Goal: Book appointment/travel/reservation

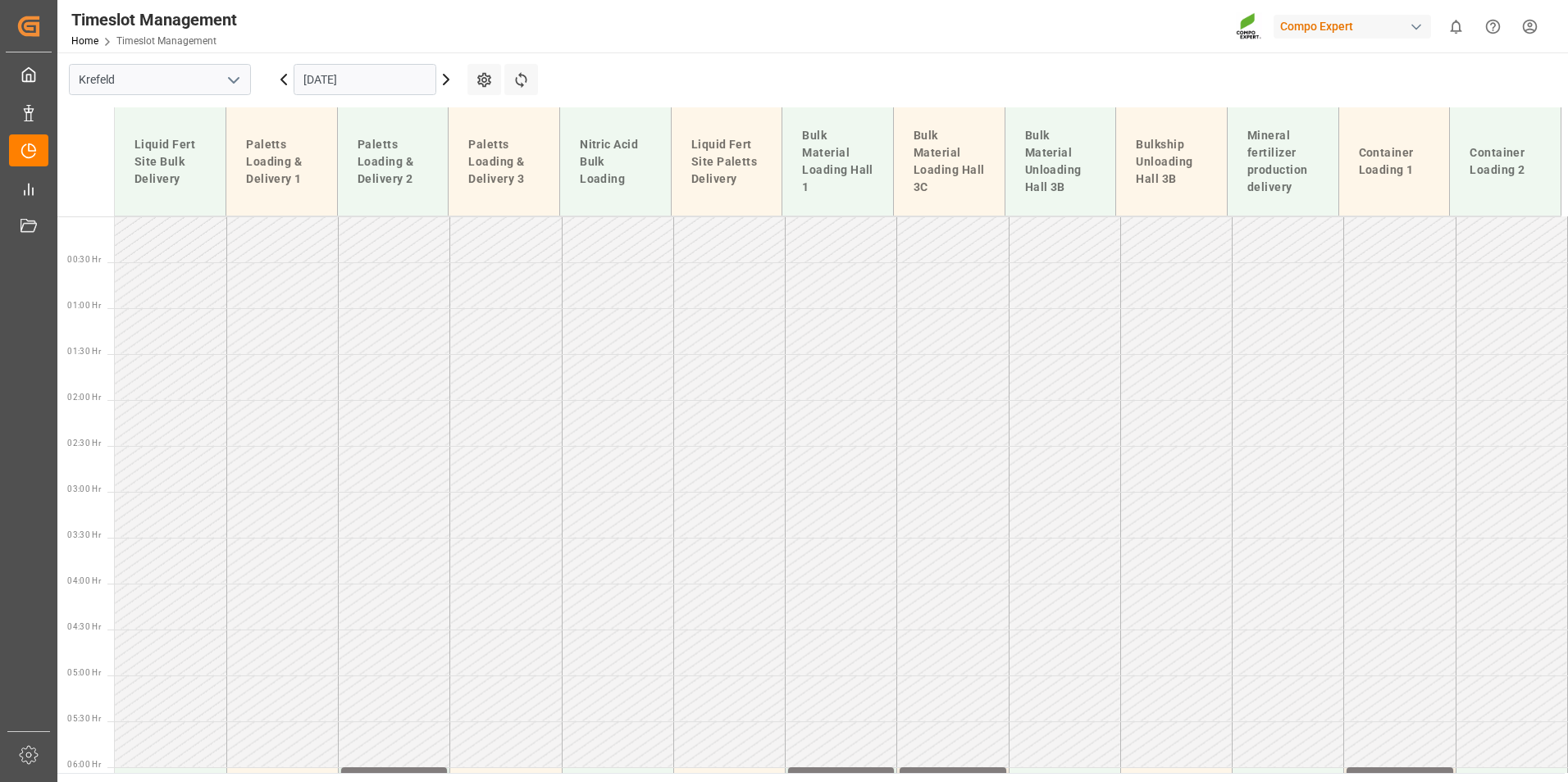
scroll to position [1031, 0]
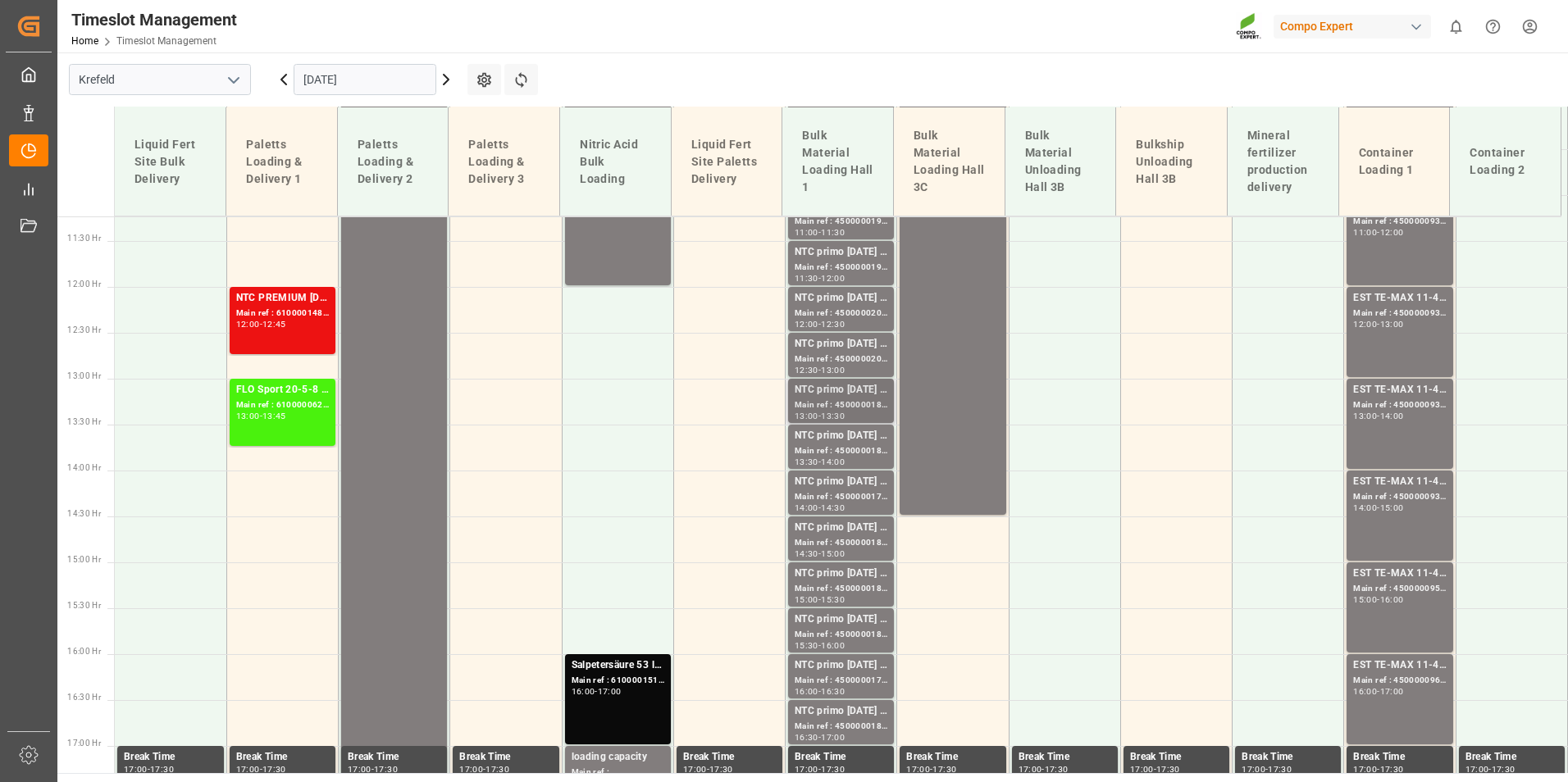
click at [832, 405] on div "Main ref : 4500000187, 2000000017" at bounding box center [840, 405] width 92 height 14
click at [829, 346] on div "NTC primo [DATE] BULK" at bounding box center [840, 343] width 92 height 16
click at [828, 324] on div "12:30" at bounding box center [833, 324] width 24 height 8
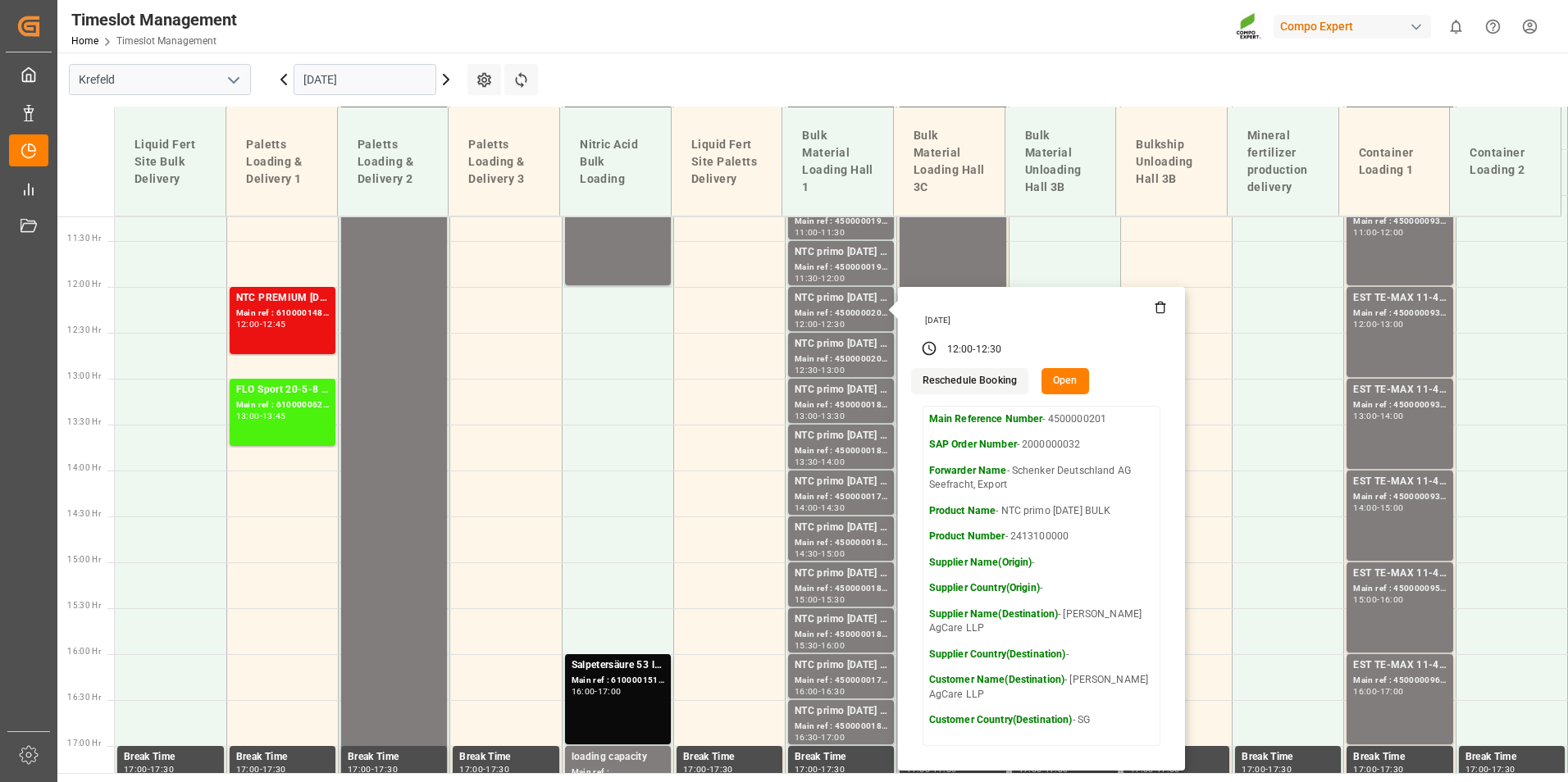
scroll to position [949, 0]
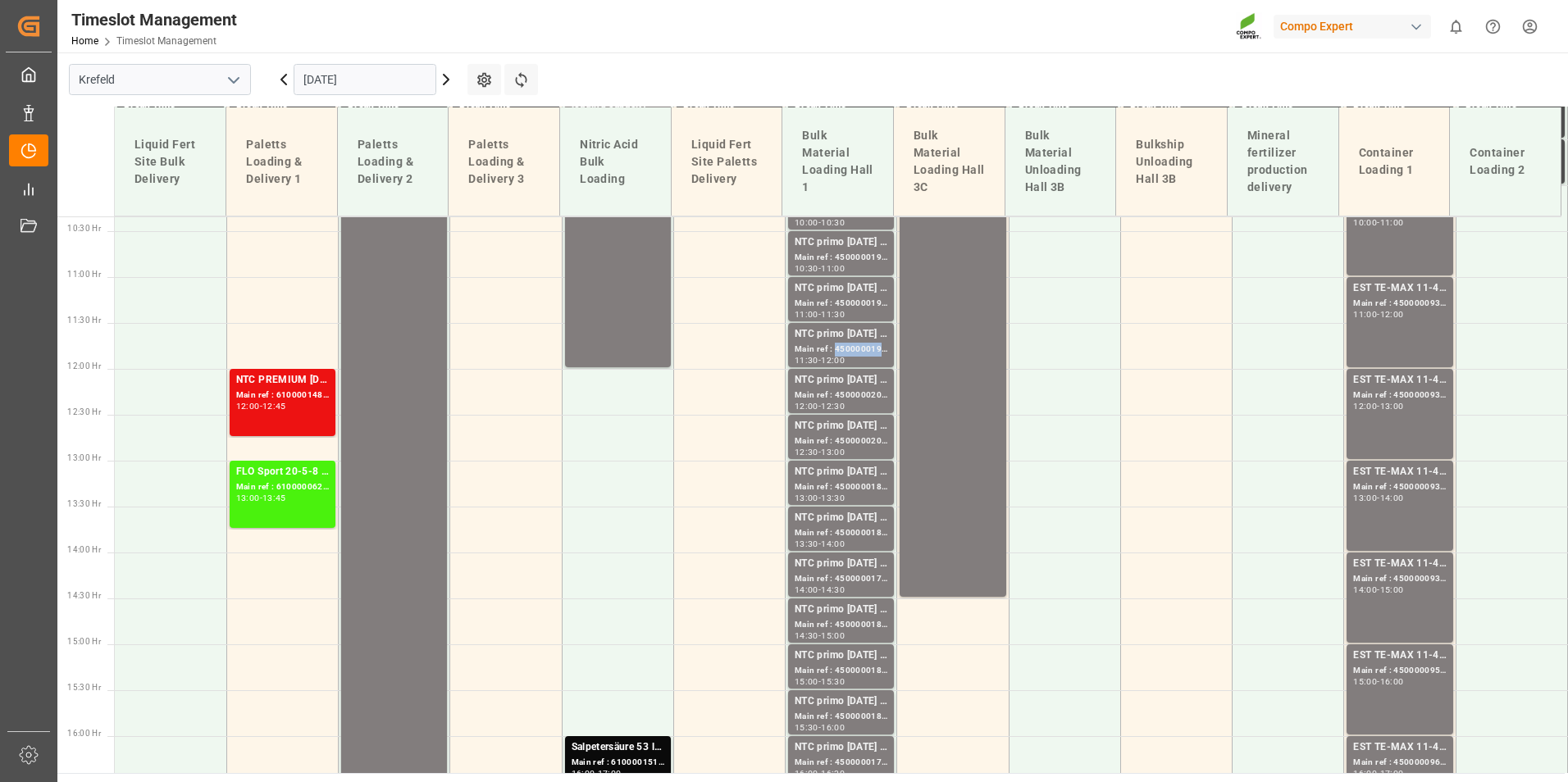
click at [840, 350] on div "Main ref : 4500000194, 2000000032" at bounding box center [840, 349] width 92 height 14
click at [844, 296] on div "NTC primo [DATE] BULK" at bounding box center [840, 288] width 92 height 16
click at [854, 263] on div "Main ref : 4500000199, 2000000032" at bounding box center [840, 258] width 92 height 14
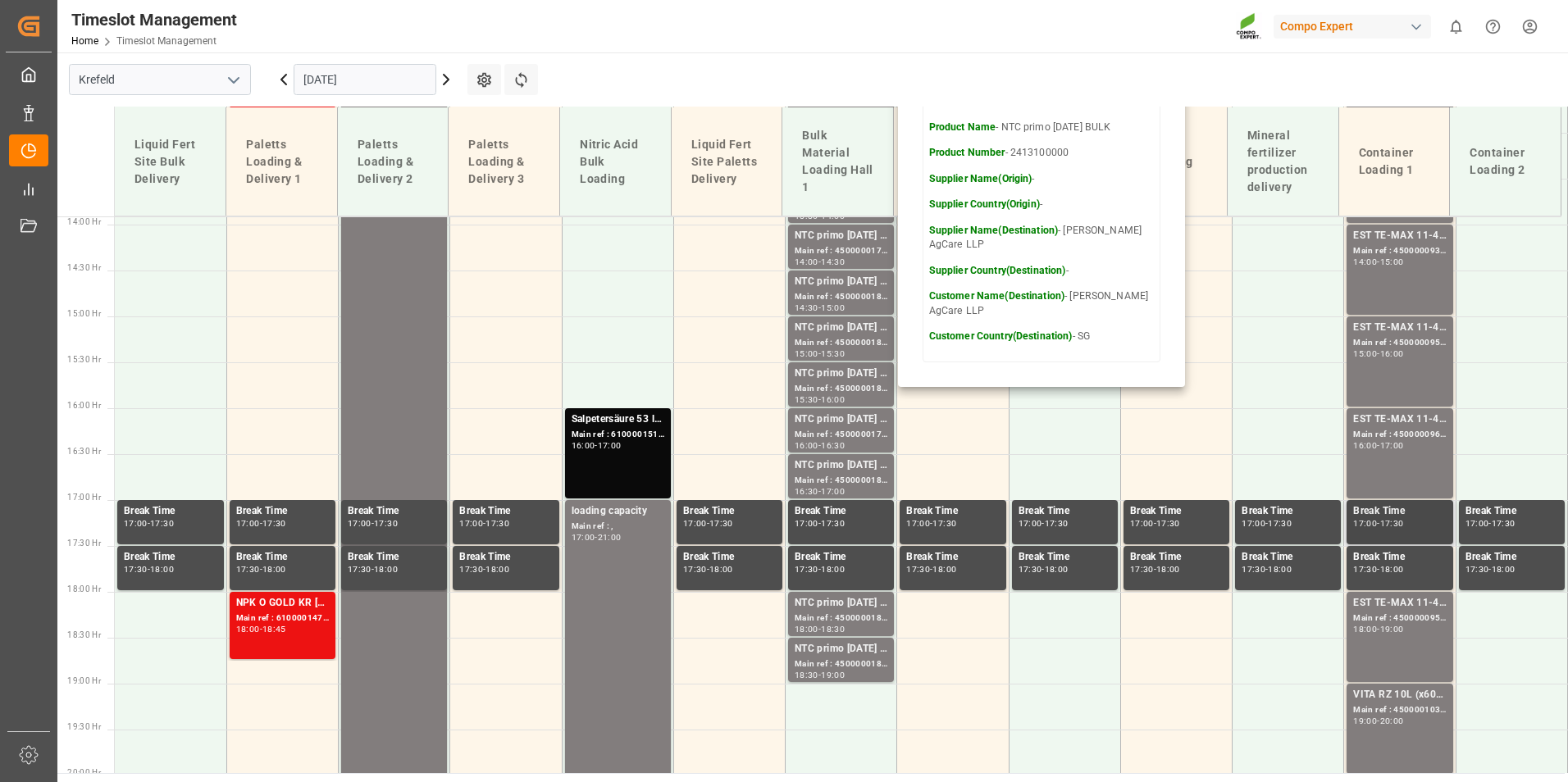
scroll to position [1523, 0]
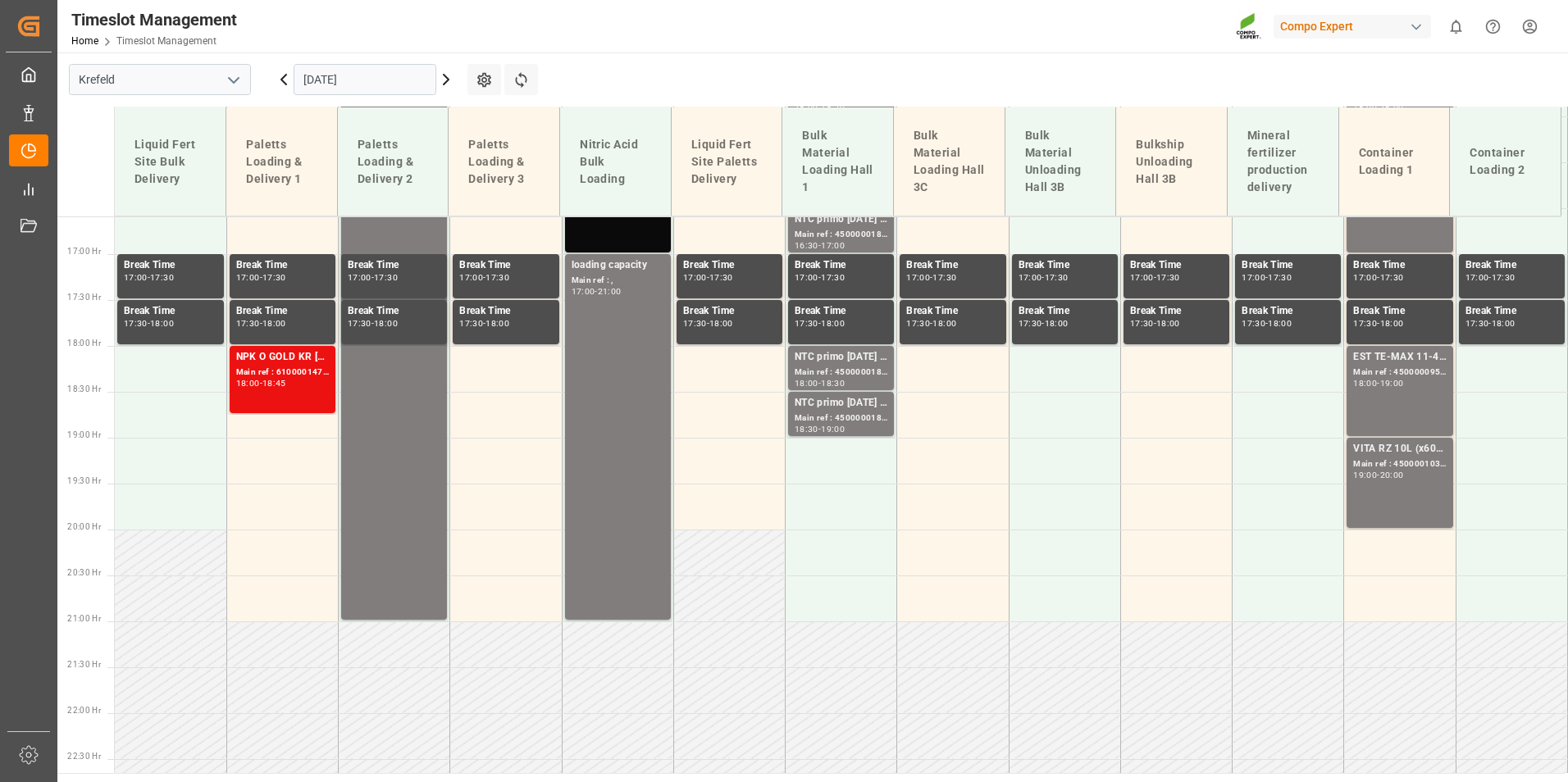
click at [1409, 478] on div "19:00 - 20:00" at bounding box center [1399, 476] width 92 height 9
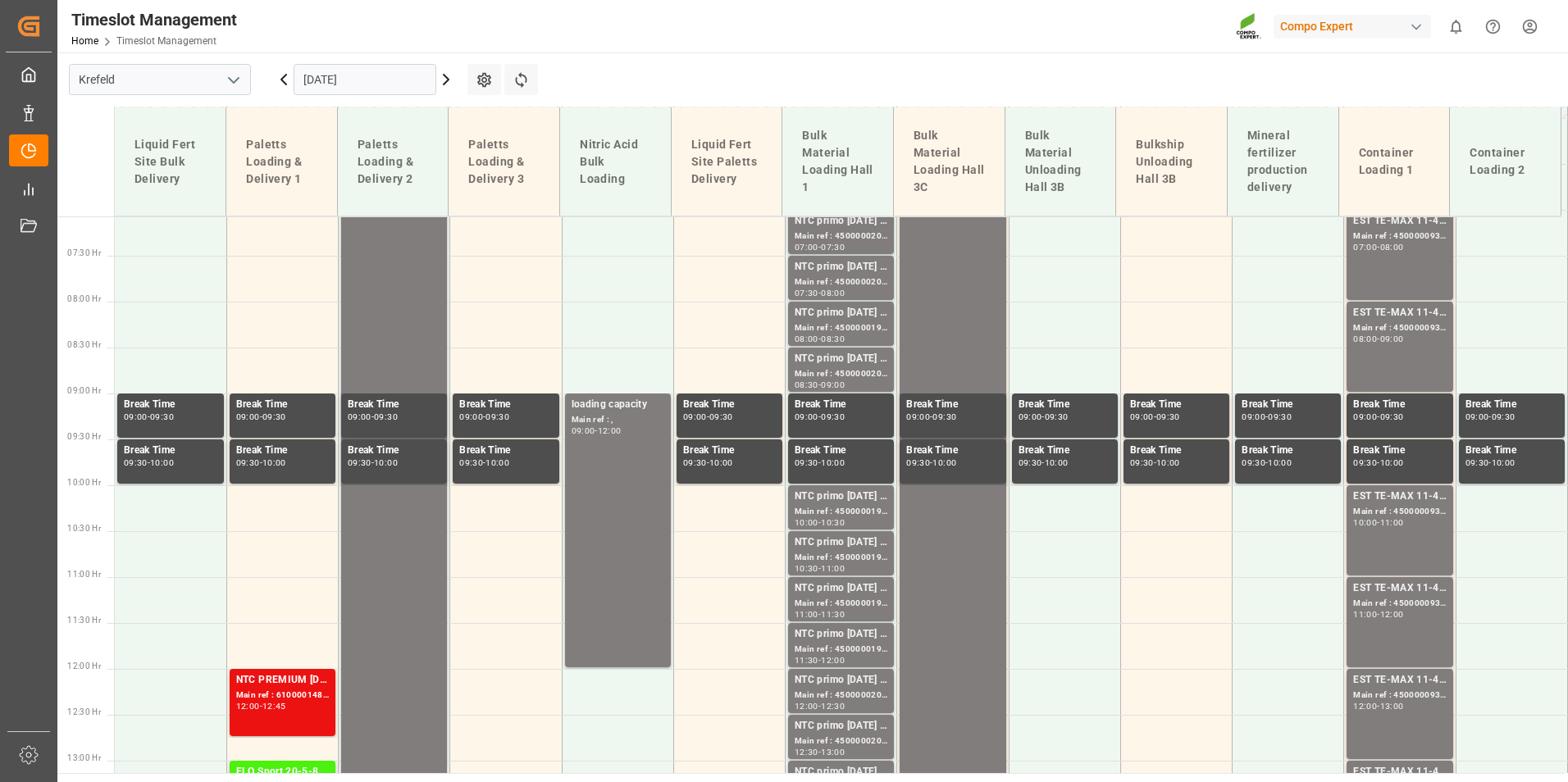
scroll to position [539, 0]
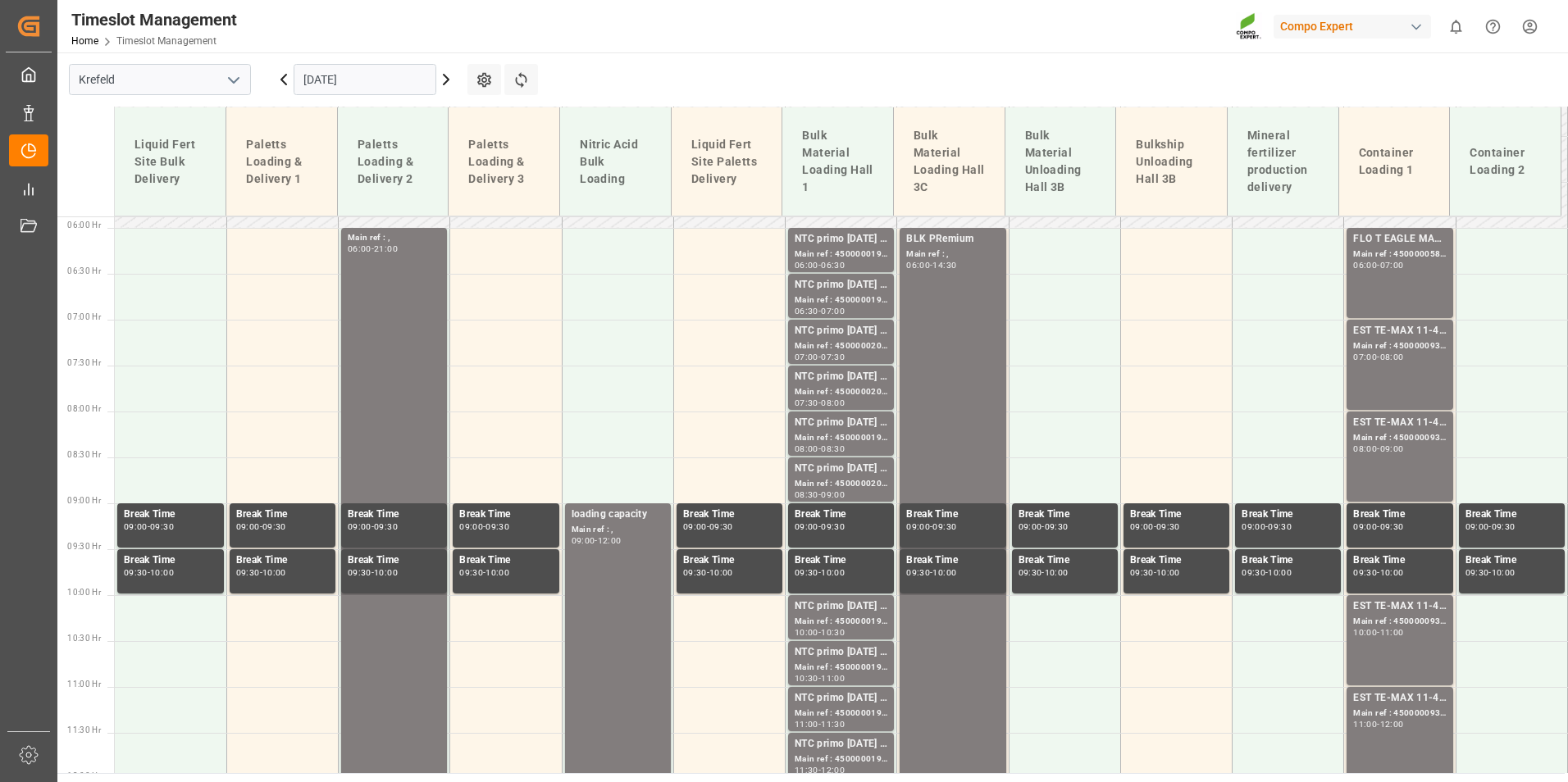
click at [1384, 382] on div "EST TE-MAX 11-48 20kg (x56) WW; Main ref : 4500000931, 2000000976; 07:00 - 08:00" at bounding box center [1399, 365] width 92 height 84
click at [1405, 436] on div "Main ref : 4500000936, 2000000976;" at bounding box center [1399, 438] width 92 height 14
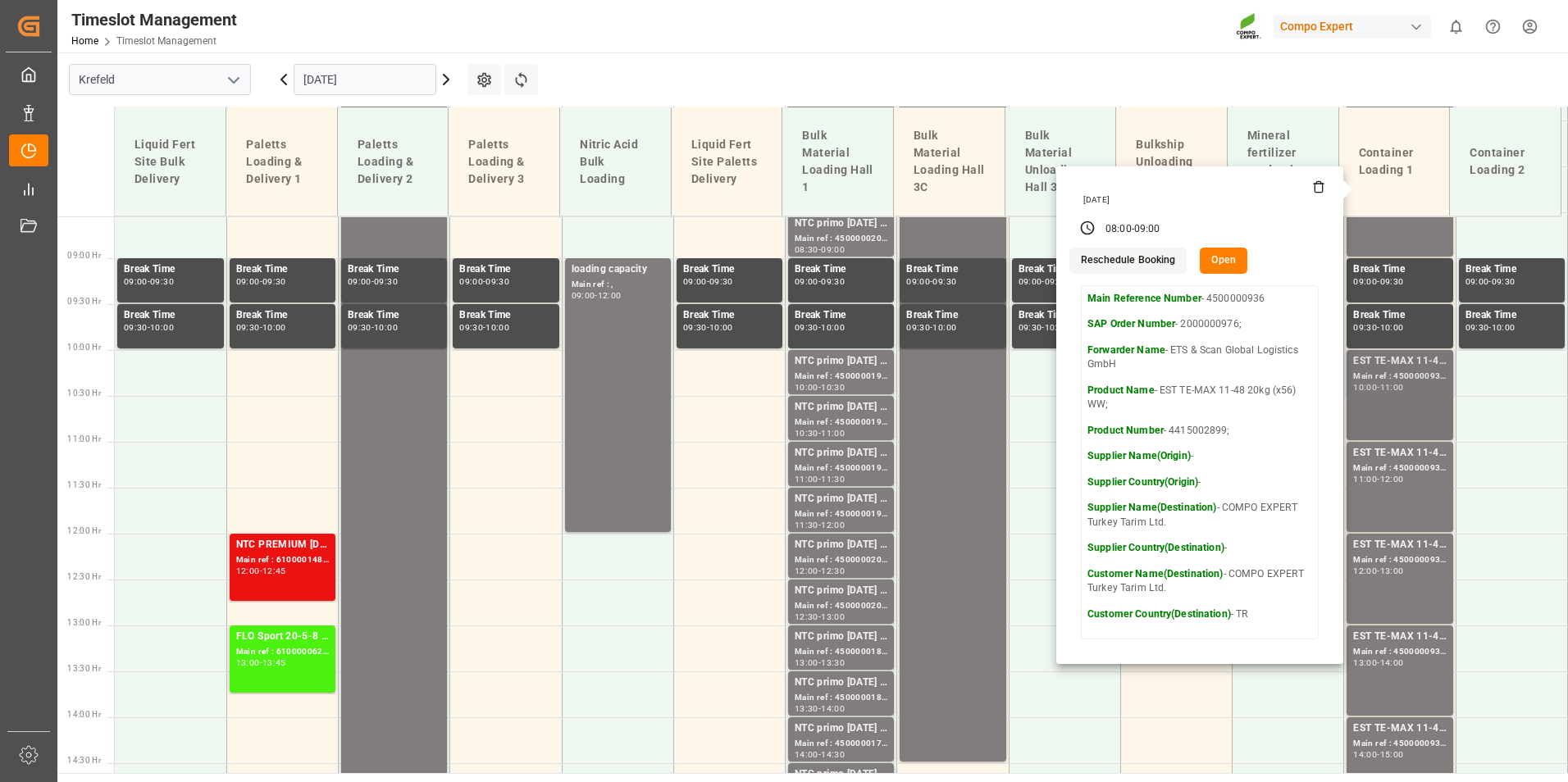
scroll to position [786, 0]
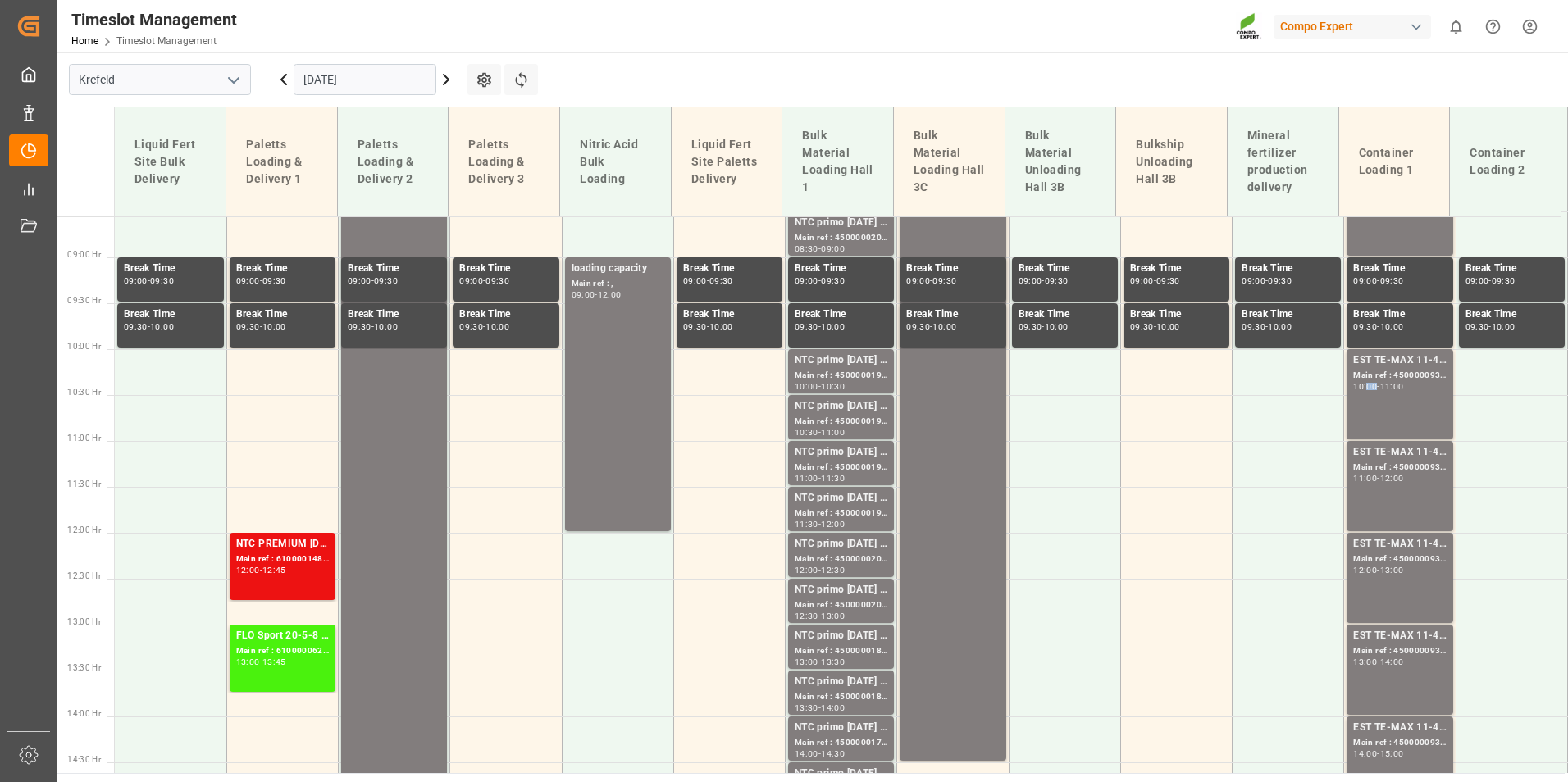
click at [1362, 393] on div "EST TE-MAX 11-48 20kg (x56) WW; Main ref : 4500000939, 2000000976; 10:00 - 11:00" at bounding box center [1399, 395] width 92 height 84
click at [1380, 475] on div "-" at bounding box center [1378, 479] width 3 height 8
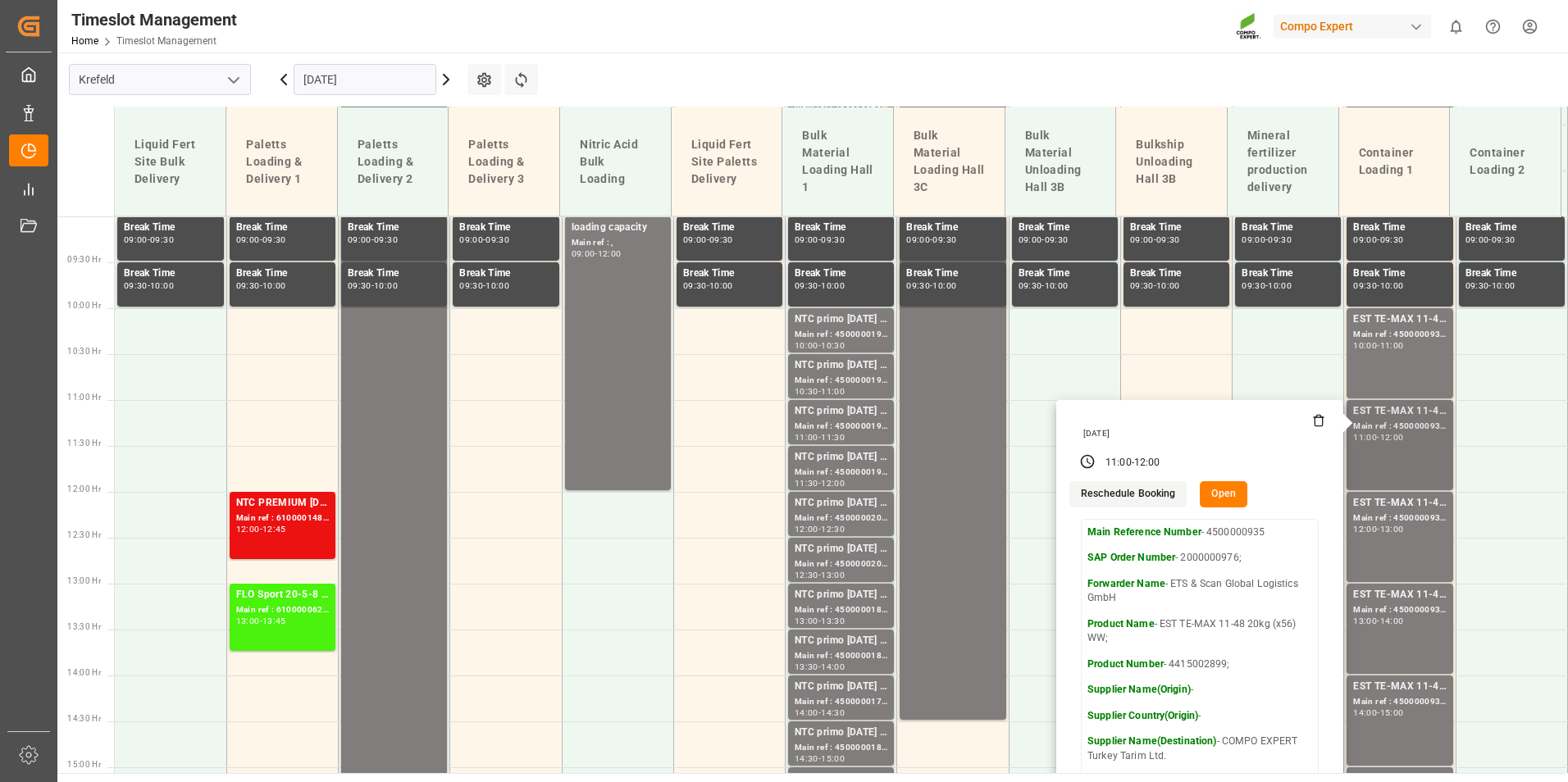
scroll to position [868, 0]
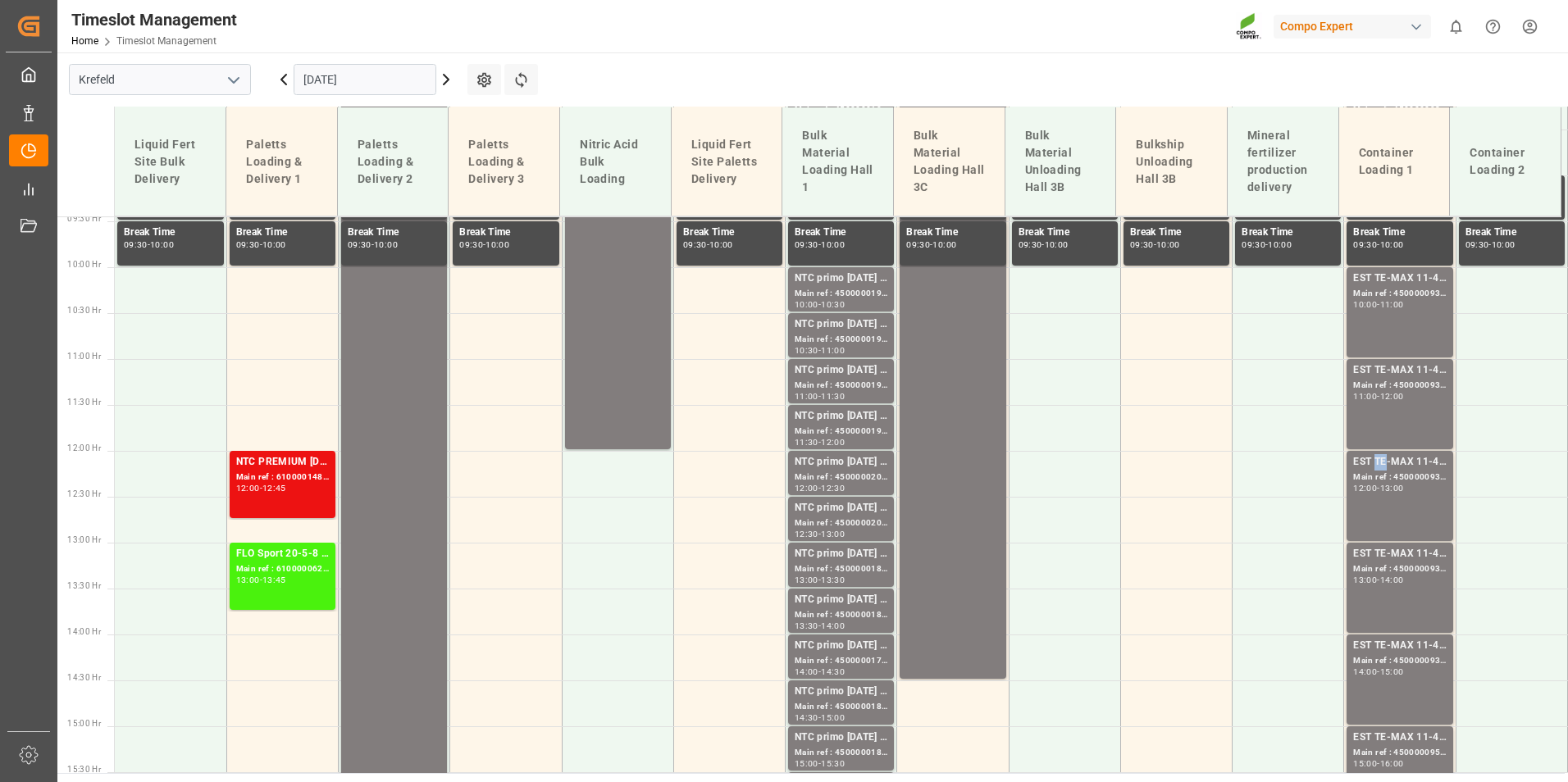
click at [1368, 459] on div "EST TE-MAX 11-48 20kg (x56) WW;" at bounding box center [1399, 461] width 92 height 16
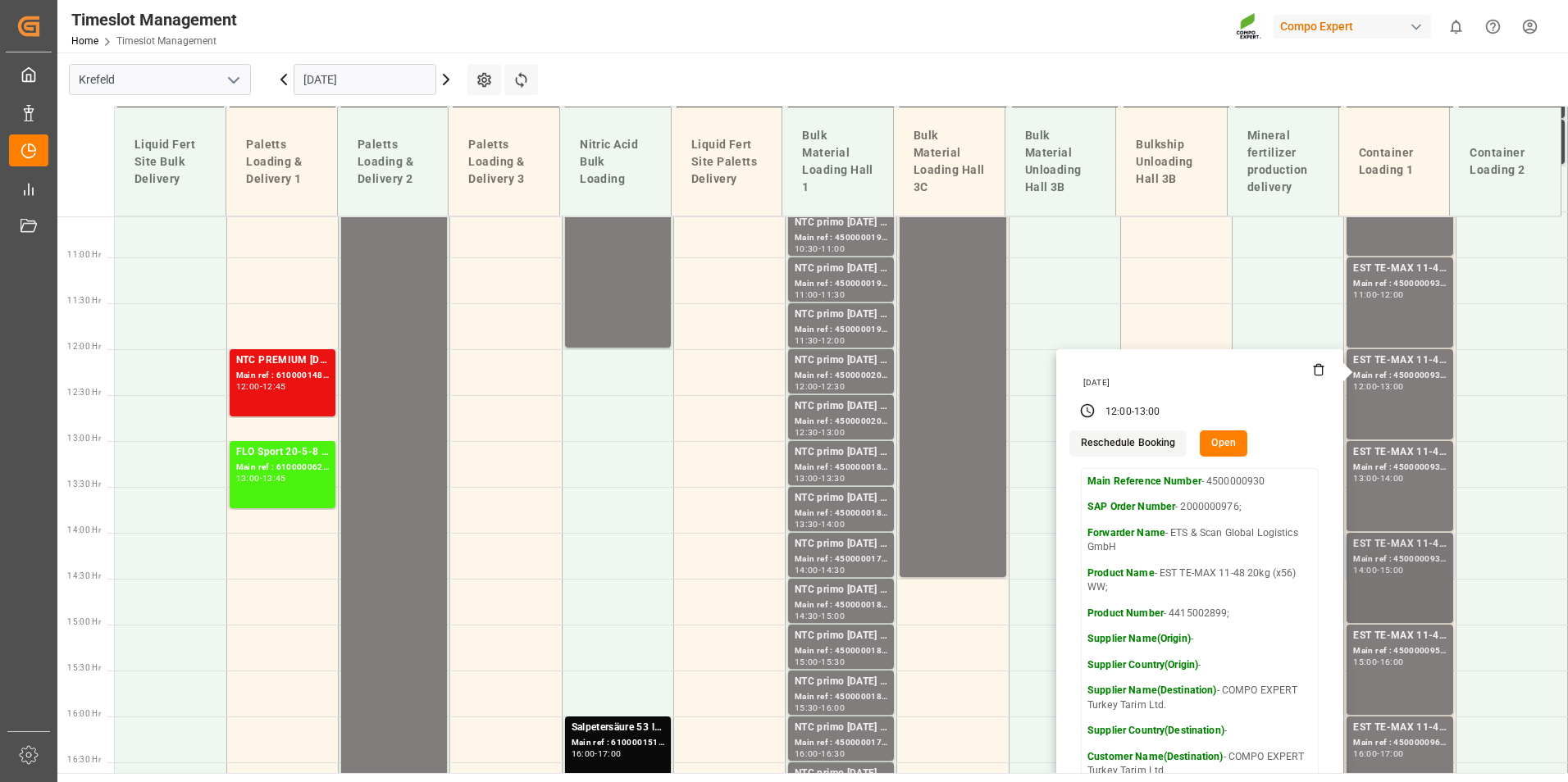
scroll to position [1113, 0]
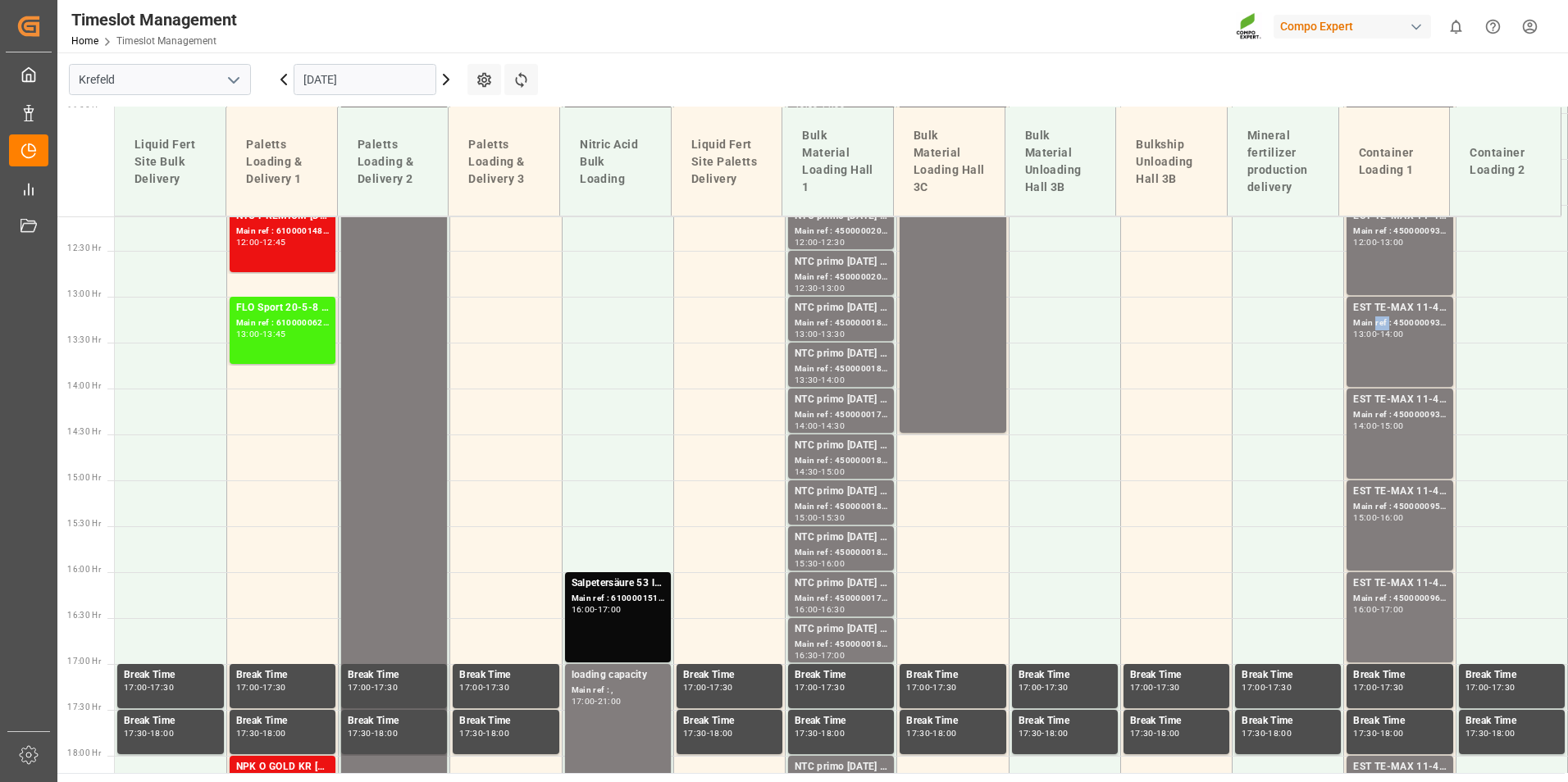
click at [1371, 327] on div "Main ref : 4500000937, 2000000976;" at bounding box center [1399, 323] width 92 height 14
click at [1402, 430] on div "14:00 - 15:00" at bounding box center [1399, 426] width 92 height 9
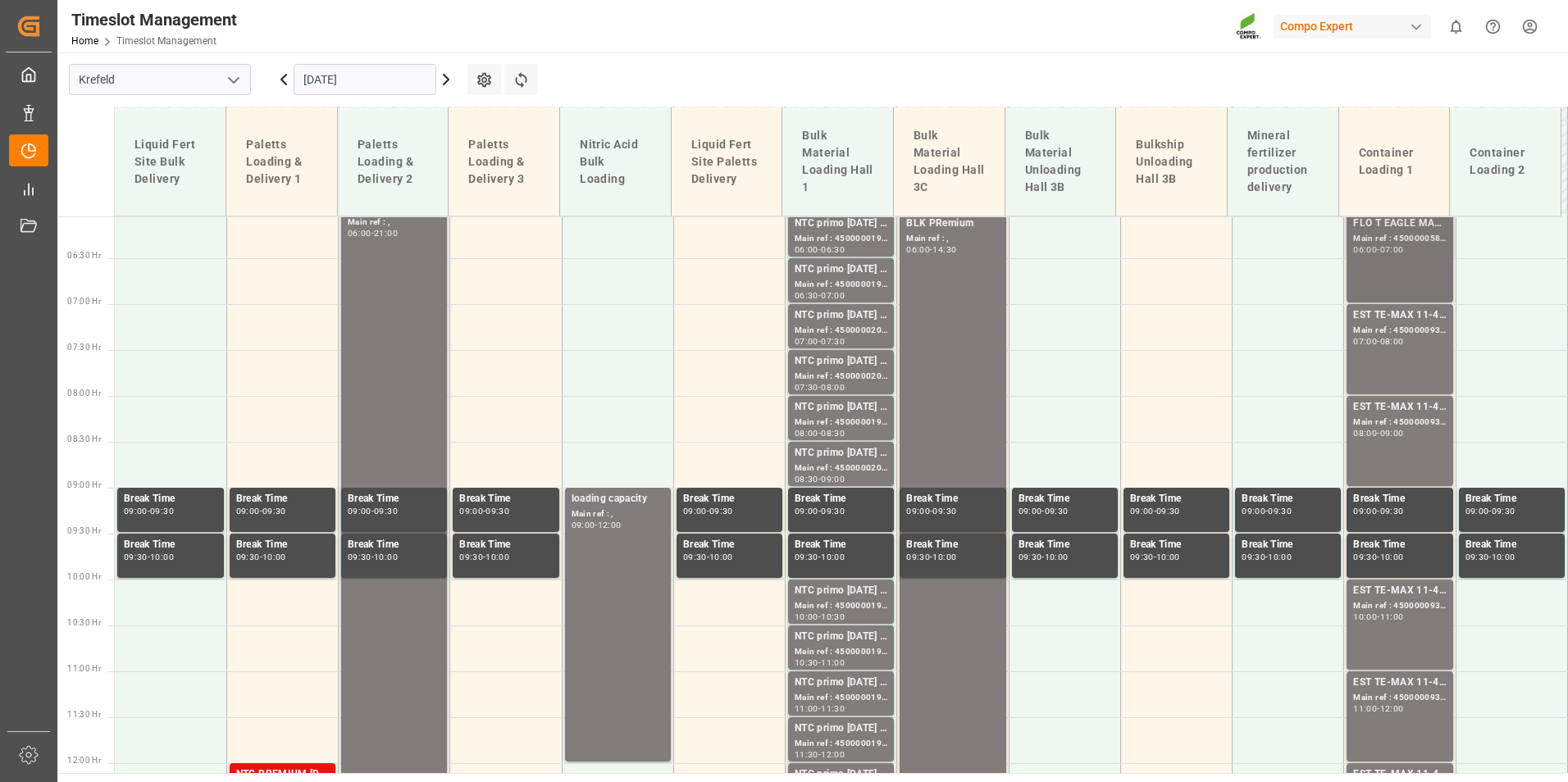
scroll to position [376, 0]
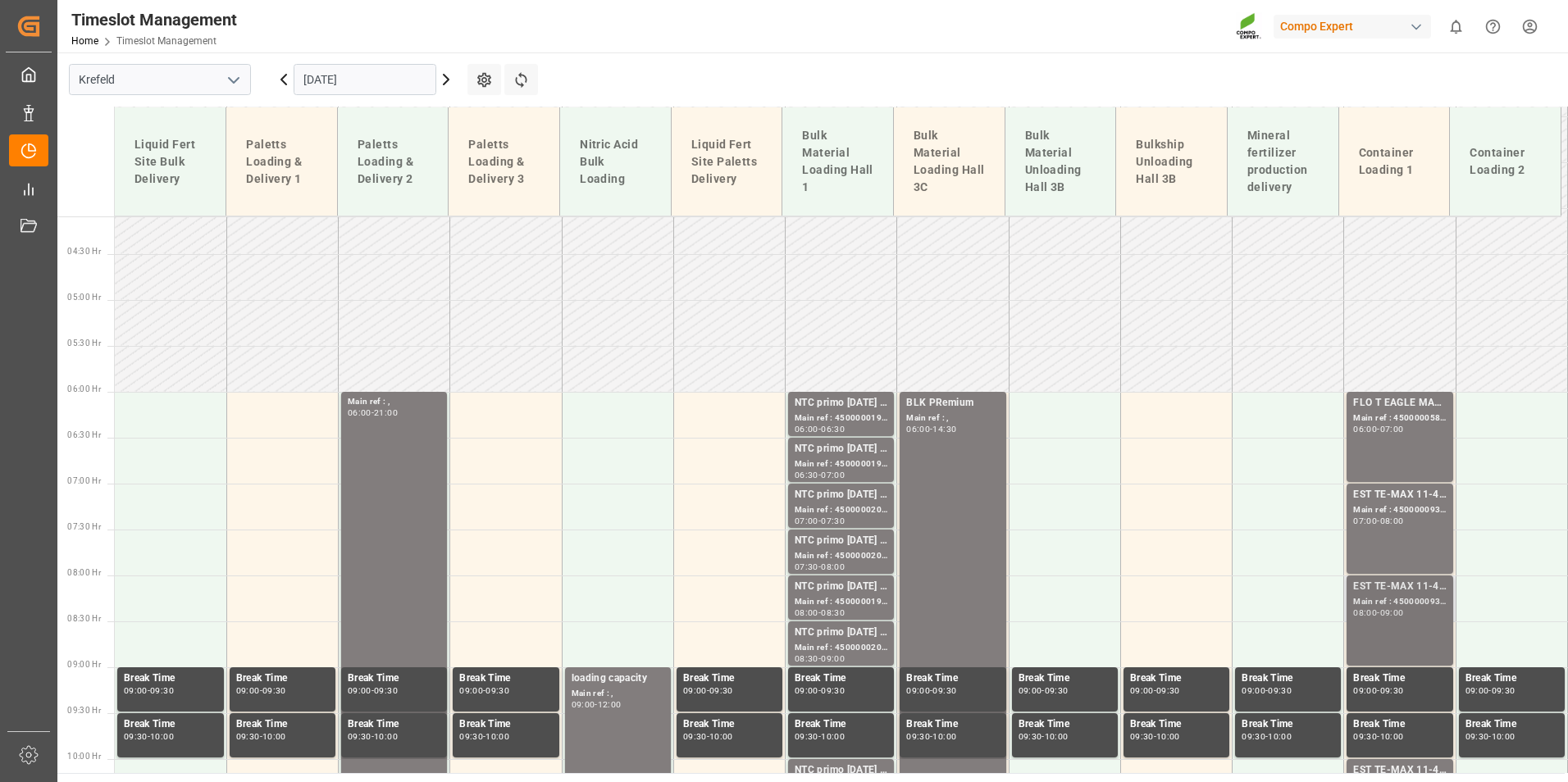
click at [1416, 589] on div "EST TE-MAX 11-48 20kg (x56) WW;" at bounding box center [1399, 586] width 92 height 16
click at [1377, 430] on div "-" at bounding box center [1378, 429] width 3 height 8
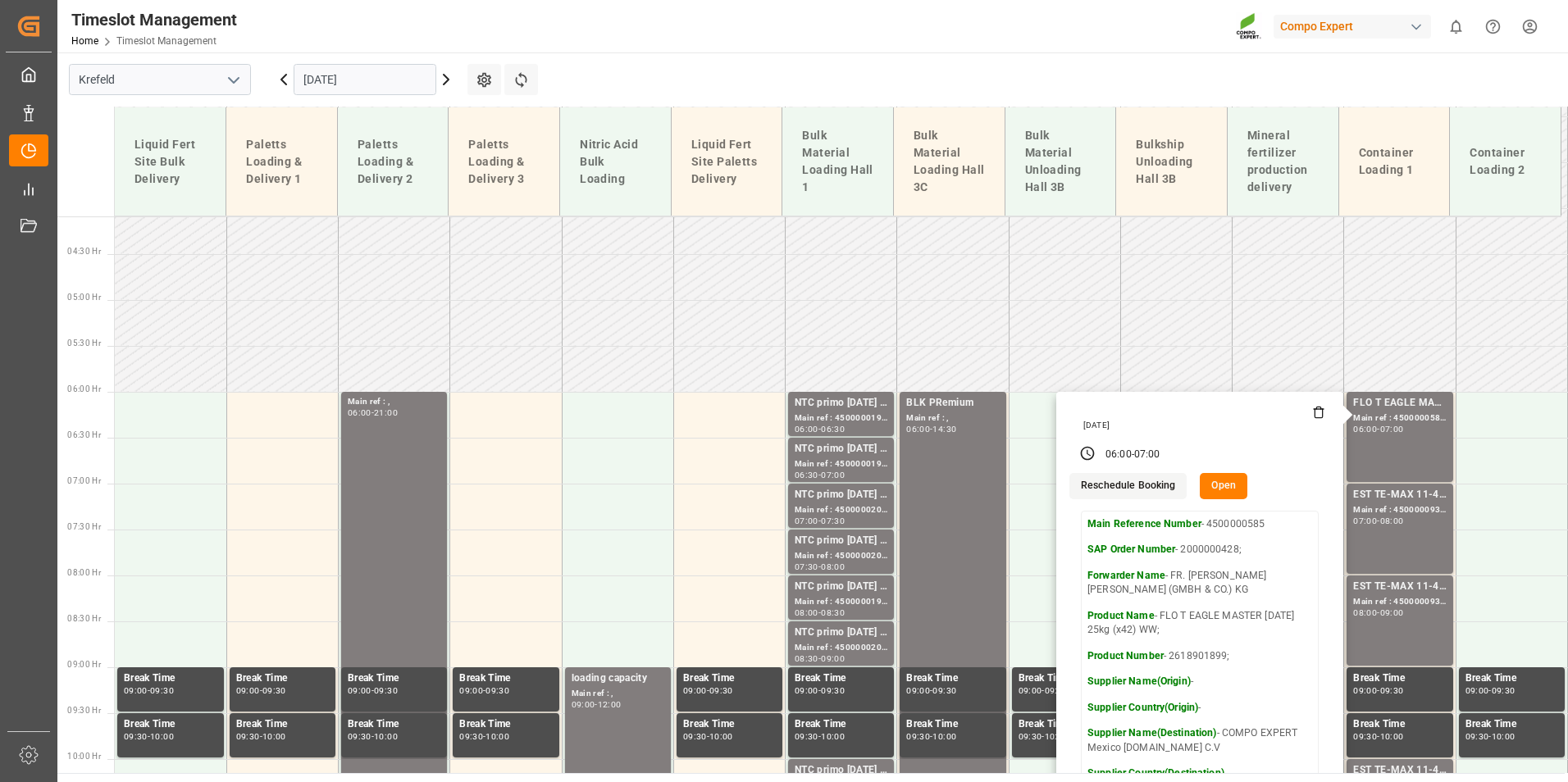
click at [1095, 55] on main "[GEOGRAPHIC_DATA] [DATE] Settings Refresh Time Slots Liquid Fert Site Bulk Deli…" at bounding box center [811, 413] width 1507 height 721
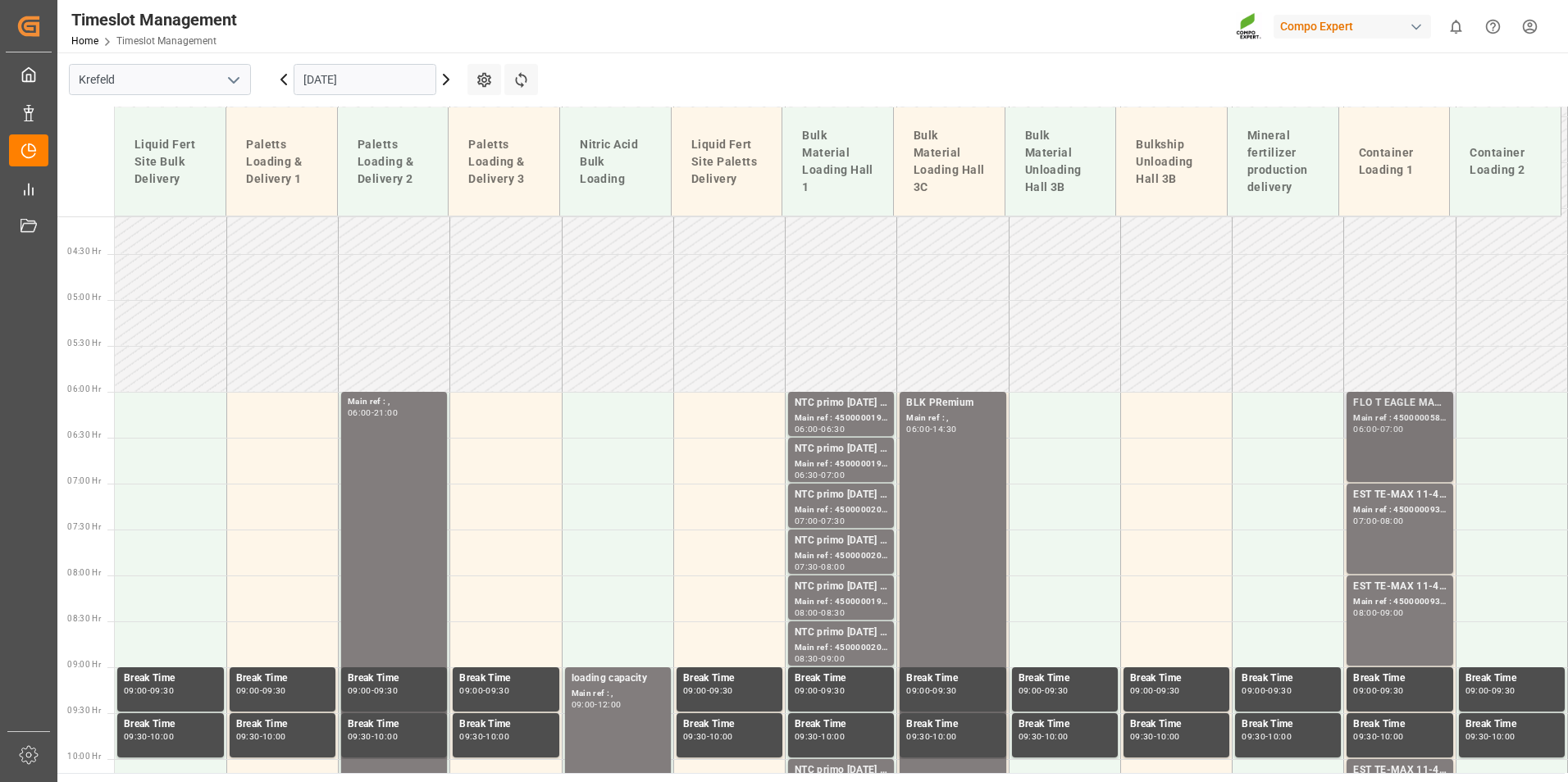
click at [1428, 433] on div "06:00 - 07:00" at bounding box center [1399, 429] width 92 height 9
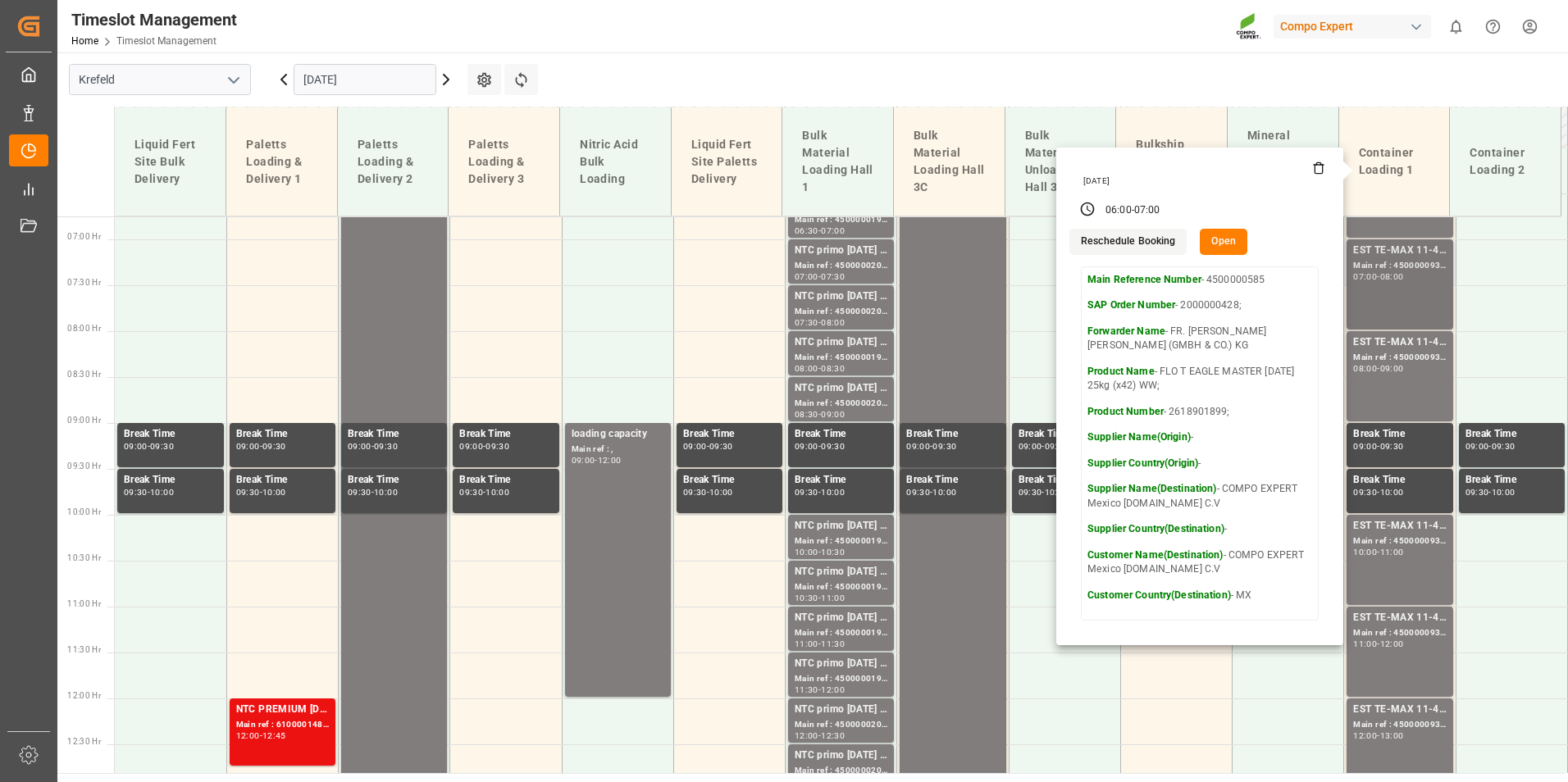
scroll to position [621, 0]
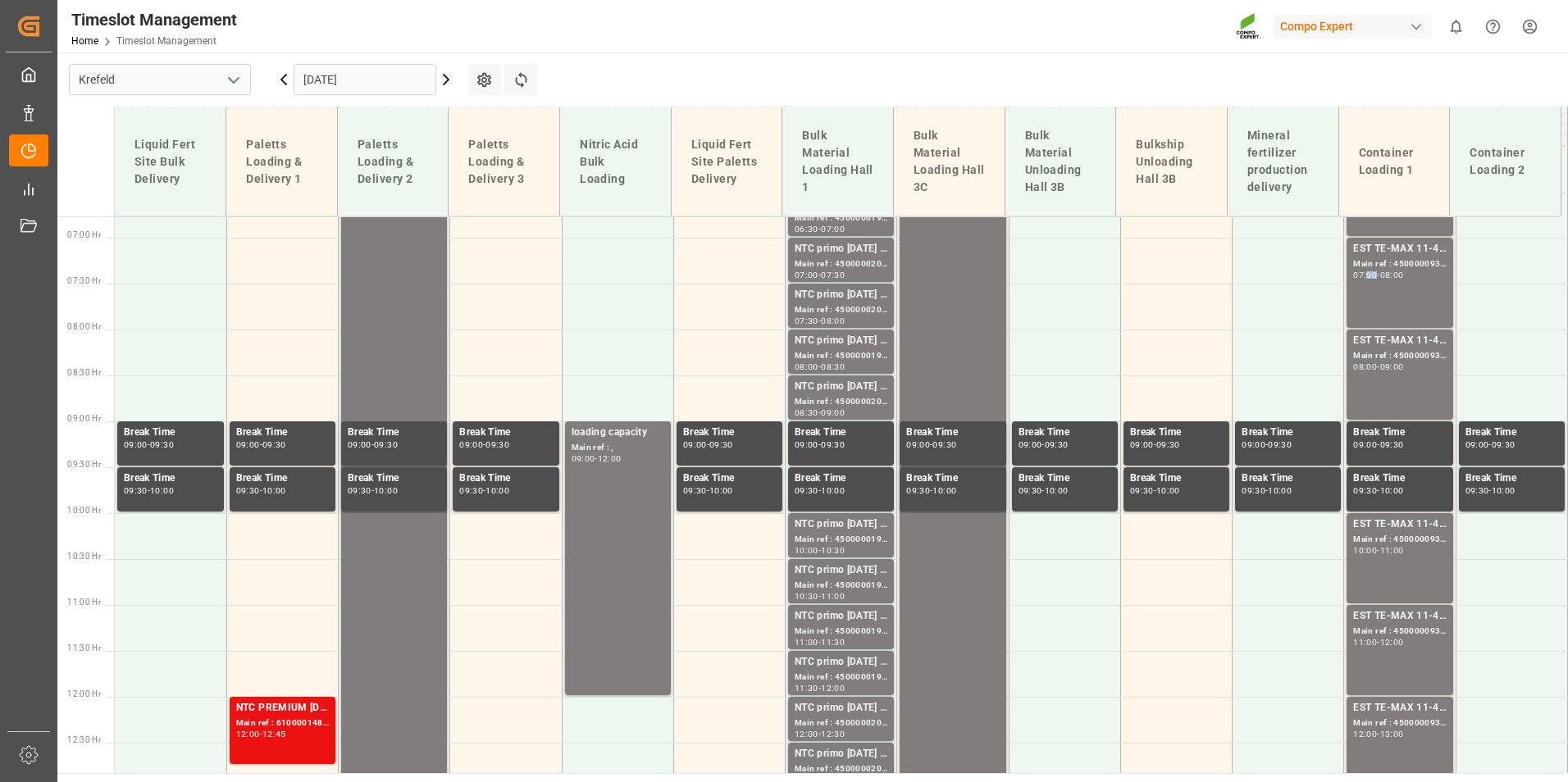
click at [1361, 273] on div "07:00" at bounding box center [1364, 275] width 24 height 8
click at [1393, 389] on div "EST TE-MAX 11-48 20kg (x56) WW; Main ref : 4500000936, 2000000976; 08:00 - 09:00" at bounding box center [1399, 375] width 92 height 84
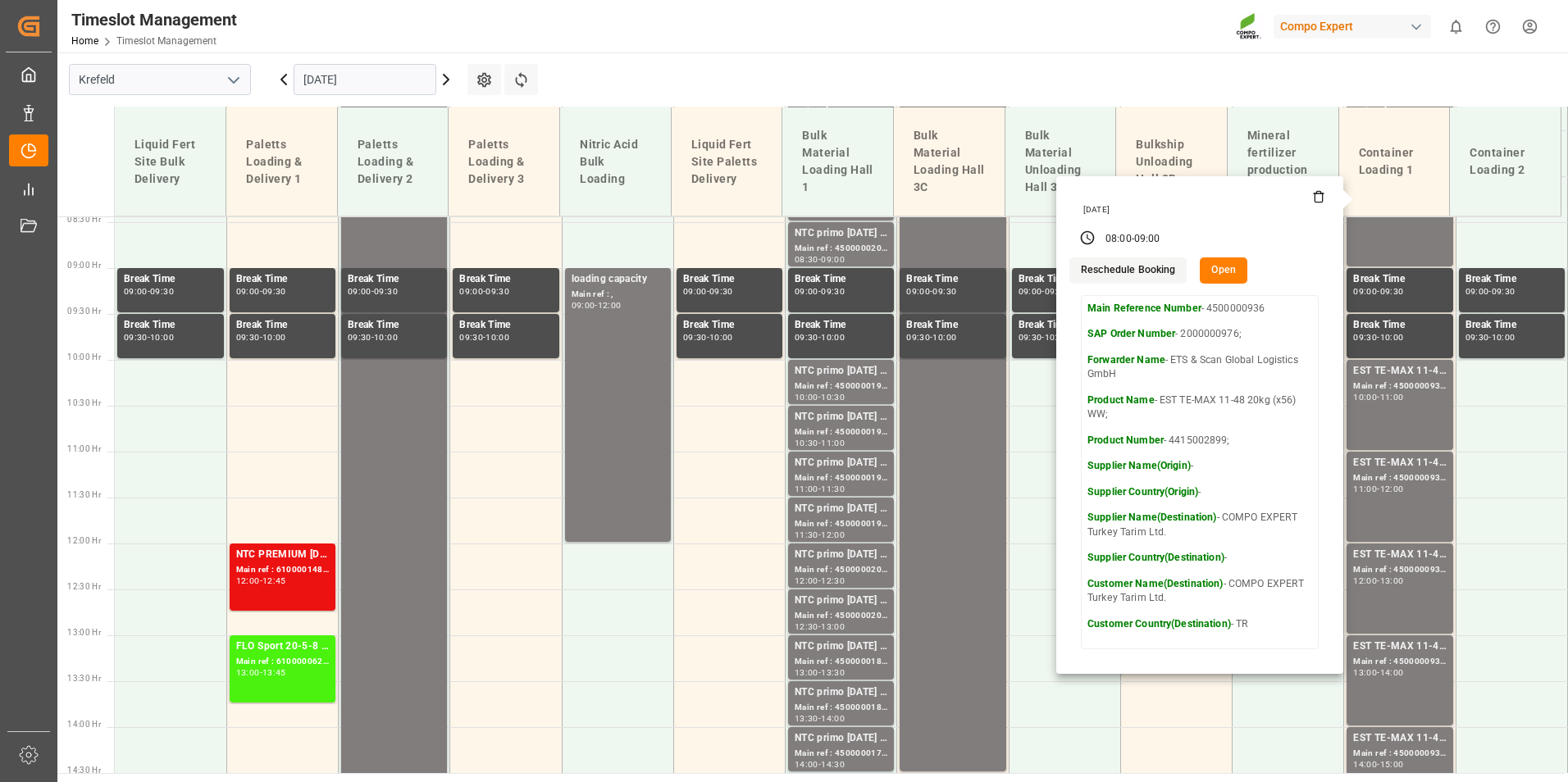
scroll to position [868, 0]
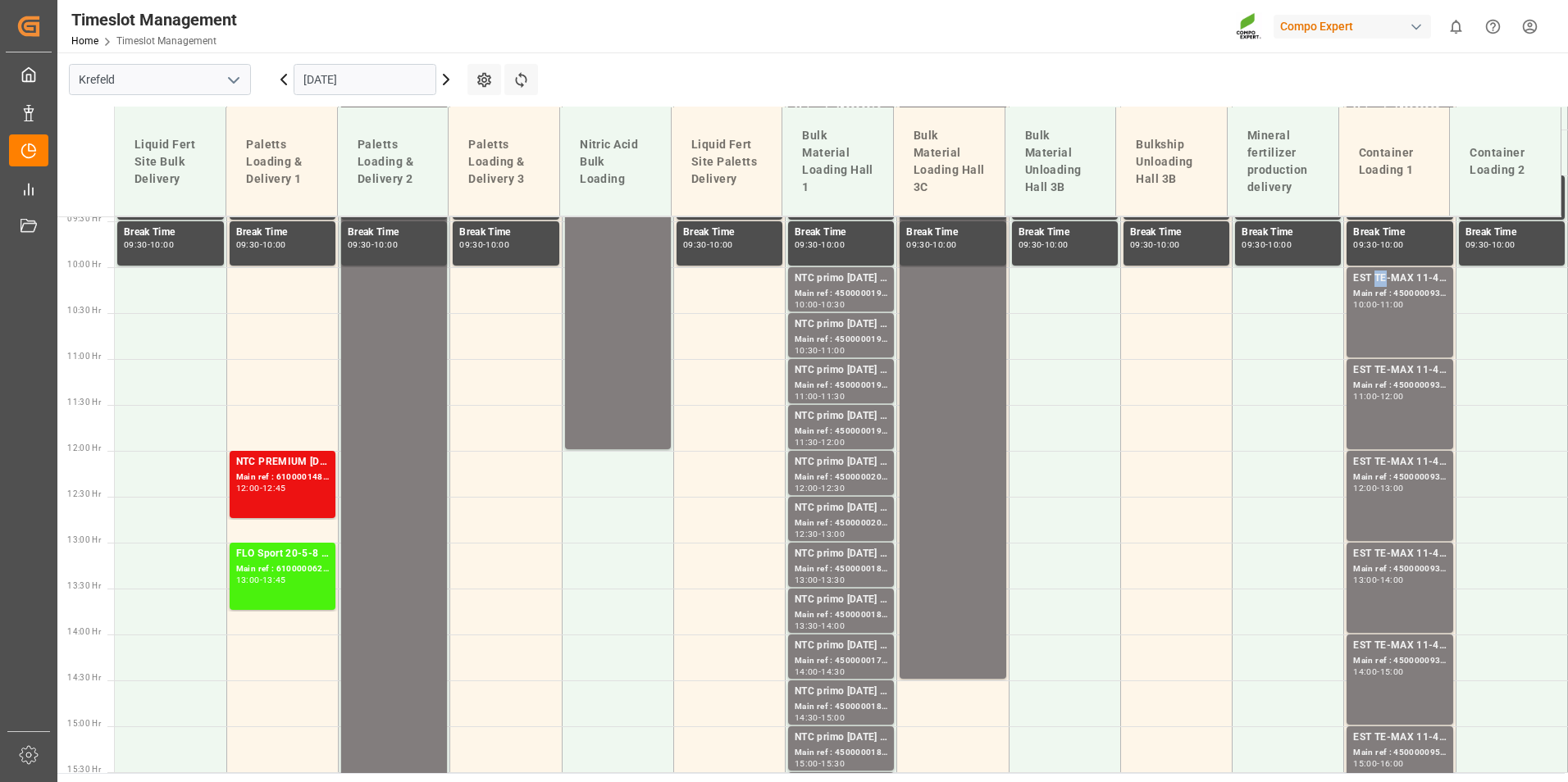
click at [1375, 271] on div "EST TE-MAX 11-48 20kg (x56) WW;" at bounding box center [1399, 278] width 92 height 16
click at [1396, 369] on div "EST TE-MAX 11-48 20kg (x56) WW;" at bounding box center [1399, 370] width 92 height 16
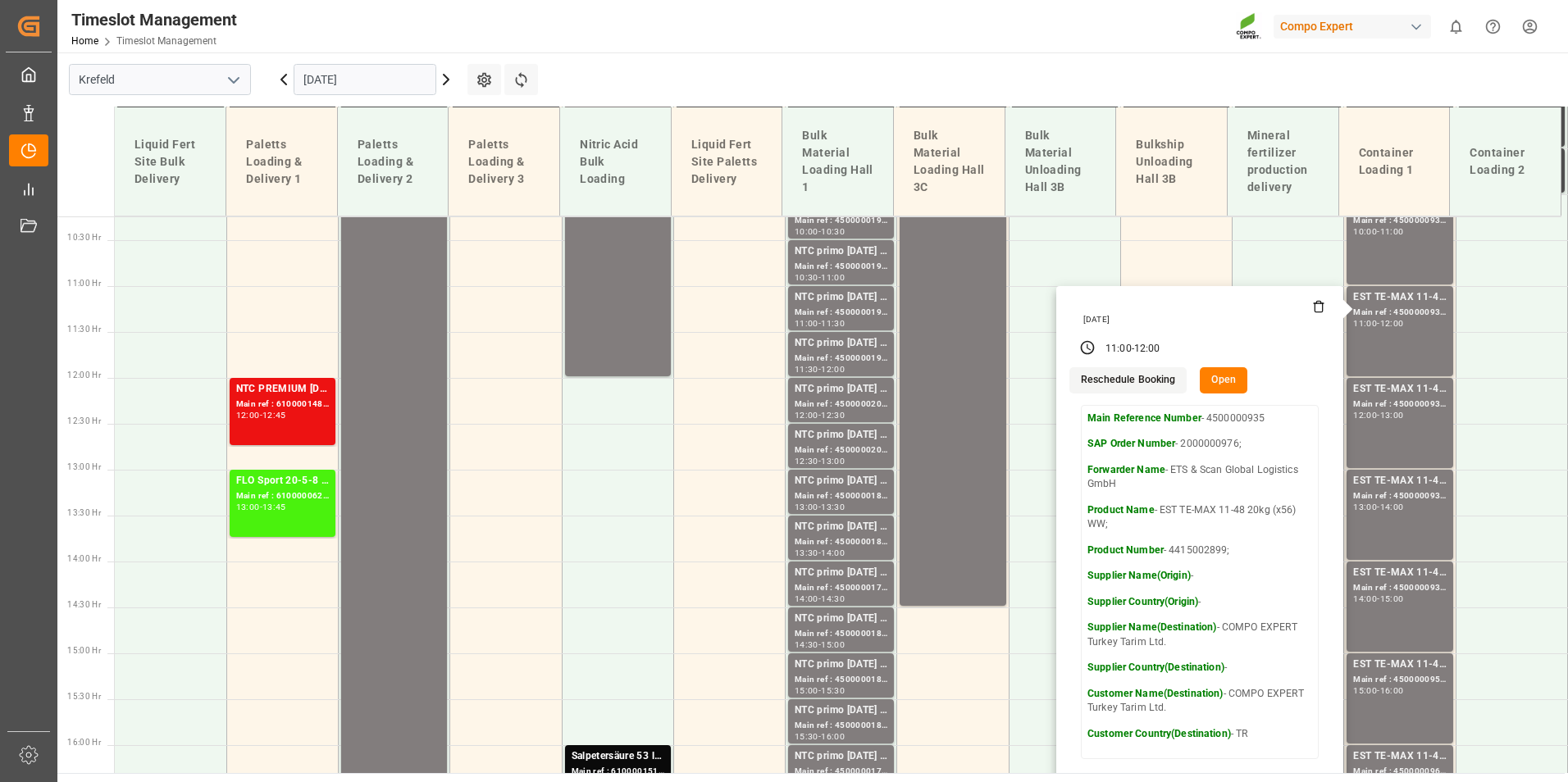
scroll to position [1031, 0]
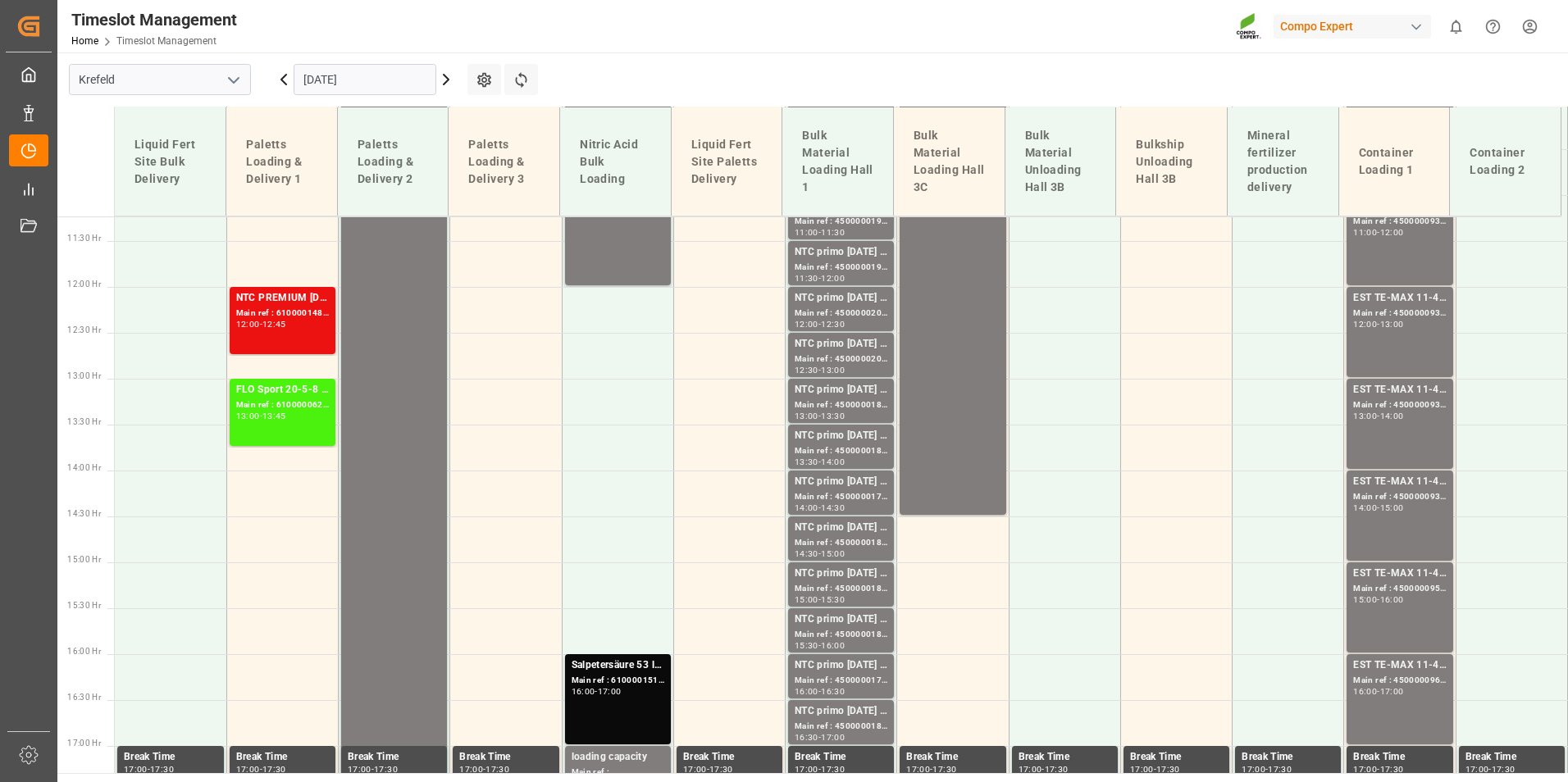
click at [1388, 335] on div "EST TE-MAX 11-48 20kg (x56) WW; Main ref : 4500000930, 2000000976; 12:00 - 13:00" at bounding box center [1399, 332] width 92 height 84
click at [1395, 440] on div "EST TE-MAX 11-48 20kg (x56) WW; Main ref : 4500000937, 2000000976; 13:00 - 14:00" at bounding box center [1399, 424] width 92 height 84
click at [1406, 515] on div "EST TE-MAX 11-48 20kg (x56) WW; Main ref : 4500000932, 2000000976; 14:00 - 15:00" at bounding box center [1399, 516] width 92 height 84
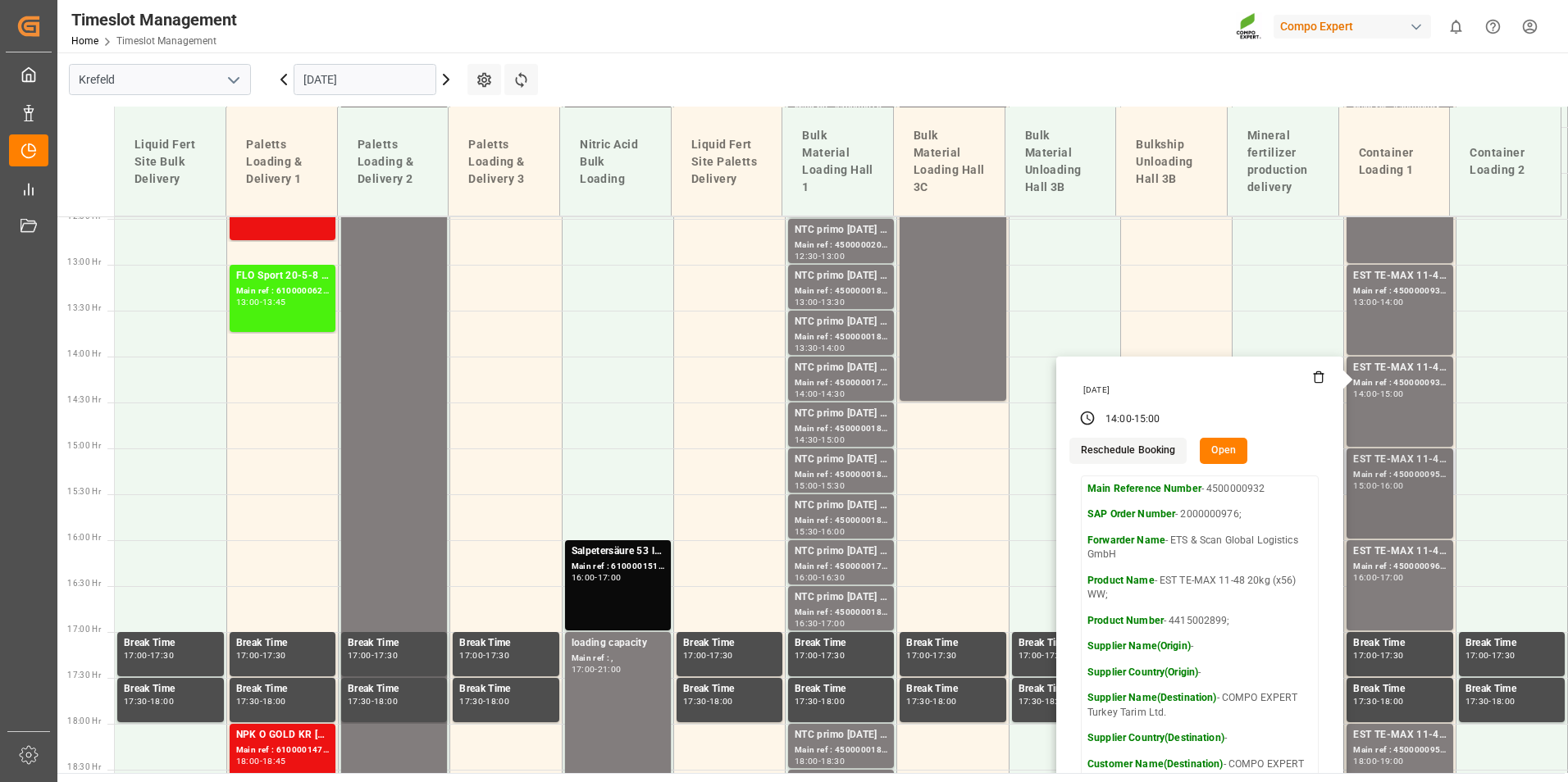
scroll to position [1196, 0]
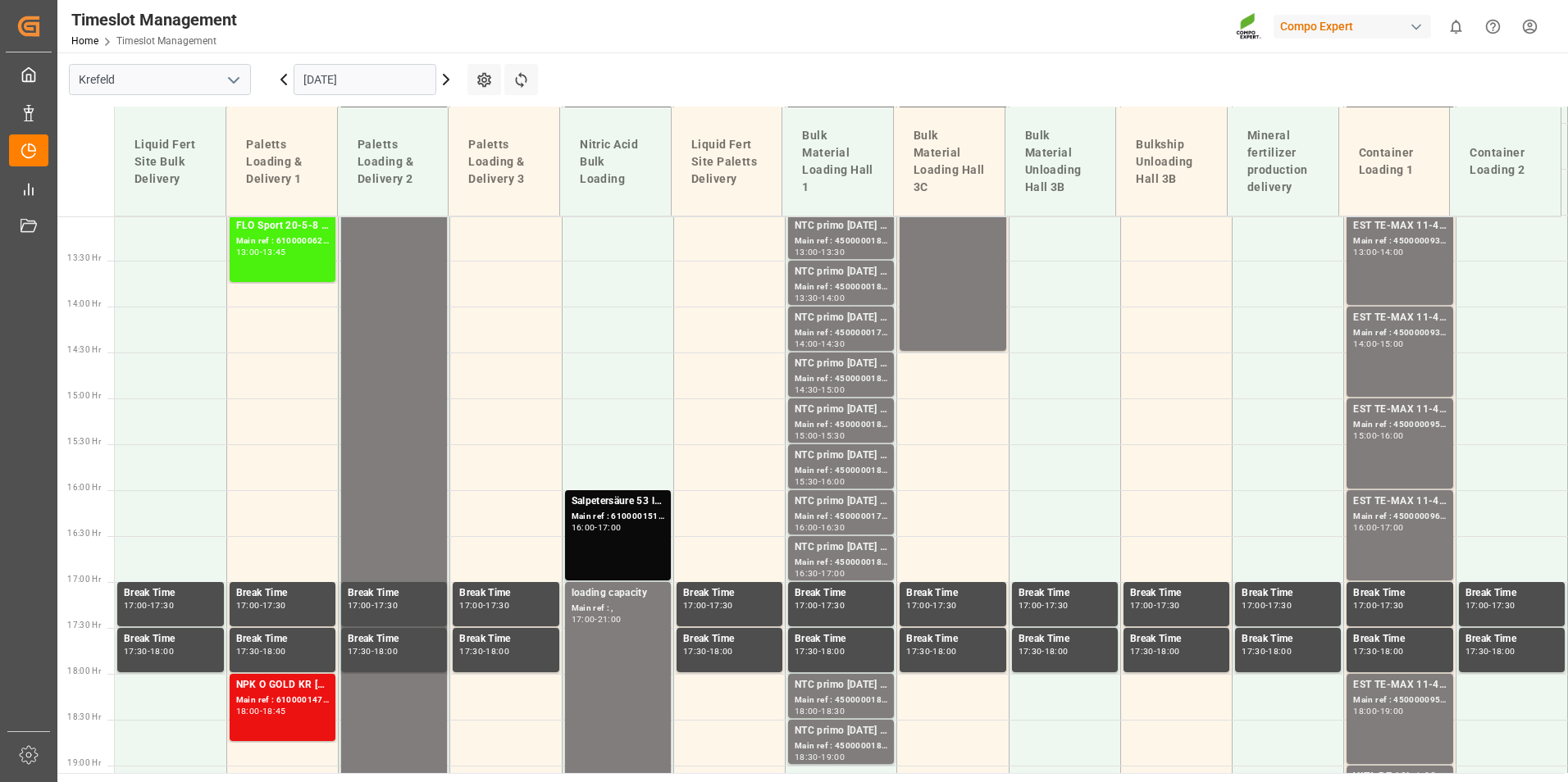
click at [1404, 468] on div "EST TE-MAX 11-48 20kg (x45) ES, PT MTO Main ref : 4500000959, 2000000379 15:00 …" at bounding box center [1399, 443] width 92 height 84
click at [1411, 519] on div "Main ref : 4500000960, 2000000379" at bounding box center [1399, 517] width 92 height 14
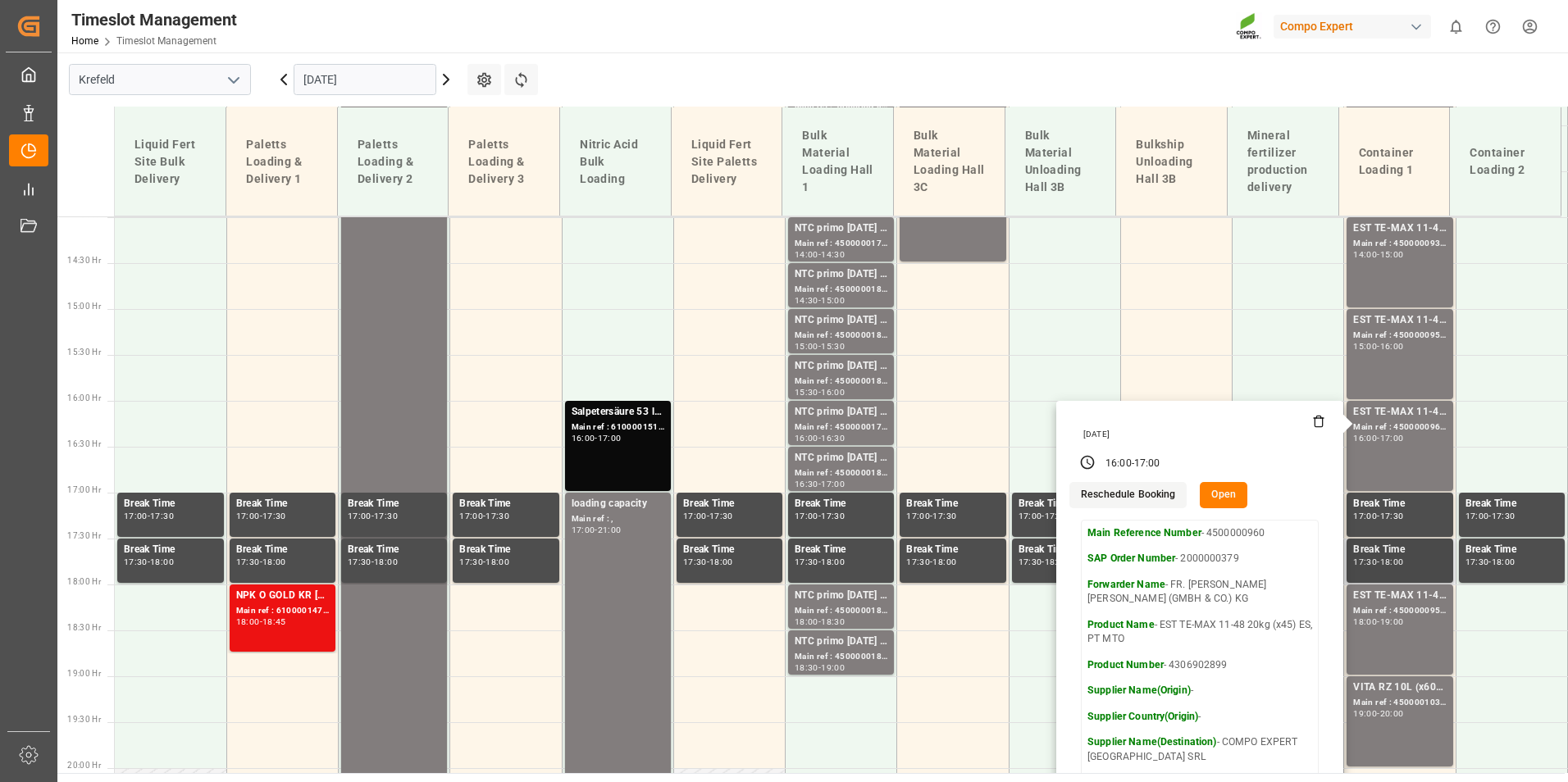
scroll to position [1359, 0]
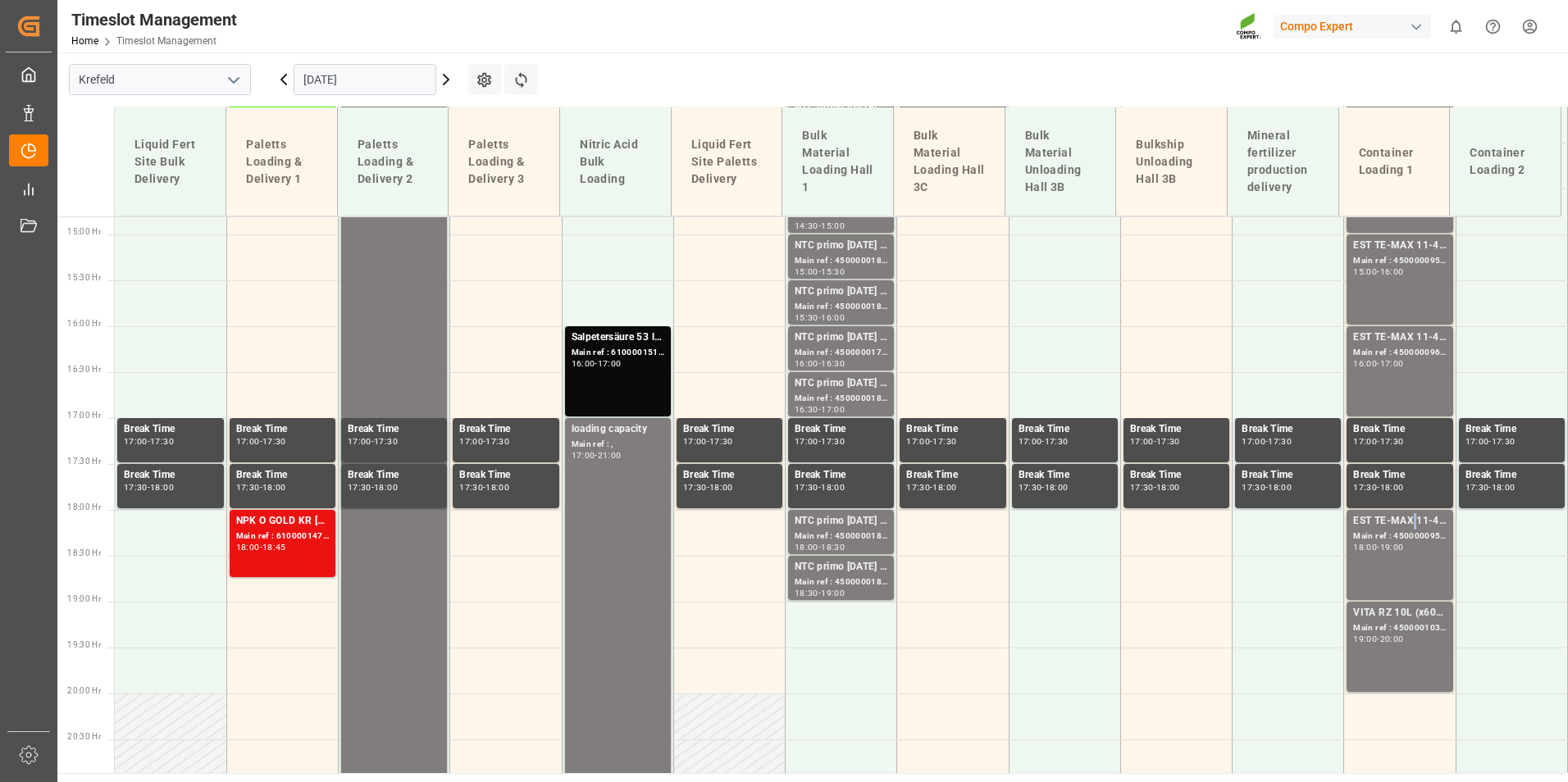
click at [1407, 527] on div "EST TE-MAX 11-48 20kg (x45) ES, PT MTO" at bounding box center [1399, 521] width 92 height 16
click at [1385, 396] on div "EST TE-MAX 11-48 20kg (x45) ES, PT MTO Main ref : 4500000960, 2000000379 16:00 …" at bounding box center [1399, 371] width 92 height 84
click at [1377, 297] on div "EST TE-MAX 11-48 20kg (x45) ES, PT MTO Main ref : 4500000959, 2000000379 15:00 …" at bounding box center [1399, 280] width 92 height 84
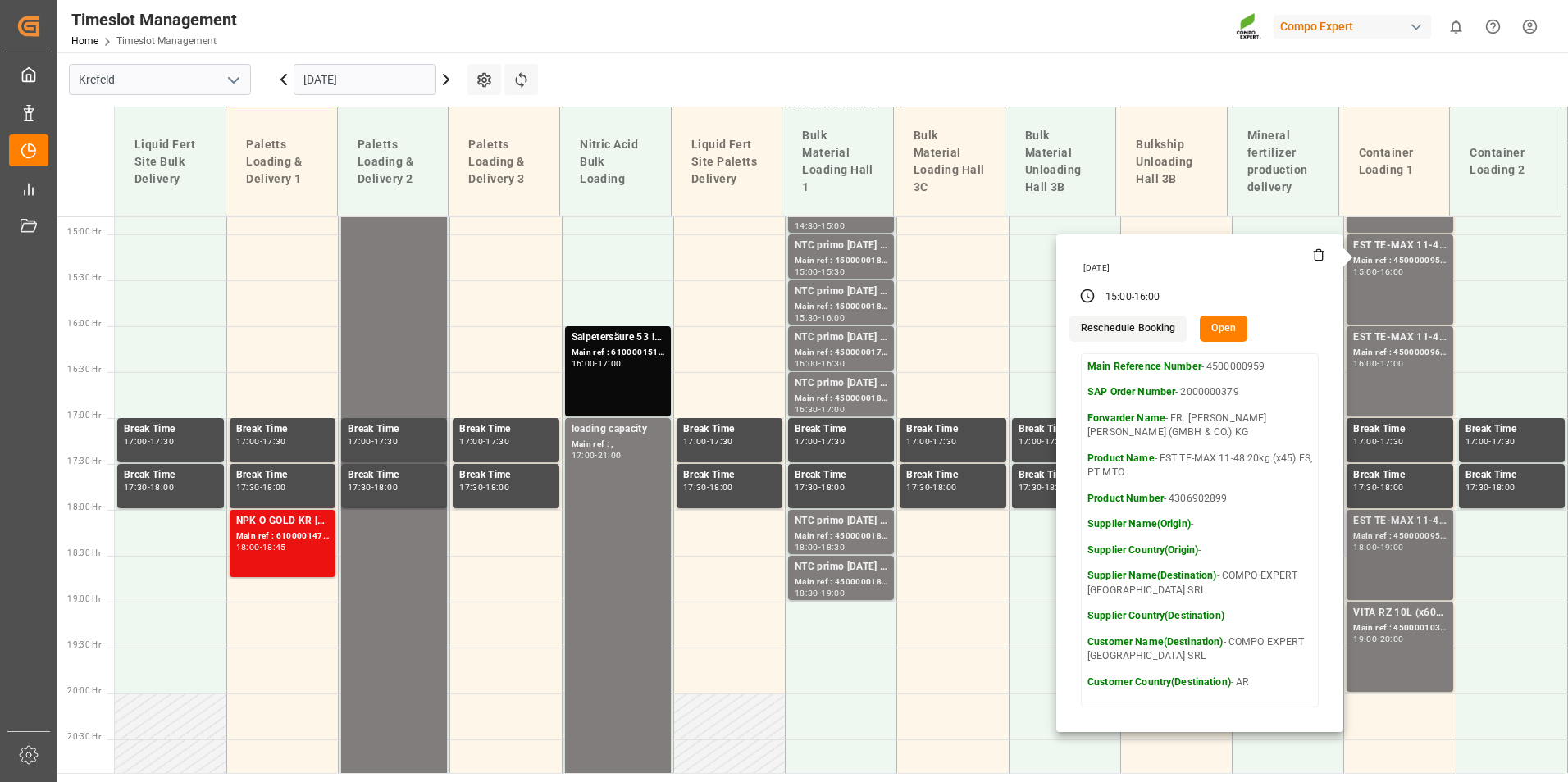
scroll to position [1031, 0]
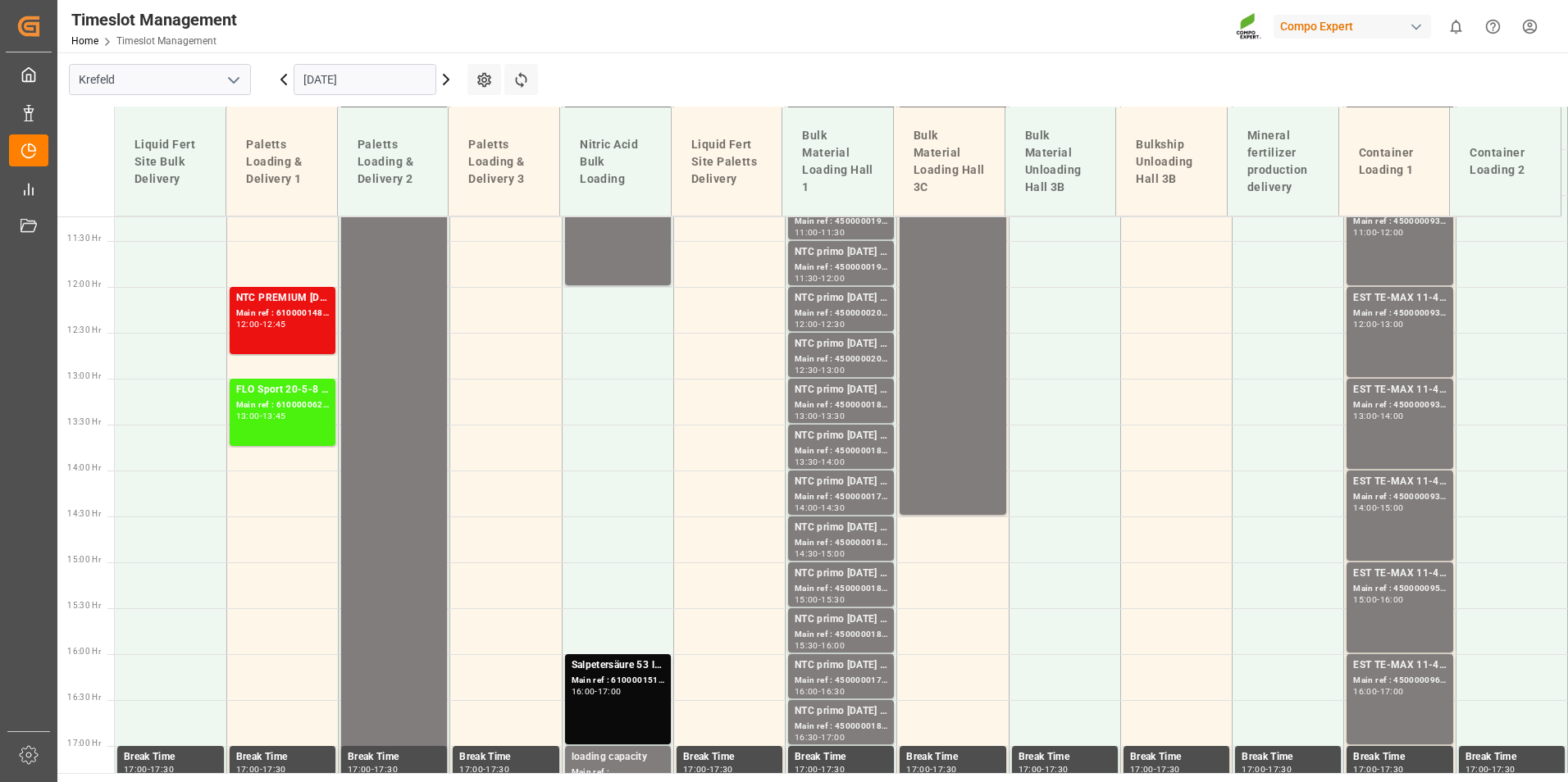
click at [1456, 529] on td at bounding box center [1511, 539] width 111 height 46
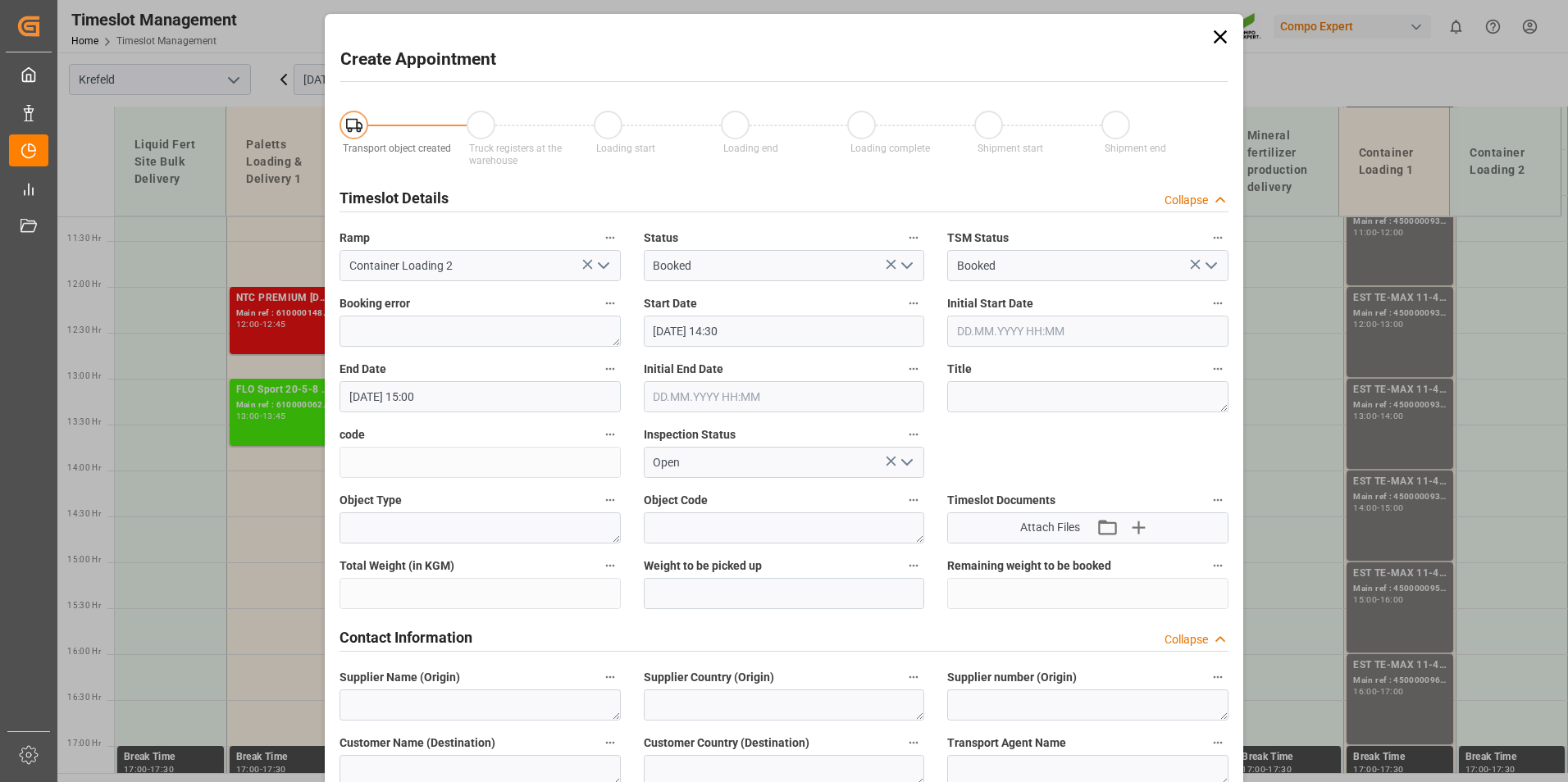
type input "[DATE] 14:30"
type input "[DATE] 15:00"
click at [1221, 49] on span at bounding box center [1216, 63] width 23 height 32
click at [1225, 39] on icon at bounding box center [1220, 37] width 23 height 23
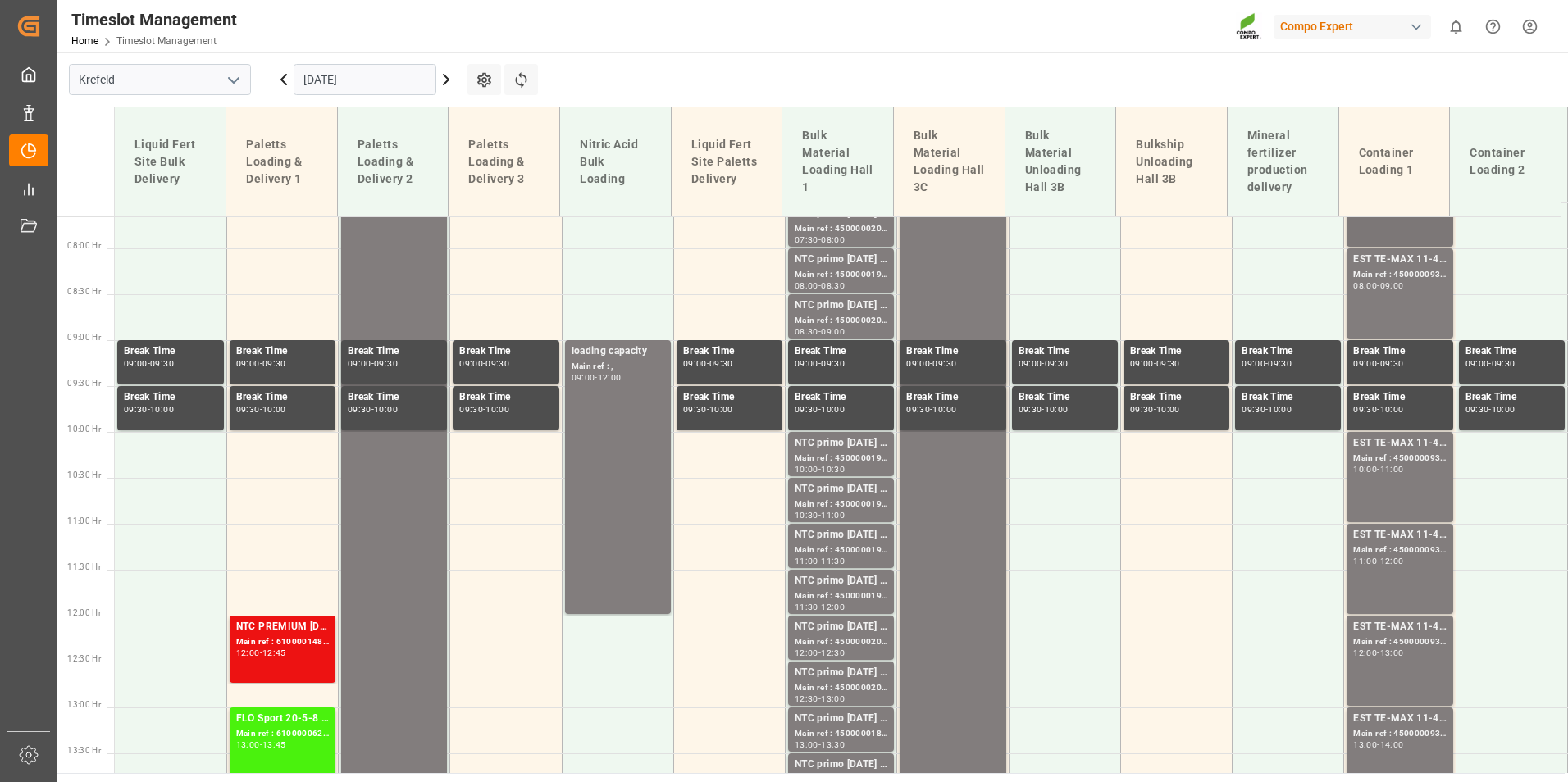
scroll to position [621, 0]
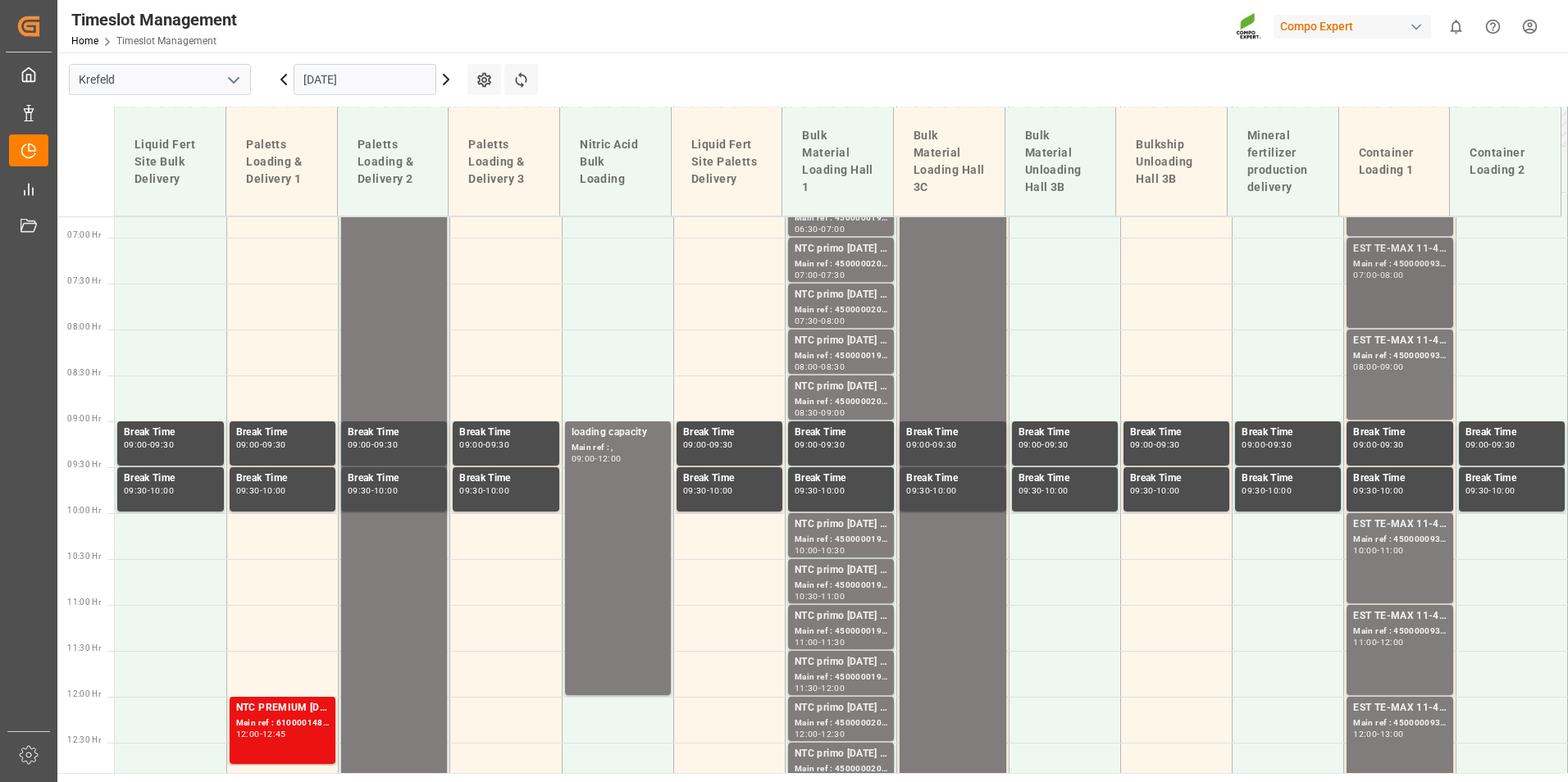
click at [1392, 253] on div "EST TE-MAX 11-48 20kg (x56) WW;" at bounding box center [1399, 248] width 92 height 16
click at [1384, 371] on div "08:00 - 09:00" at bounding box center [1399, 367] width 92 height 9
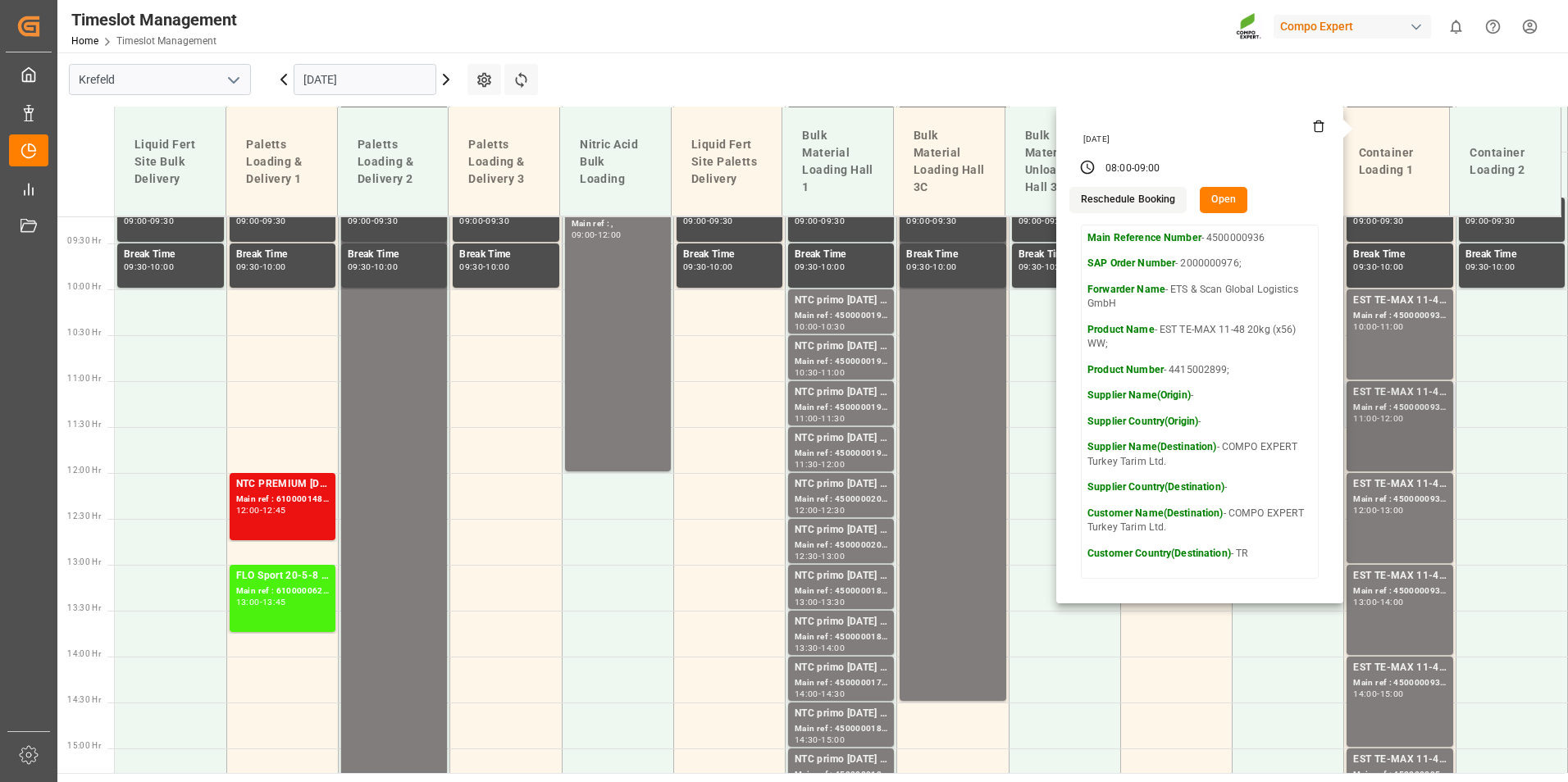
scroll to position [868, 0]
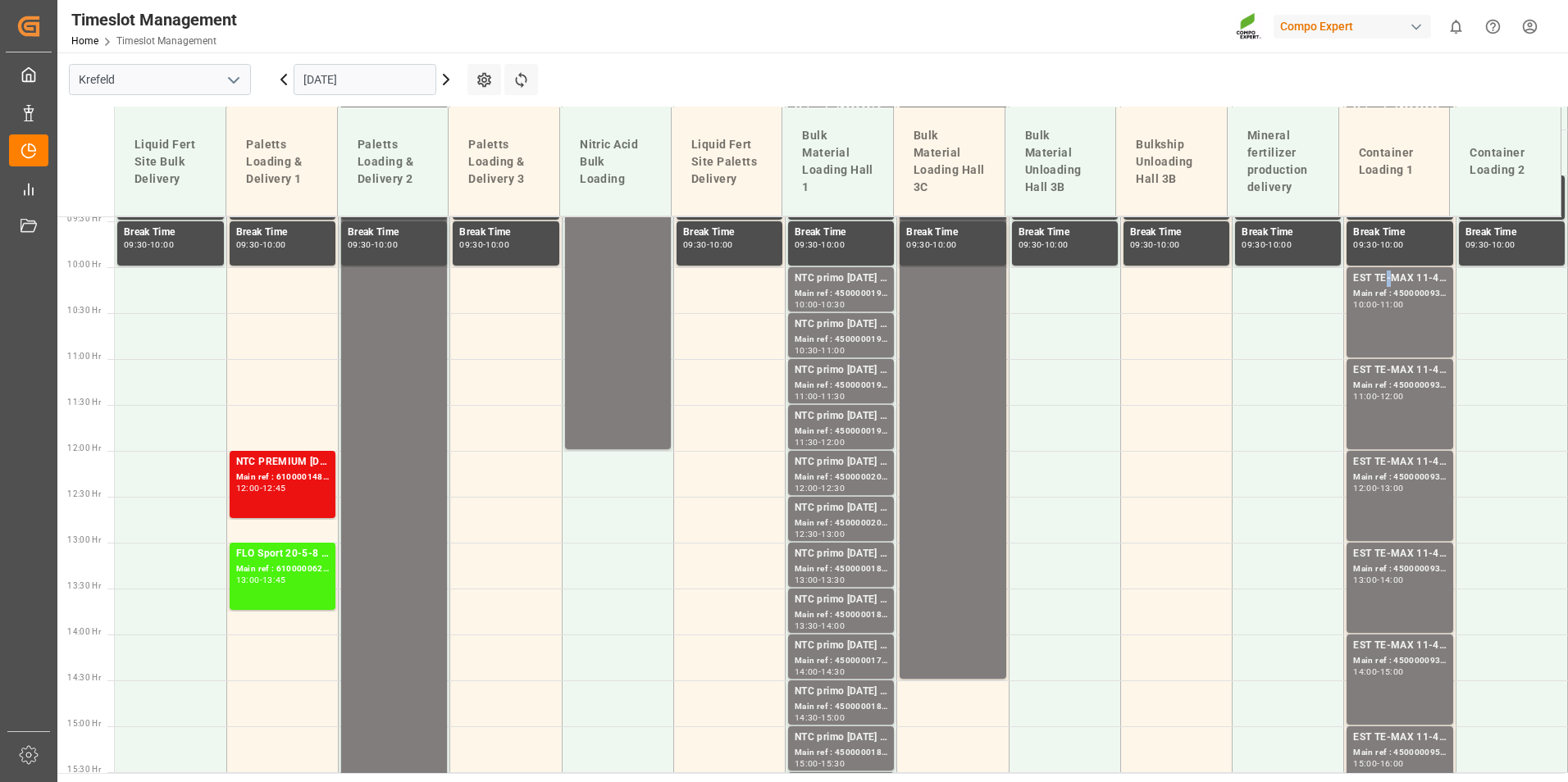
click at [1382, 285] on div "EST TE-MAX 11-48 20kg (x56) WW;" at bounding box center [1399, 278] width 92 height 16
click at [1392, 400] on div "12:00" at bounding box center [1391, 397] width 24 height 8
click at [1414, 492] on div "12:00 - 13:00" at bounding box center [1399, 488] width 92 height 9
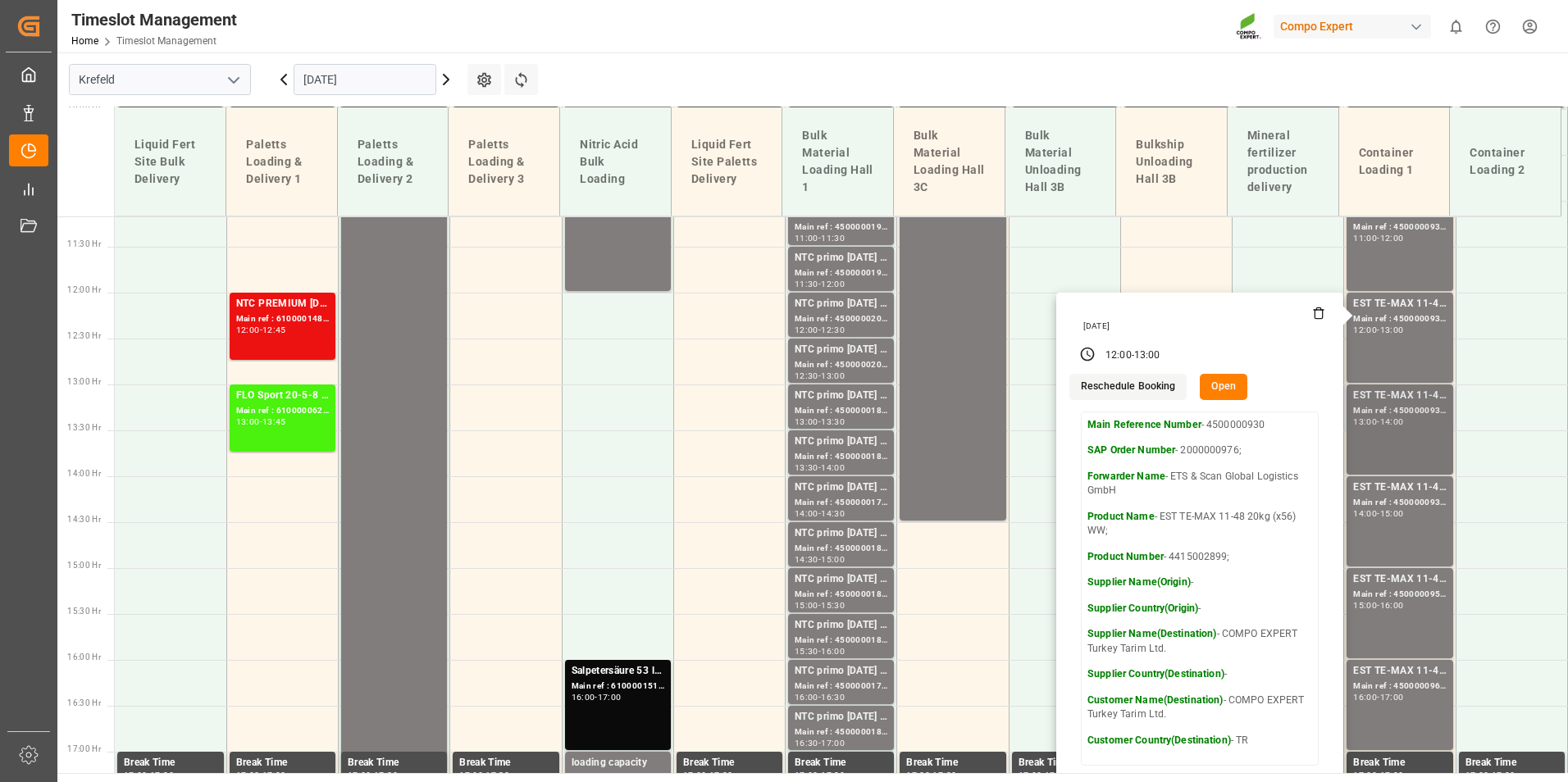
scroll to position [1031, 0]
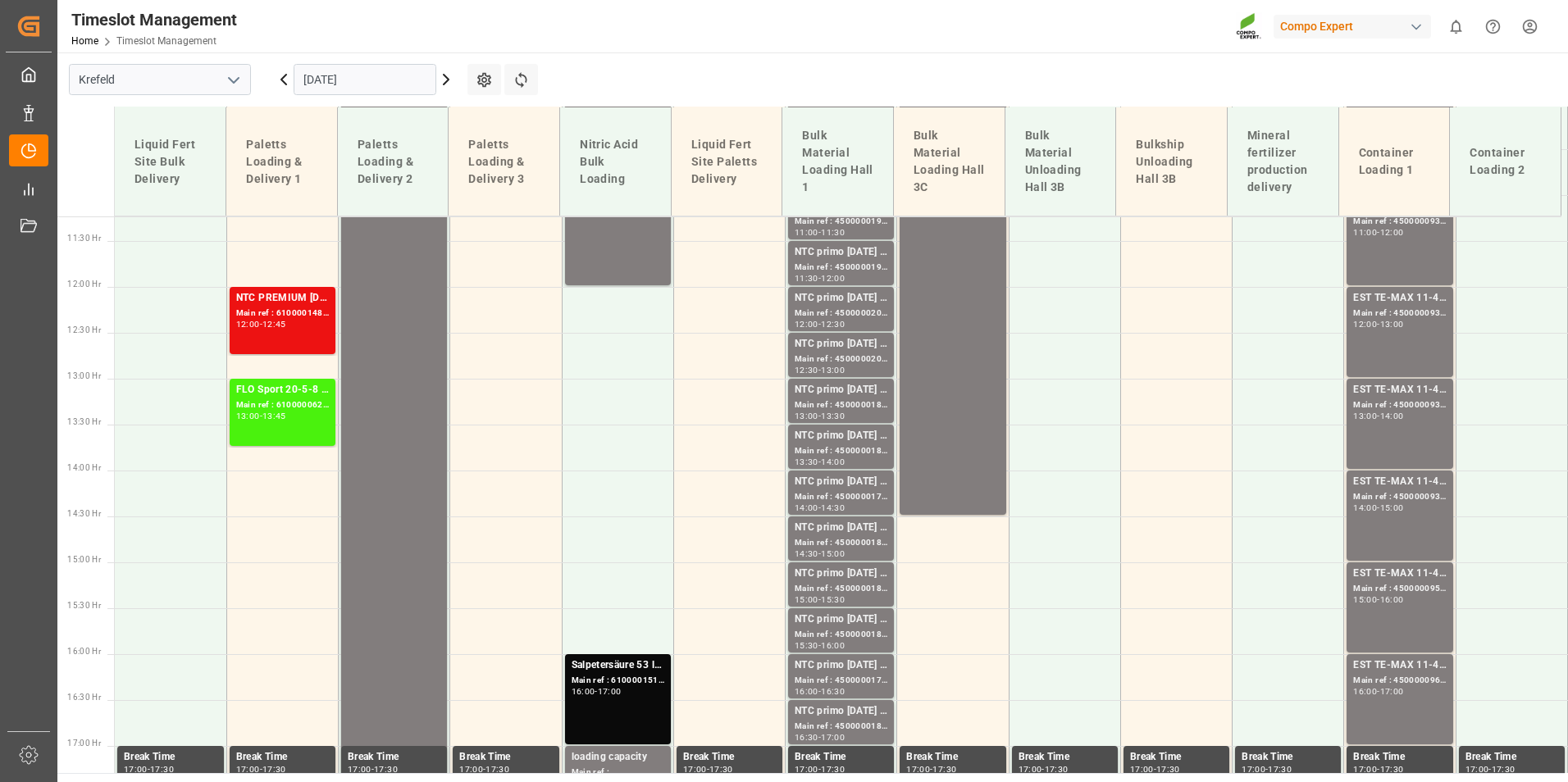
click at [1404, 409] on div "Main ref : 4500000937, 2000000976;" at bounding box center [1399, 405] width 92 height 14
click at [1404, 531] on div "EST TE-MAX 11-48 20kg (x56) WW; Main ref : 4500000932, 2000000976; 14:00 - 15:00" at bounding box center [1399, 516] width 92 height 84
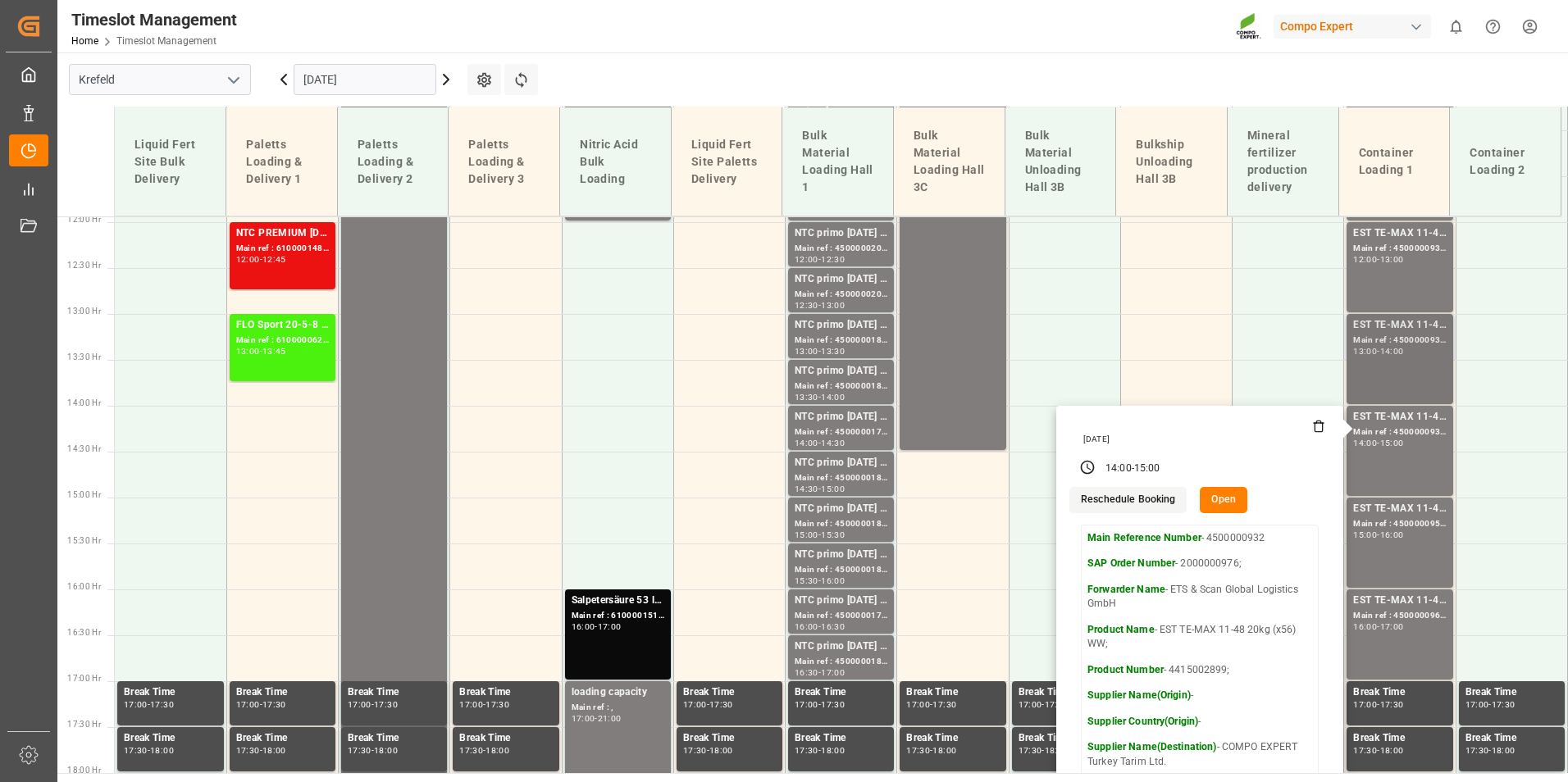
scroll to position [1196, 0]
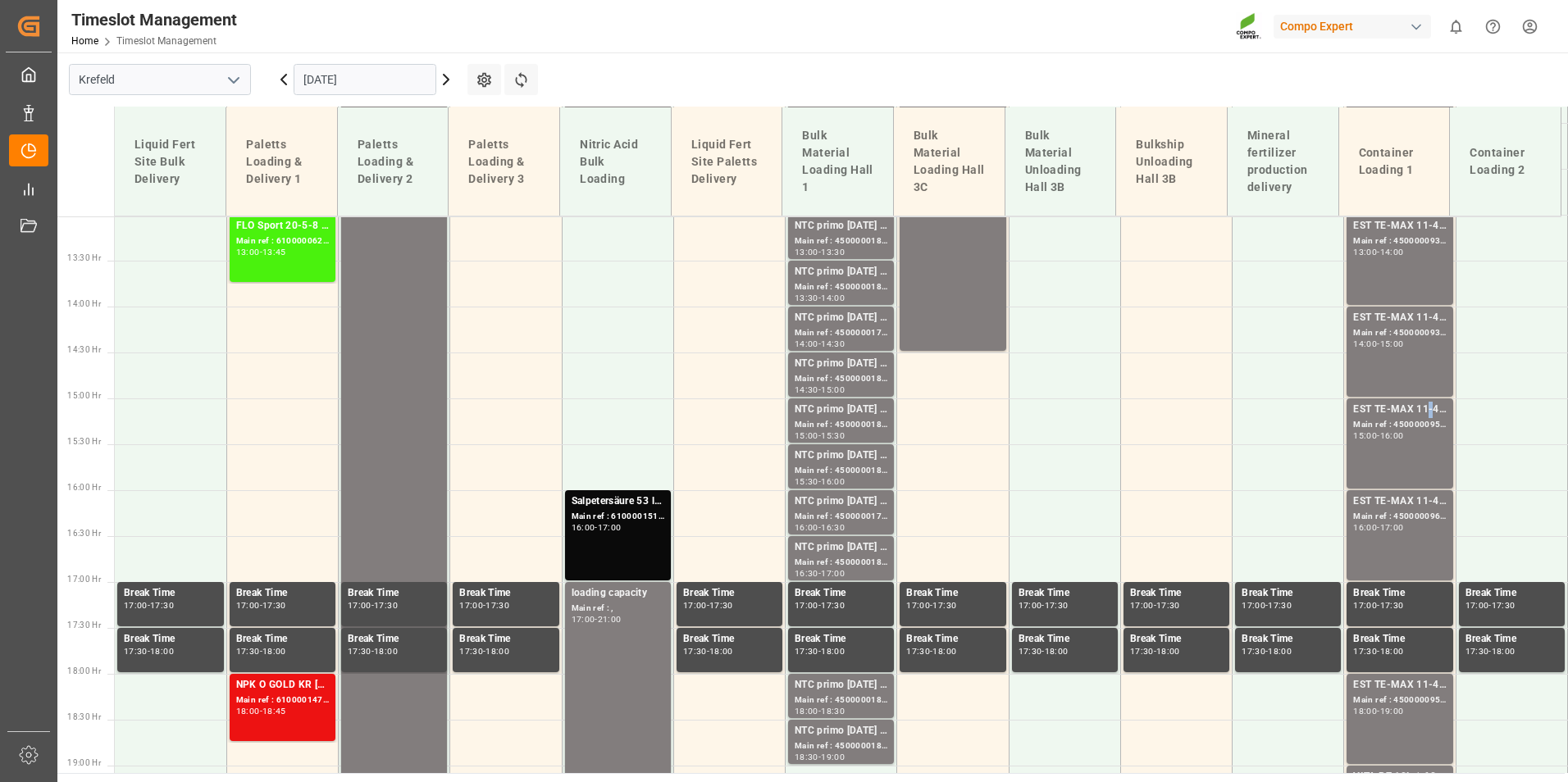
click at [1422, 406] on div "EST TE-MAX 11-48 20kg (x45) ES, PT MTO" at bounding box center [1399, 409] width 92 height 16
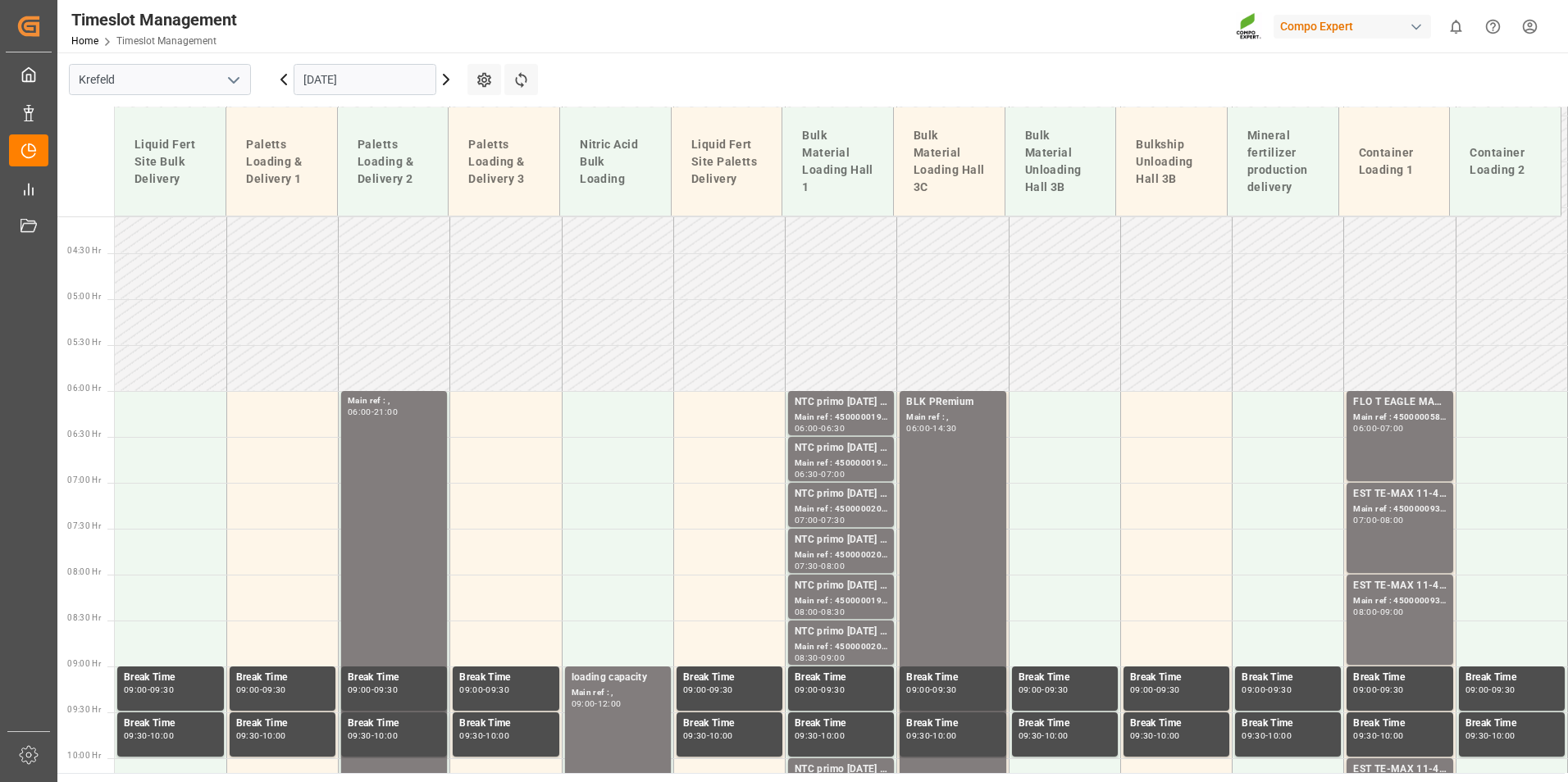
scroll to position [376, 0]
click at [444, 85] on icon at bounding box center [445, 79] width 5 height 10
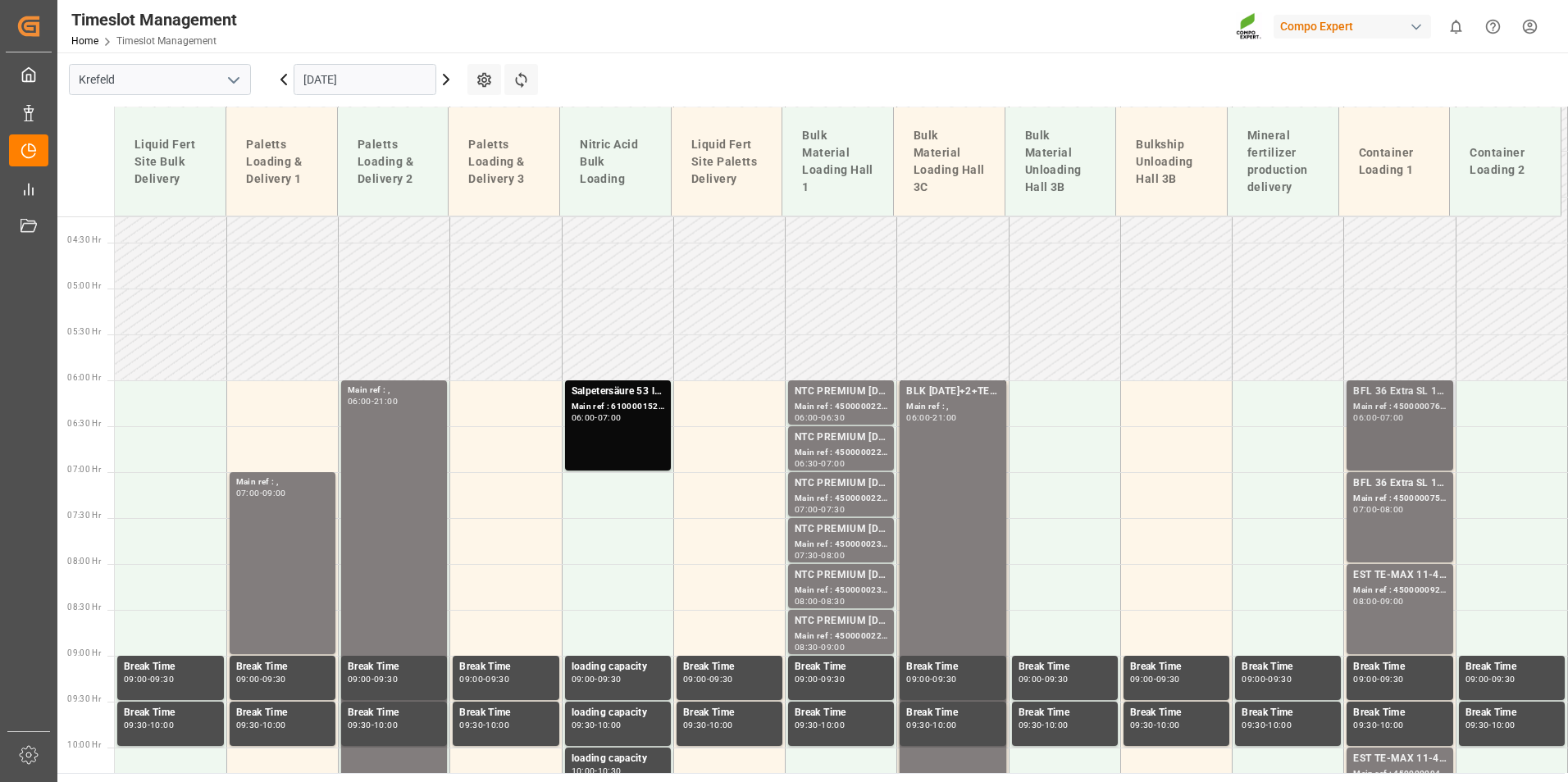
scroll to position [385, 0]
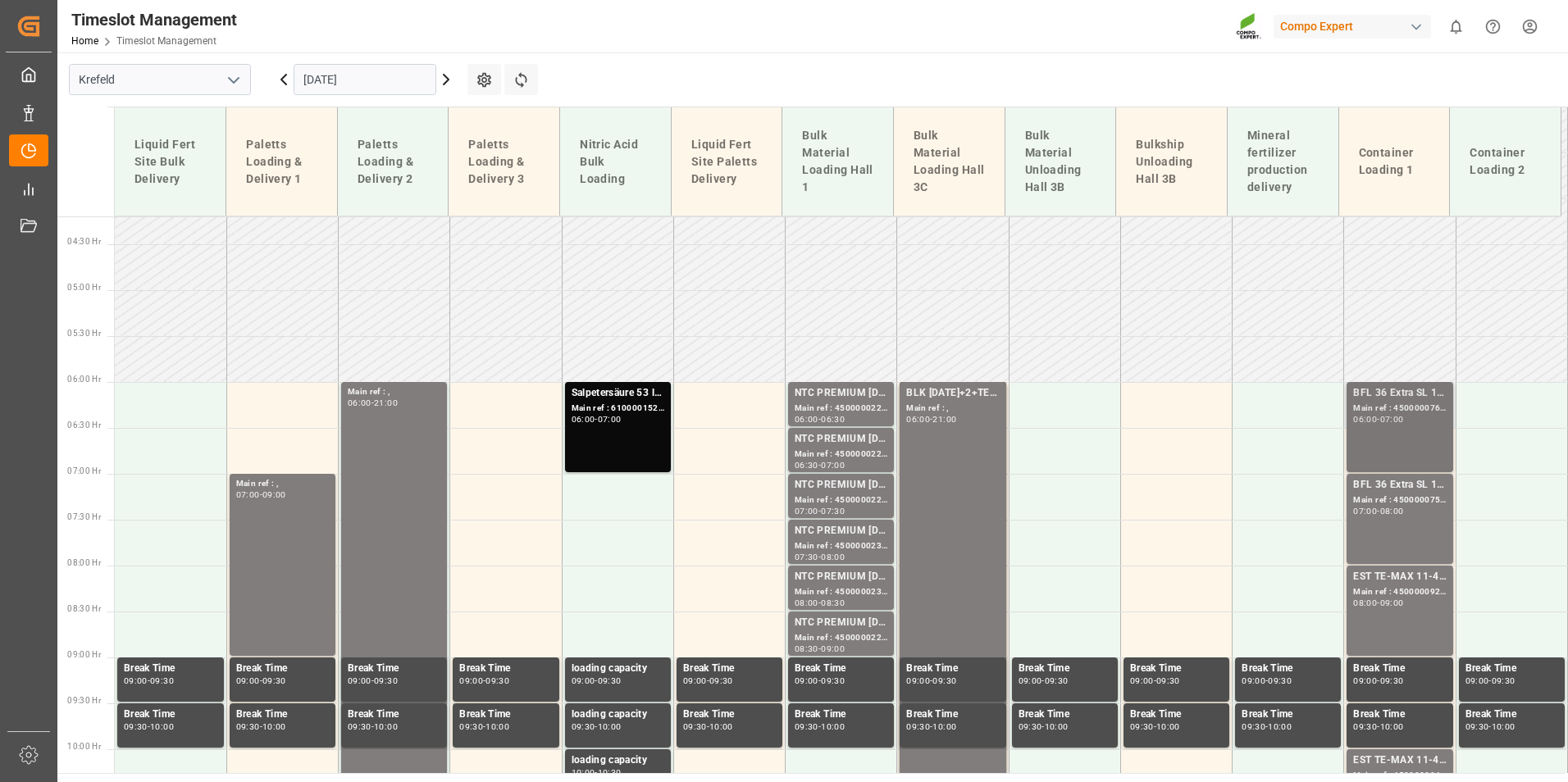
click at [1401, 408] on div "Main ref : 4500000761, 2000000600;" at bounding box center [1399, 408] width 92 height 14
click at [1392, 484] on div "BFL 36 Extra SL 10L (x60) EN,TR MTO;" at bounding box center [1399, 485] width 92 height 16
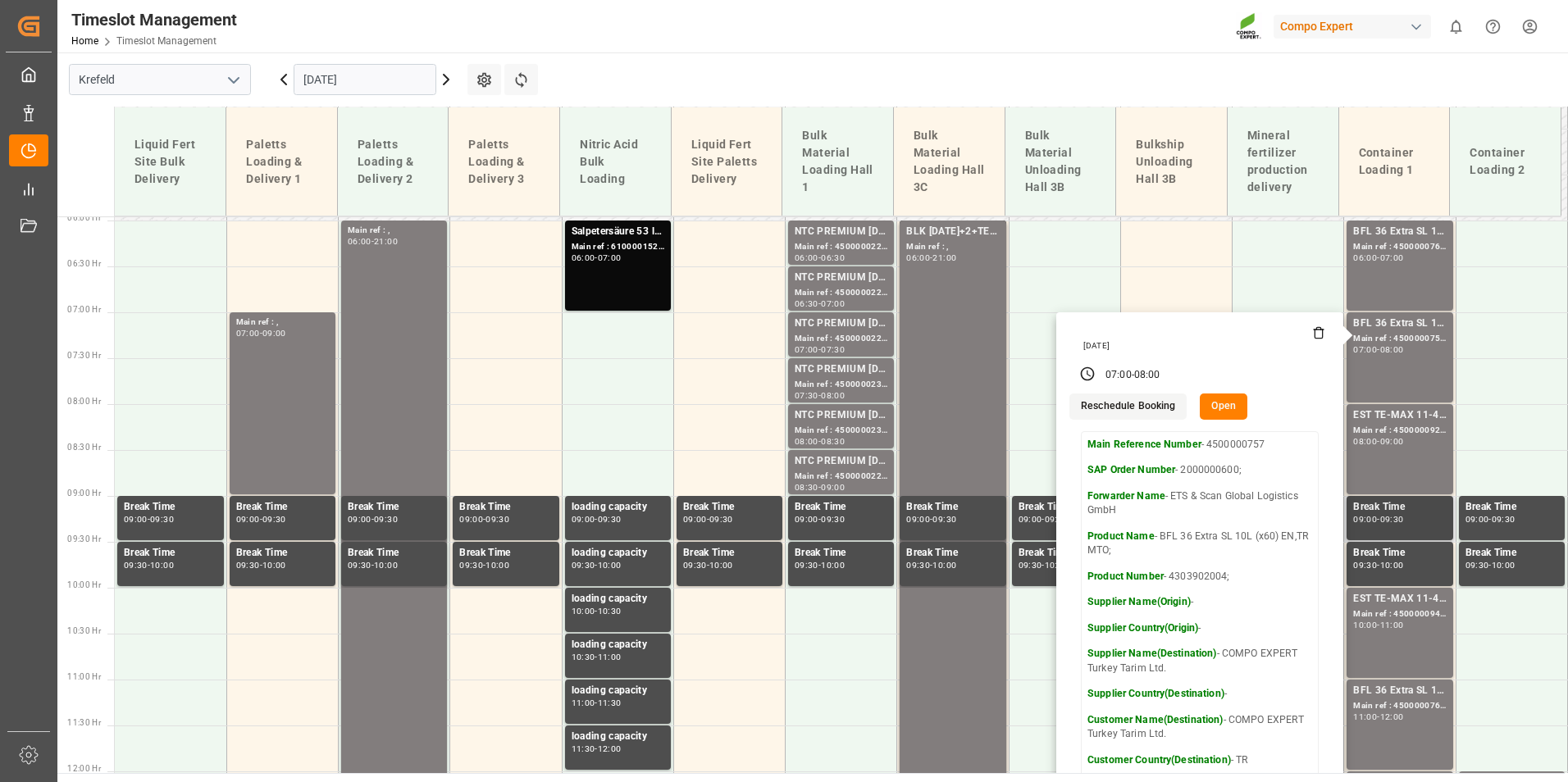
scroll to position [632, 0]
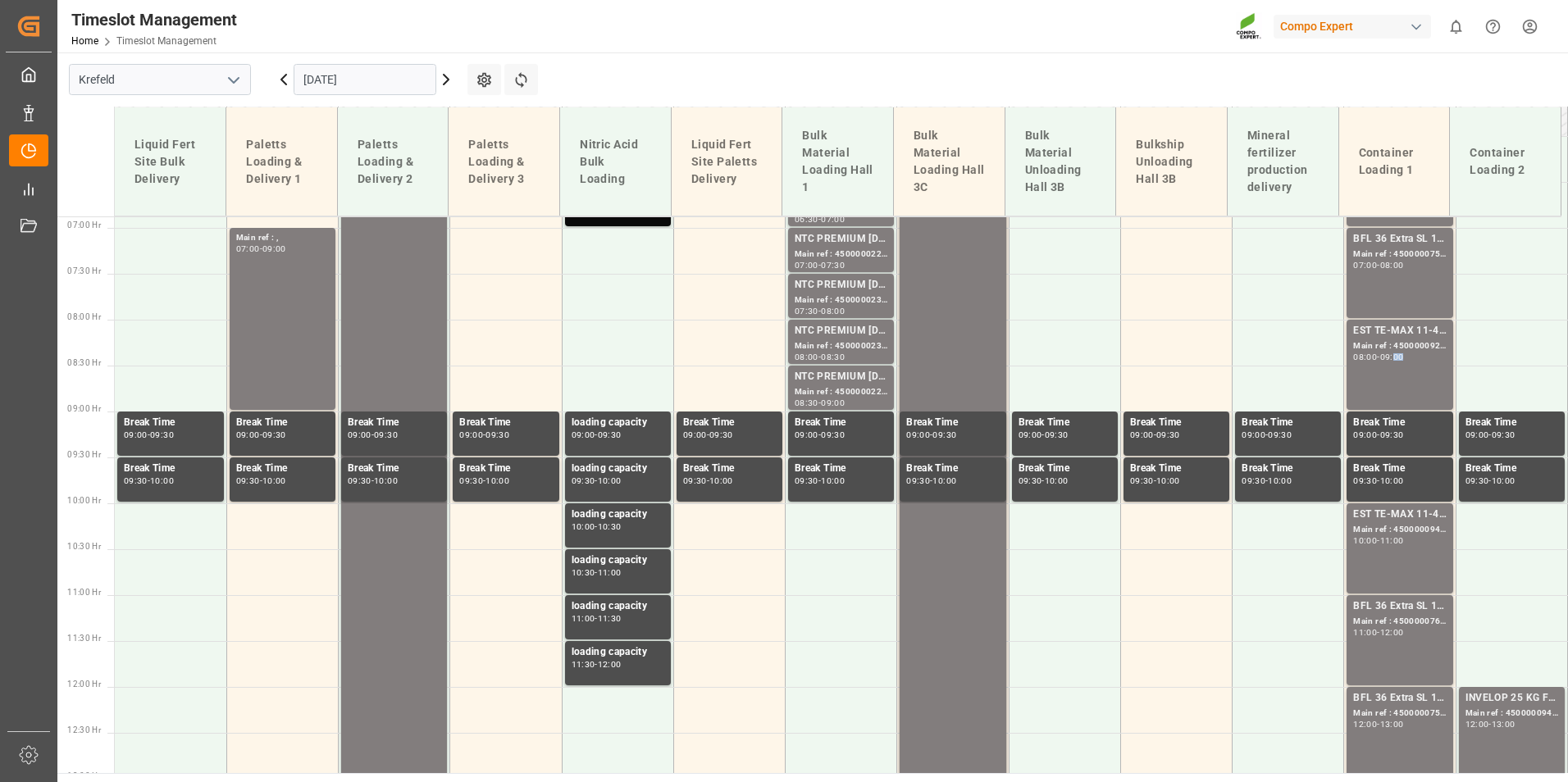
click at [1398, 353] on div "09:00" at bounding box center [1391, 357] width 24 height 8
click at [1402, 525] on div "Main ref : 4500000941, 2000000976;" at bounding box center [1399, 530] width 92 height 14
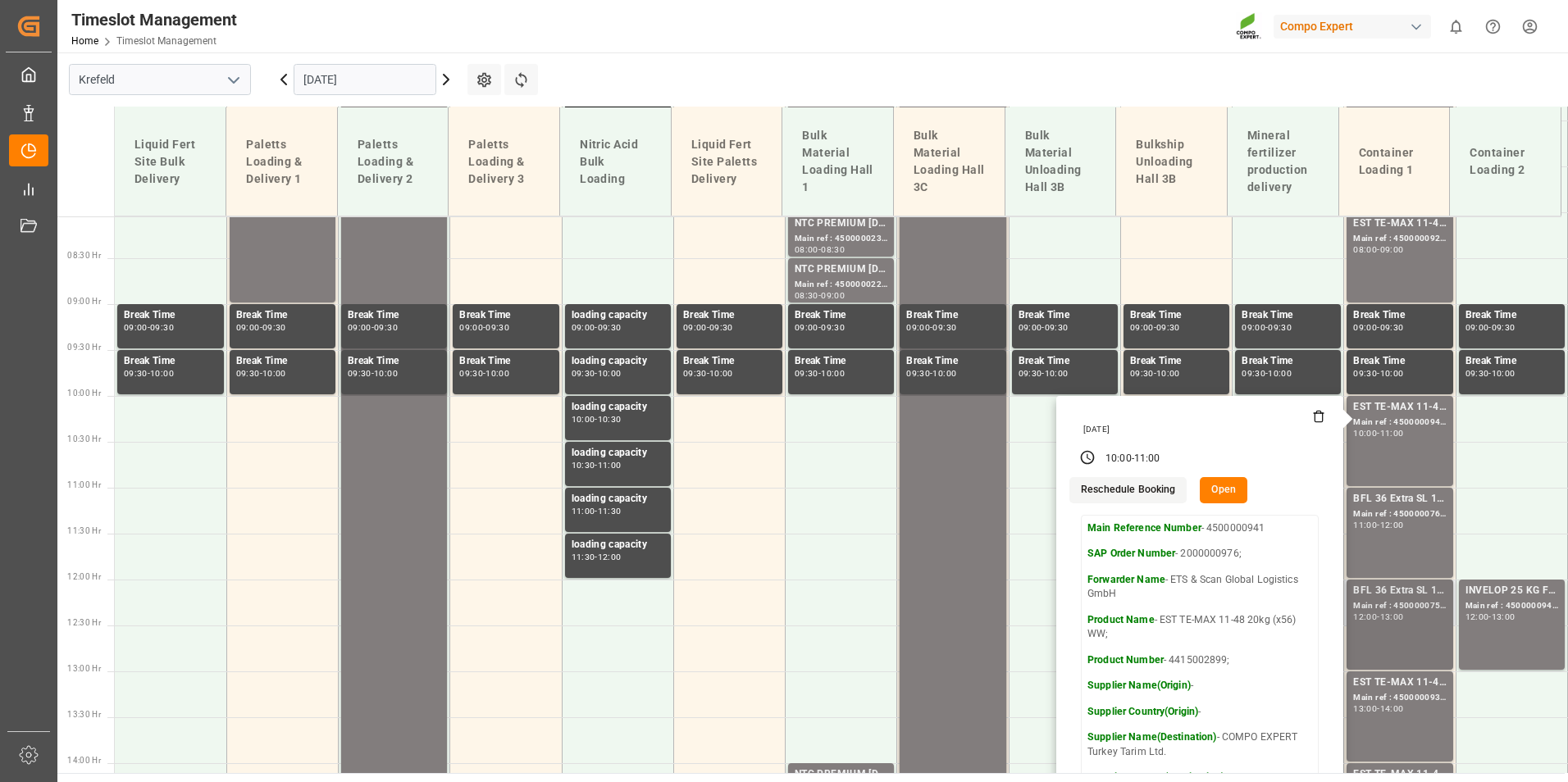
scroll to position [877, 0]
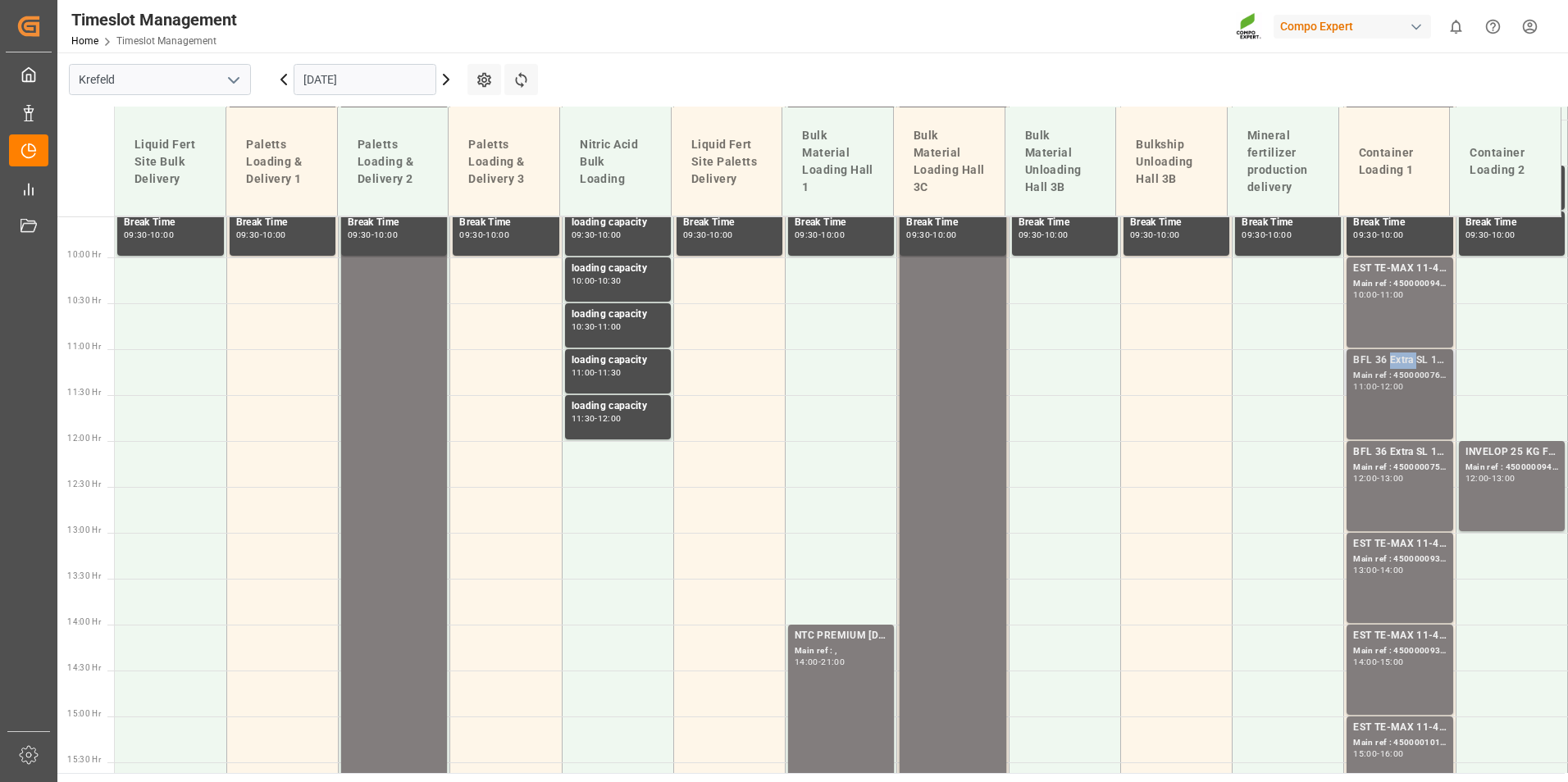
click at [1400, 357] on div "BFL 36 Extra SL 10L (x60) EN,TR MTO;" at bounding box center [1399, 361] width 92 height 16
click at [1409, 474] on div "Main ref : 4500000759, 2000000600;" at bounding box center [1399, 467] width 92 height 14
click at [1480, 459] on div "INVELOP 25 KG FOL WW blank;" at bounding box center [1511, 452] width 92 height 16
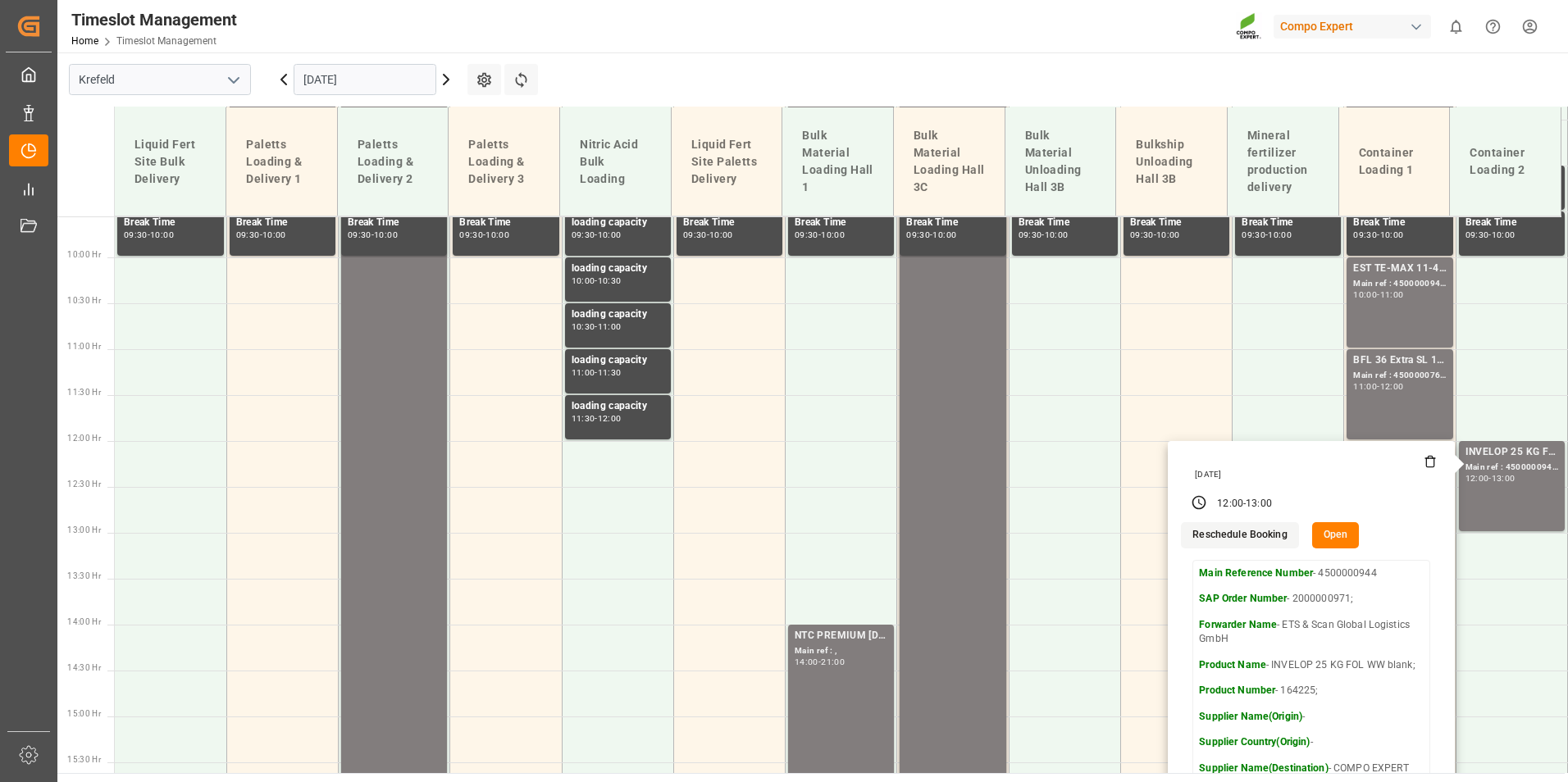
click at [1267, 79] on main "[GEOGRAPHIC_DATA] [DATE] Settings Refresh Time Slots Liquid Fert Site Bulk Deli…" at bounding box center [811, 413] width 1507 height 721
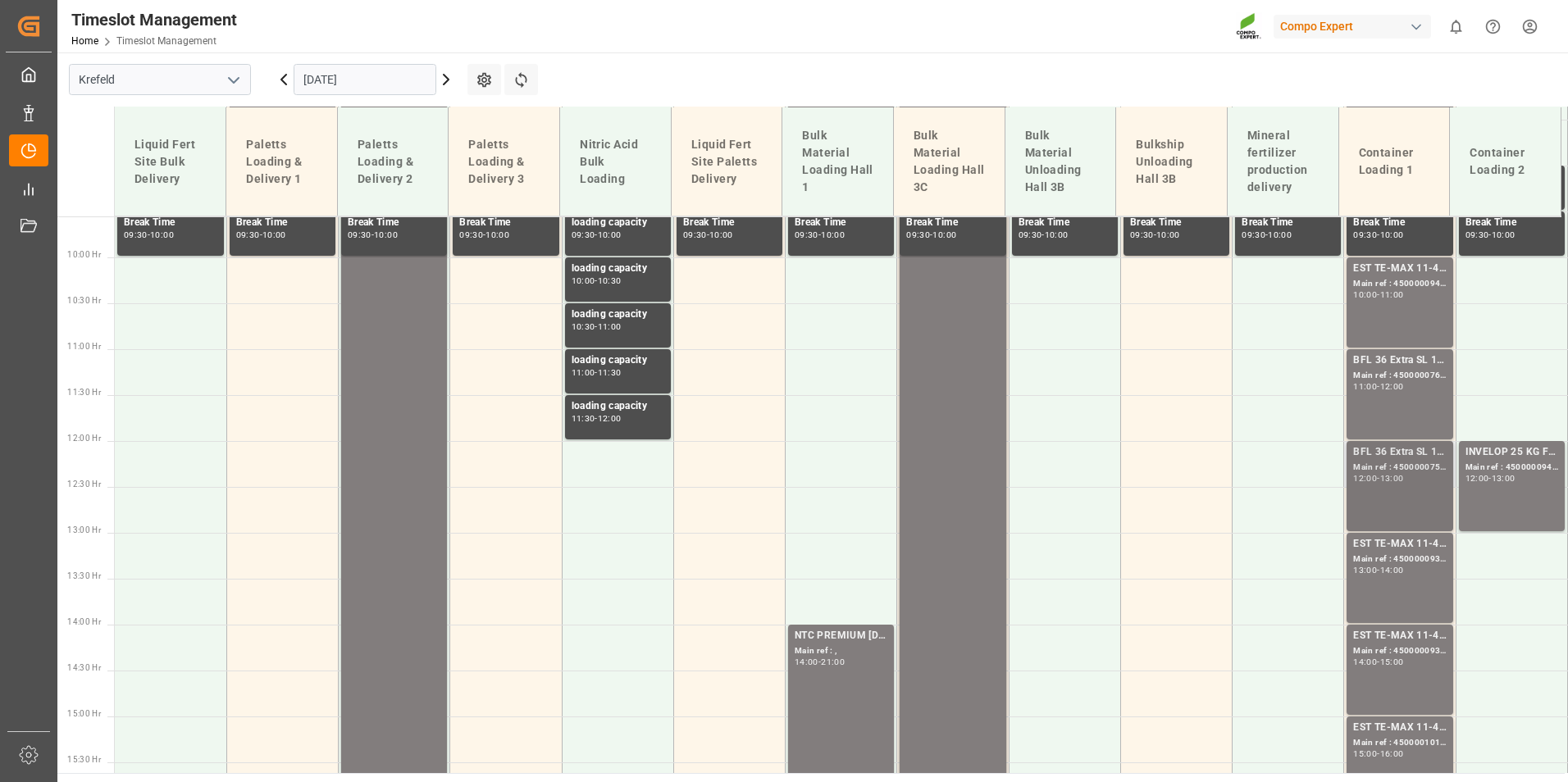
click at [1404, 471] on div "Main ref : 4500000759, 2000000600;" at bounding box center [1399, 467] width 92 height 14
click at [1519, 475] on div "12:00 - 13:00" at bounding box center [1511, 479] width 92 height 9
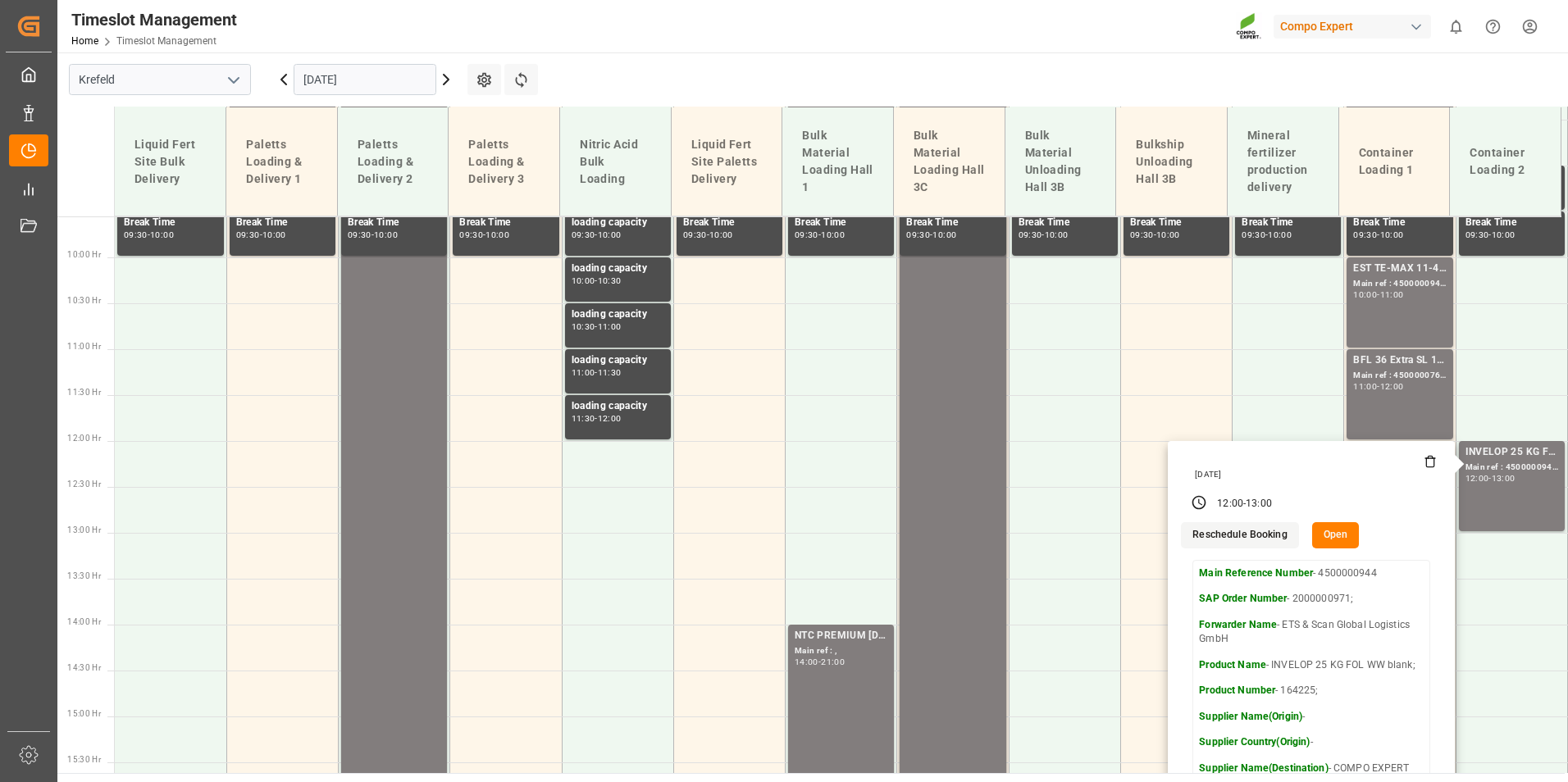
click at [945, 68] on main "[GEOGRAPHIC_DATA] [DATE] Settings Refresh Time Slots Liquid Fert Site Bulk Deli…" at bounding box center [811, 413] width 1507 height 721
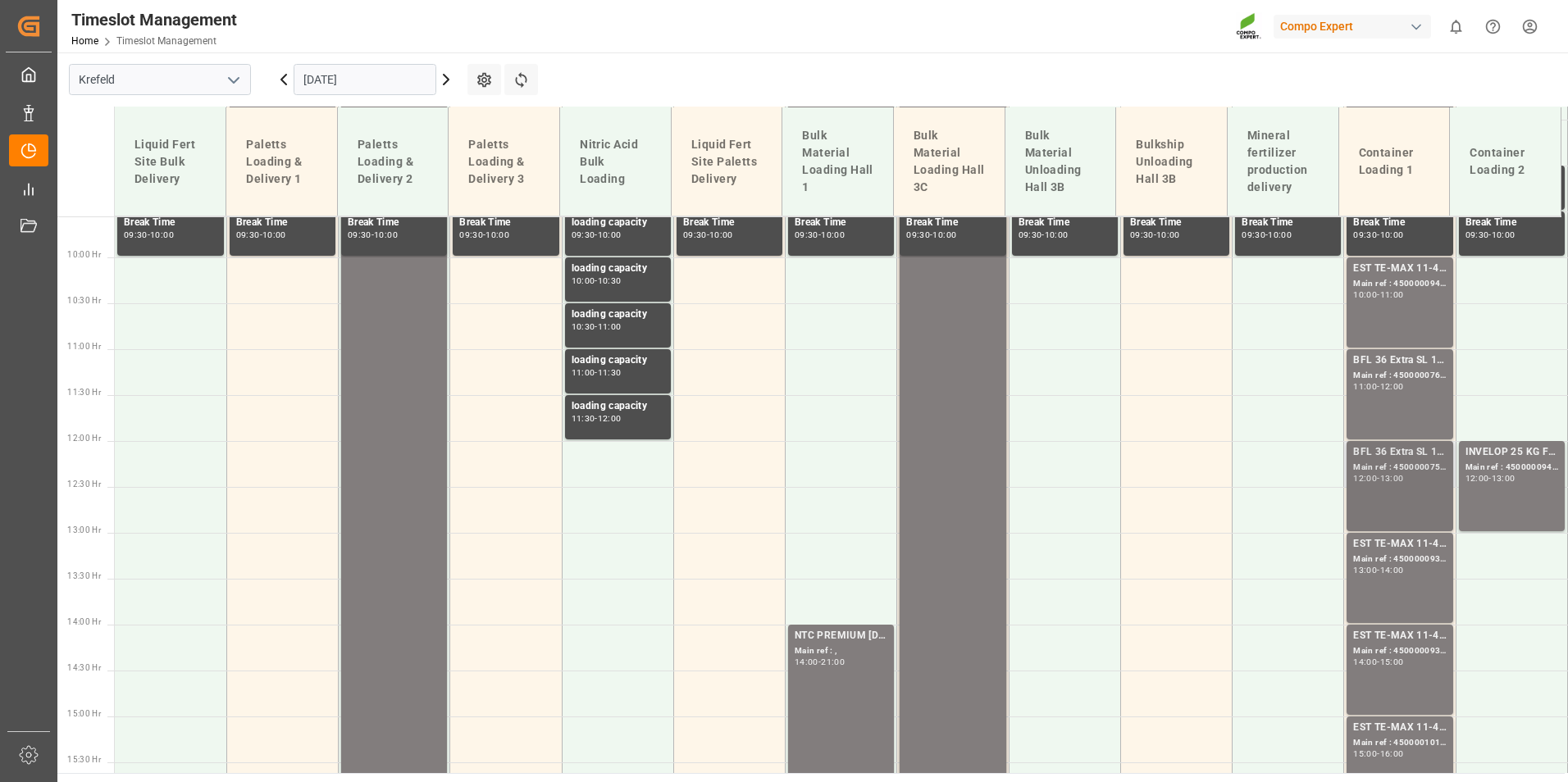
click at [1403, 463] on div "Main ref : 4500000759, 2000000600;" at bounding box center [1399, 467] width 92 height 14
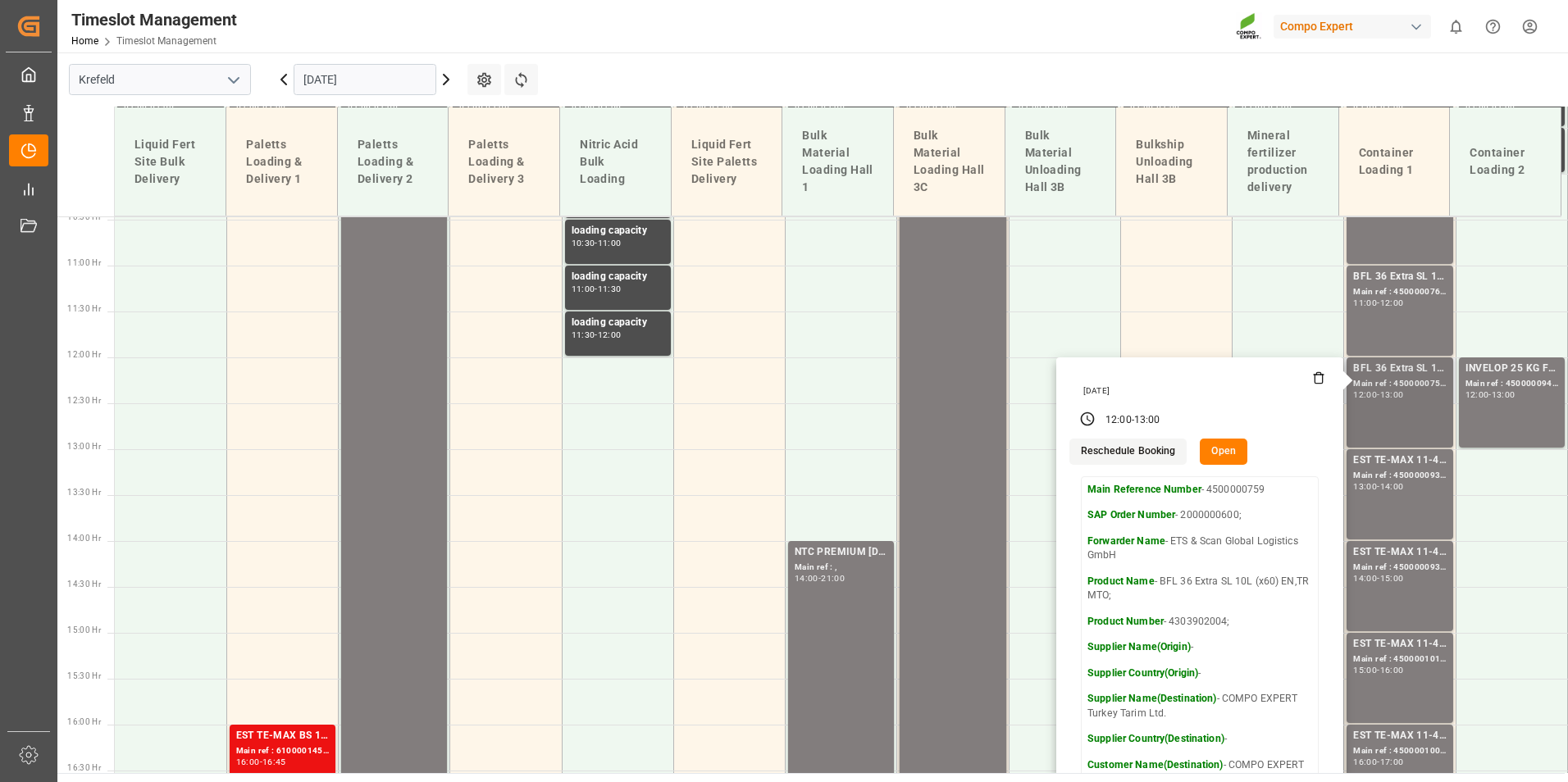
scroll to position [959, 0]
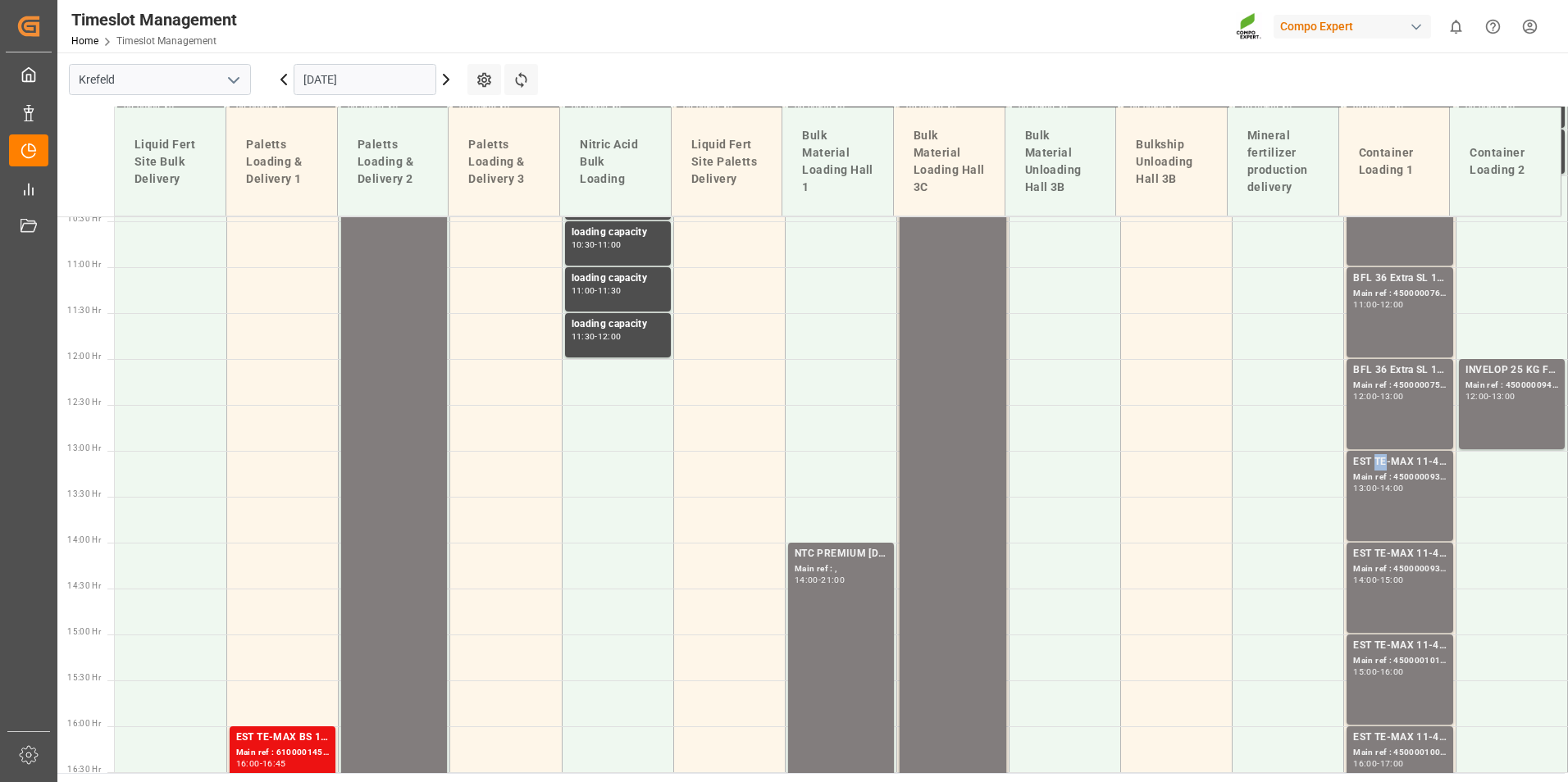
click at [1368, 463] on div "EST TE-MAX 11-48 20kg (x56) WW;" at bounding box center [1399, 461] width 92 height 16
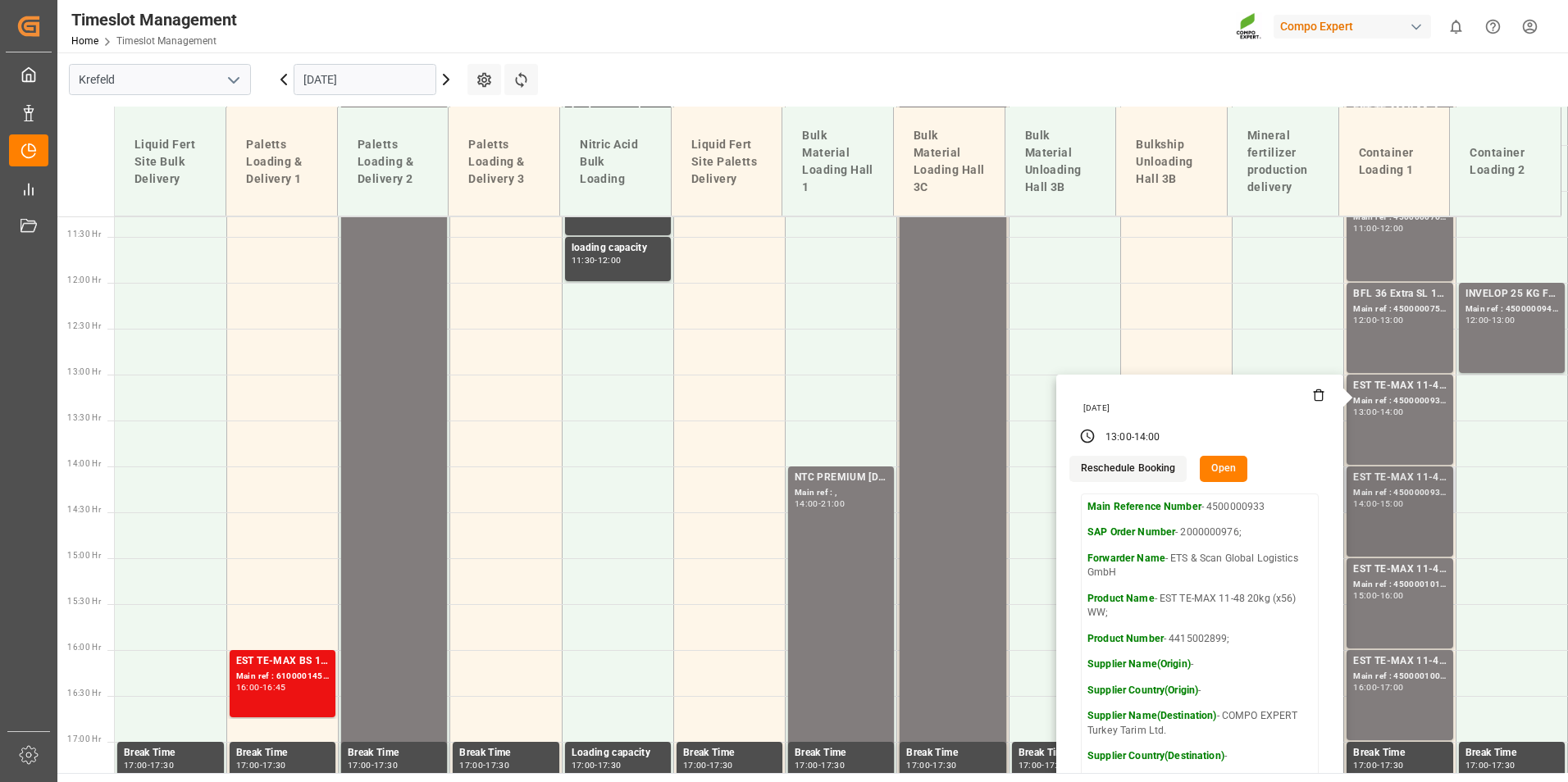
scroll to position [1124, 0]
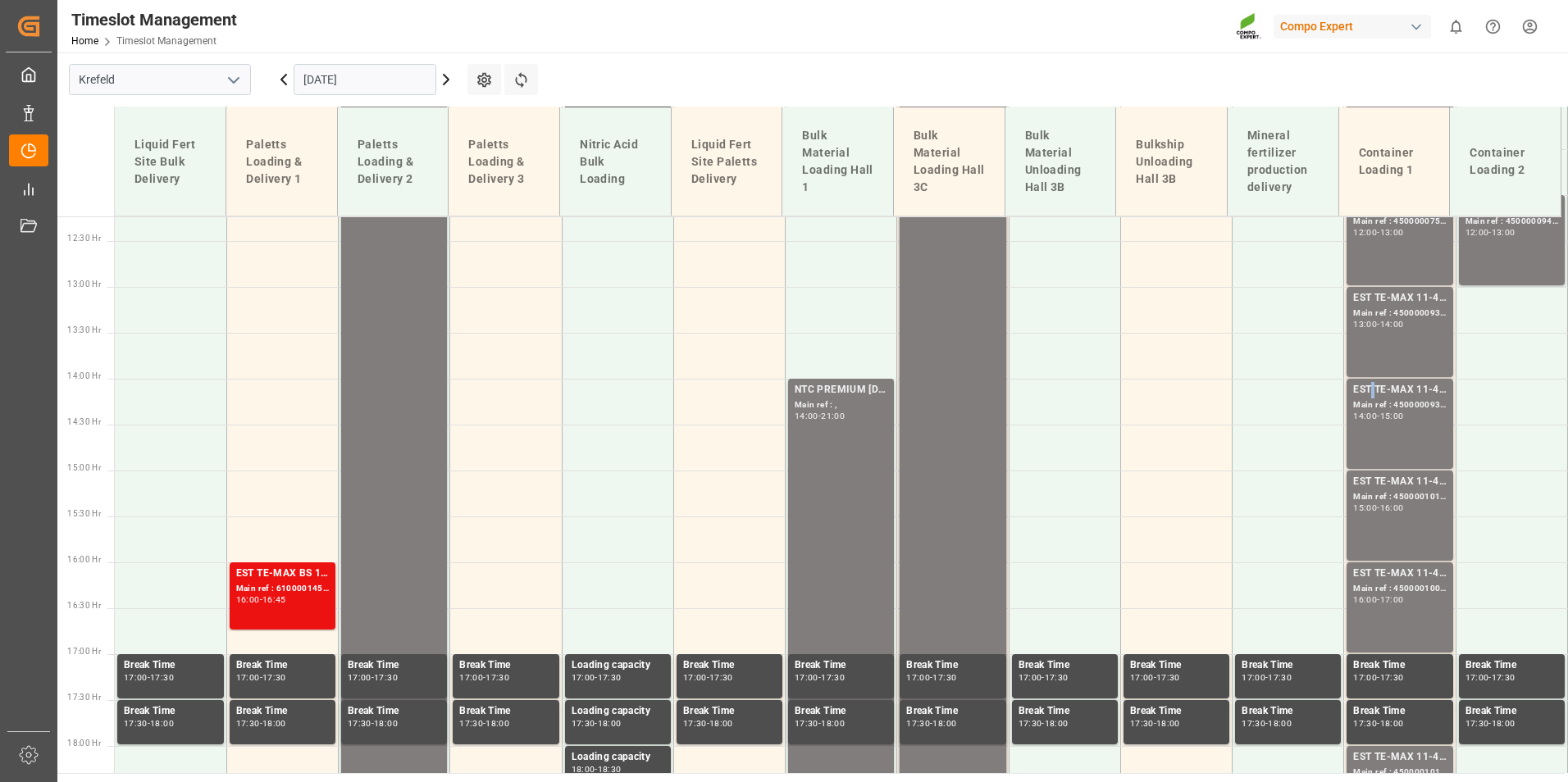
click at [1365, 387] on div "EST TE-MAX 11-48 20kg (x56) WW;" at bounding box center [1399, 390] width 92 height 16
click at [1414, 496] on div "Main ref : 4500001011, 2000000381" at bounding box center [1399, 497] width 92 height 14
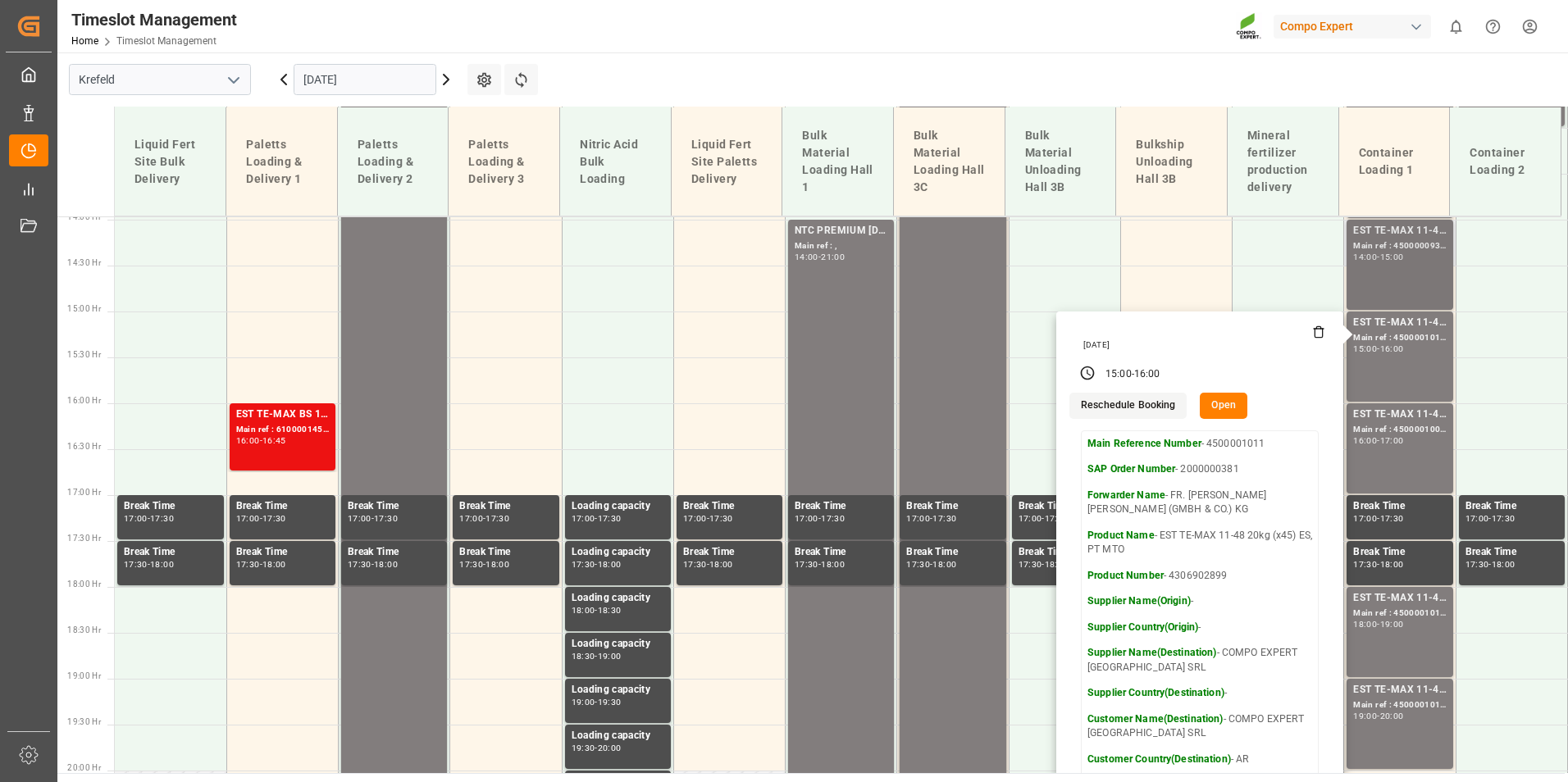
scroll to position [1287, 0]
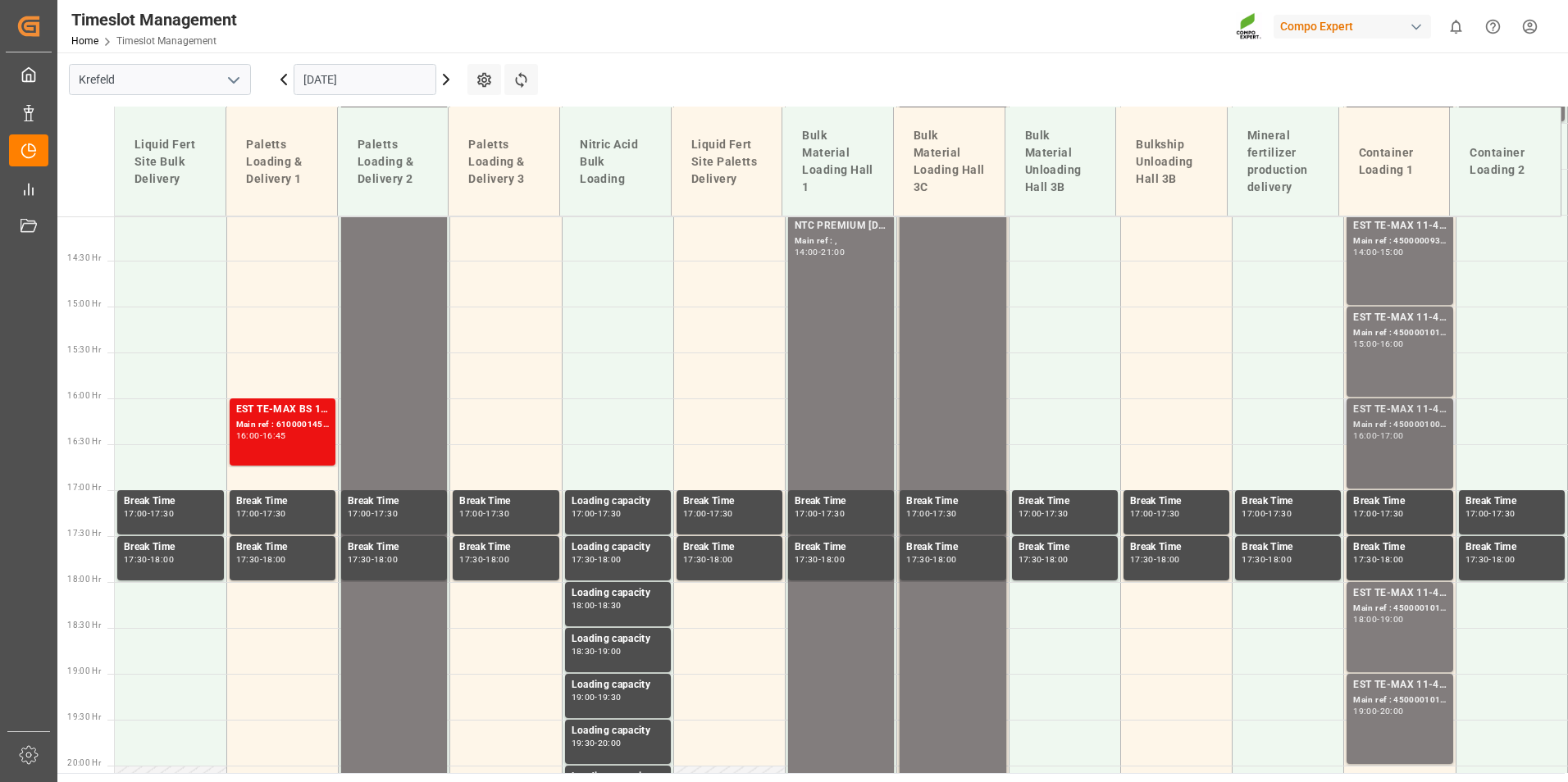
click at [1382, 421] on div "Main ref : 4500001009, 2000000381" at bounding box center [1399, 425] width 92 height 14
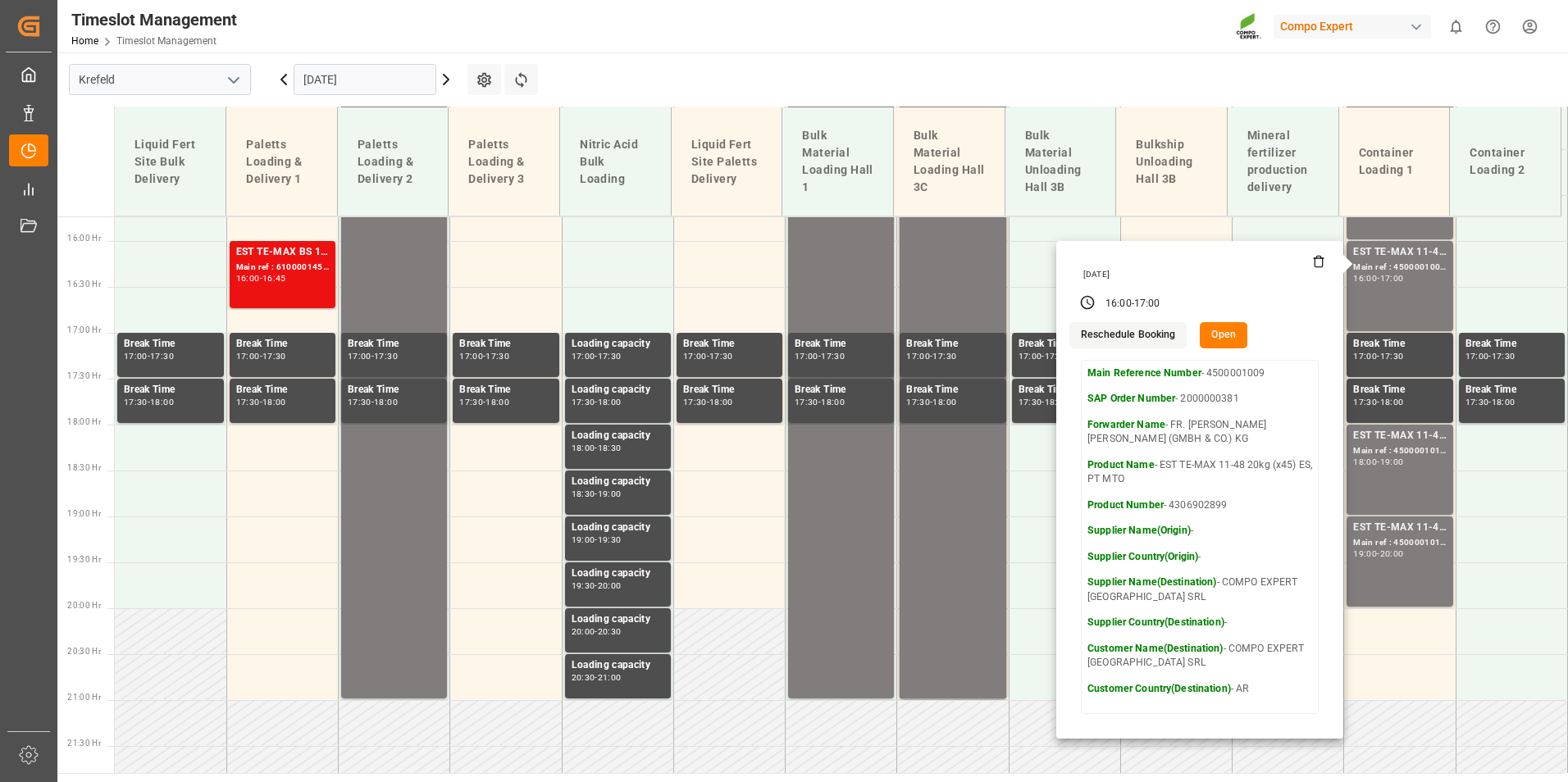
scroll to position [1451, 0]
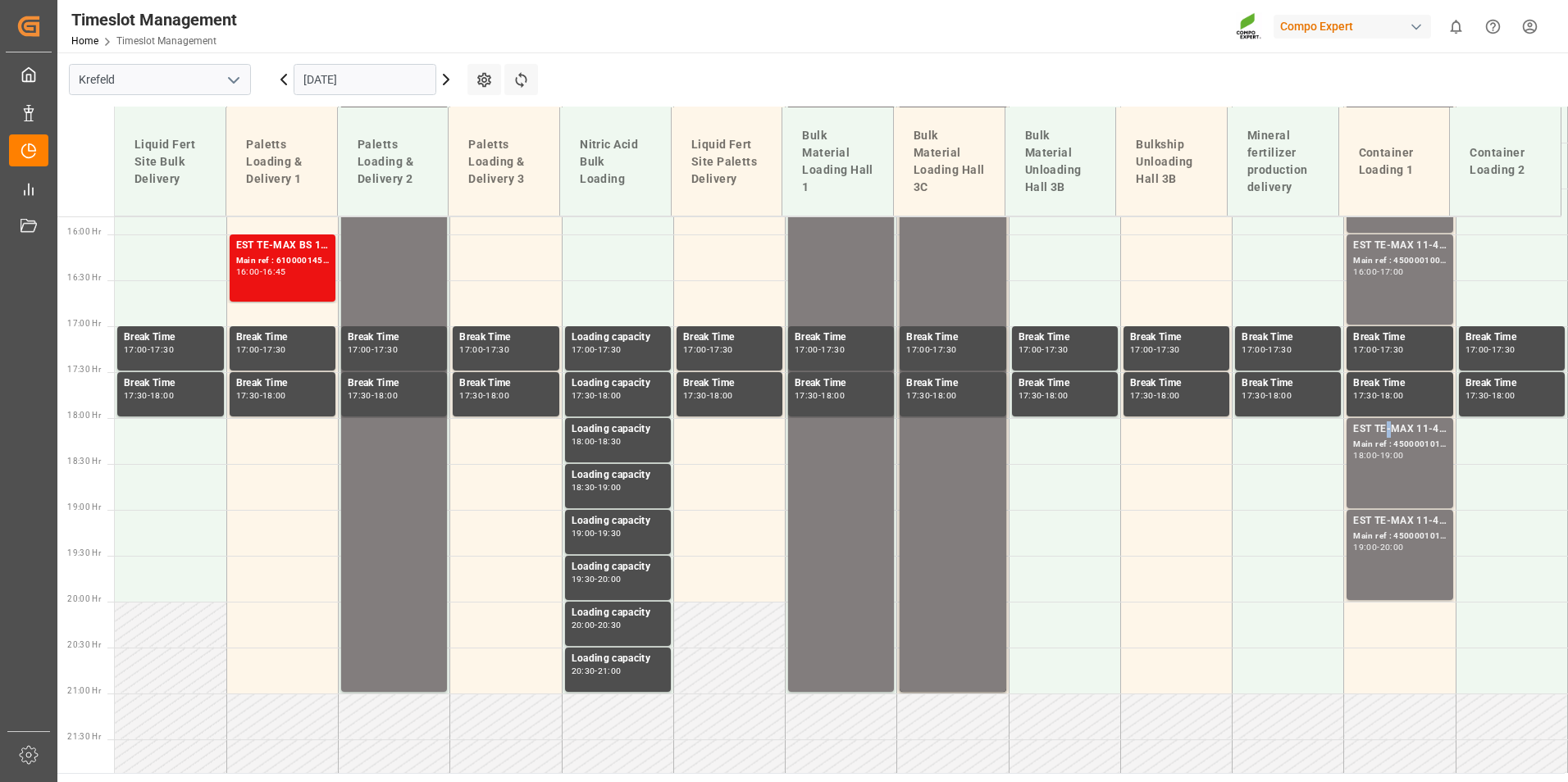
click at [1381, 428] on div "EST TE-MAX 11-48 20kg (x45) ES, PT MTO" at bounding box center [1399, 429] width 92 height 16
click at [1410, 530] on div "Main ref : 4500001013, 2000000382" at bounding box center [1399, 537] width 92 height 14
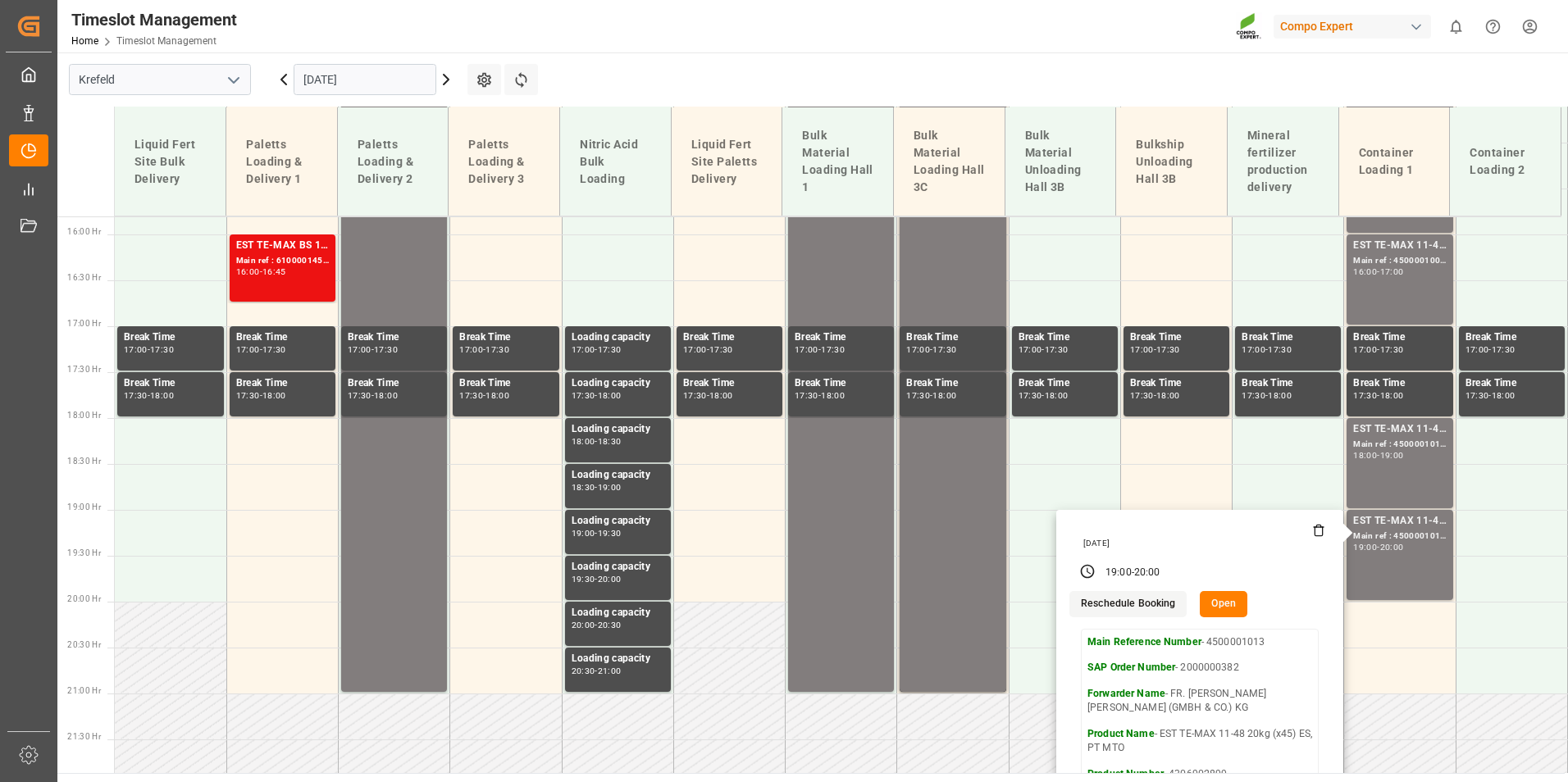
click at [407, 85] on input "[DATE]" at bounding box center [365, 79] width 143 height 31
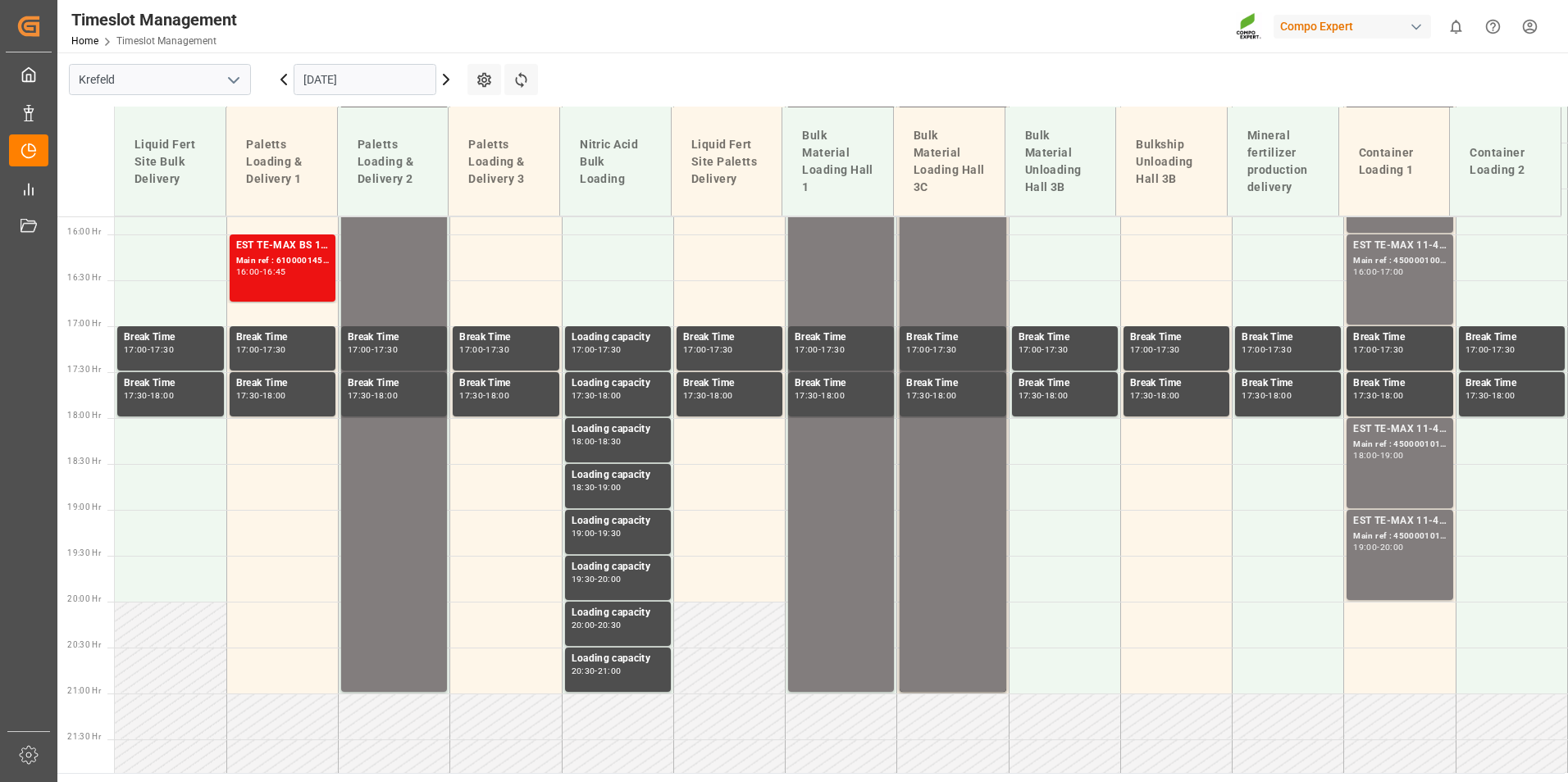
click at [444, 81] on icon at bounding box center [445, 79] width 20 height 20
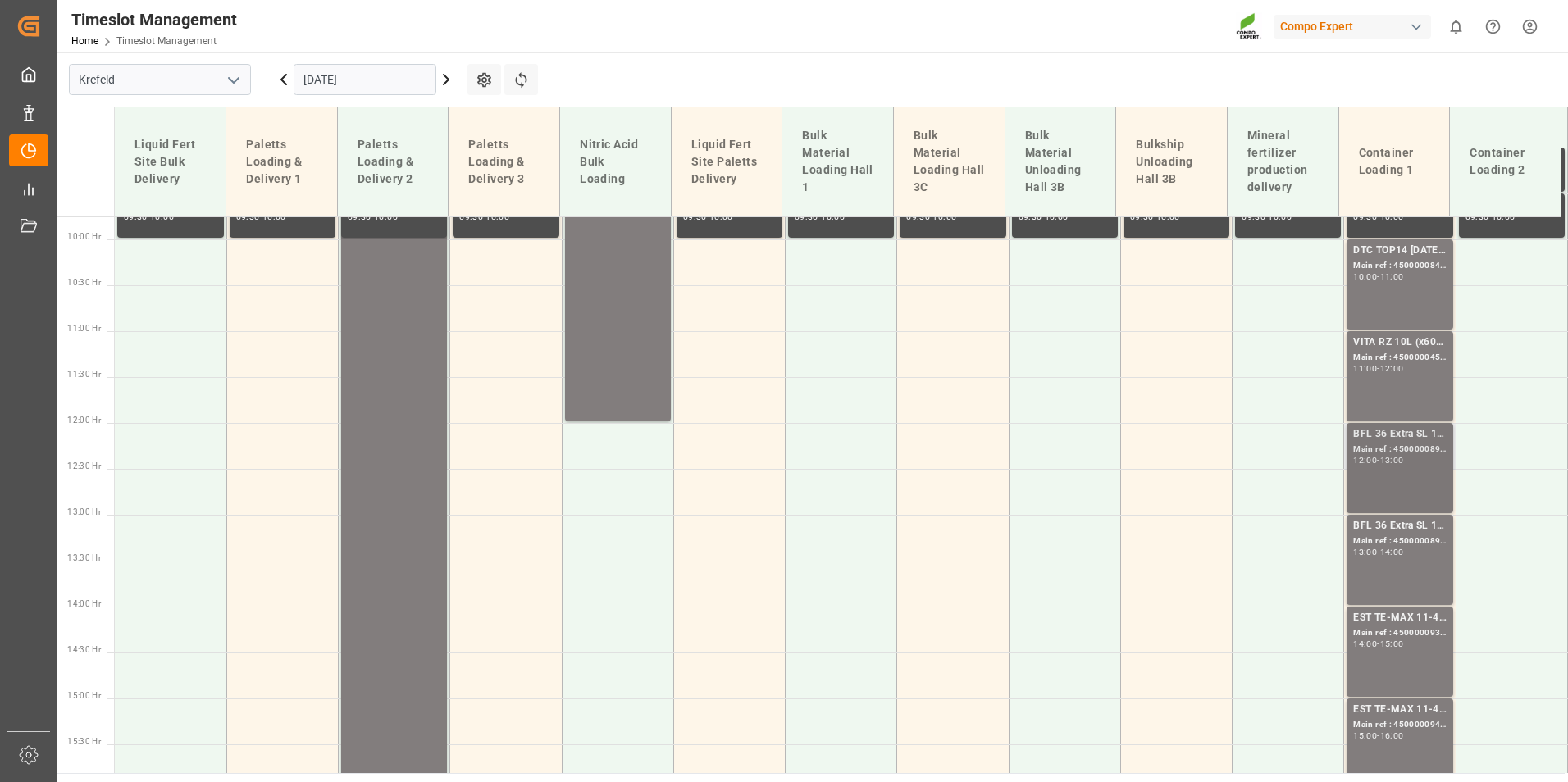
scroll to position [959, 0]
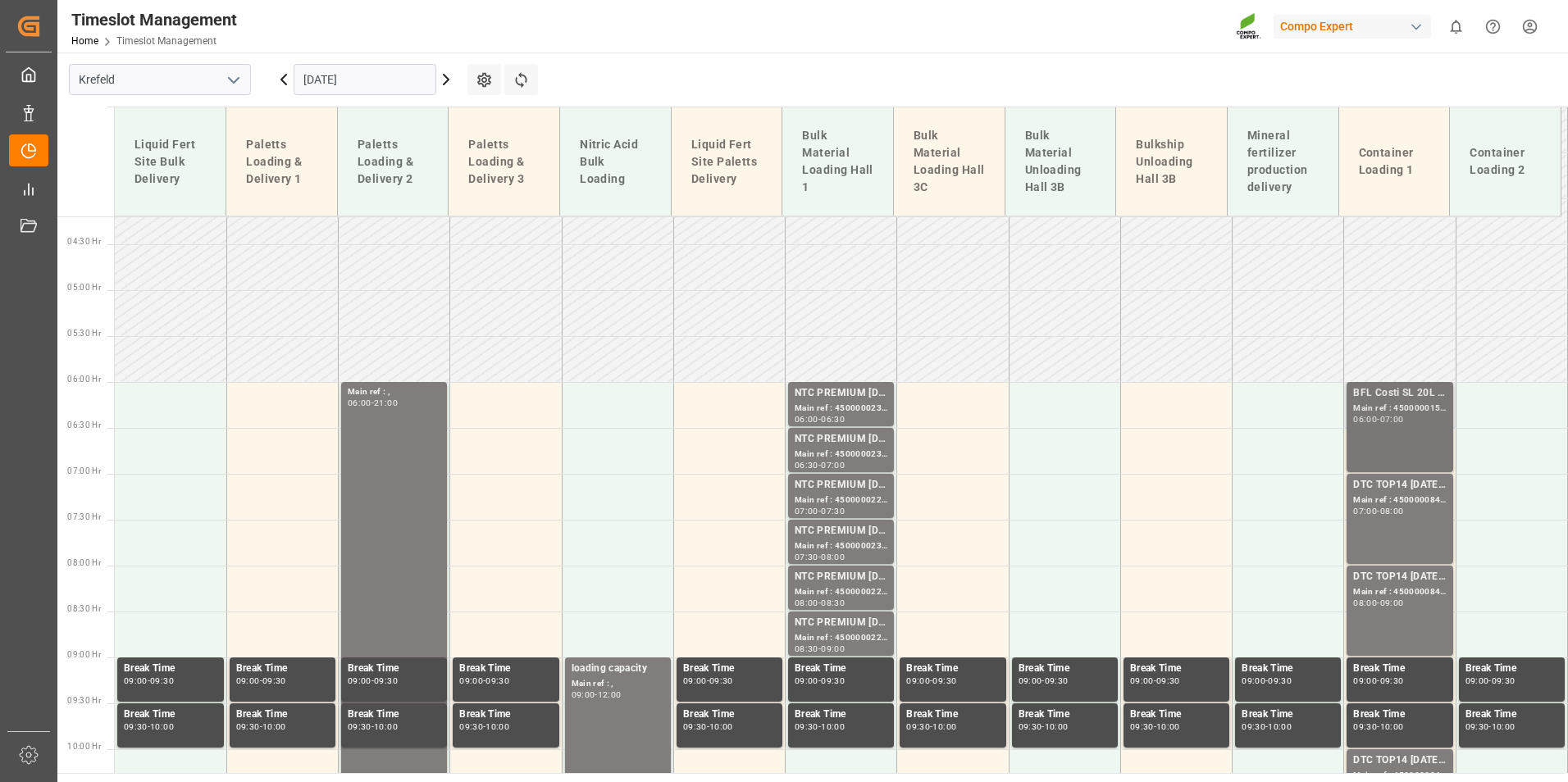
click at [1384, 410] on div "Main ref : 4500000158, 2000000005;" at bounding box center [1399, 408] width 92 height 14
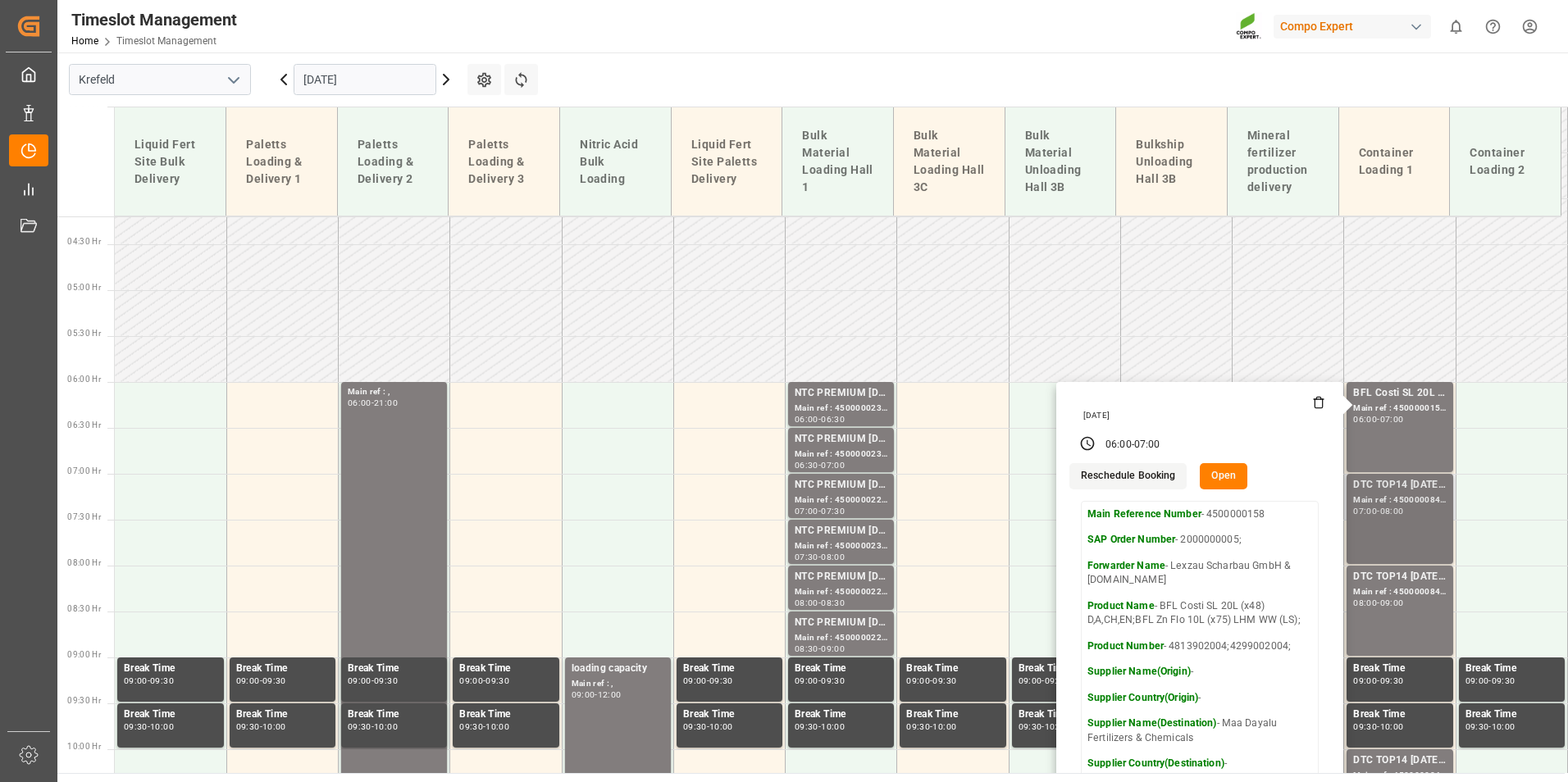
scroll to position [467, 0]
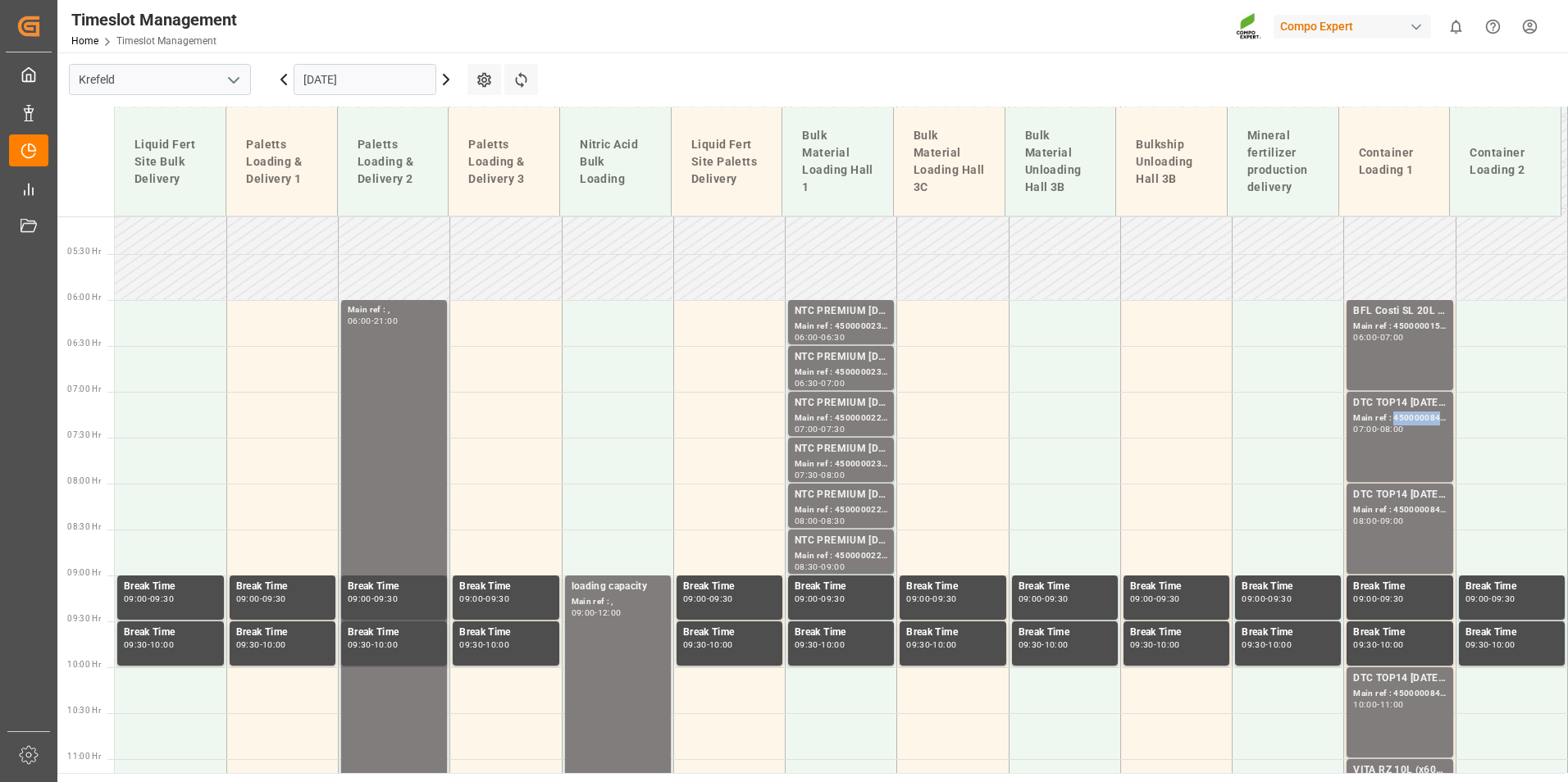
click at [1396, 415] on div "Main ref : 4500000847, 2000000538;" at bounding box center [1399, 419] width 92 height 14
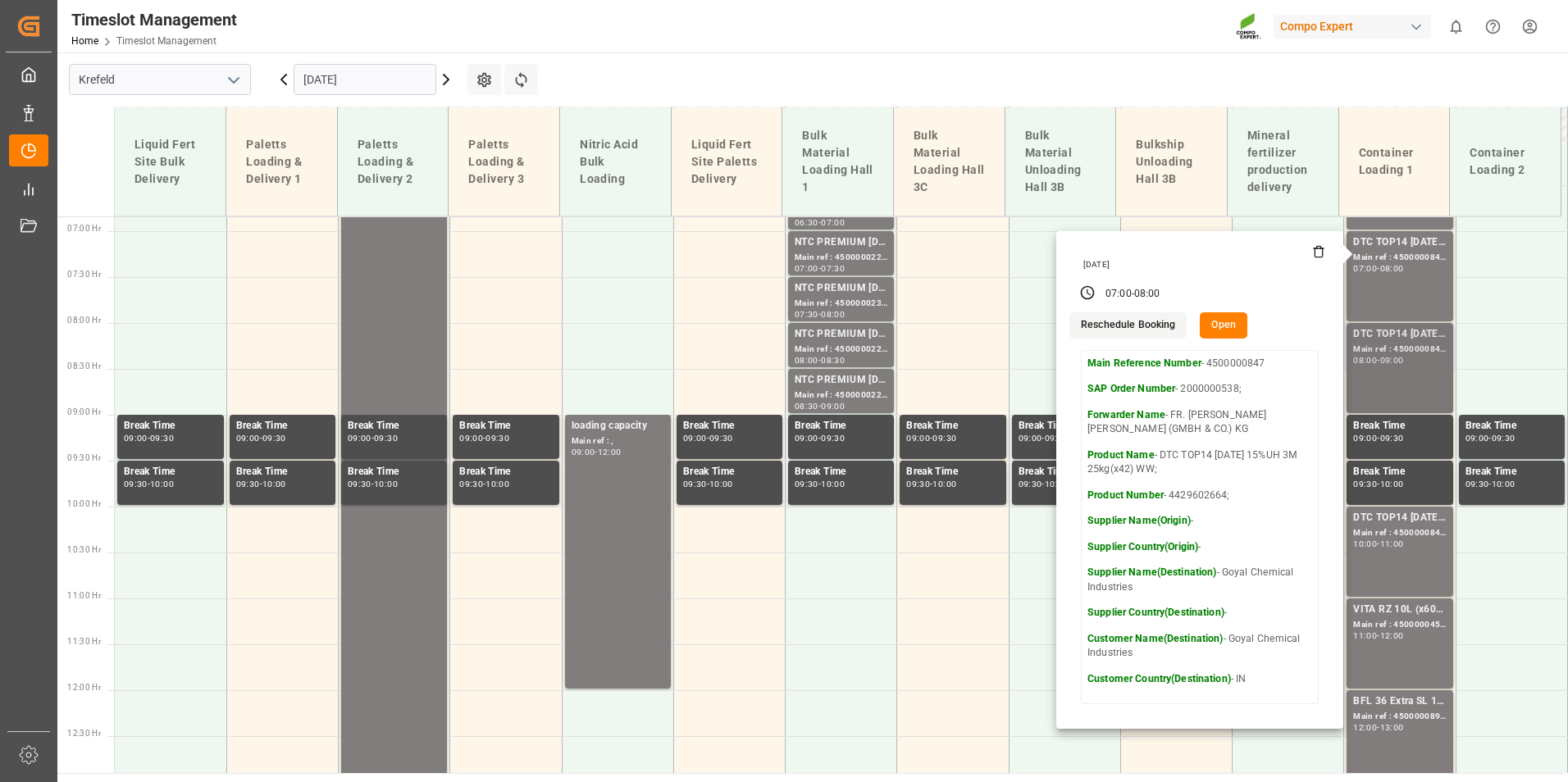
scroll to position [632, 0]
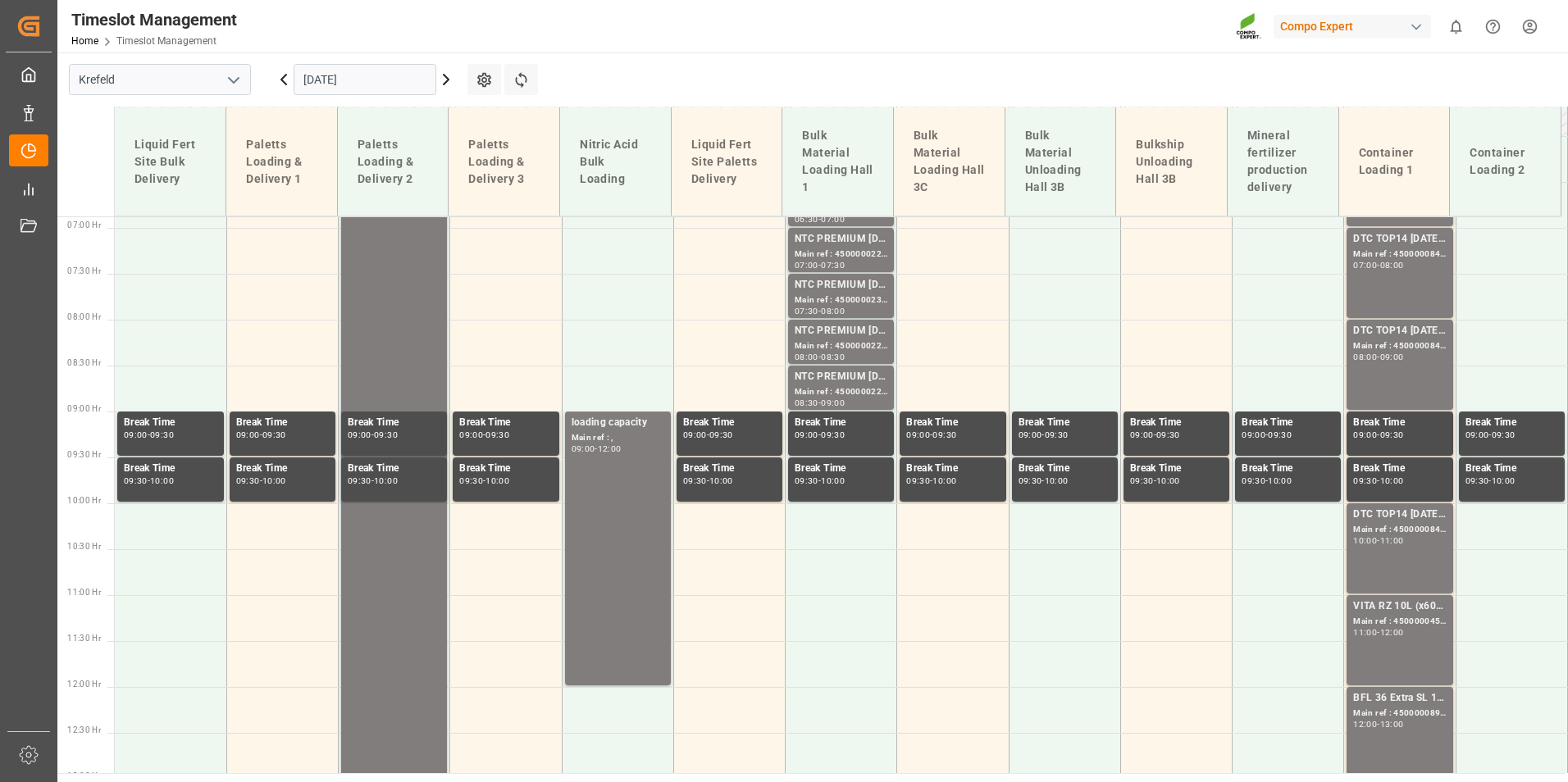
click at [1401, 366] on div "DTC TOP14 [DATE] 15%UH 3M 25kg(x42) WW; Main ref : 4500000845, 2000000538; 08:0…" at bounding box center [1399, 365] width 92 height 84
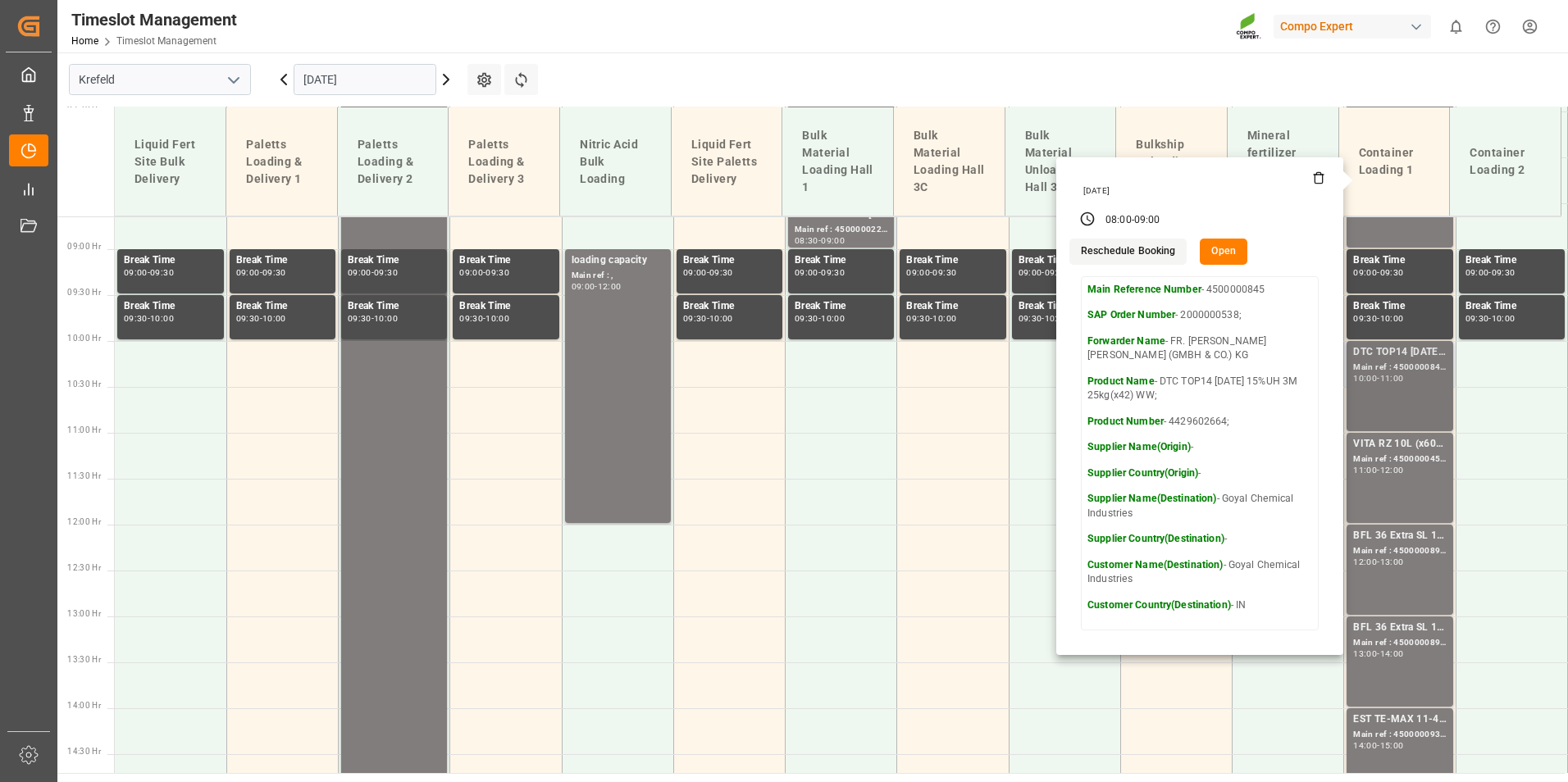
scroll to position [795, 0]
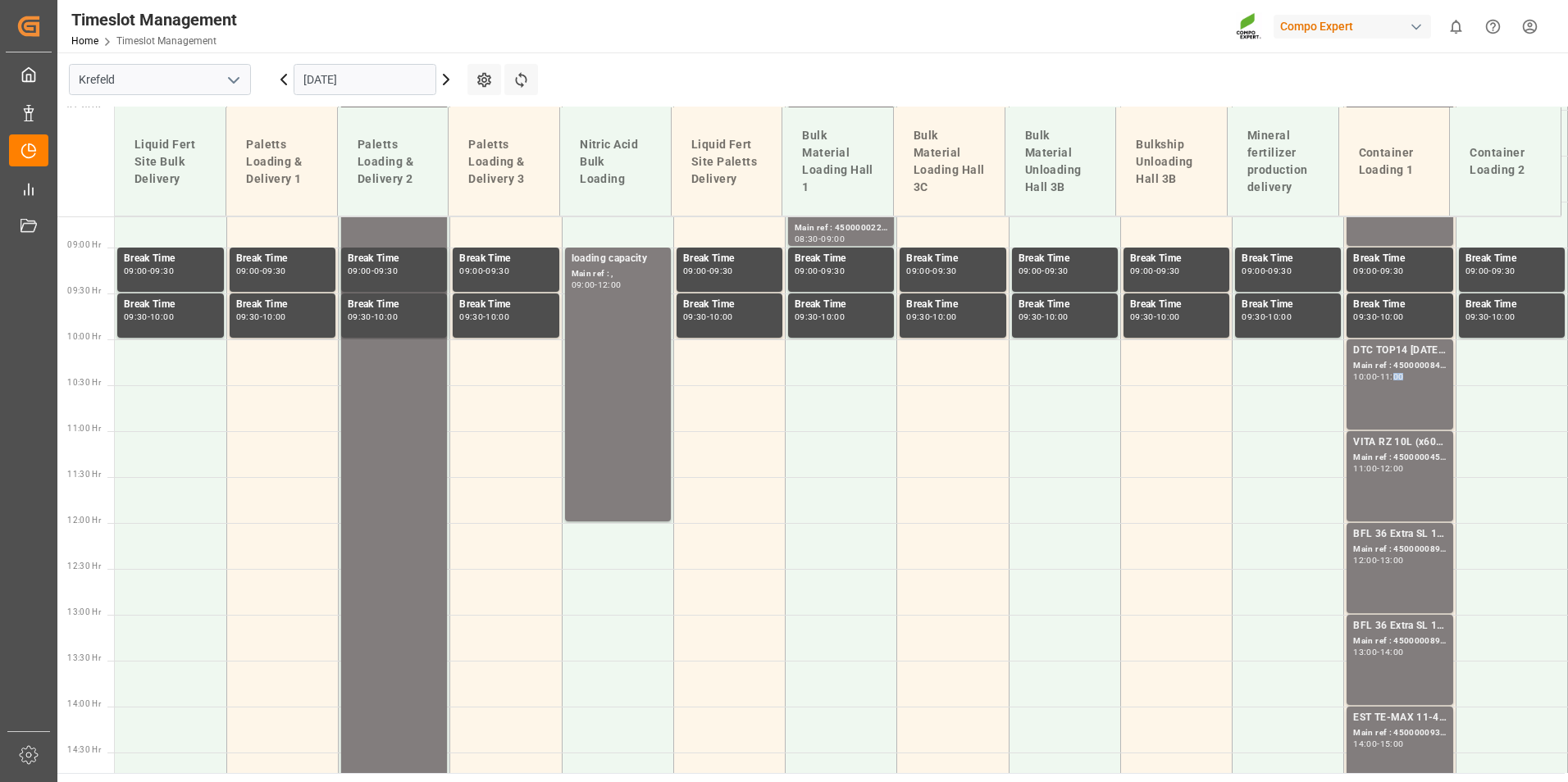
click at [1402, 373] on div "11:00" at bounding box center [1391, 377] width 24 height 8
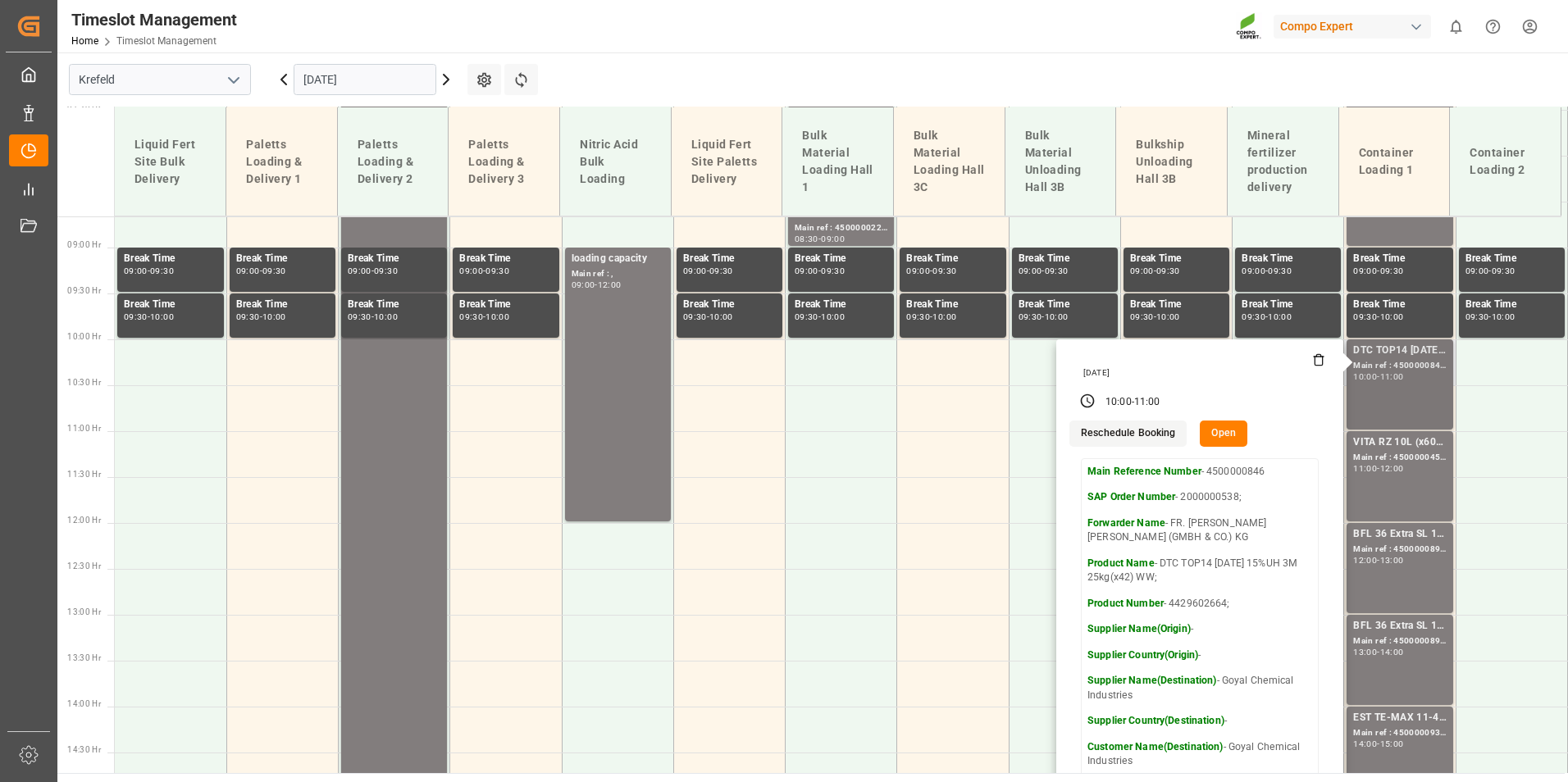
scroll to position [959, 0]
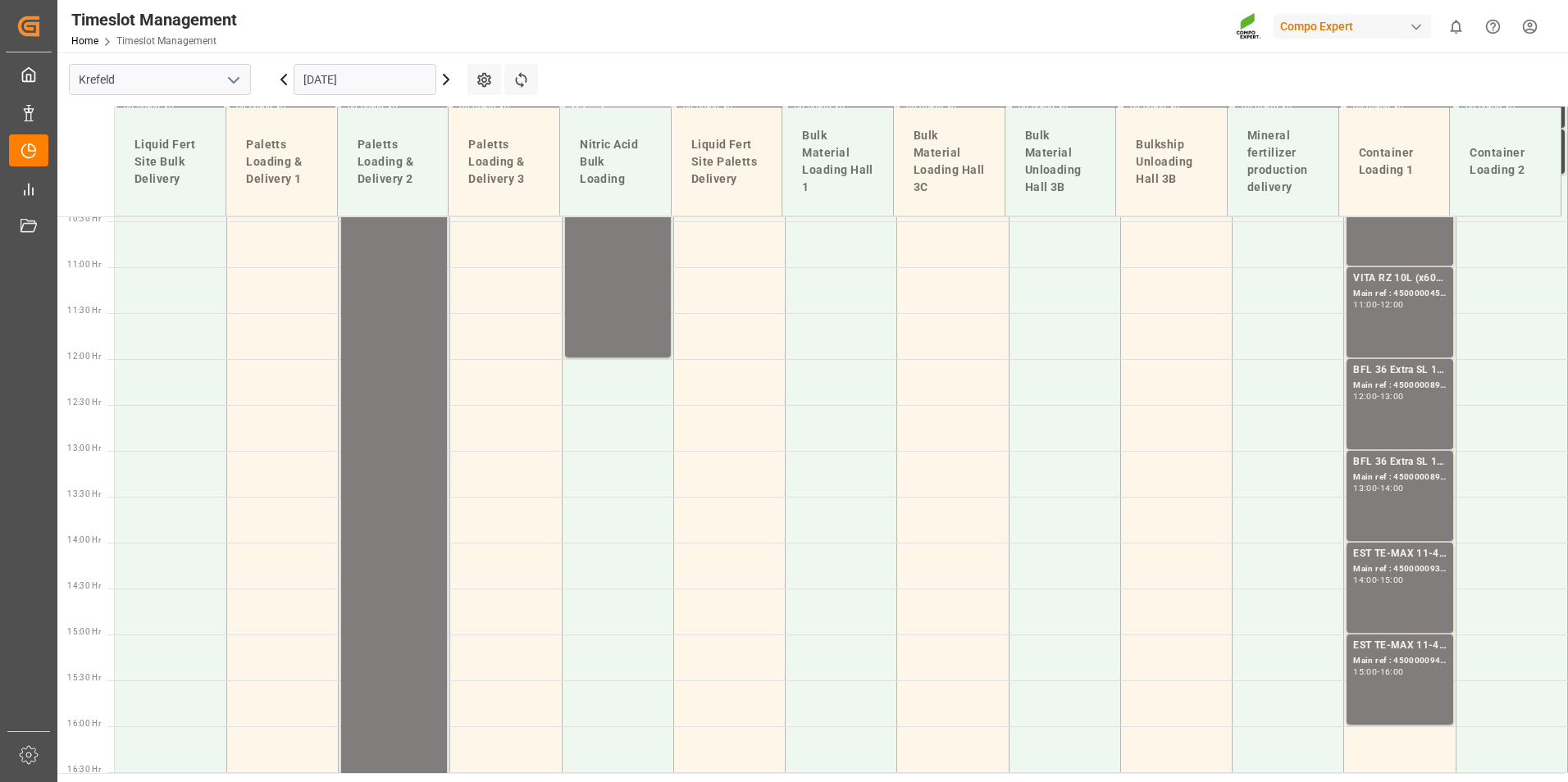
click at [1377, 305] on div "-" at bounding box center [1378, 304] width 3 height 8
click at [1385, 377] on div "BFL 36 Extra SL 1000L IBC" at bounding box center [1399, 370] width 92 height 16
click at [1407, 499] on div "BFL 36 Extra SL 1000L IBC Main ref : 4500000891, 2000000114 13:00 - 14:00" at bounding box center [1399, 496] width 92 height 84
click at [1408, 505] on div "BFL 36 Extra SL 1000L IBC Main ref : 4500000891, 2000000114 13:00 - 14:00" at bounding box center [1399, 496] width 92 height 84
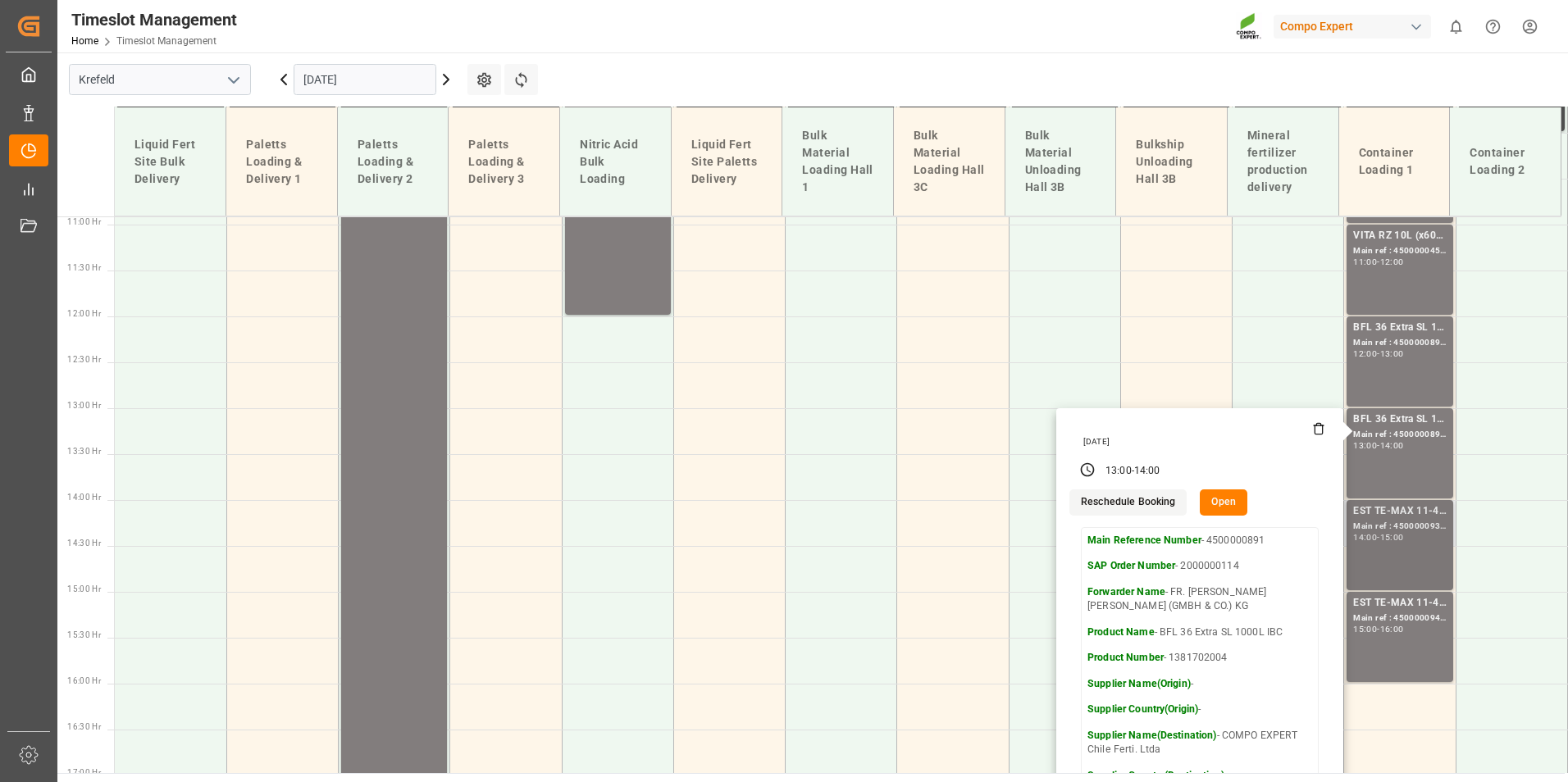
scroll to position [1042, 0]
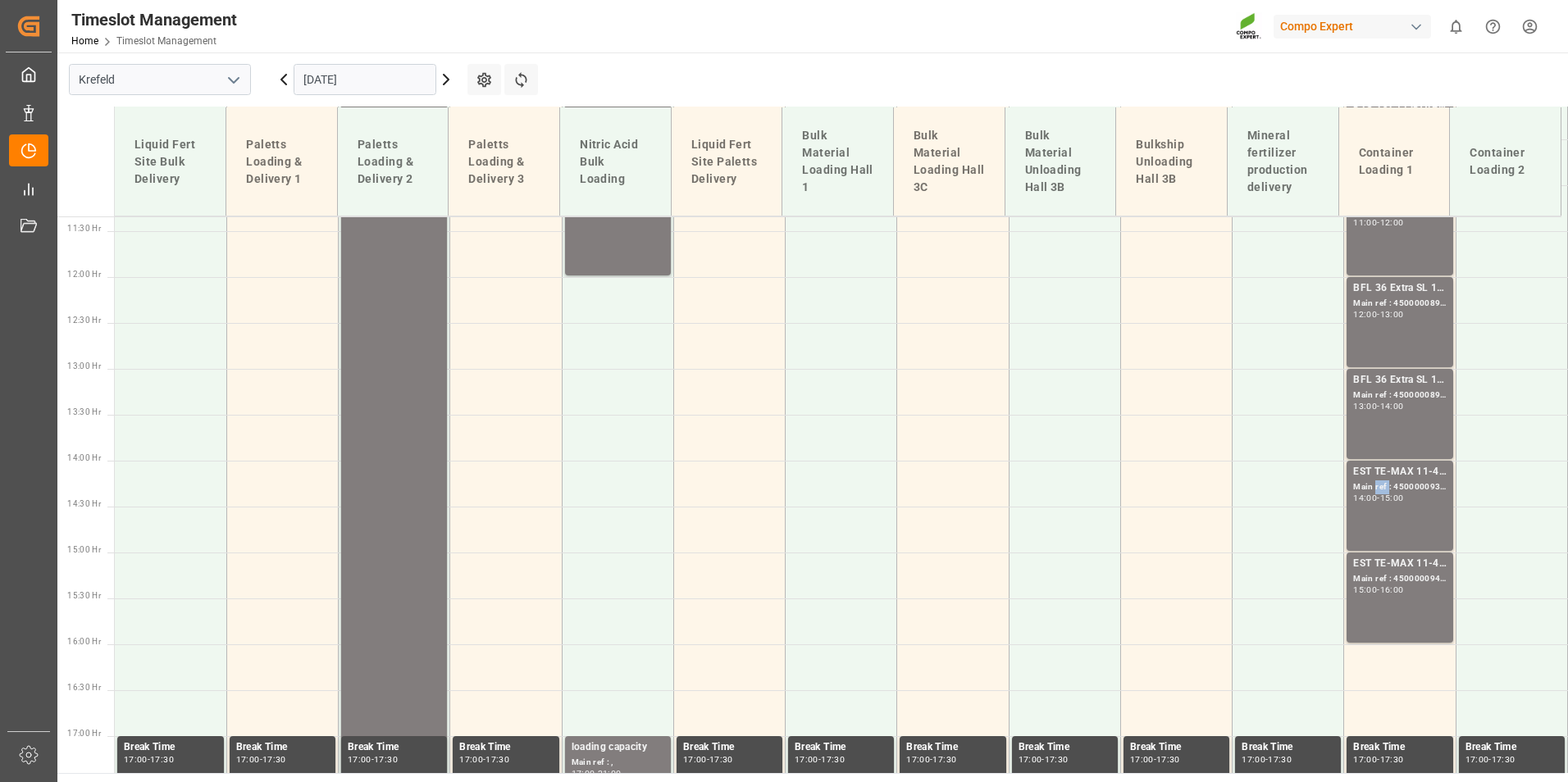
click at [1373, 480] on div "Main ref : 4500000938, 2000000976;" at bounding box center [1399, 487] width 92 height 14
click at [1398, 607] on div "EST TE-MAX 11-48 20kg (x56) WW; Main ref : 4500000940, 2000000976; 15:00 - 16:00" at bounding box center [1399, 597] width 92 height 84
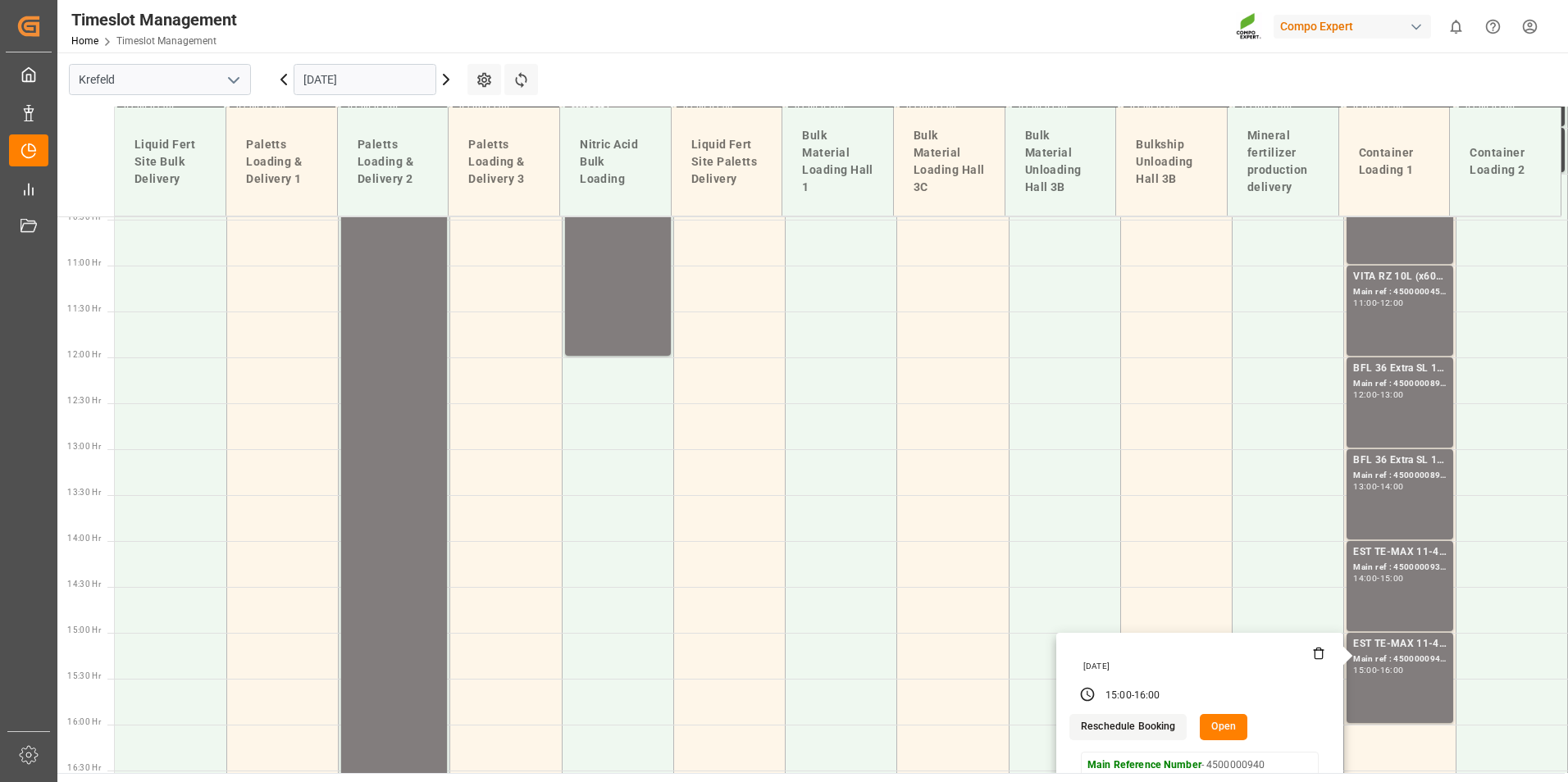
scroll to position [959, 0]
click at [446, 92] on div "[DATE]" at bounding box center [364, 79] width 205 height 54
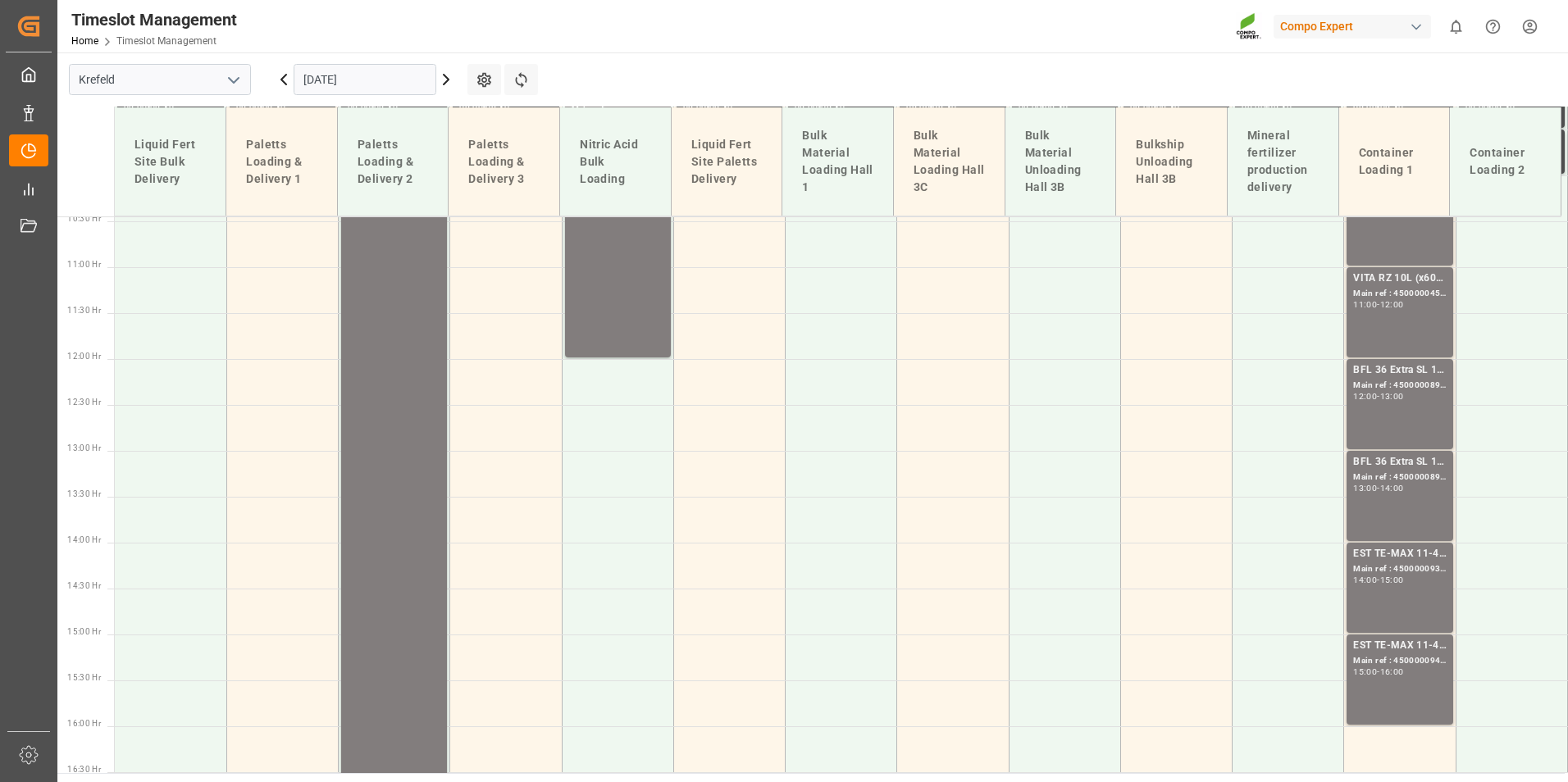
click at [446, 84] on icon at bounding box center [445, 79] width 20 height 20
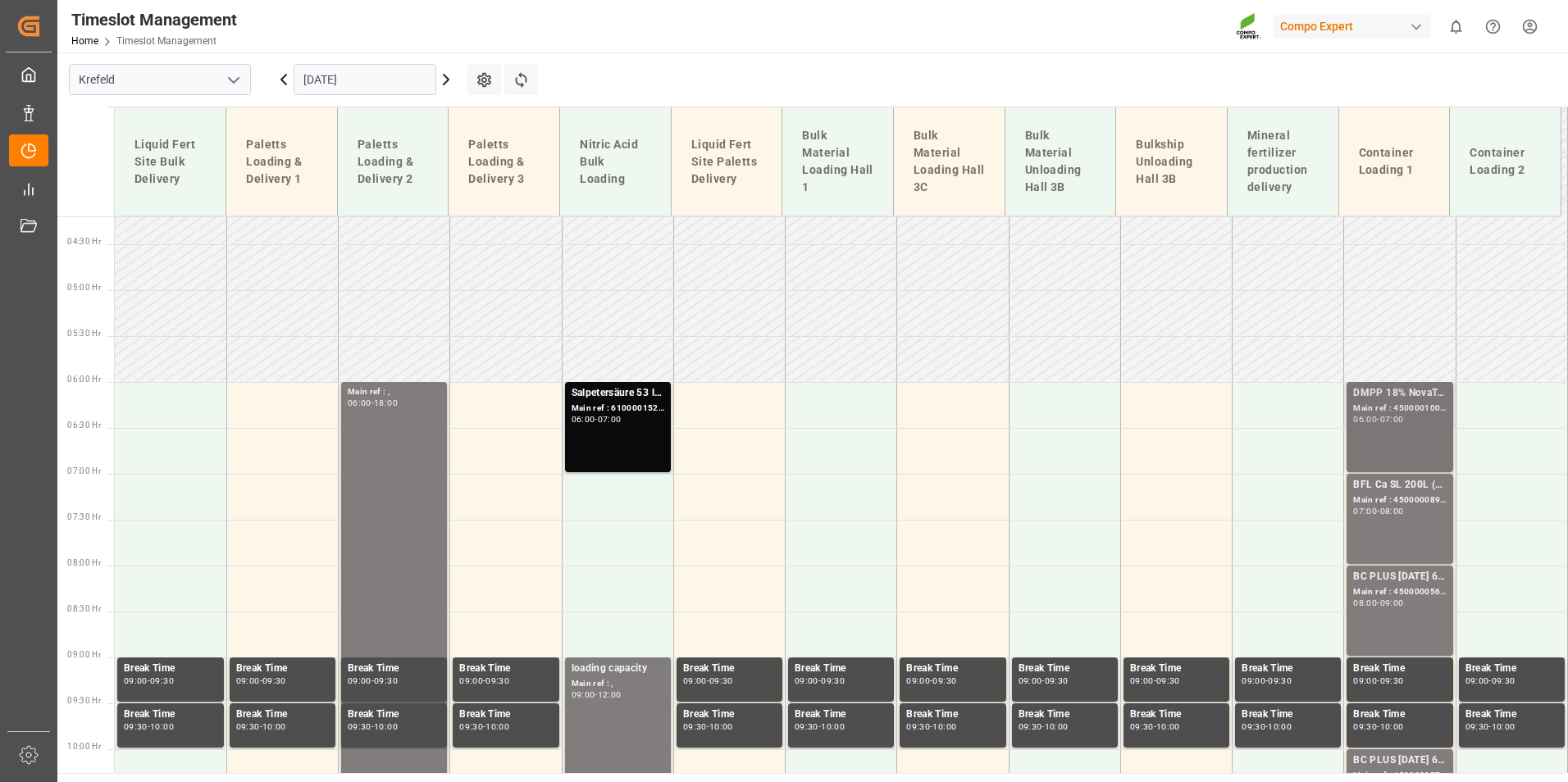
click at [1396, 451] on div "DMPP 18% NovaTec gran 1100kg CON;DMPP 18% NTC redbrown 1100kg CON MTO;DMPP 34,8…" at bounding box center [1399, 427] width 92 height 84
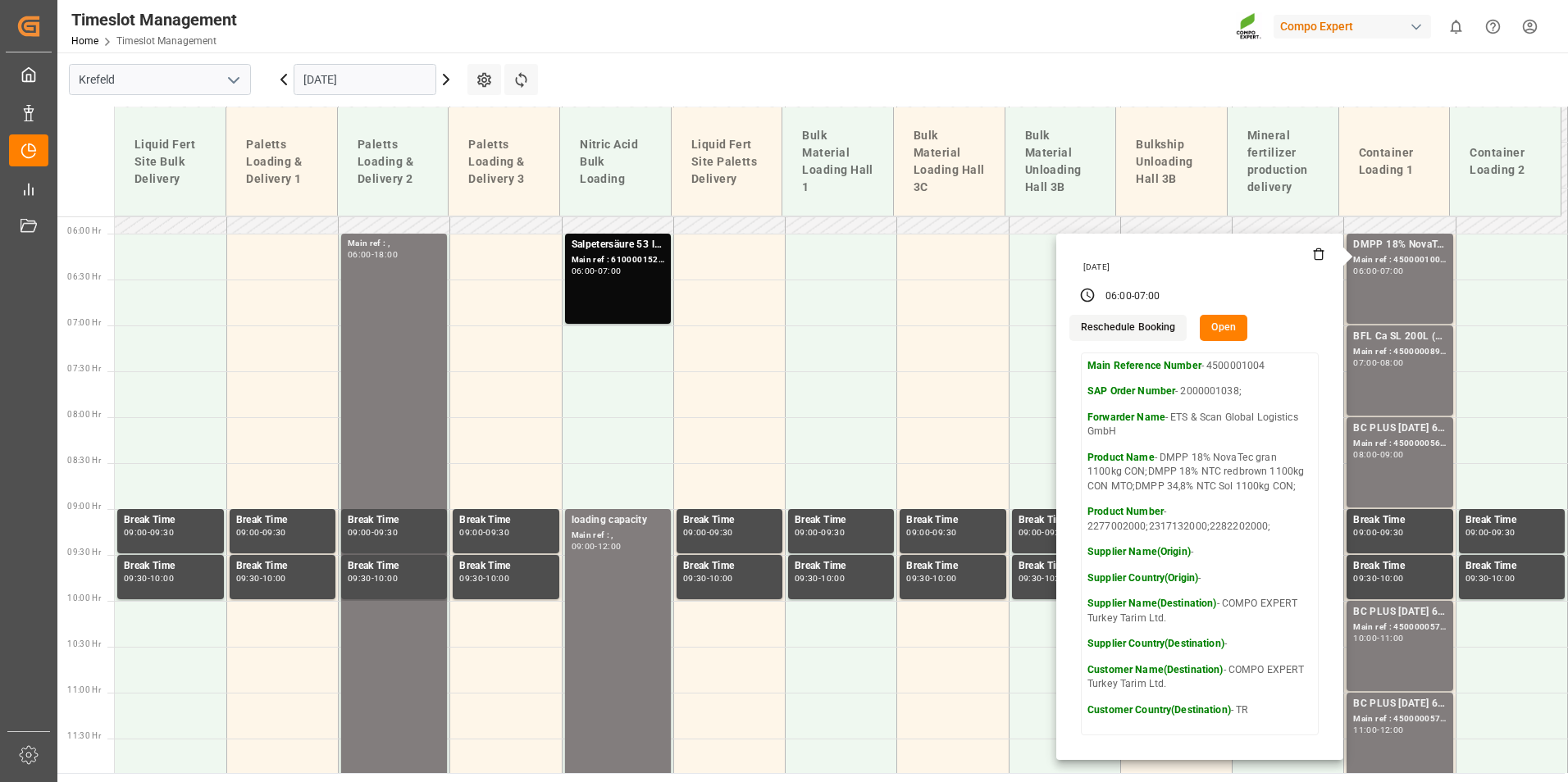
scroll to position [549, 0]
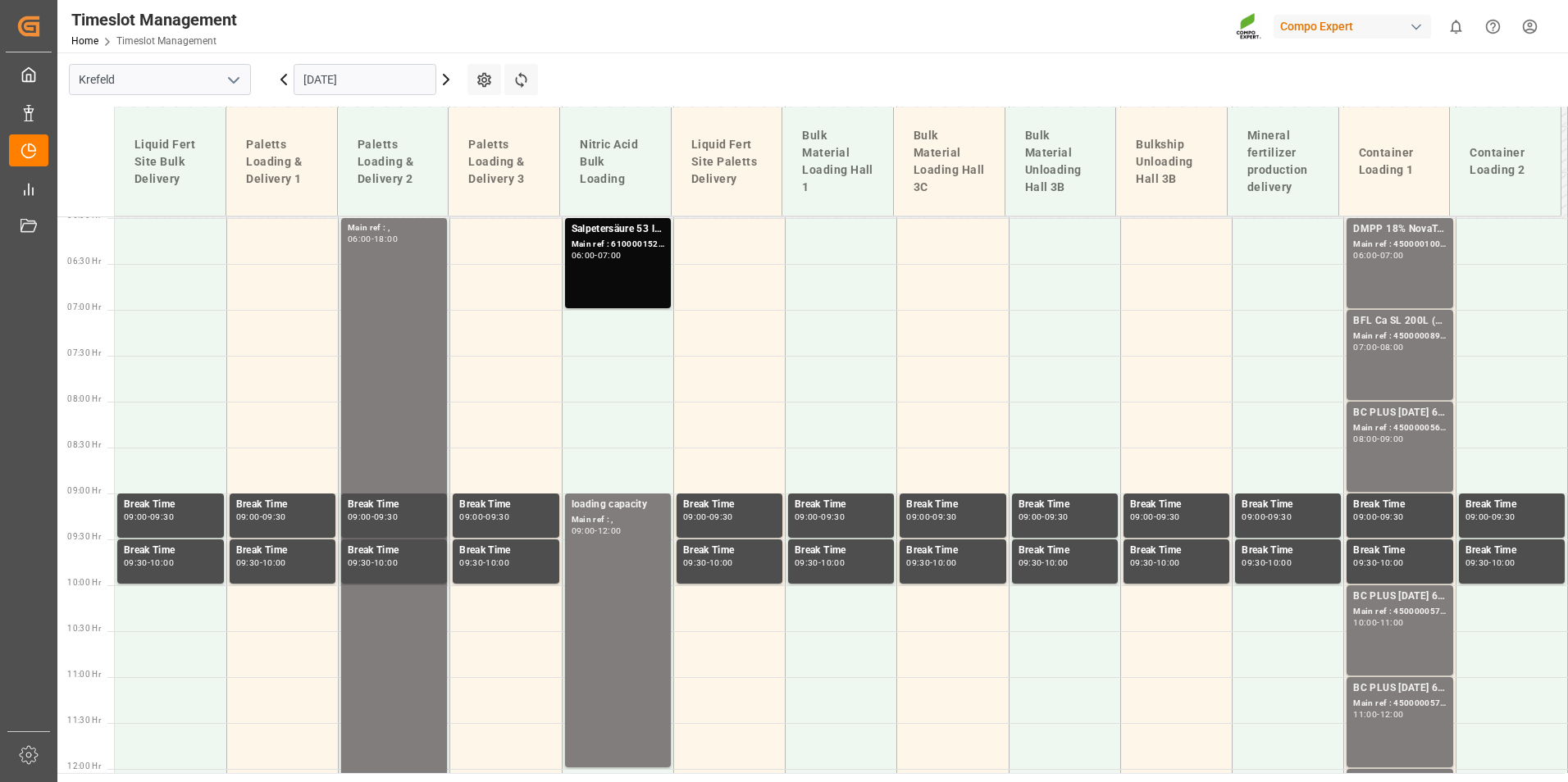
click at [1380, 359] on div "BFL Ca SL 200L (x4) CL,ES,LAT MTO; Main ref : 4500000898, 2000000772; 07:00 - 0…" at bounding box center [1399, 355] width 92 height 84
click at [1390, 404] on div "BC PLUS [DATE] 6M 25kg (x42) WW Main ref : 4500000569, 2000000524 08:00 - 09:00" at bounding box center [1399, 446] width 106 height 90
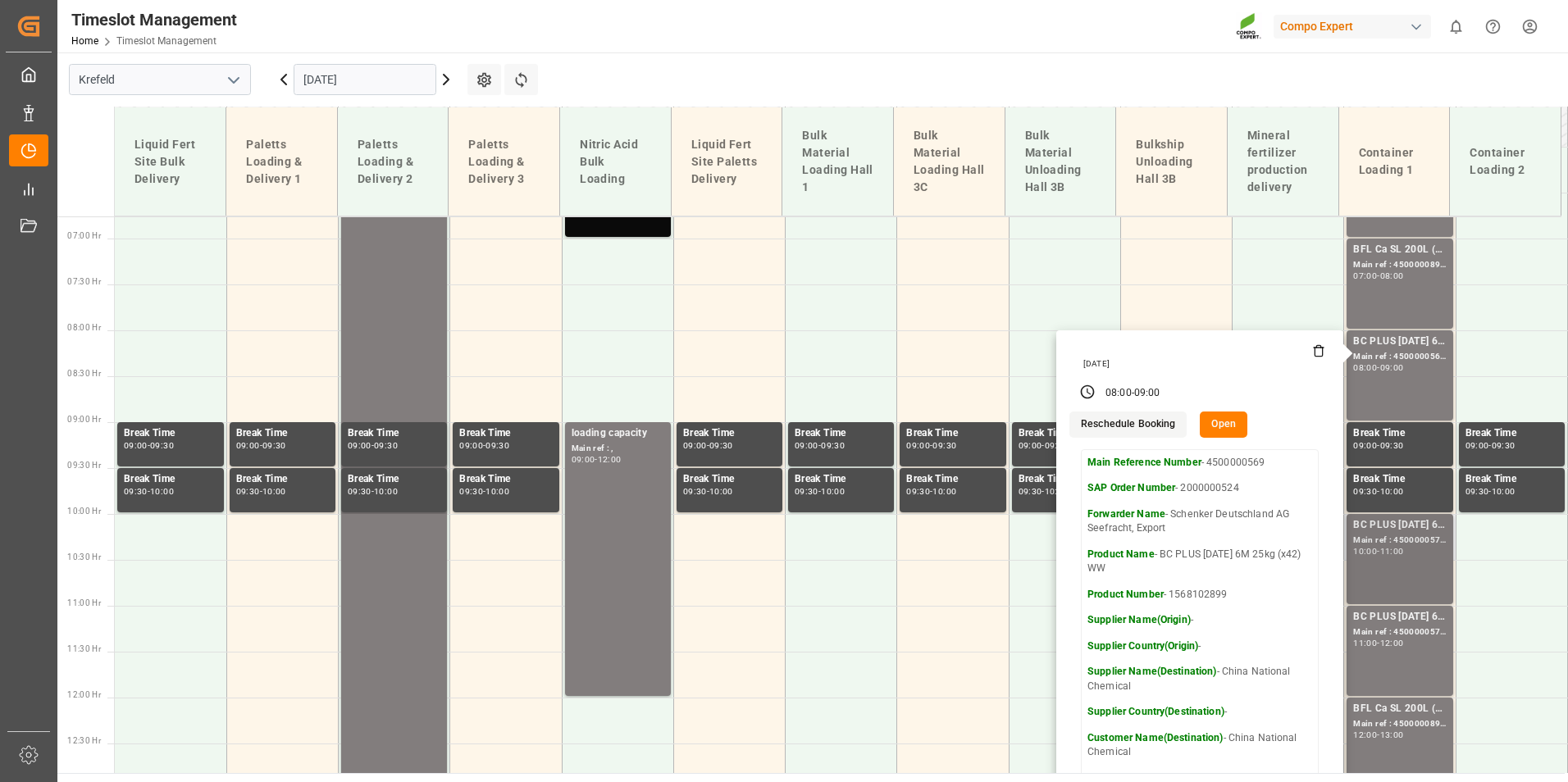
scroll to position [714, 0]
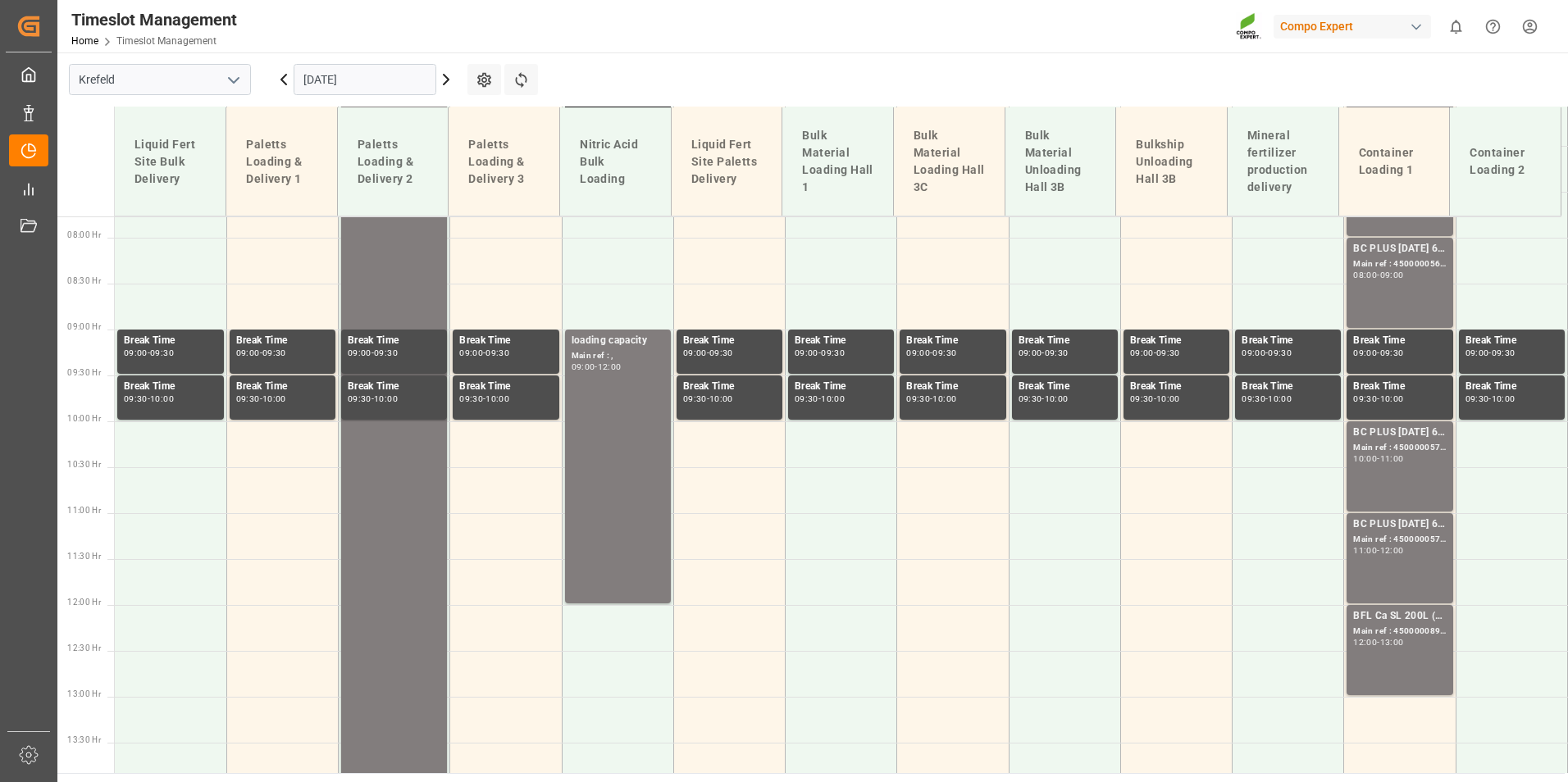
click at [1385, 451] on div "Main ref : 4500000570, 2000000524" at bounding box center [1399, 448] width 92 height 14
click at [1382, 472] on div "BC PLUS [DATE] 6M 25kg (x42) WW Main ref : 4500000570, 2000000524 10:00 - 11:00" at bounding box center [1399, 466] width 92 height 84
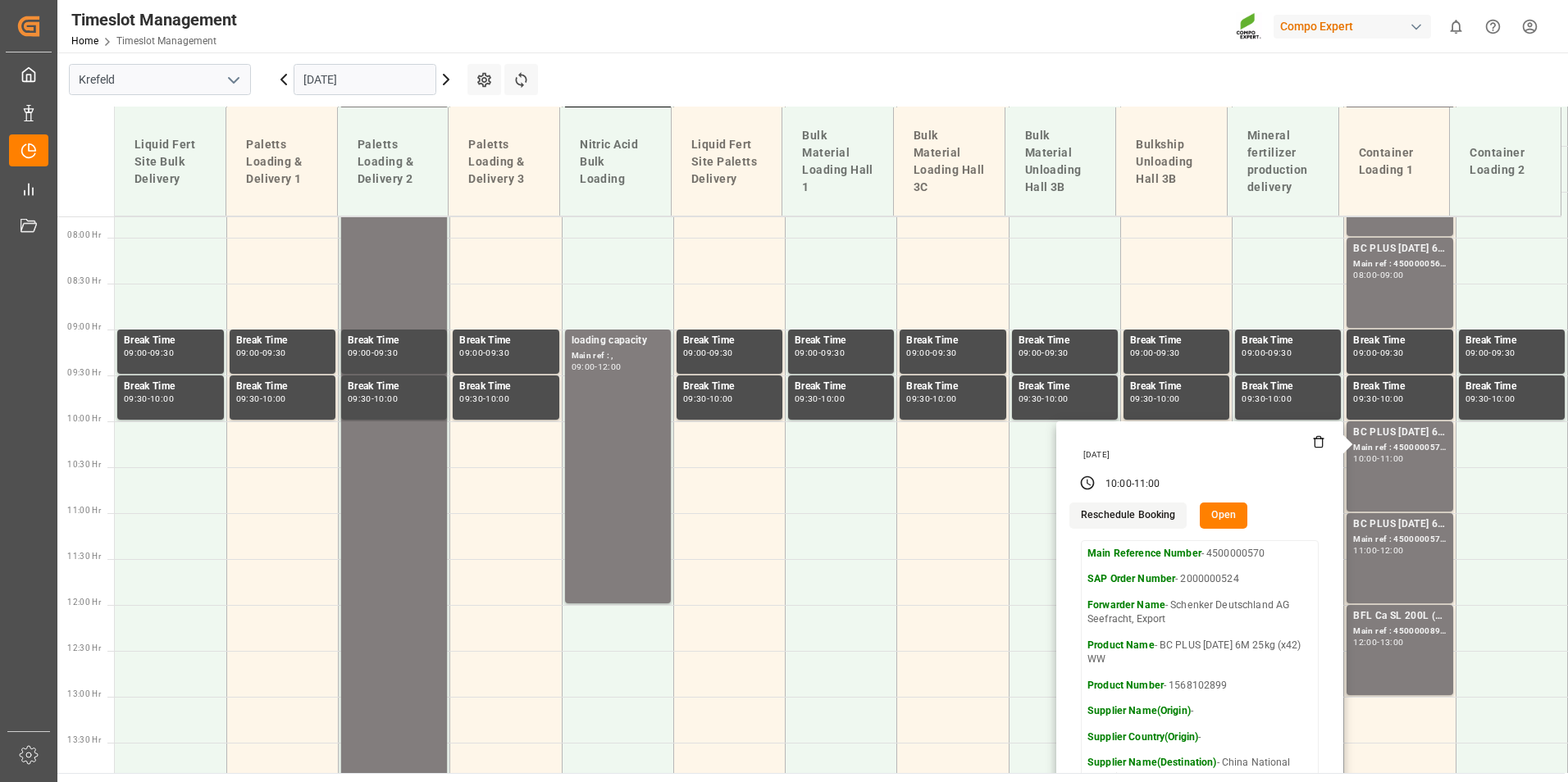
click at [617, 68] on main "[GEOGRAPHIC_DATA] [DATE] Settings Refresh Time Slots Liquid Fert Site Bulk Deli…" at bounding box center [811, 413] width 1507 height 721
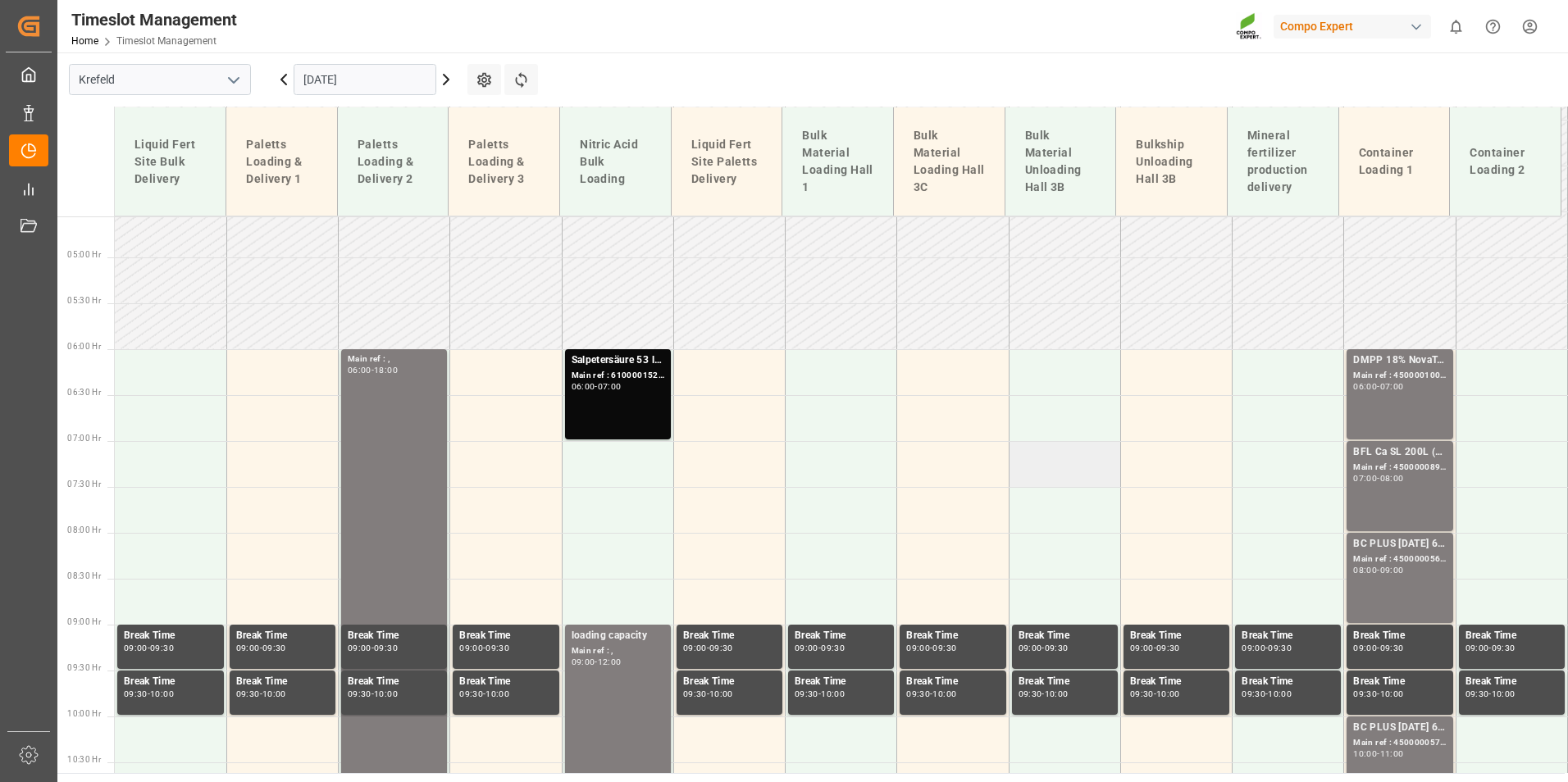
scroll to position [385, 0]
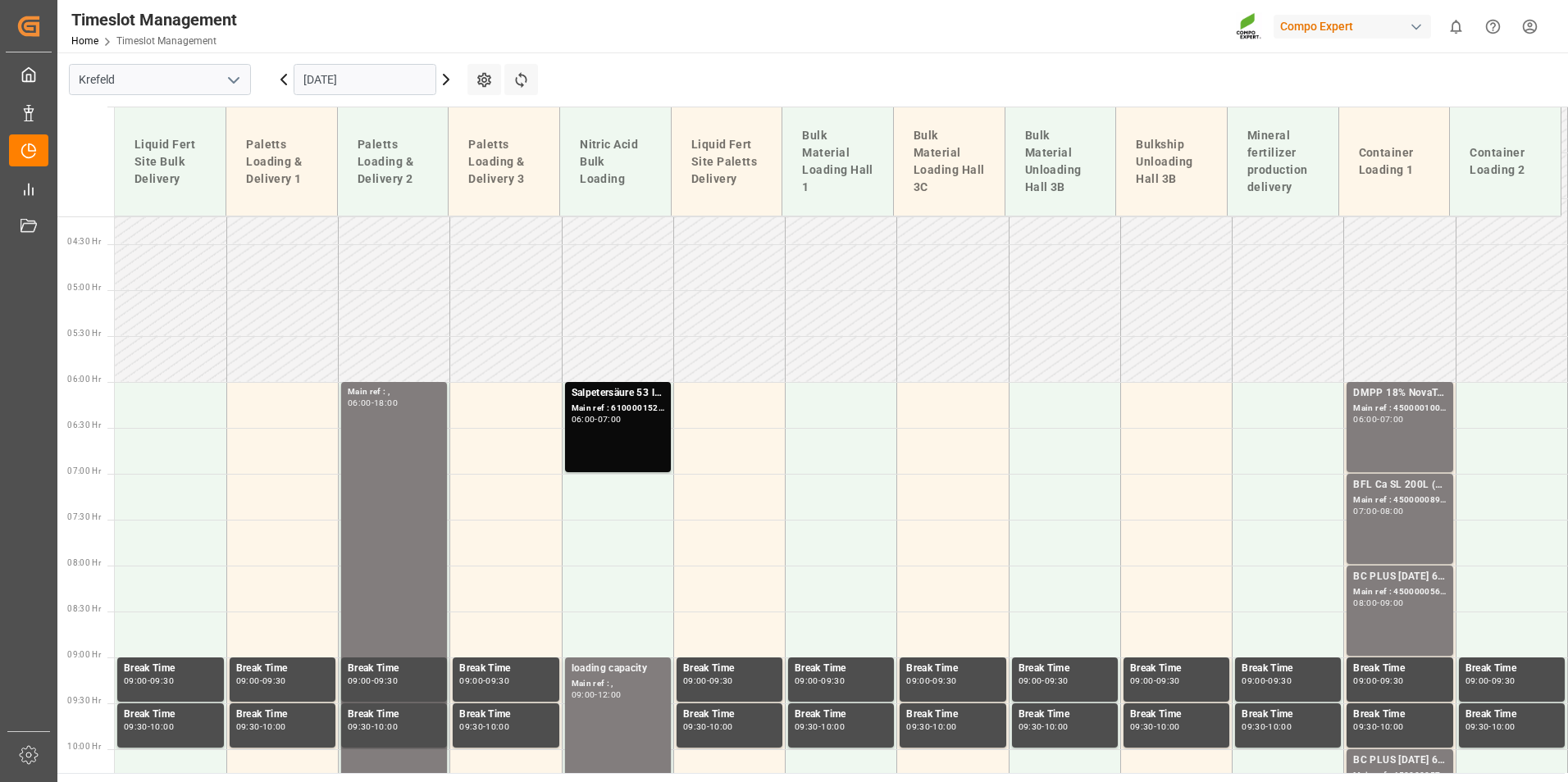
click at [341, 86] on input "[DATE]" at bounding box center [365, 79] width 143 height 31
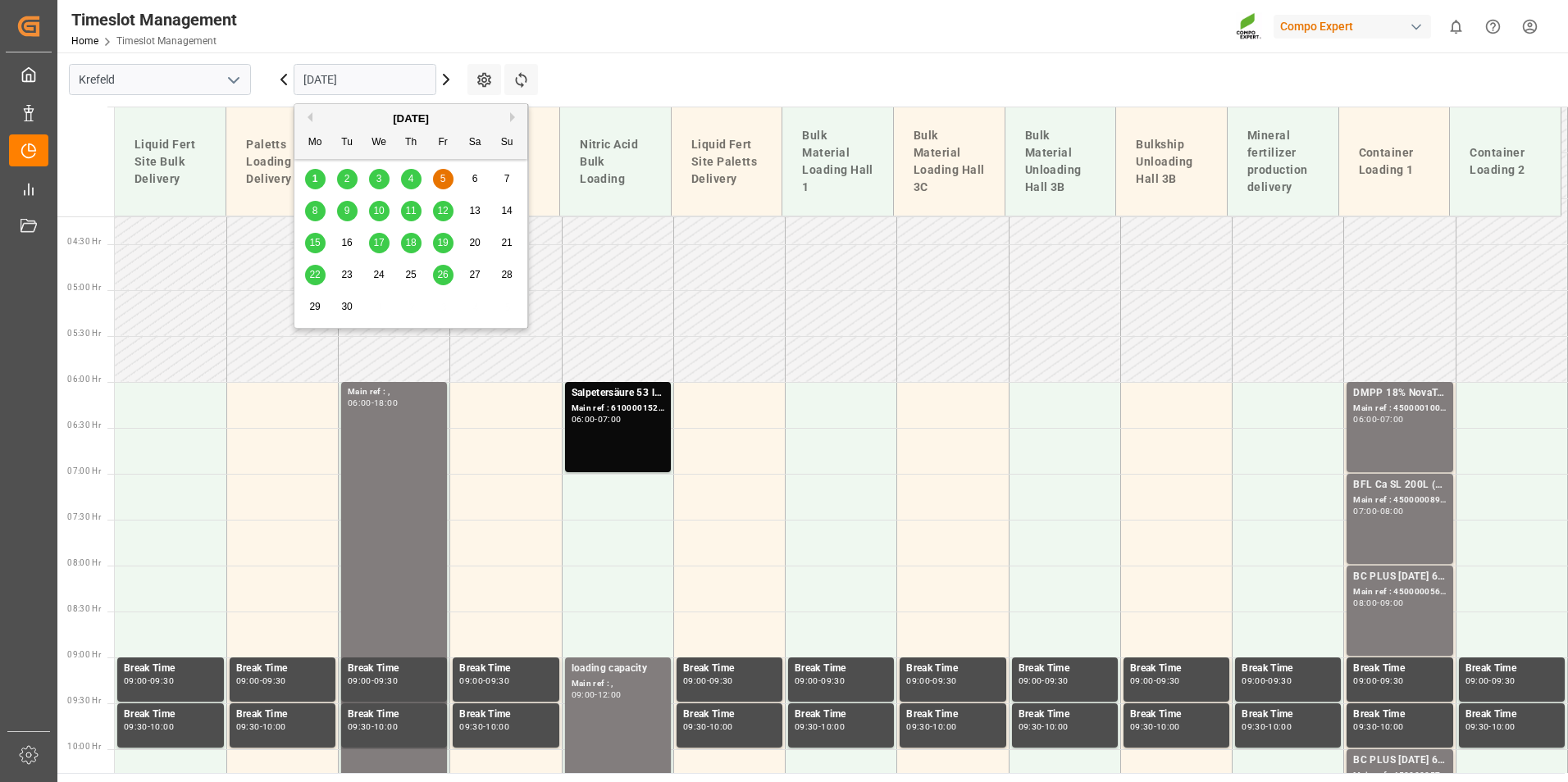
click at [353, 183] on div "2" at bounding box center [347, 179] width 21 height 20
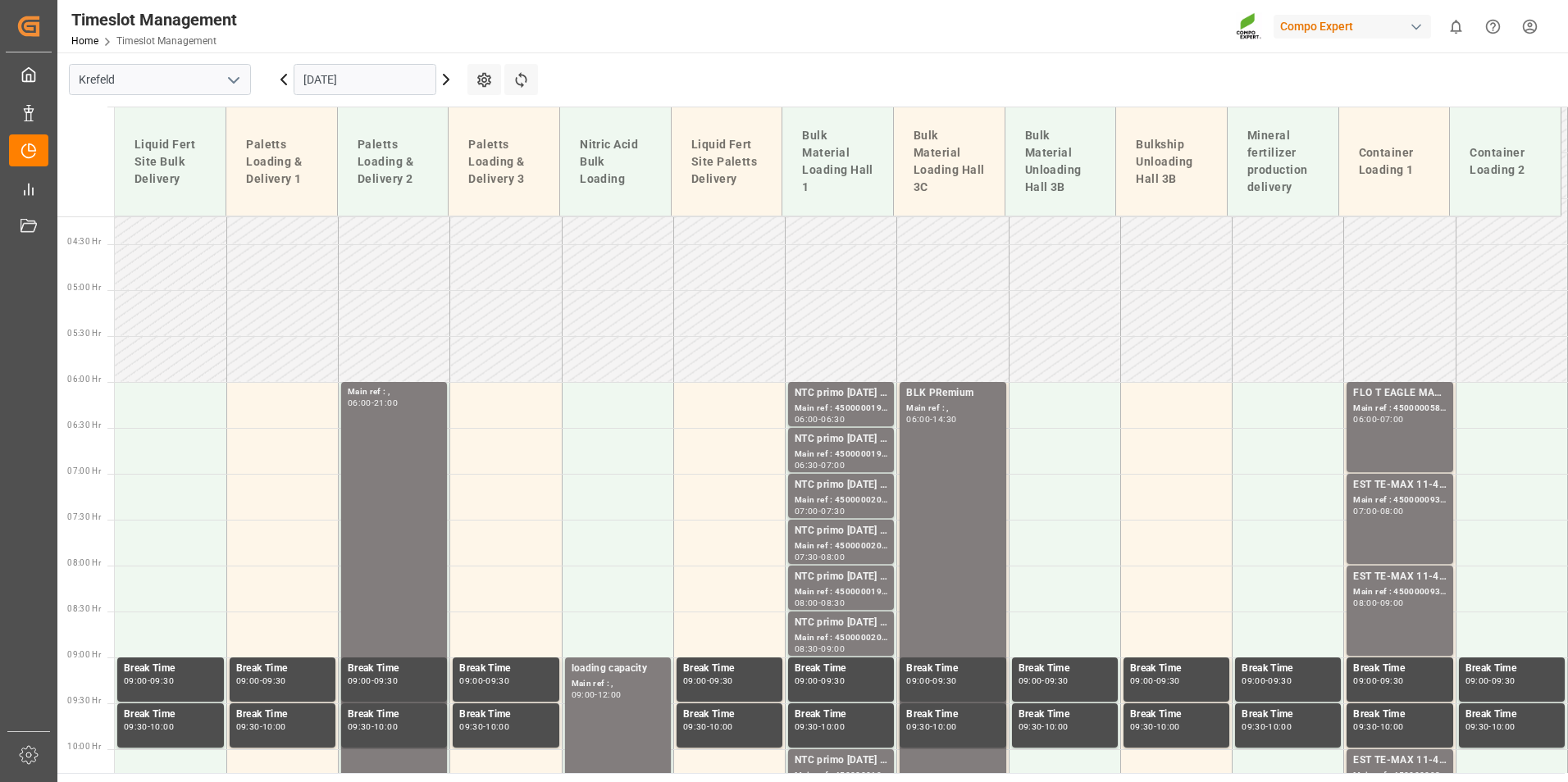
drag, startPoint x: 282, startPoint y: 84, endPoint x: 452, endPoint y: 162, distance: 187.0
click at [283, 83] on icon at bounding box center [284, 79] width 20 height 20
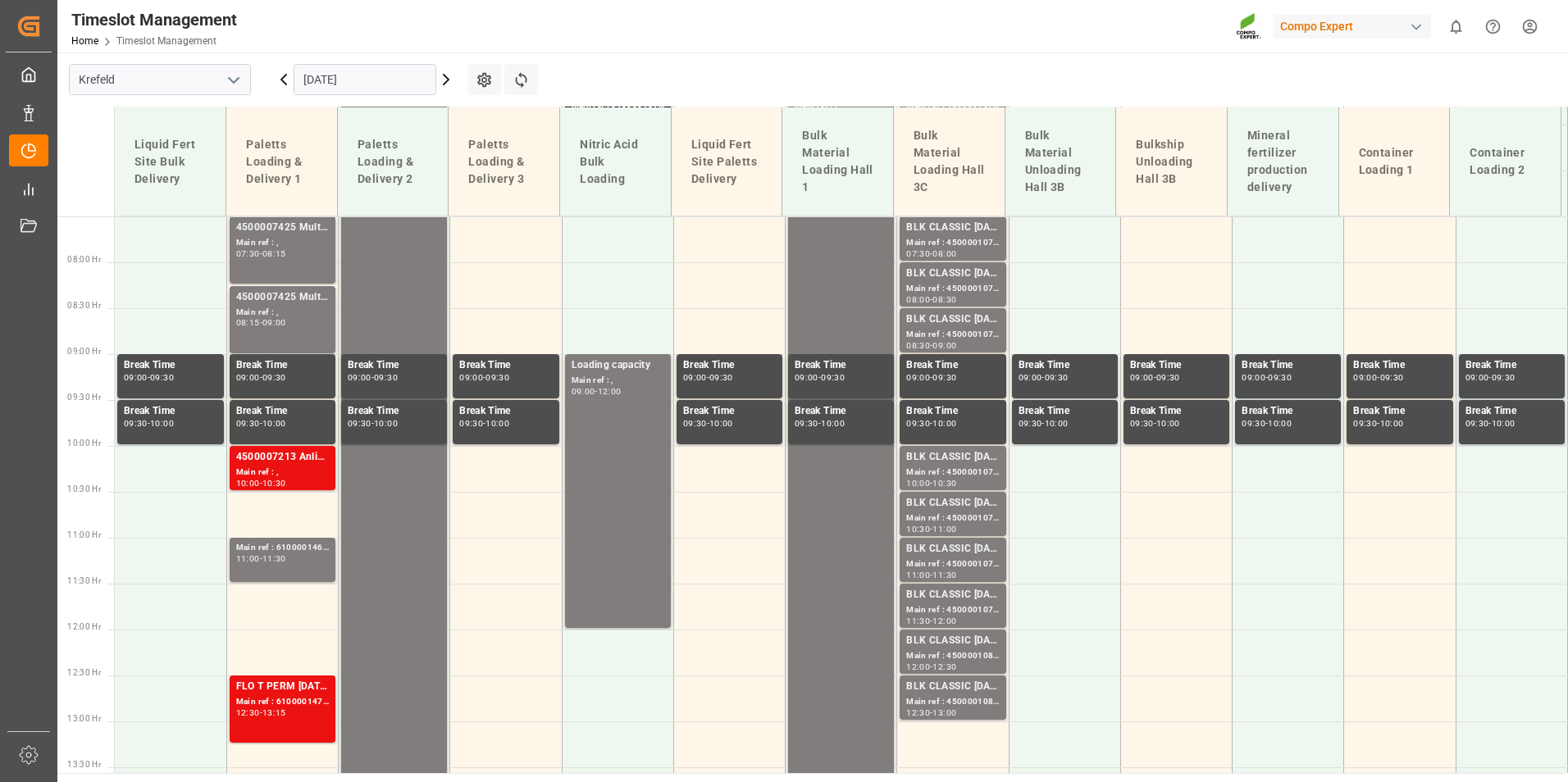
scroll to position [714, 0]
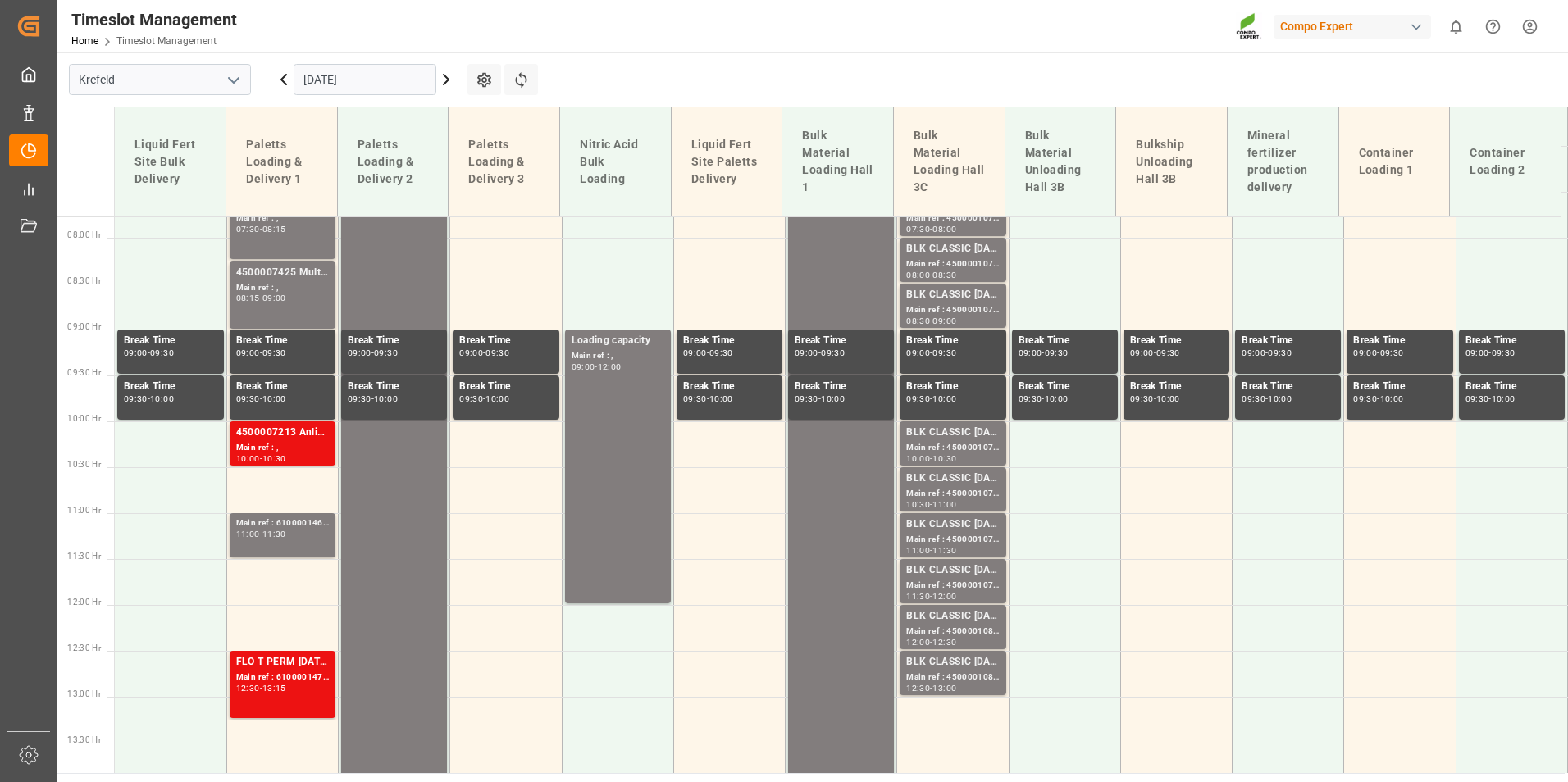
click at [455, 77] on icon at bounding box center [445, 79] width 20 height 20
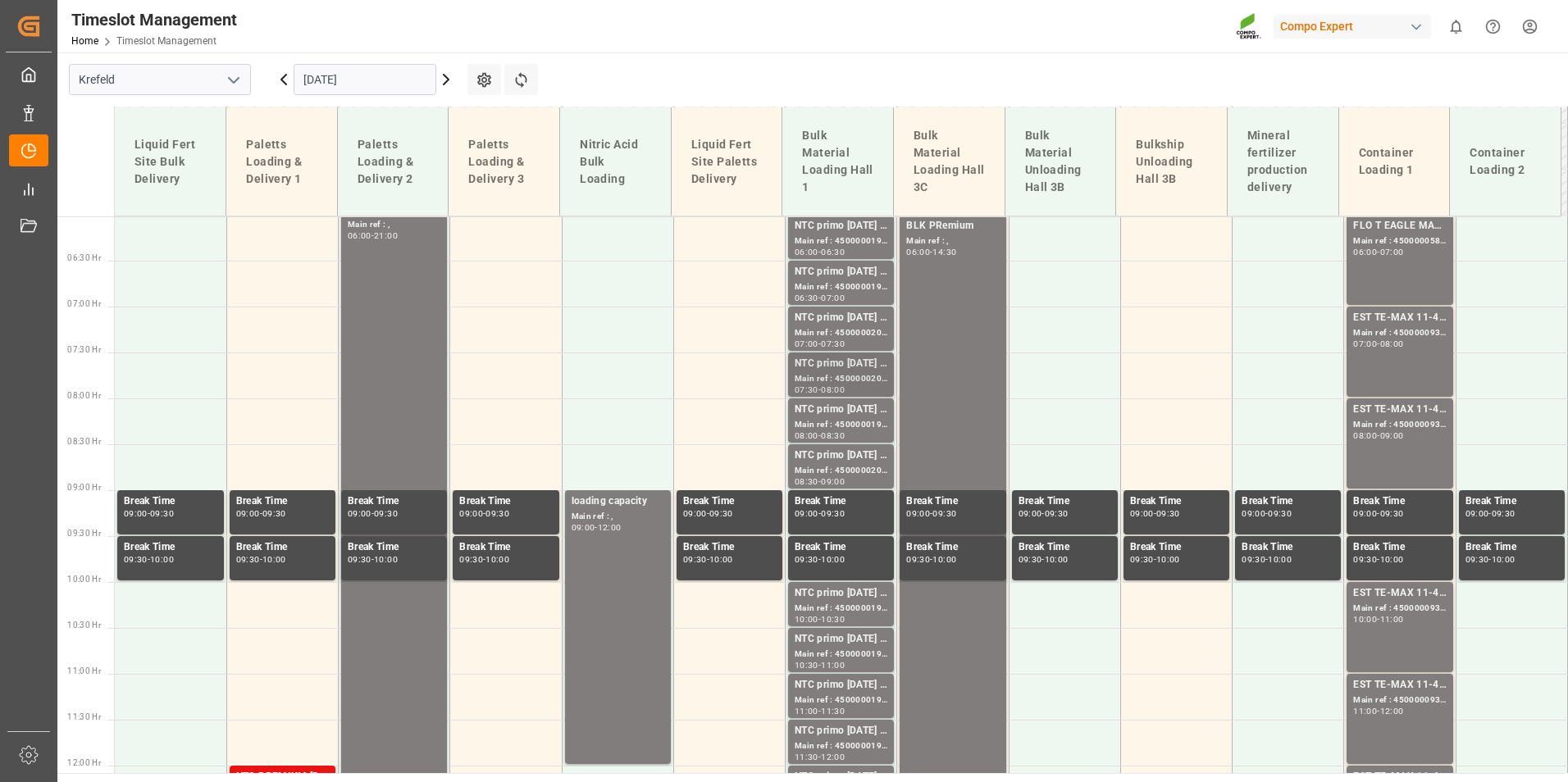
scroll to position [632, 0]
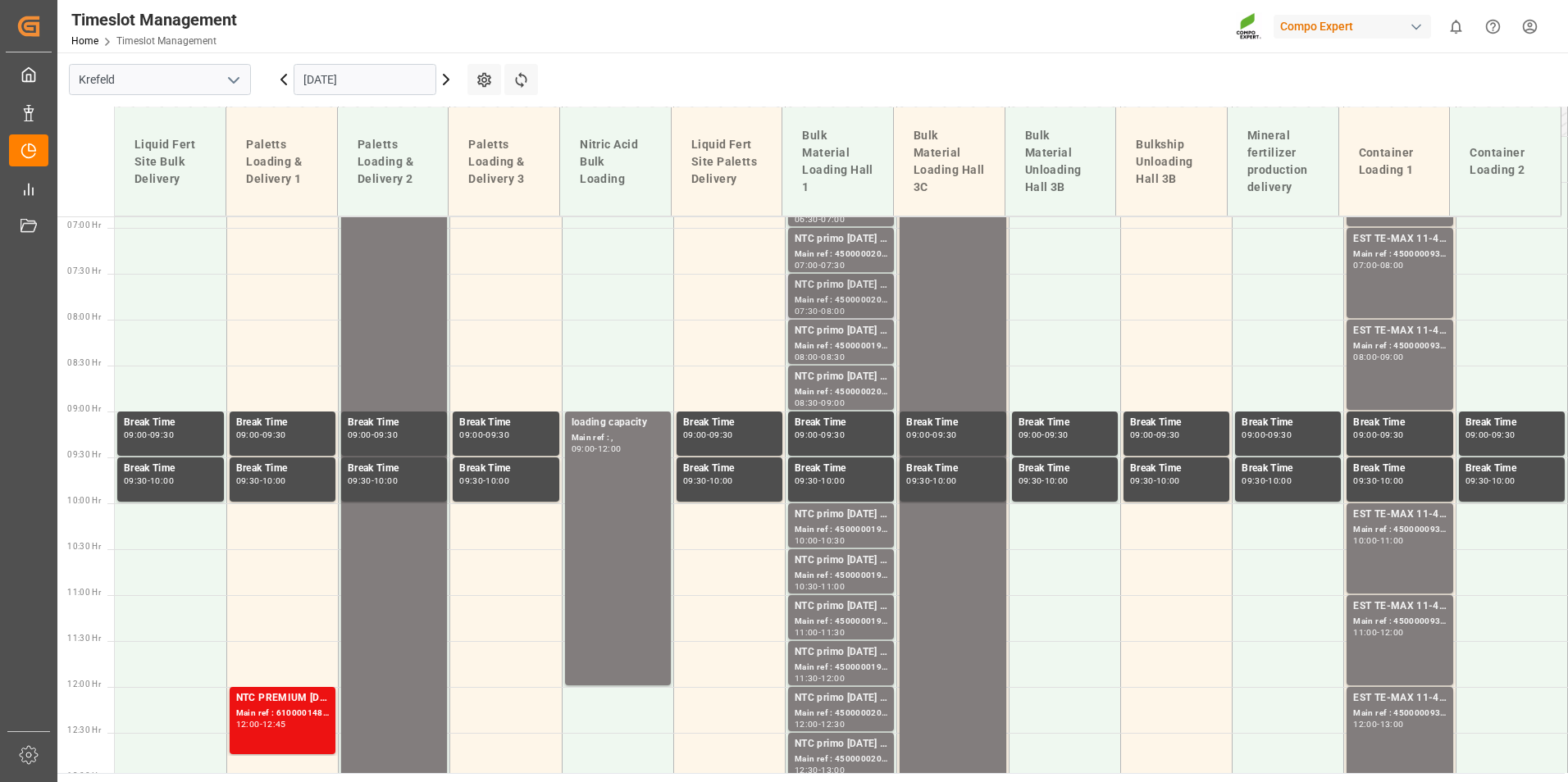
click at [859, 302] on div "Main ref : 4500000202, 2000000032" at bounding box center [840, 301] width 92 height 14
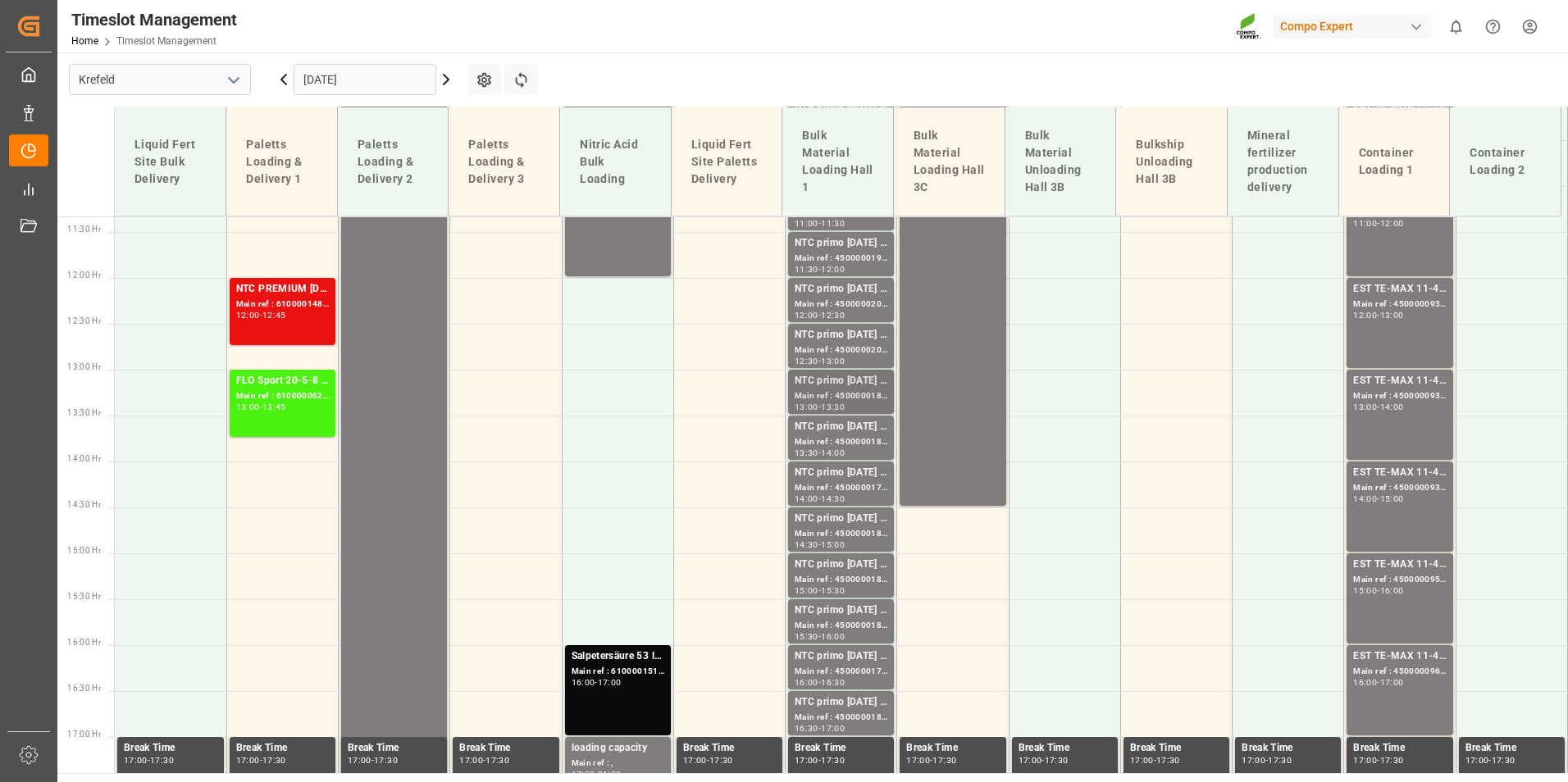
scroll to position [1042, 0]
click at [848, 381] on div "NTC primo [DATE] BULK" at bounding box center [840, 380] width 92 height 16
click at [852, 441] on div "Main ref : 4500000189, 2000000017" at bounding box center [840, 441] width 92 height 14
click at [853, 483] on div "Main ref : 4500000178, 2000000017" at bounding box center [840, 487] width 92 height 14
click at [845, 540] on div "15:00" at bounding box center [833, 544] width 24 height 8
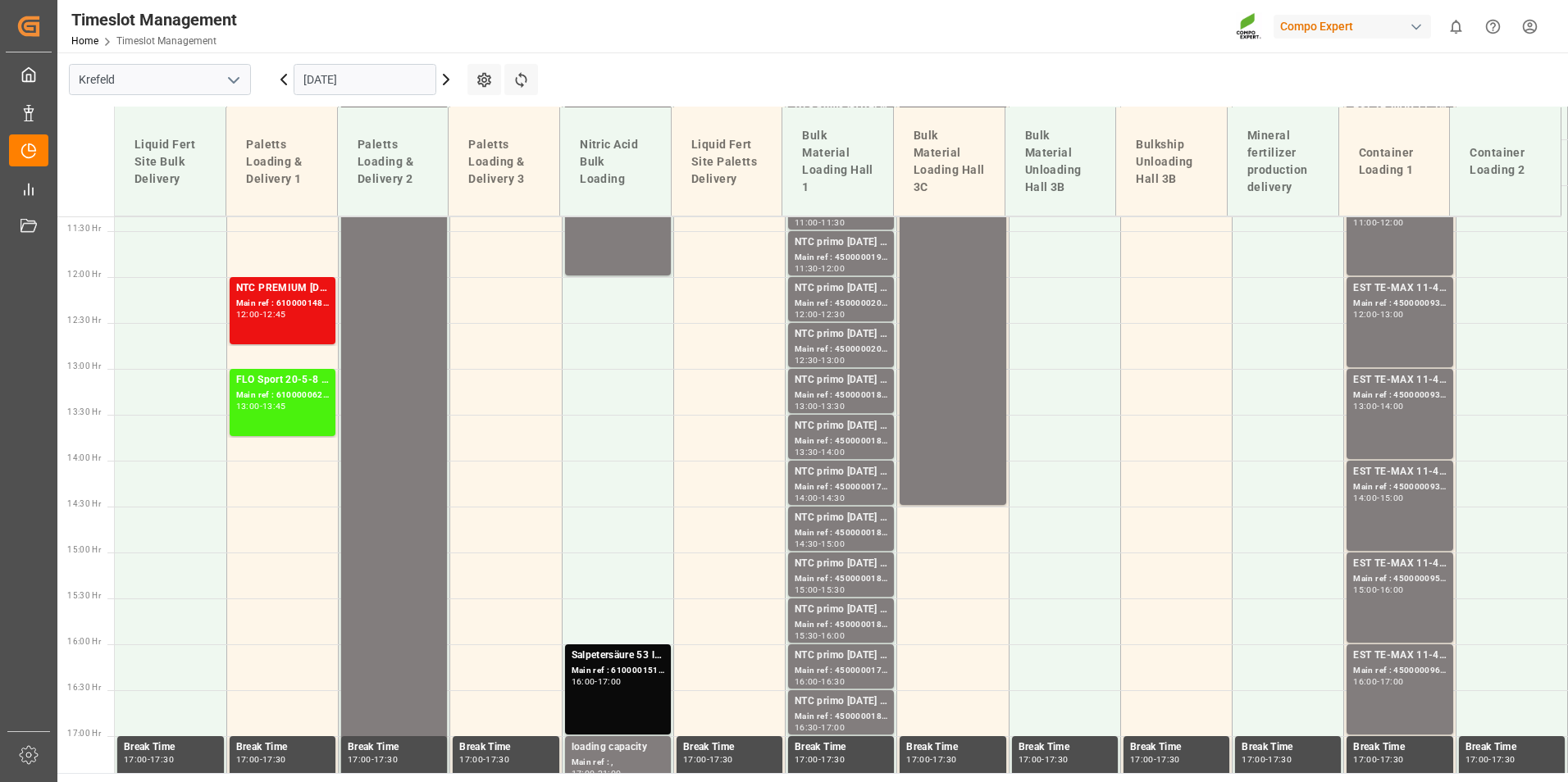
click at [871, 565] on div "NTC primo [DATE] BULK" at bounding box center [840, 563] width 92 height 16
click at [864, 611] on div "NTC primo [DATE] BULK" at bounding box center [840, 610] width 92 height 16
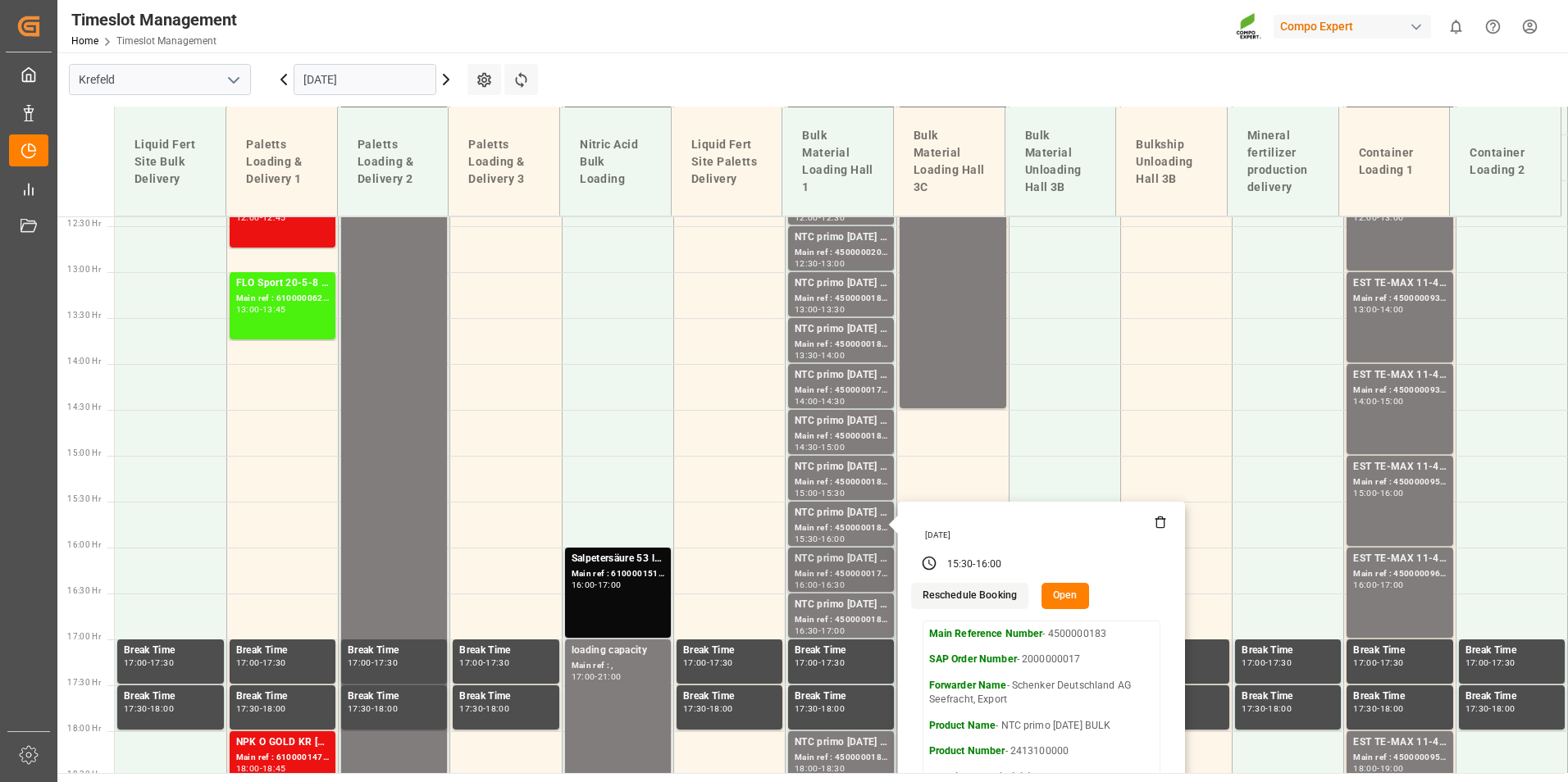
scroll to position [1205, 0]
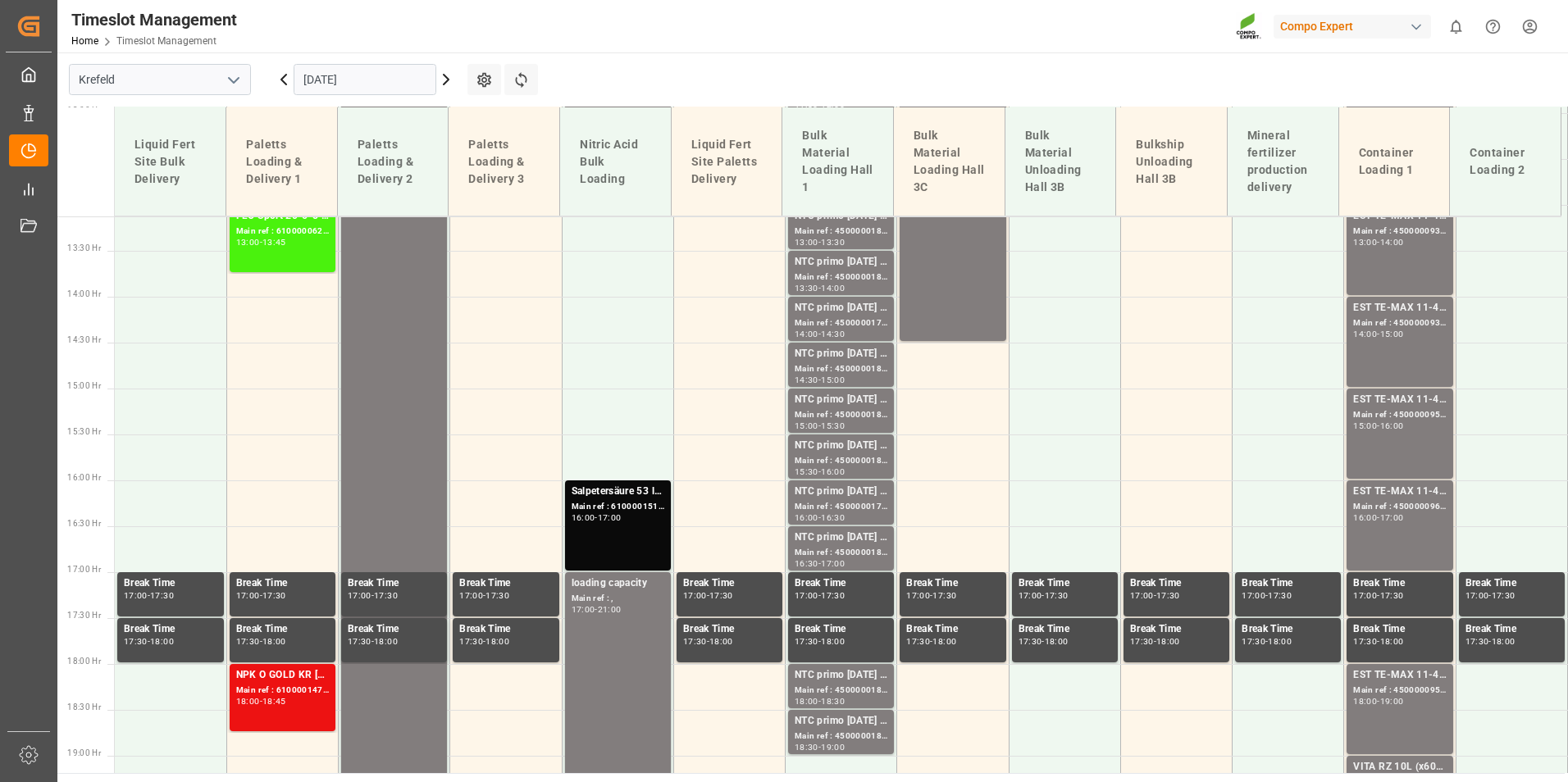
click at [857, 514] on div "16:00 - 16:30" at bounding box center [840, 518] width 92 height 9
click at [864, 540] on div "NTC primo [DATE] BULK" at bounding box center [840, 538] width 92 height 16
click at [855, 671] on div "NTC primo [DATE] BULK" at bounding box center [840, 675] width 92 height 16
click at [846, 738] on div "Main ref : 4500000182, 2000000017" at bounding box center [840, 736] width 92 height 14
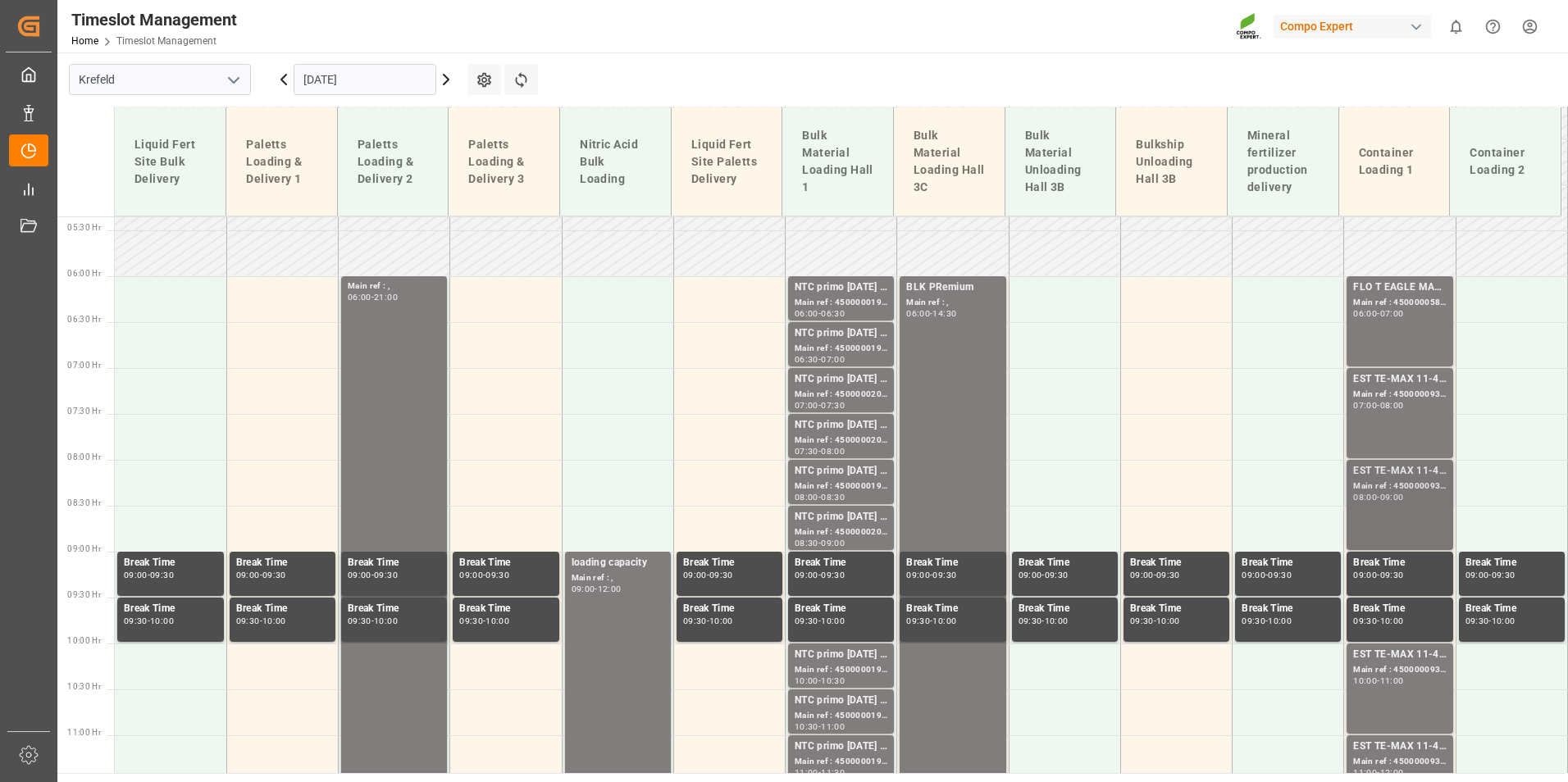
scroll to position [385, 0]
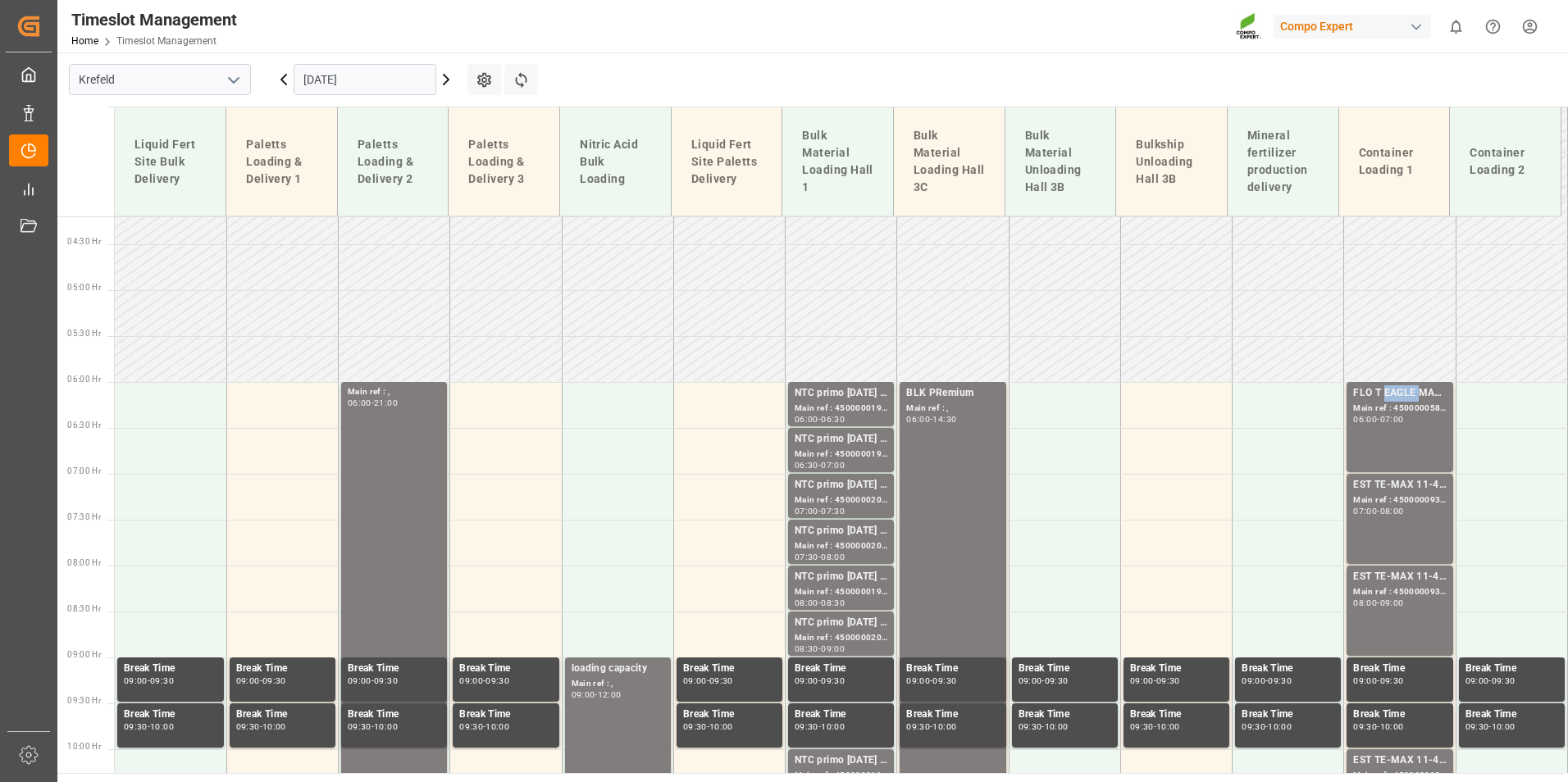
click at [1398, 385] on div "FLO T EAGLE MASTER [DATE] 25kg (x42) WW;" at bounding box center [1399, 393] width 92 height 16
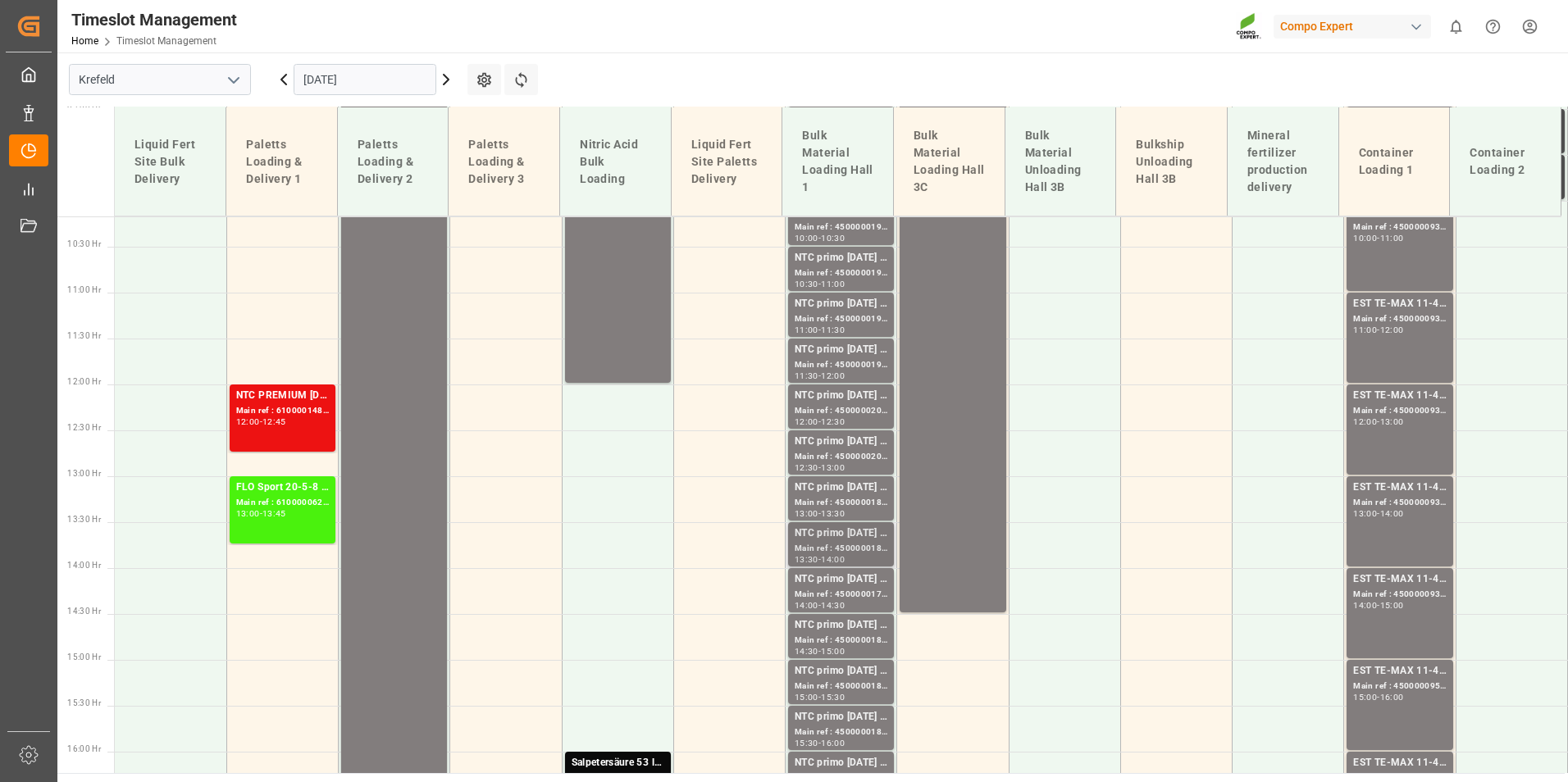
scroll to position [959, 0]
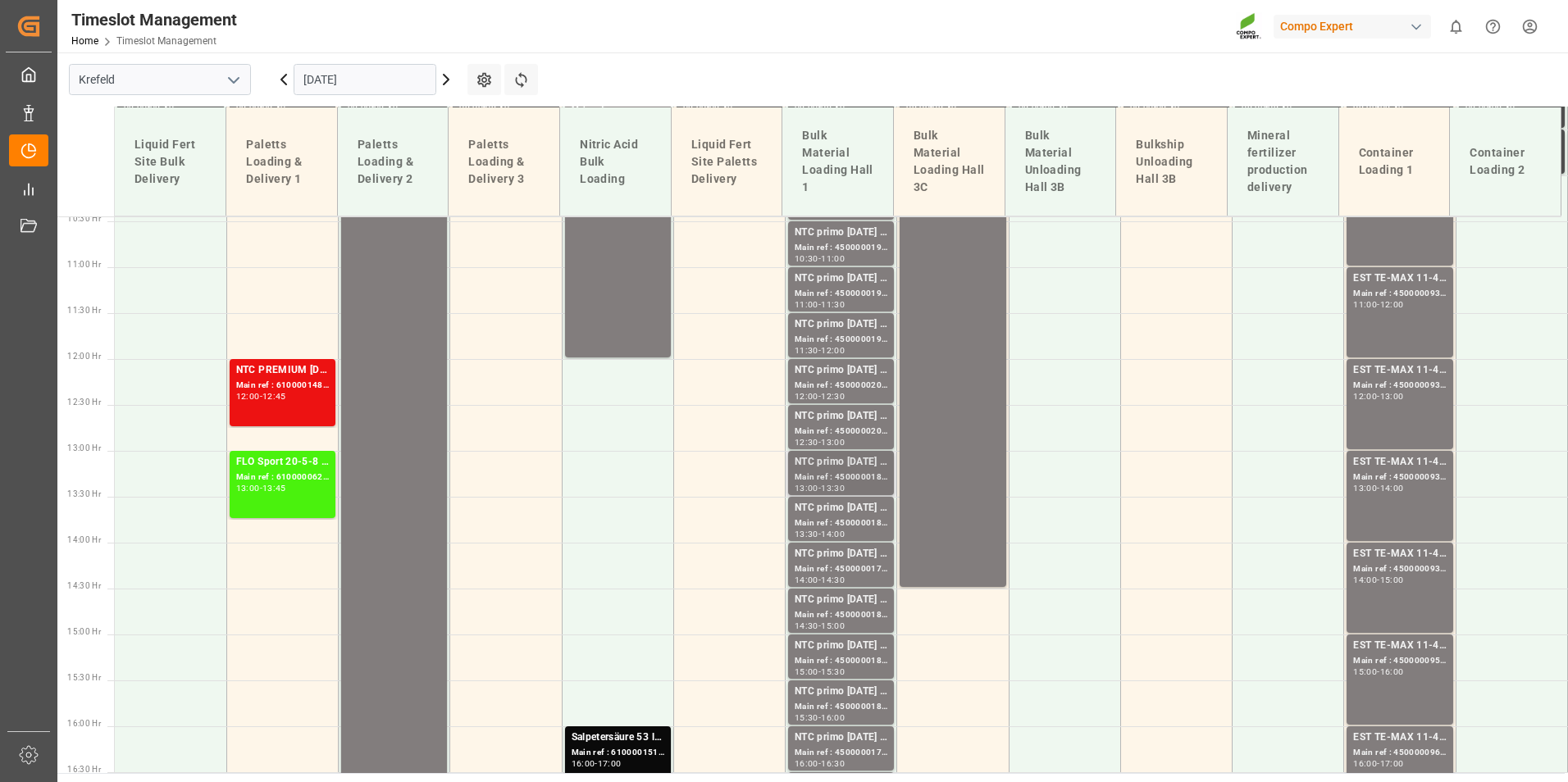
click at [848, 478] on div "Main ref : 4500000187, 2000000017" at bounding box center [840, 478] width 92 height 14
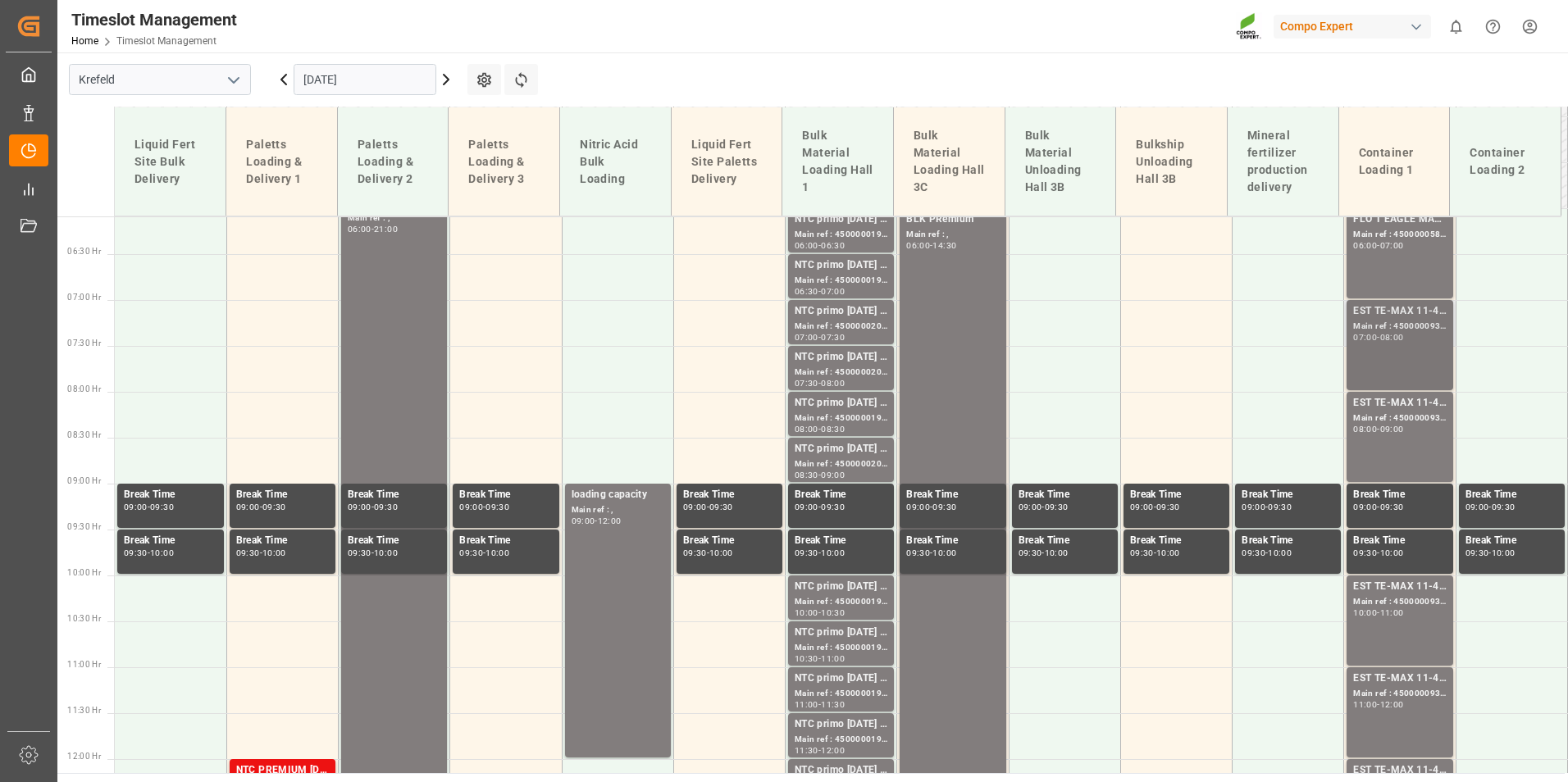
scroll to position [467, 0]
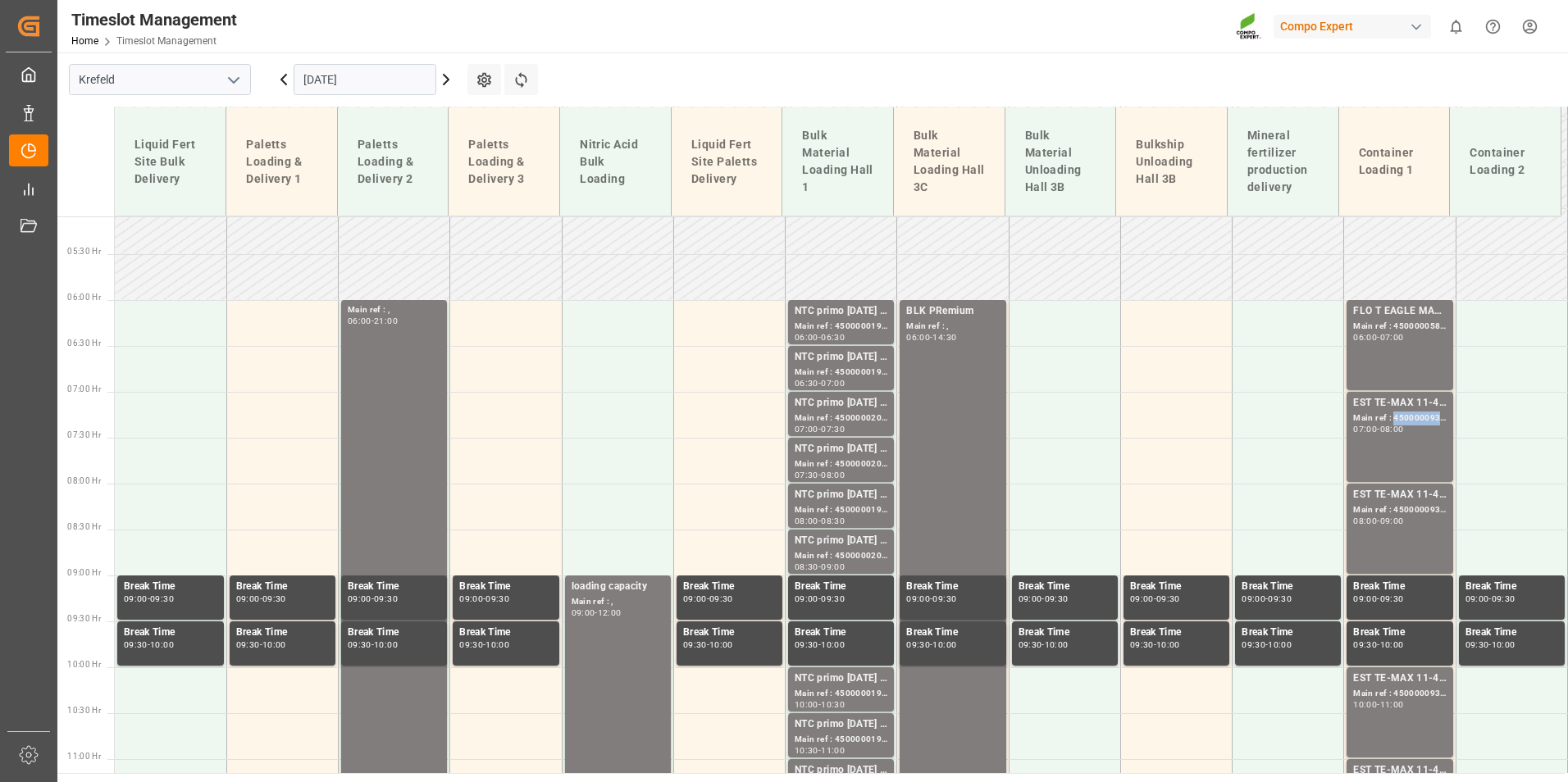
click at [1392, 423] on div "Main ref : 4500000931, 2000000976;" at bounding box center [1399, 419] width 92 height 14
click at [1398, 437] on div "EST TE-MAX 11-48 20kg (x56) WW; Main ref : 4500000931, 2000000976; 07:00 - 08:00" at bounding box center [1399, 437] width 92 height 84
click at [1421, 495] on div "EST TE-MAX 11-48 20kg (x56) WW;" at bounding box center [1399, 495] width 92 height 16
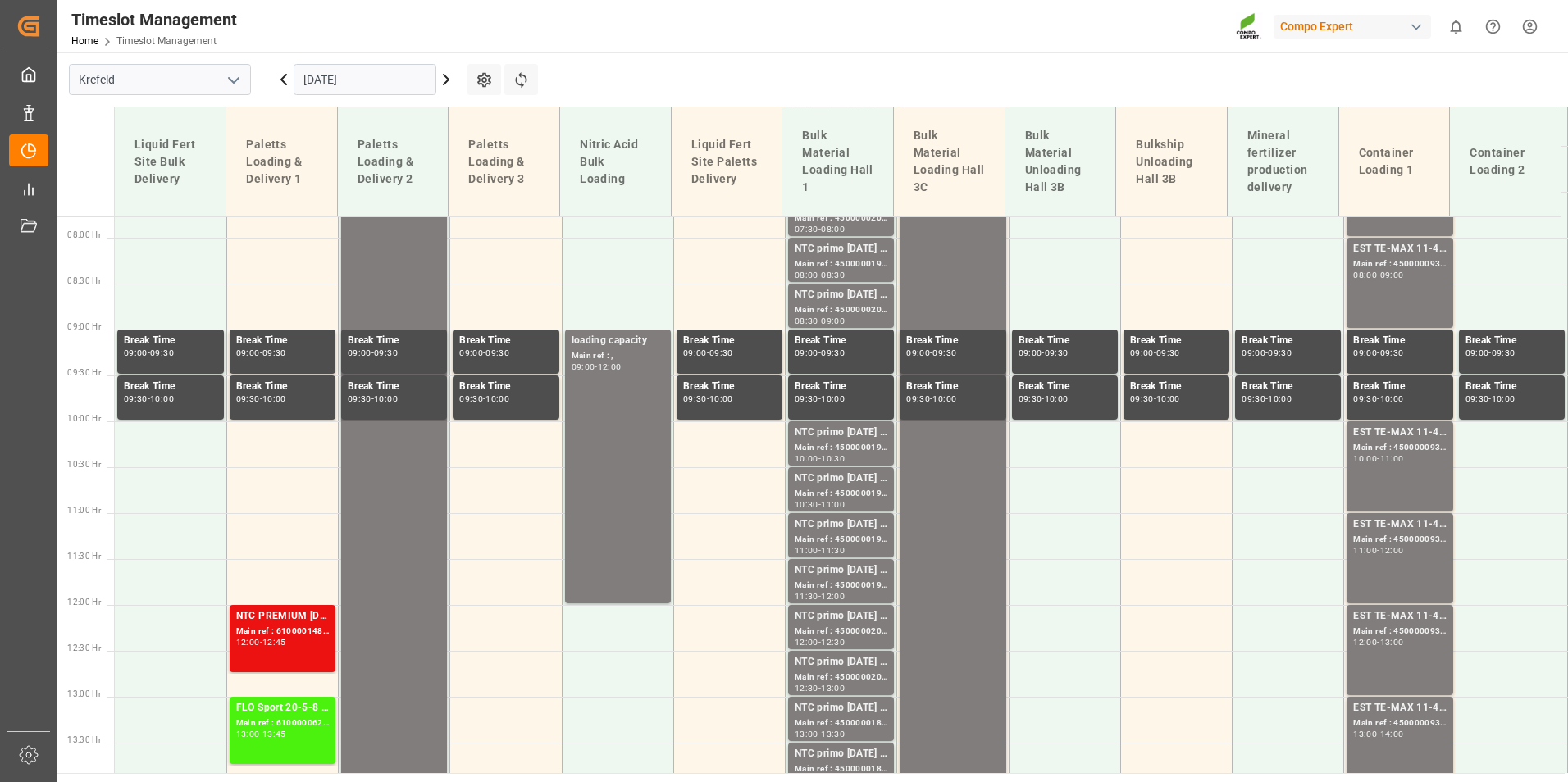
click at [1398, 448] on div "Main ref : 4500000939, 2000000976;" at bounding box center [1399, 448] width 92 height 14
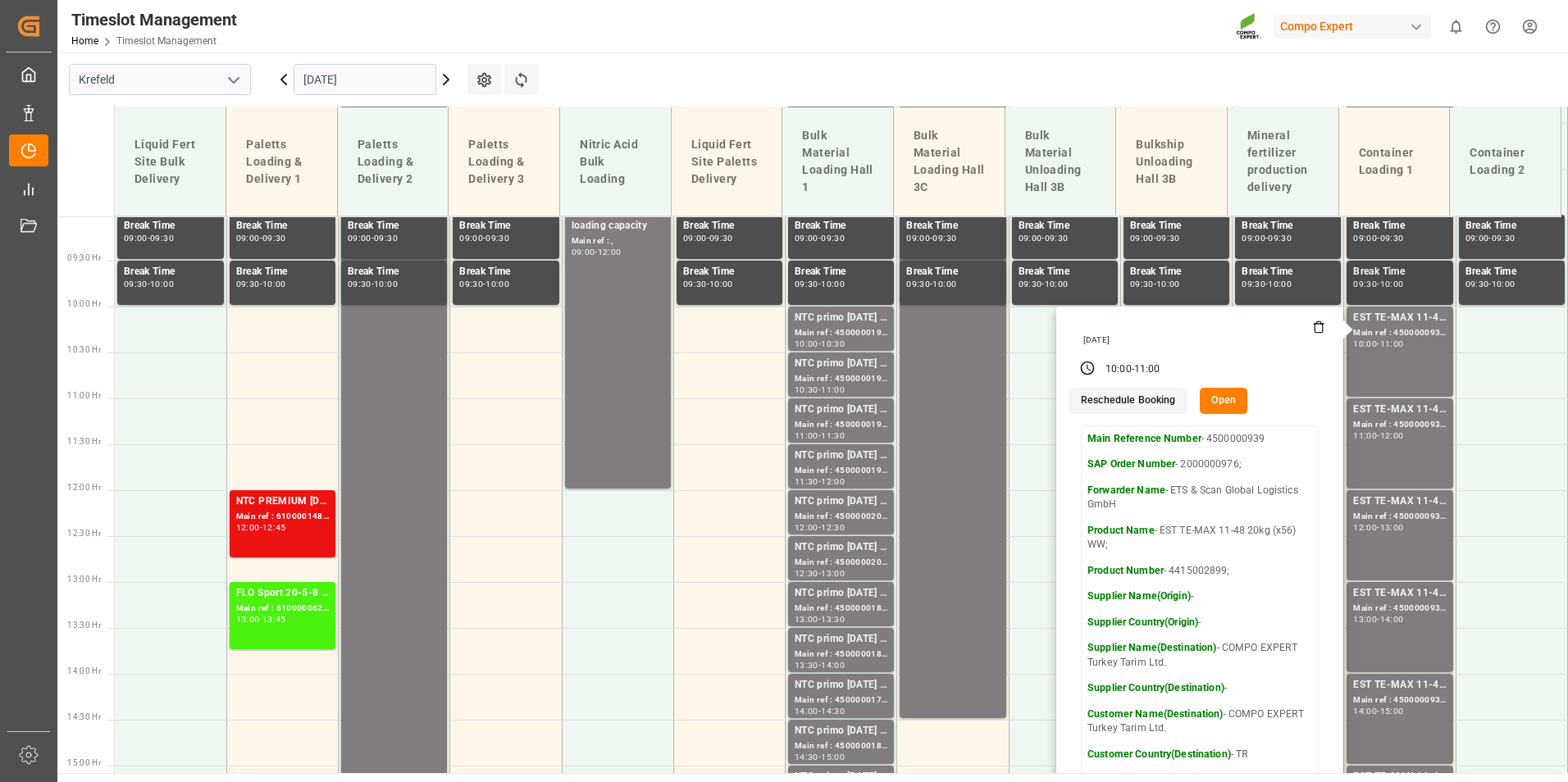
scroll to position [1042, 0]
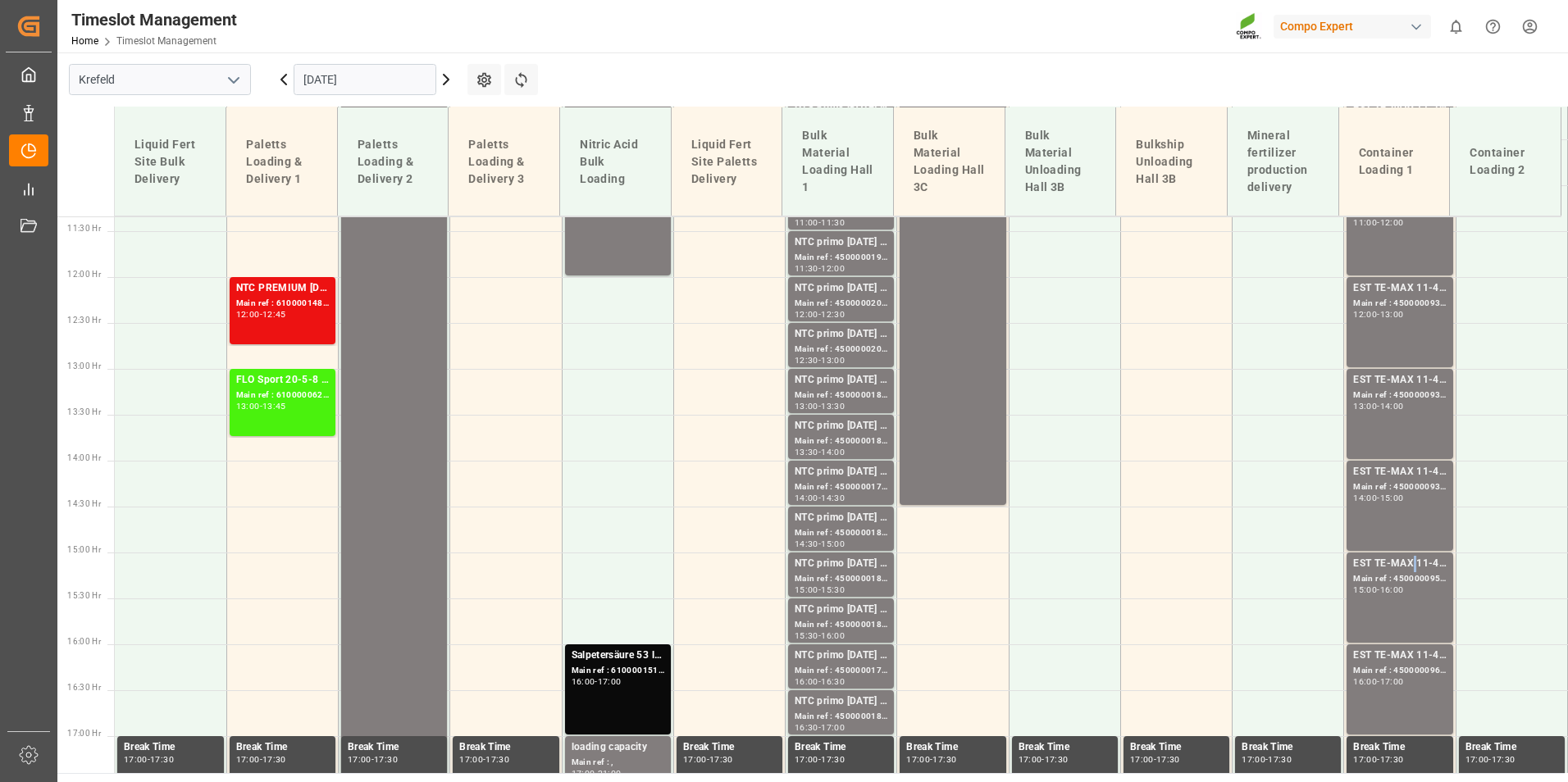
click at [1408, 560] on div "EST TE-MAX 11-48 20kg (x45) ES, PT MTO" at bounding box center [1399, 563] width 92 height 16
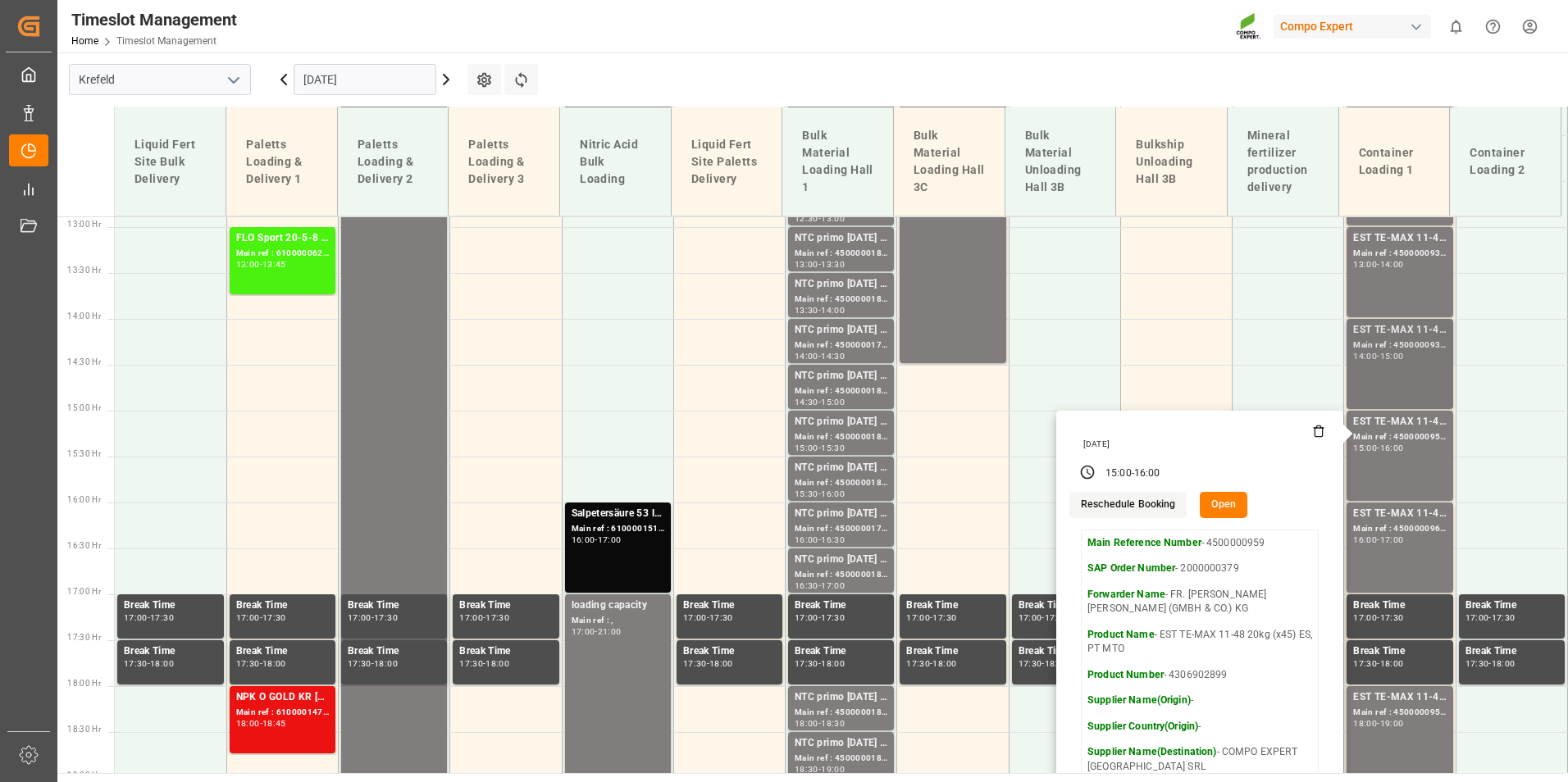
scroll to position [1205, 0]
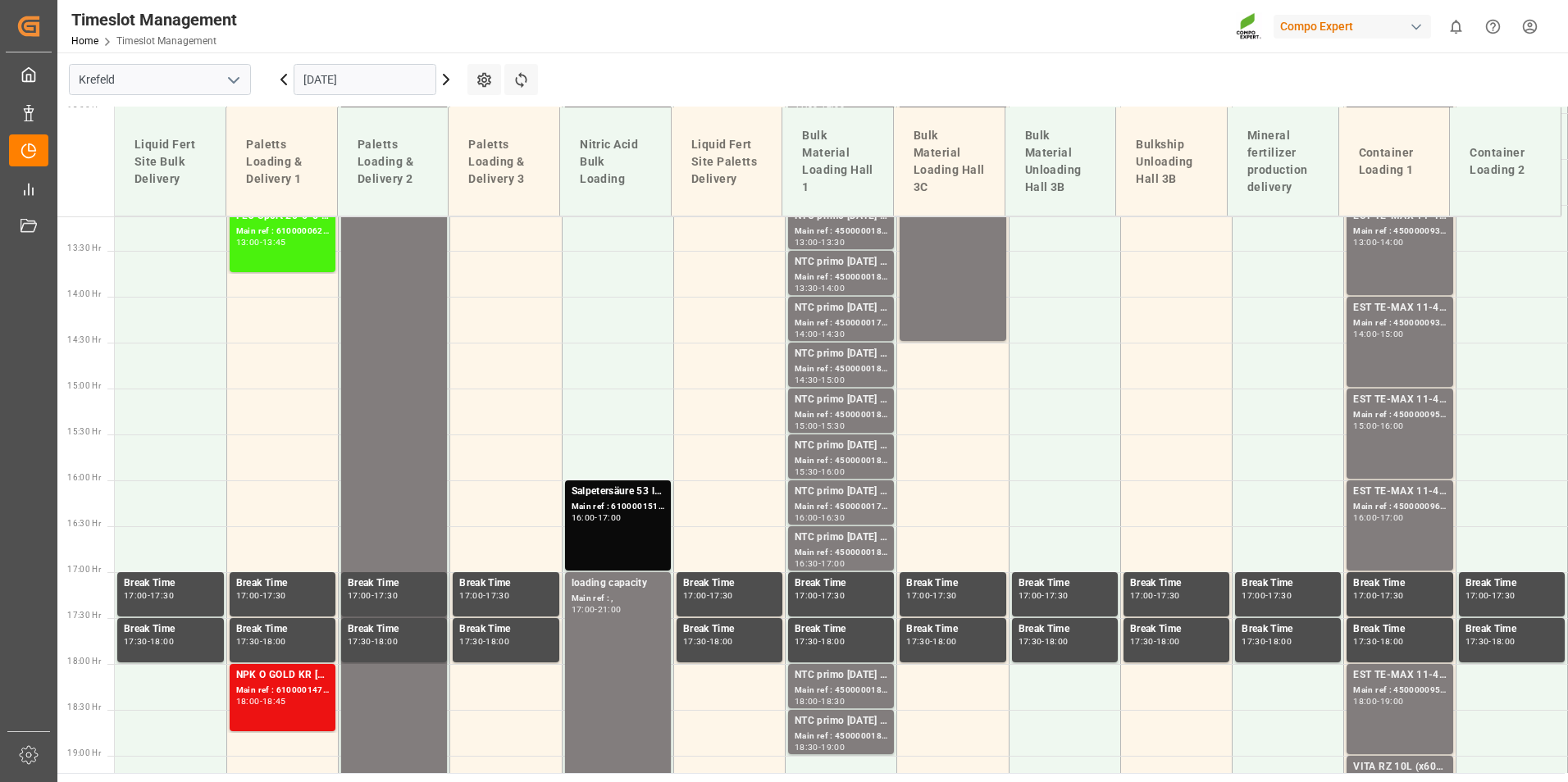
click at [1411, 429] on div "15:00 - 16:00" at bounding box center [1399, 426] width 92 height 9
click at [1441, 368] on div "EST TE-MAX 11-48 20kg (x56) WW; Main ref : 4500000932, 2000000976; 14:00 - 15:00" at bounding box center [1399, 342] width 106 height 90
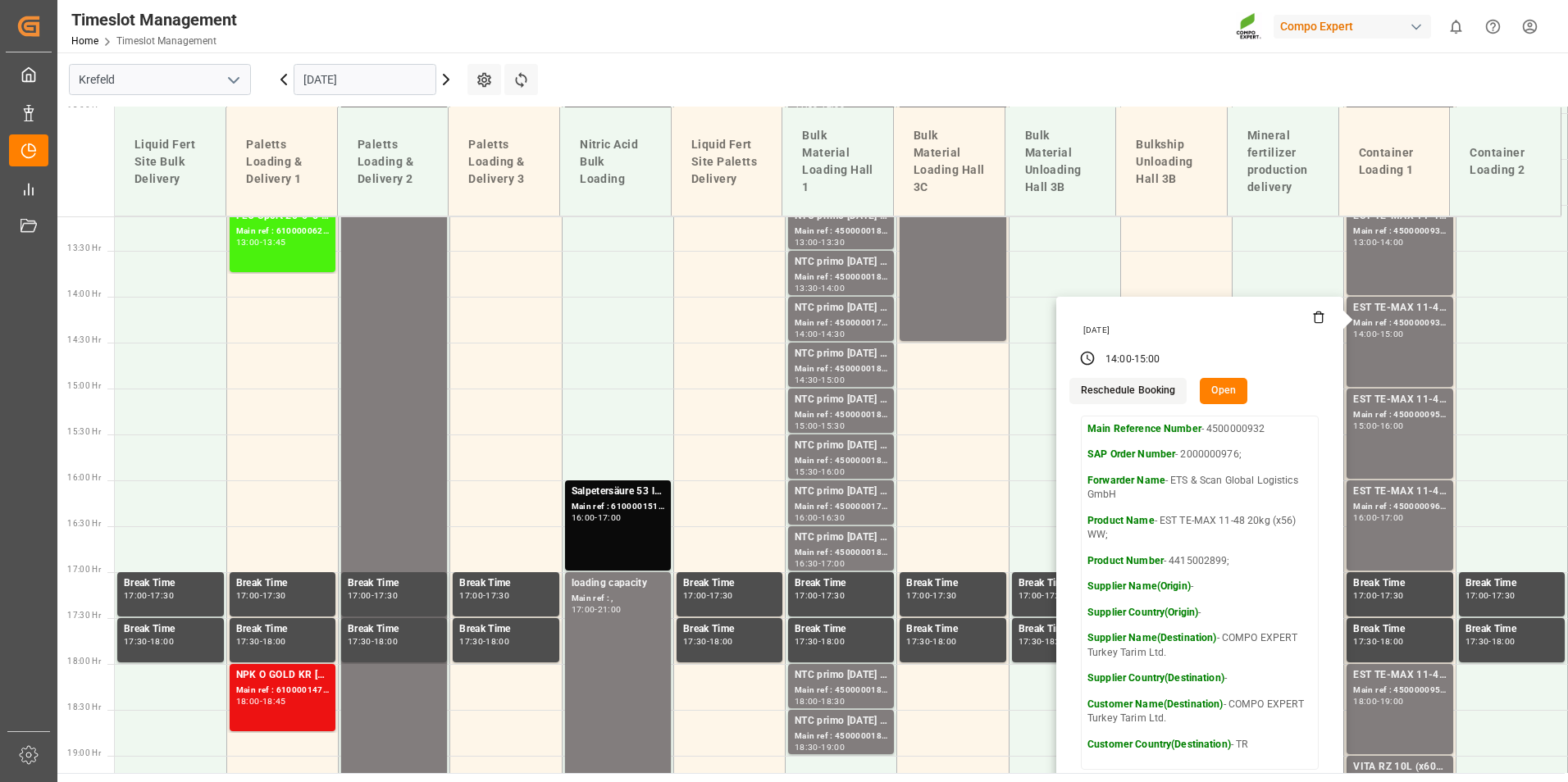
click at [911, 80] on main "[GEOGRAPHIC_DATA] [DATE] Settings Refresh Time Slots Liquid Fert Site Bulk Deli…" at bounding box center [811, 413] width 1507 height 721
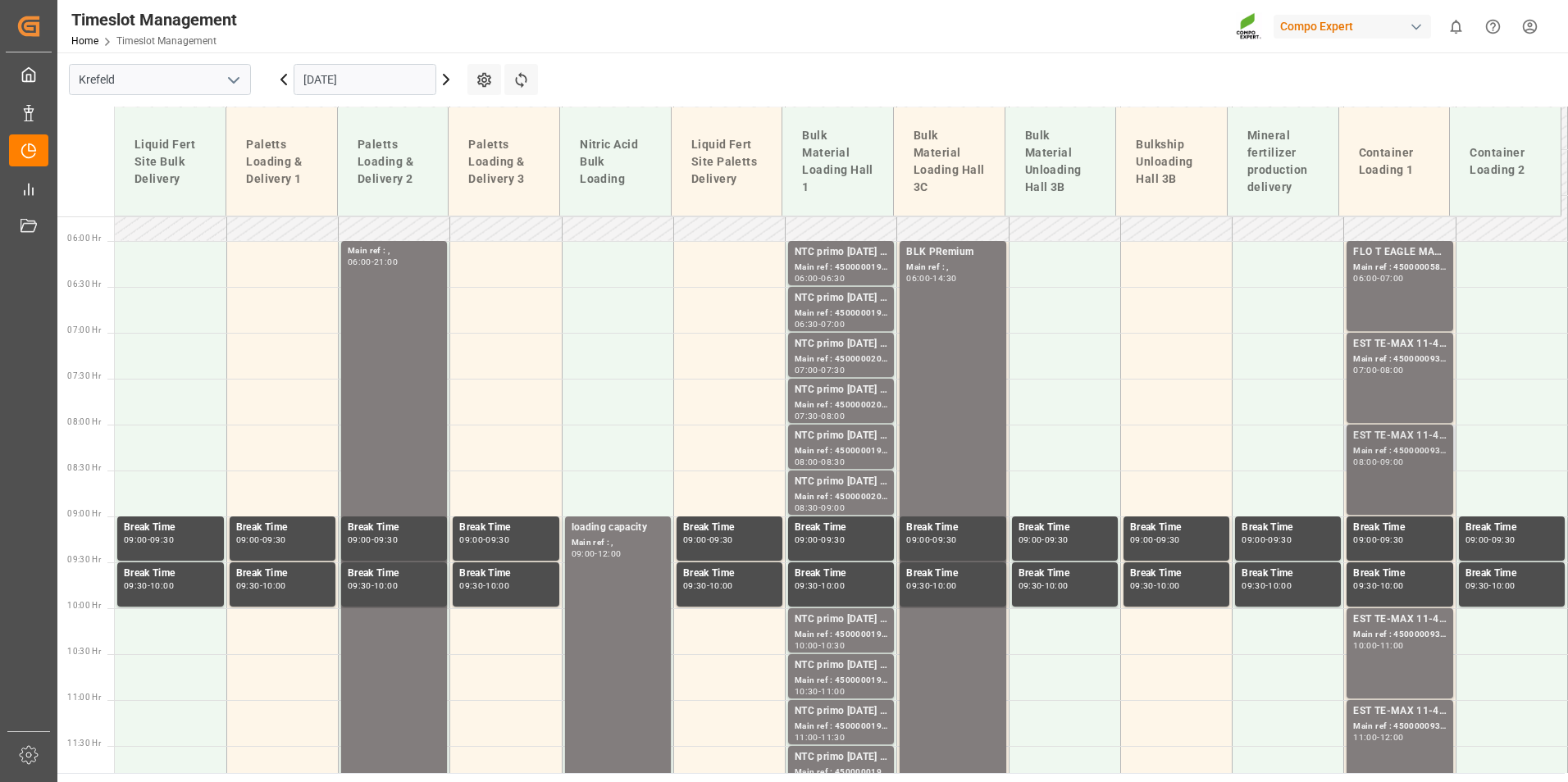
scroll to position [632, 0]
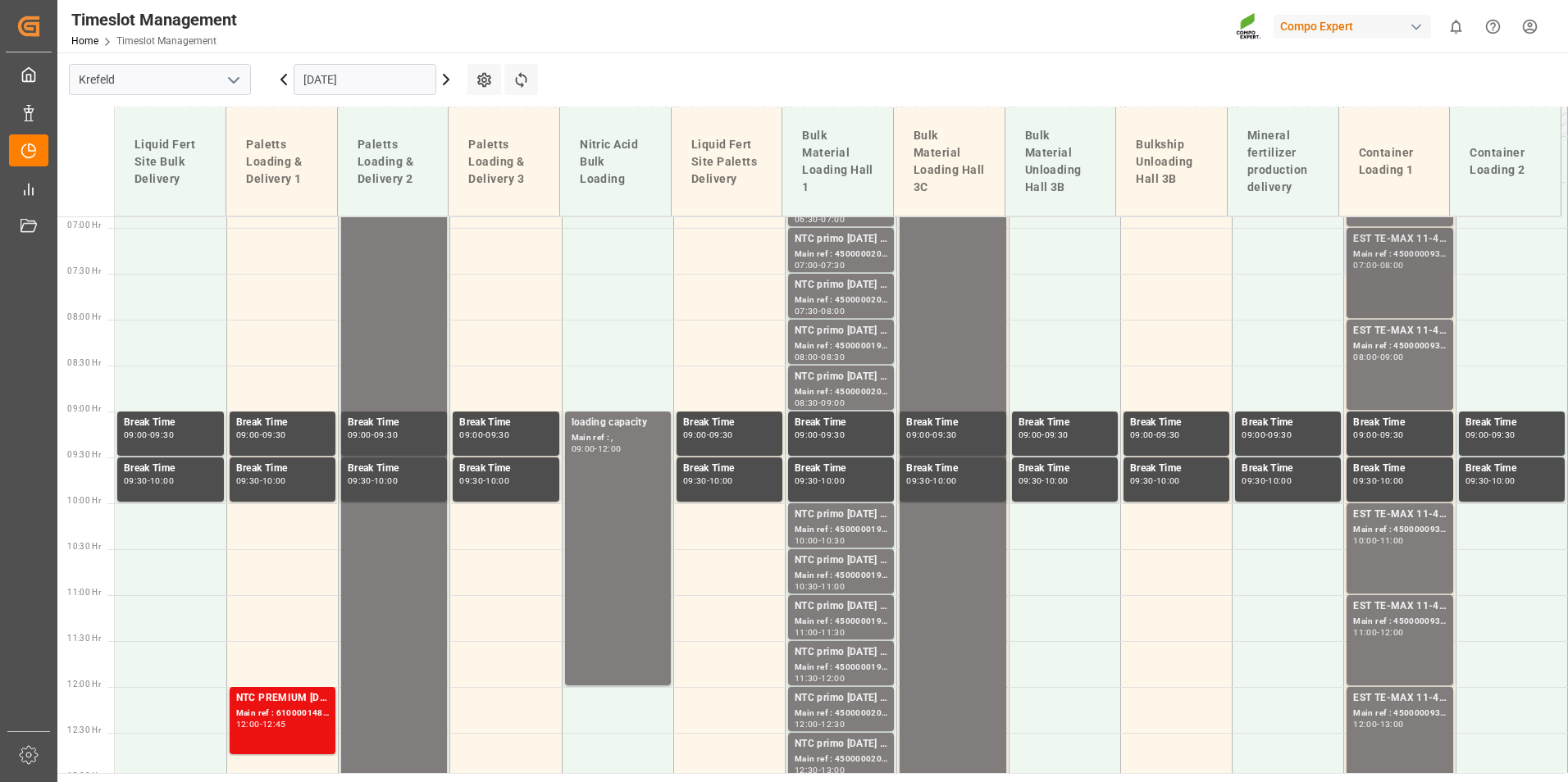
click at [1378, 288] on div "EST TE-MAX 11-48 20kg (x56) WW; Main ref : 4500000931, 2000000976; 07:00 - 08:00" at bounding box center [1399, 273] width 92 height 84
click at [1374, 340] on div "Main ref : 4500000936, 2000000976;" at bounding box center [1399, 346] width 92 height 14
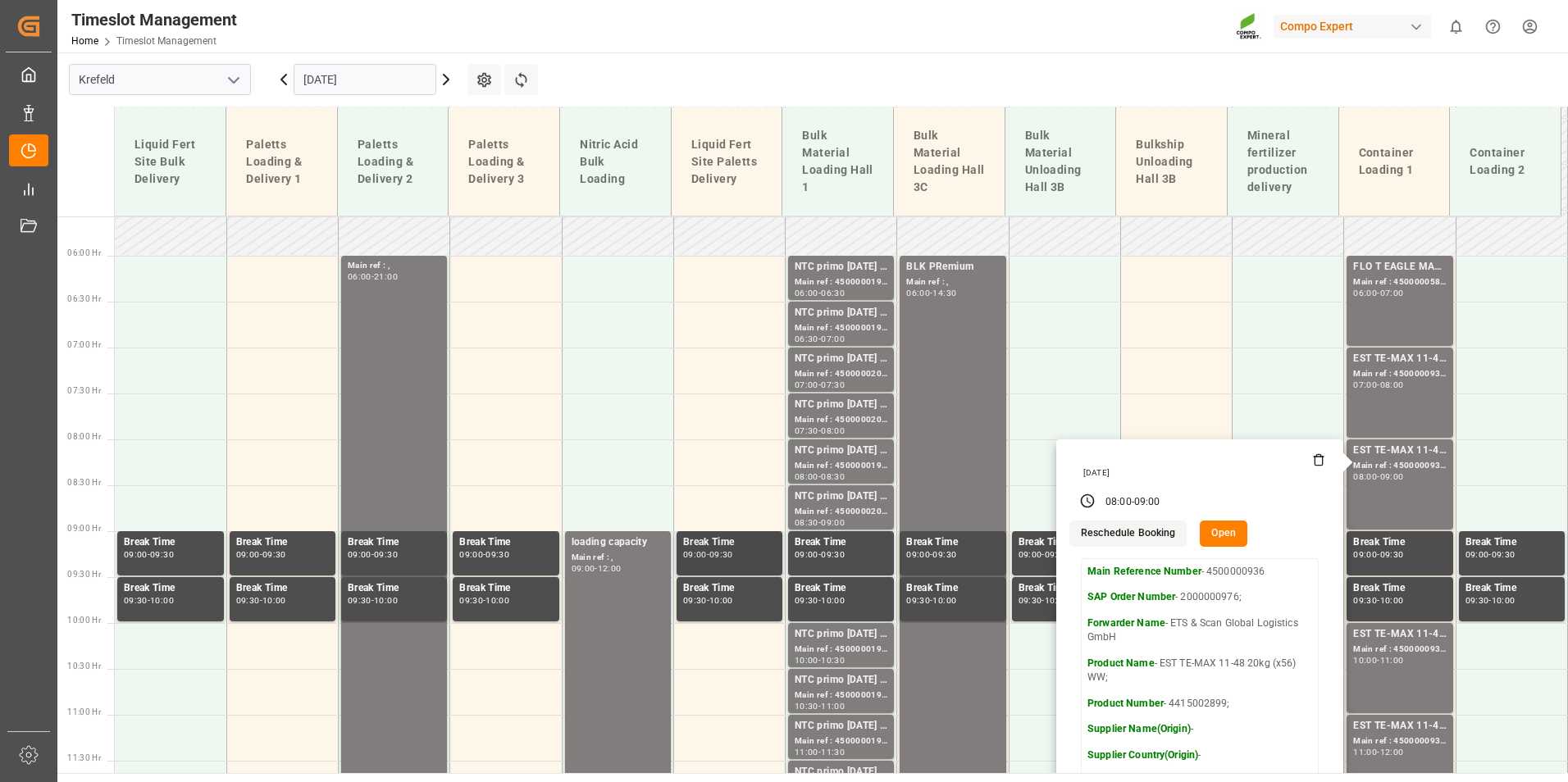
scroll to position [385, 0]
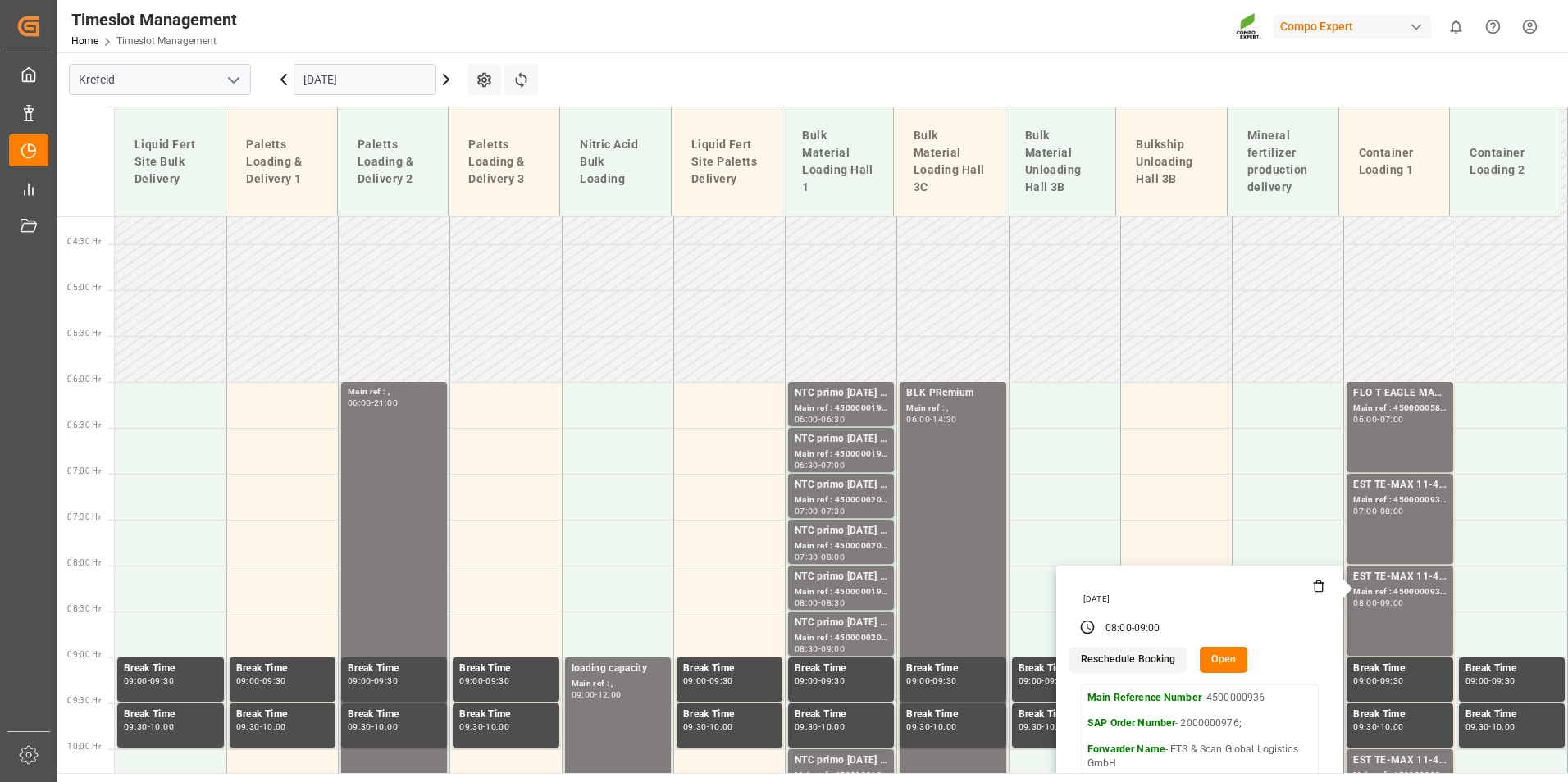
click at [278, 80] on icon at bounding box center [284, 79] width 20 height 20
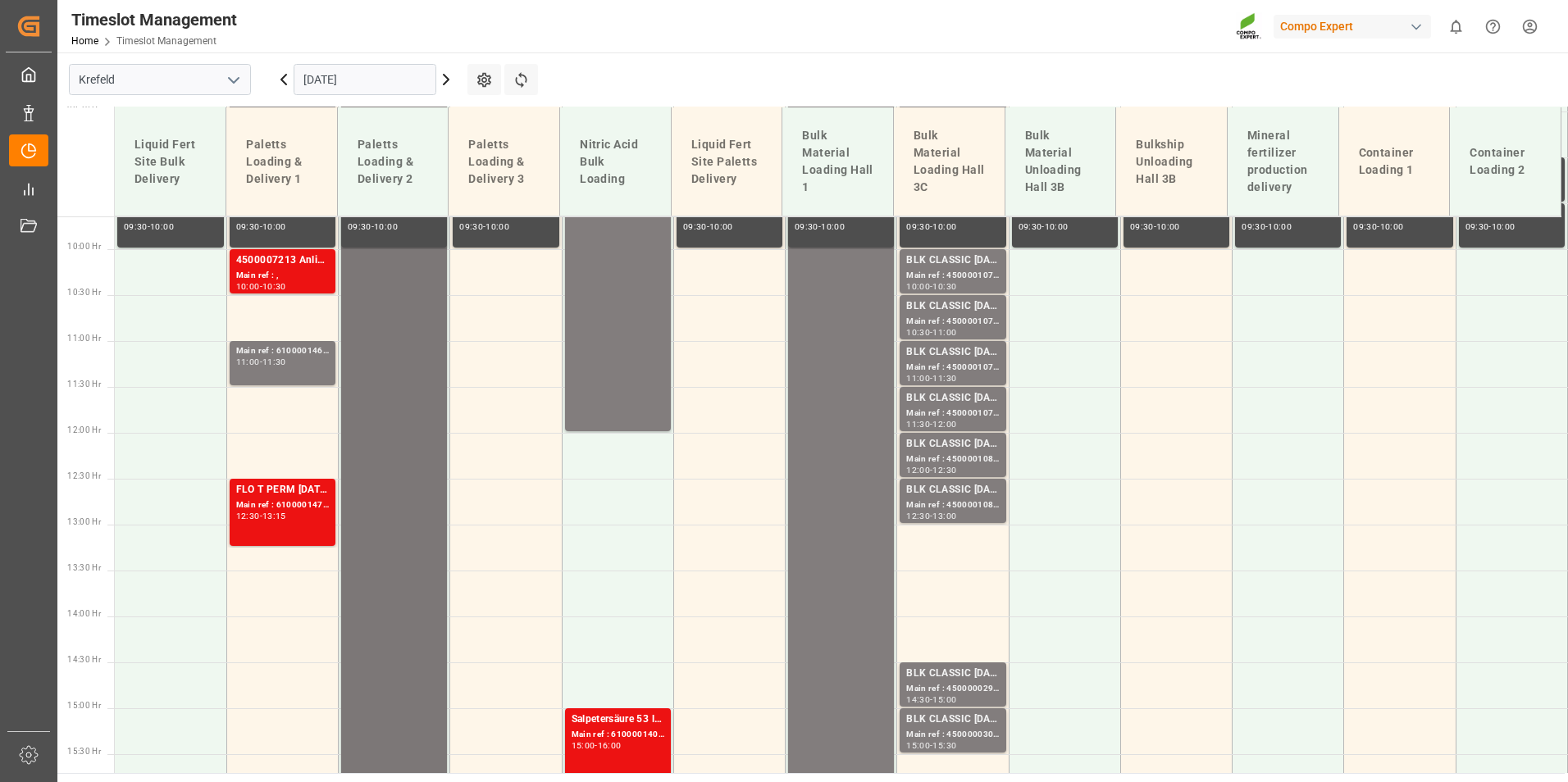
scroll to position [887, 0]
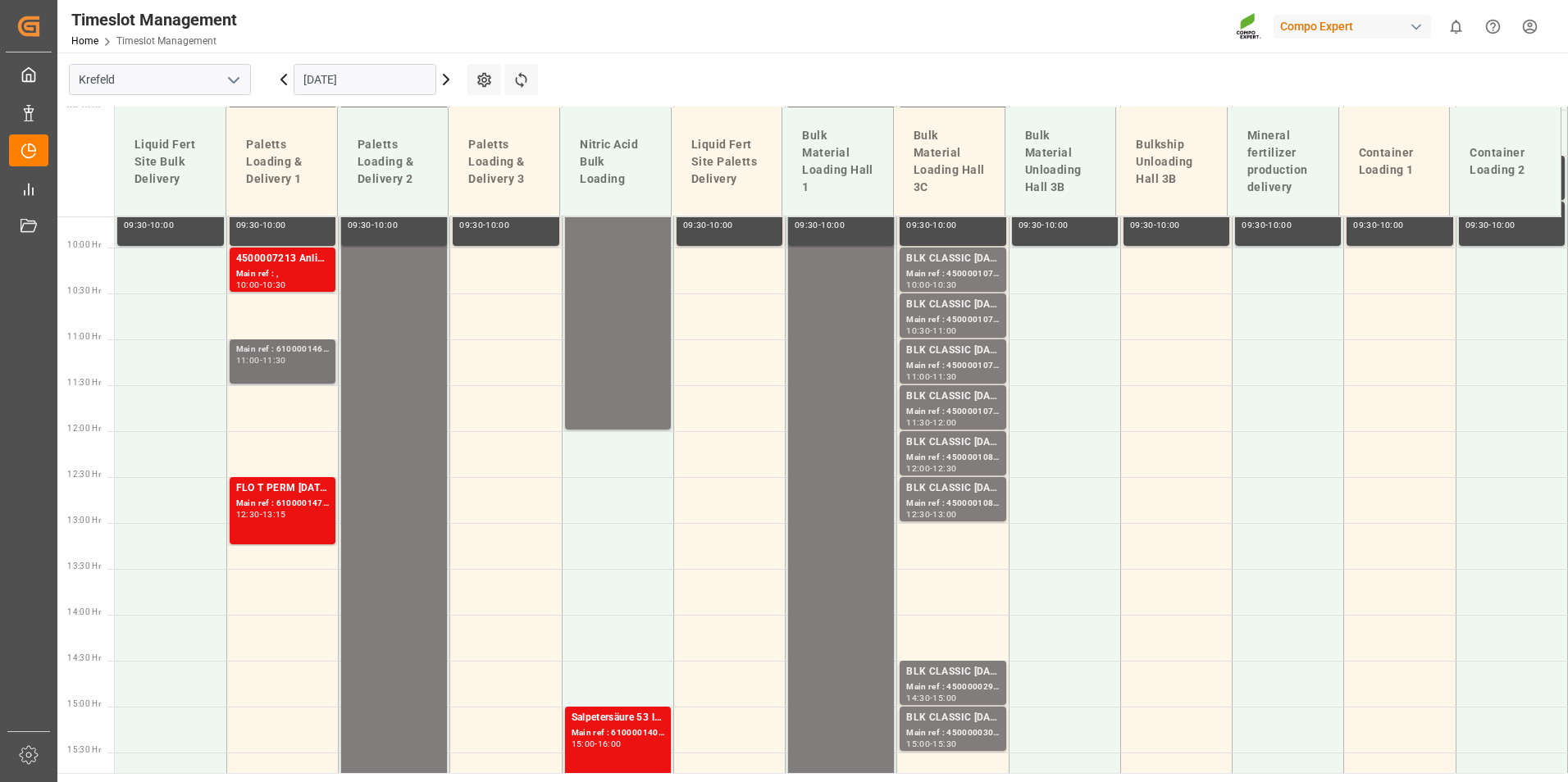
click at [305, 357] on div "11:00 - 11:30" at bounding box center [282, 361] width 92 height 9
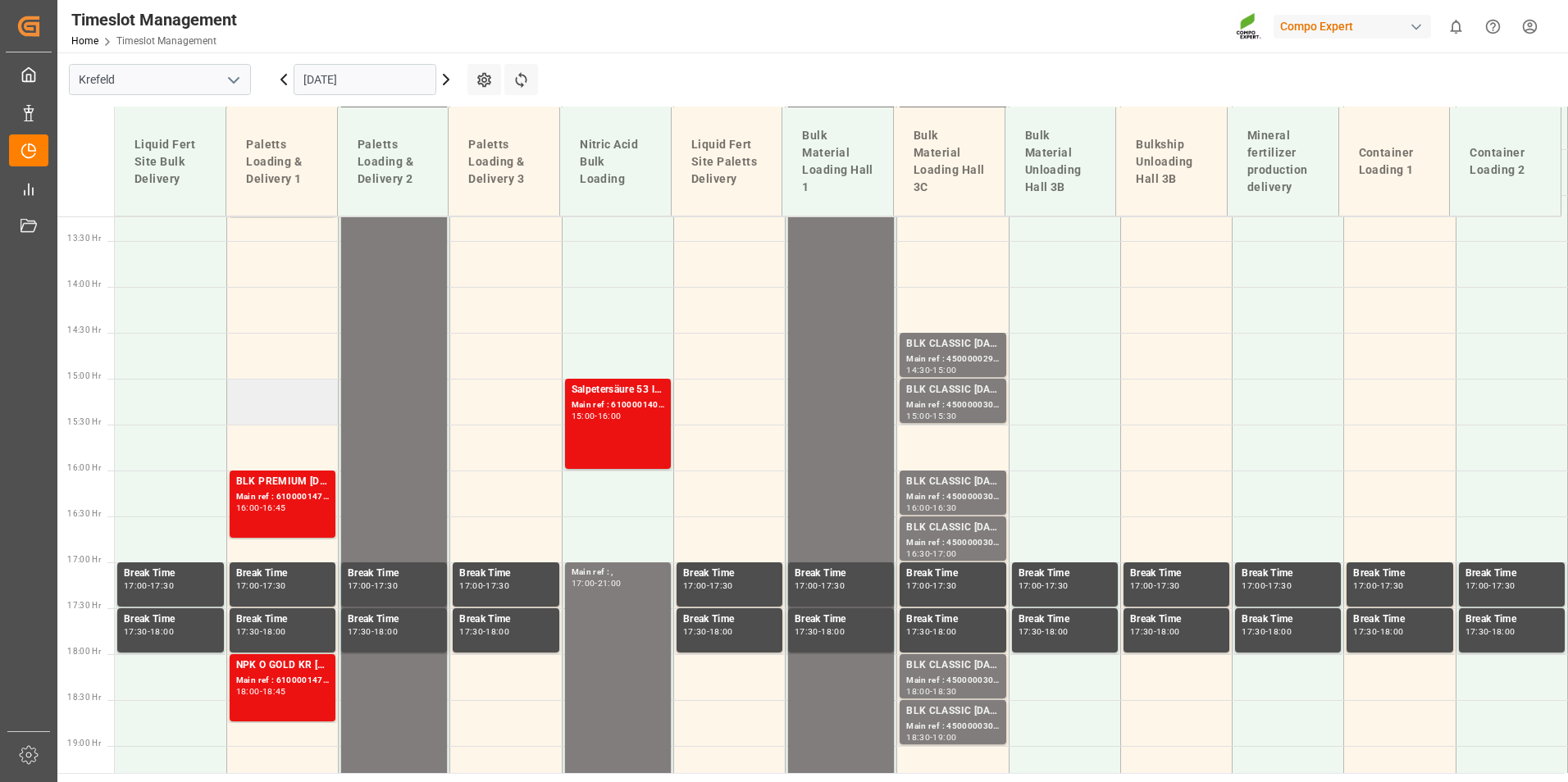
click at [292, 501] on div "Main ref : 6100001470, 2000001295;" at bounding box center [282, 497] width 92 height 14
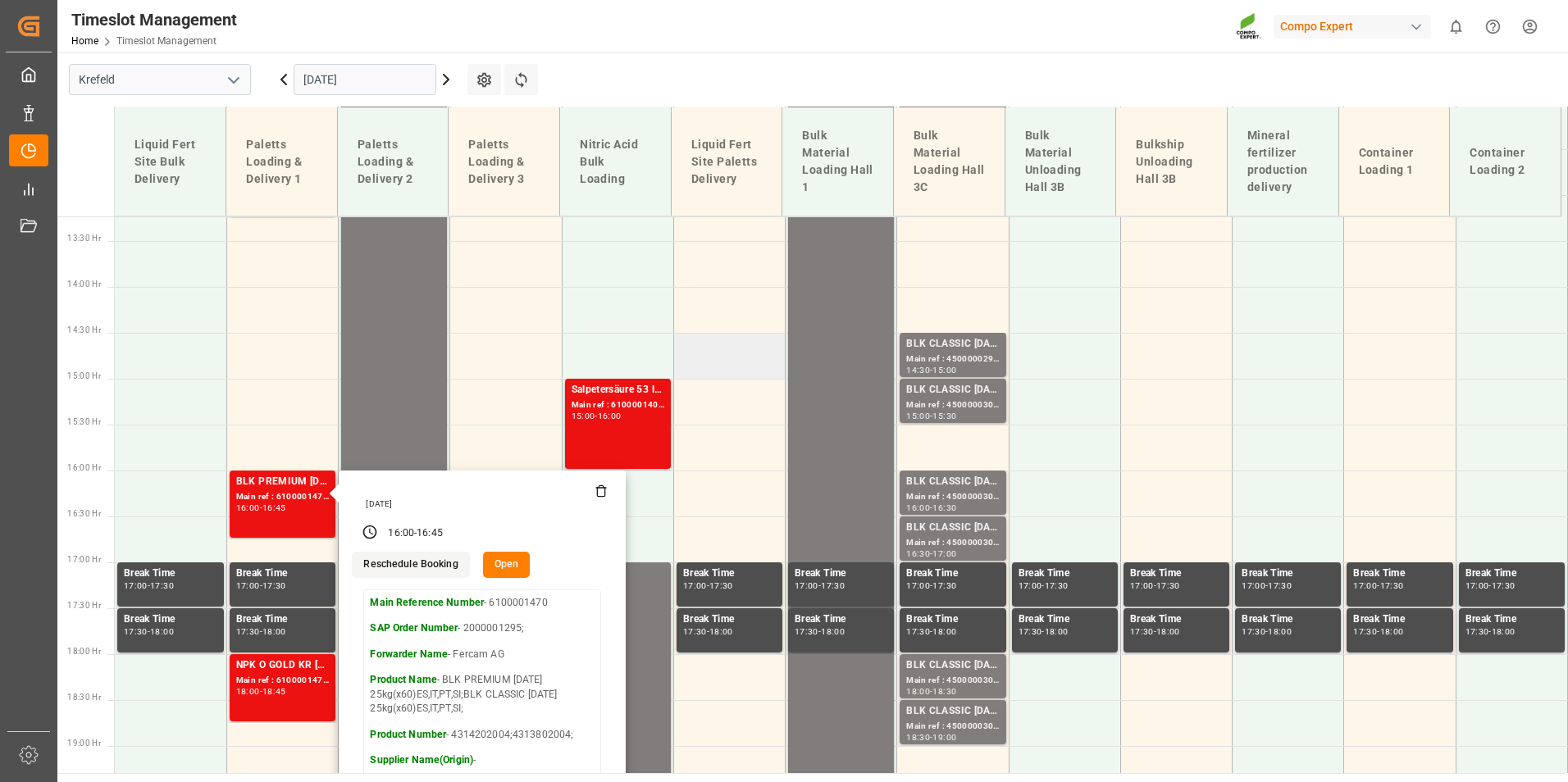
scroll to position [887, 0]
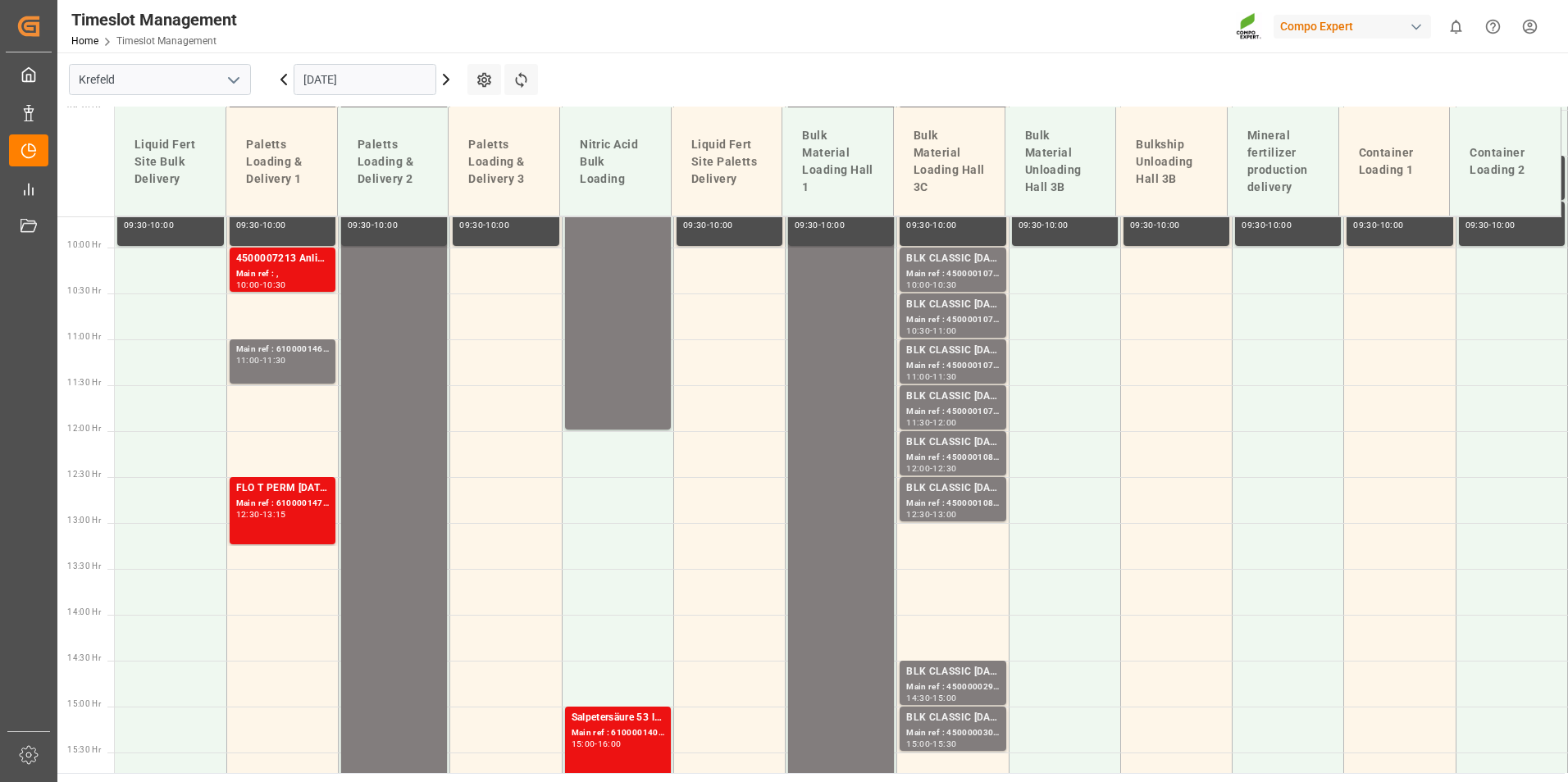
click at [444, 80] on icon at bounding box center [445, 79] width 20 height 20
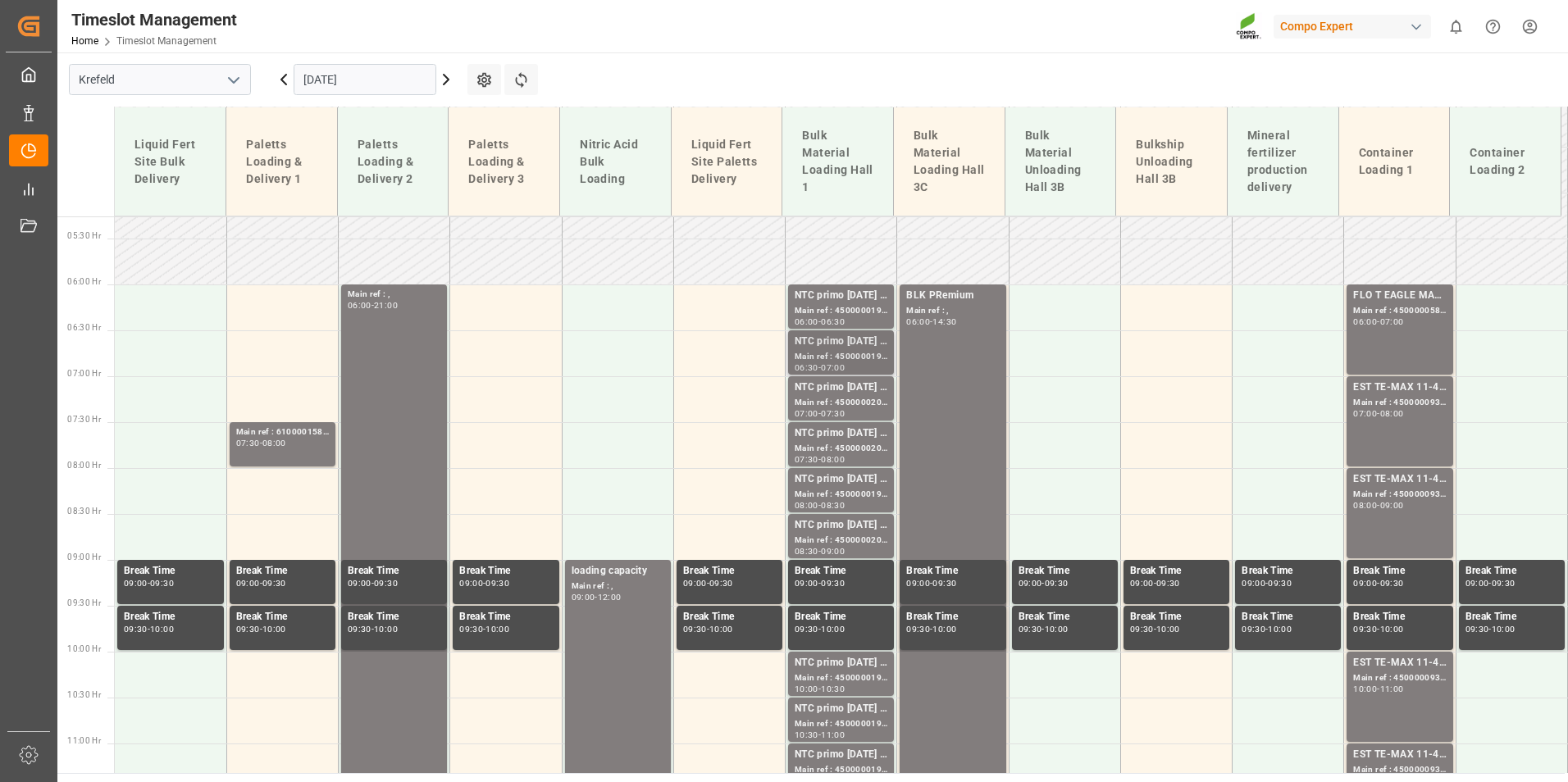
scroll to position [478, 0]
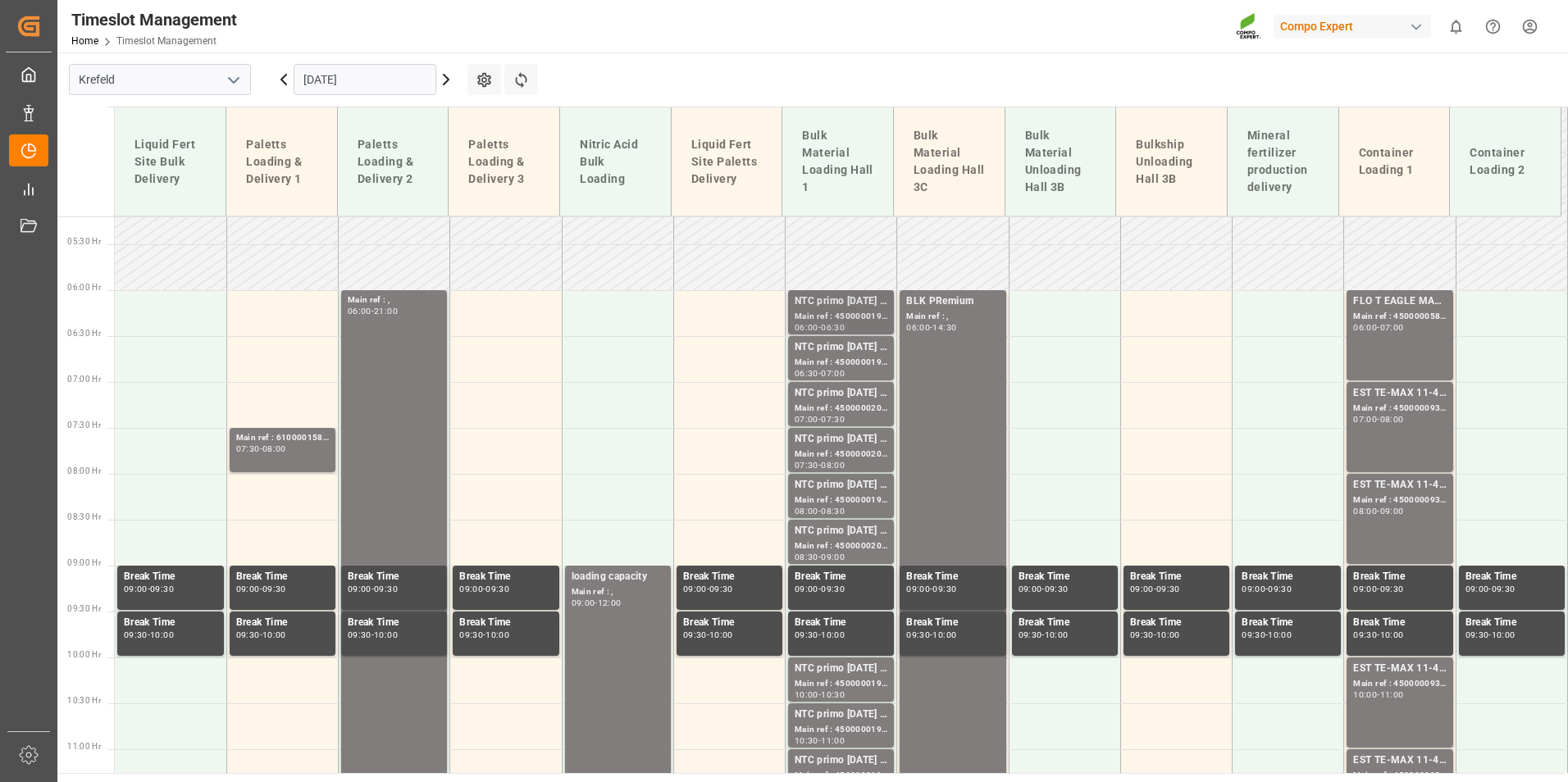
click at [810, 315] on div "Main ref : 4500000198, 2000000032" at bounding box center [840, 317] width 92 height 14
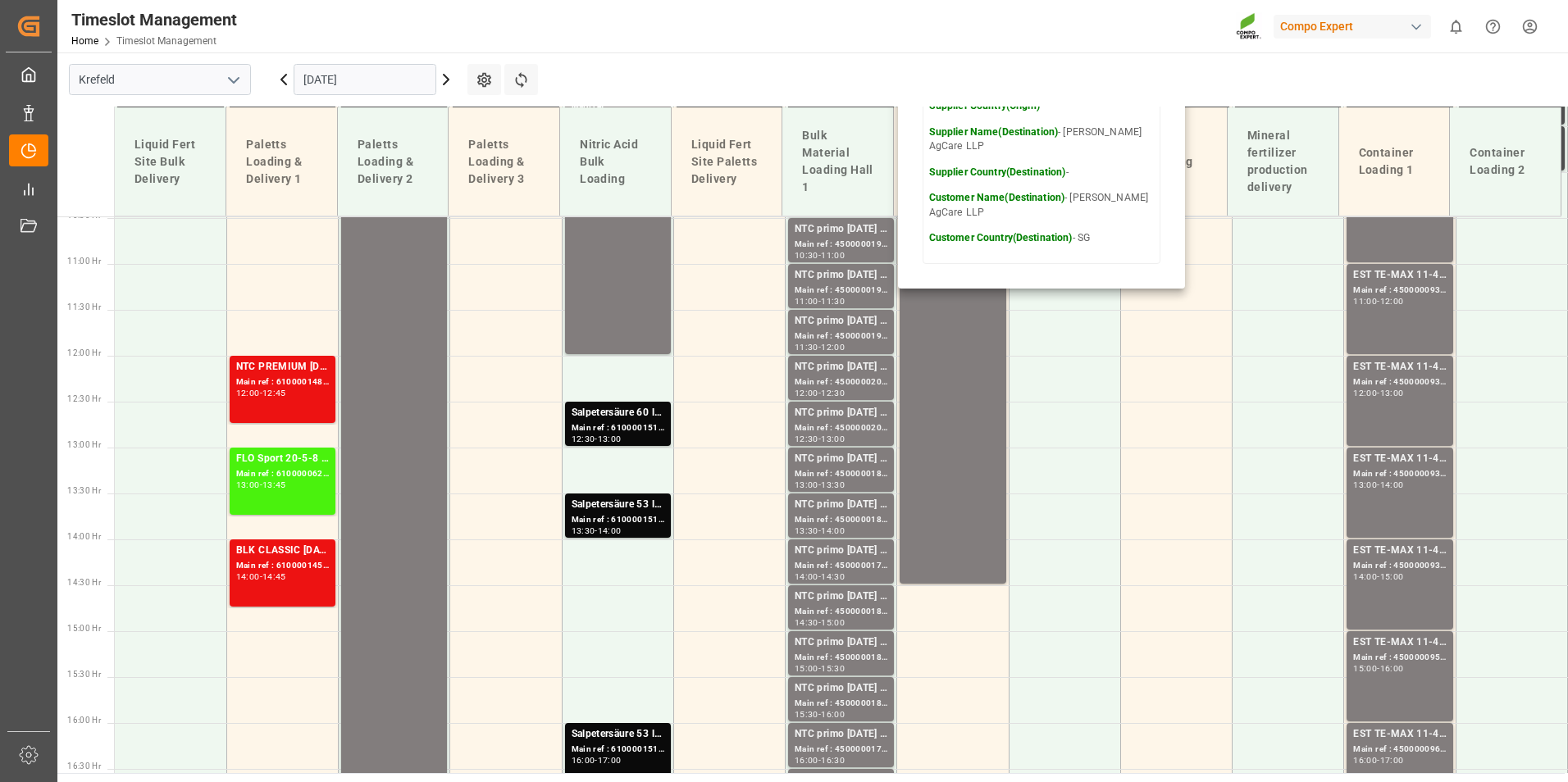
scroll to position [969, 0]
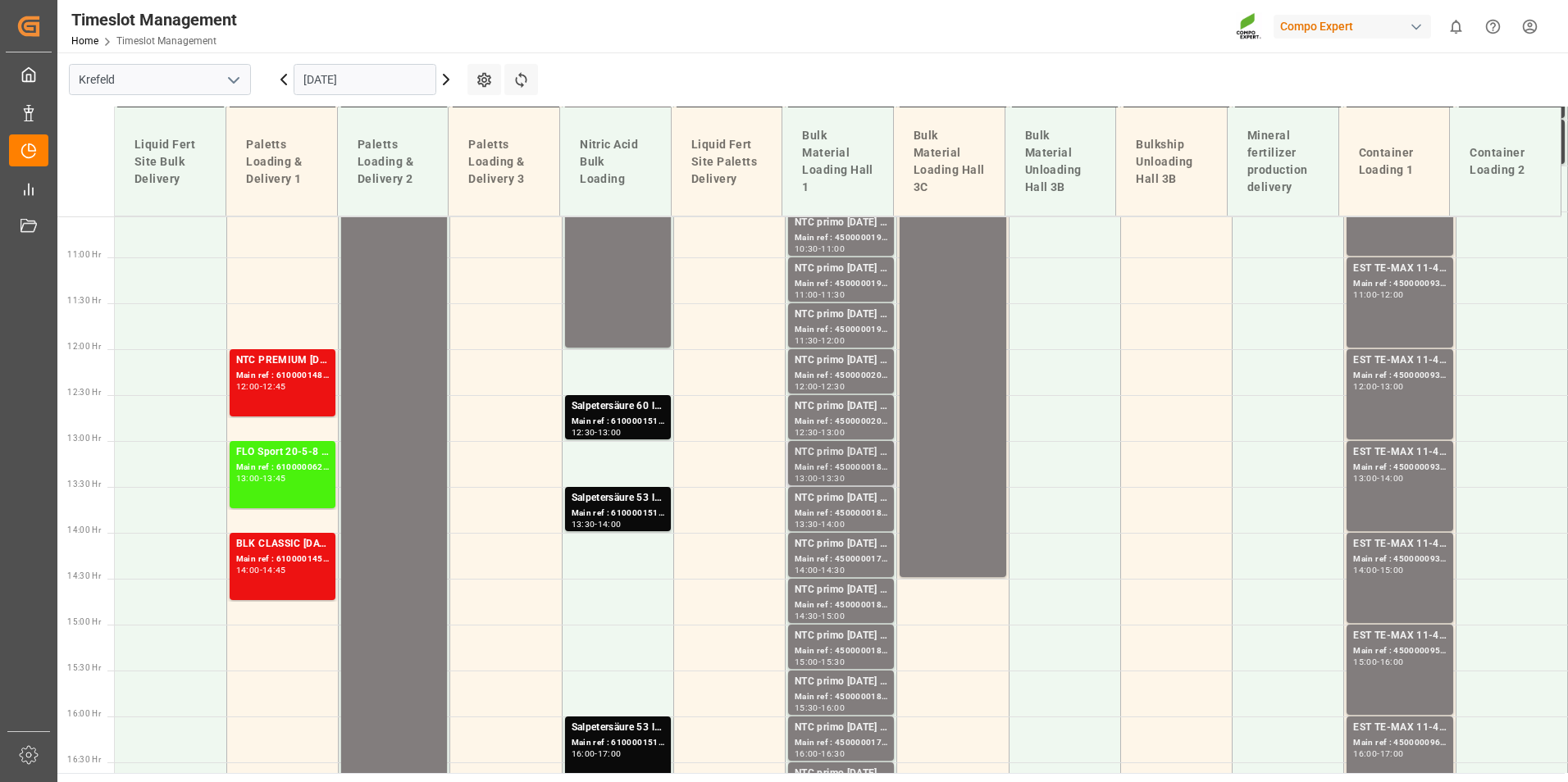
click at [857, 466] on div "Main ref : 4500000187, 2000000017" at bounding box center [840, 467] width 92 height 14
click at [862, 499] on div "NTC primo [DATE] BULK" at bounding box center [840, 498] width 92 height 16
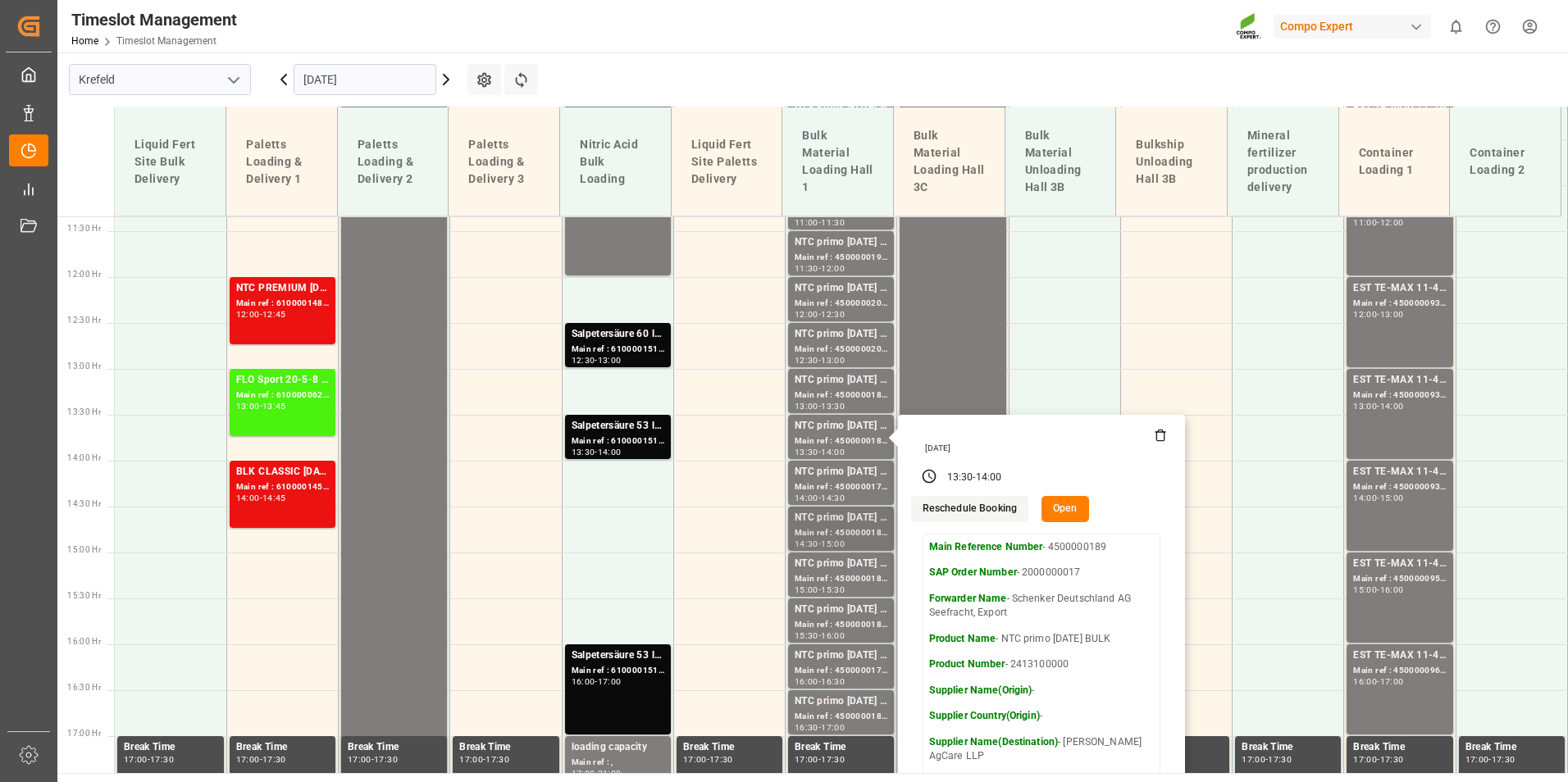
scroll to position [1133, 0]
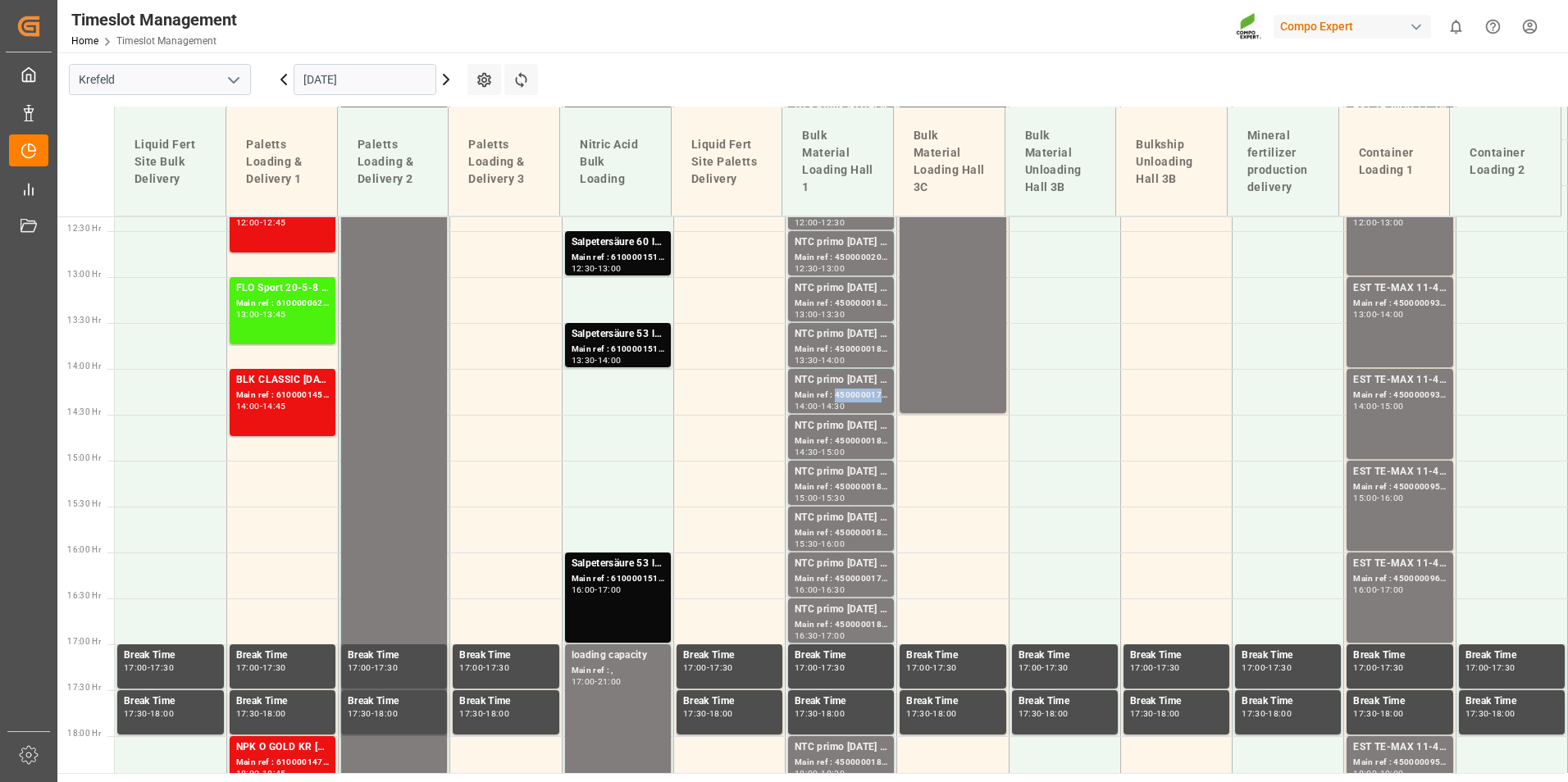
click at [840, 396] on div "Main ref : 4500000178, 2000000017" at bounding box center [840, 396] width 92 height 14
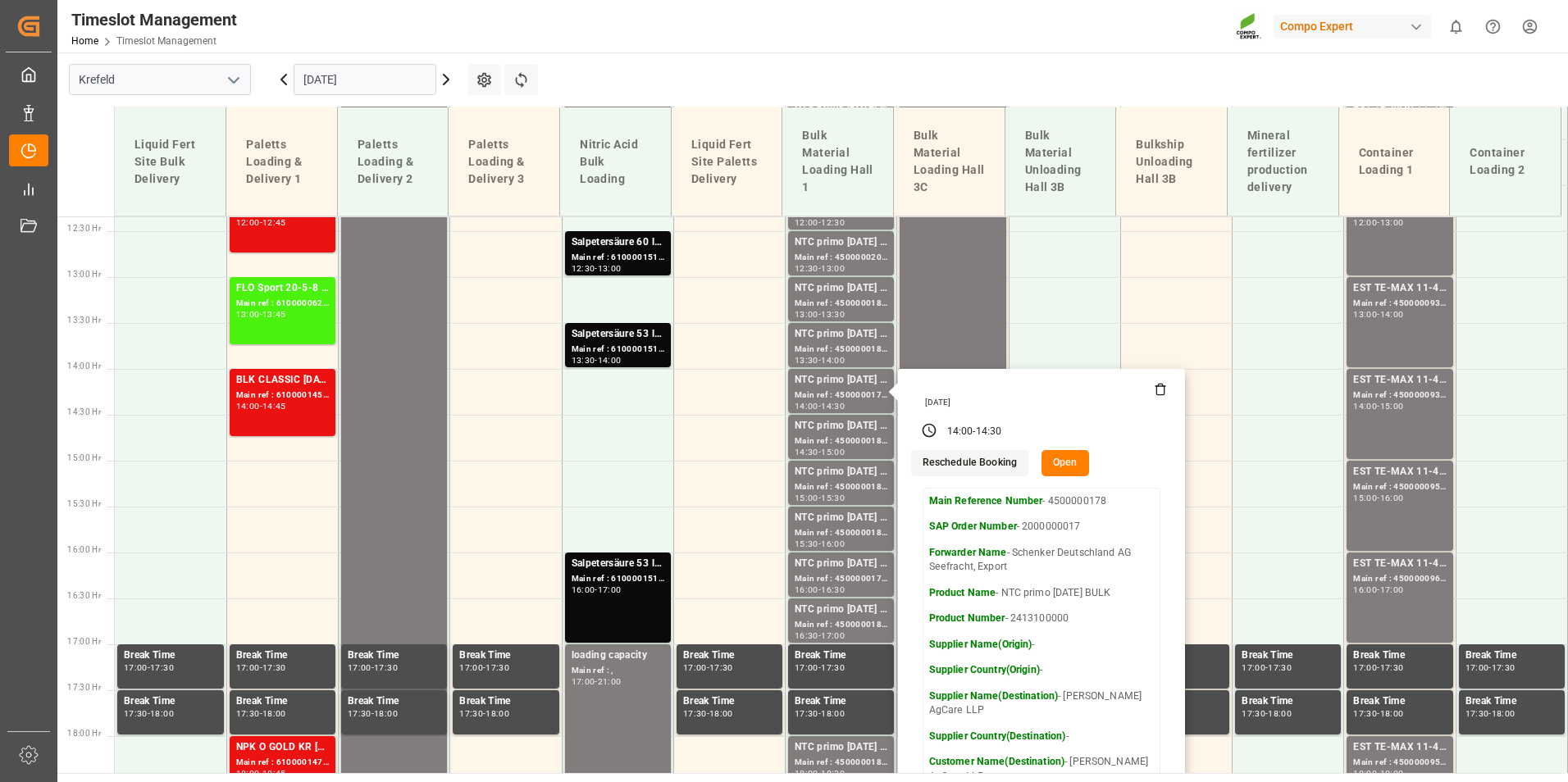
click at [448, 77] on icon at bounding box center [445, 79] width 20 height 20
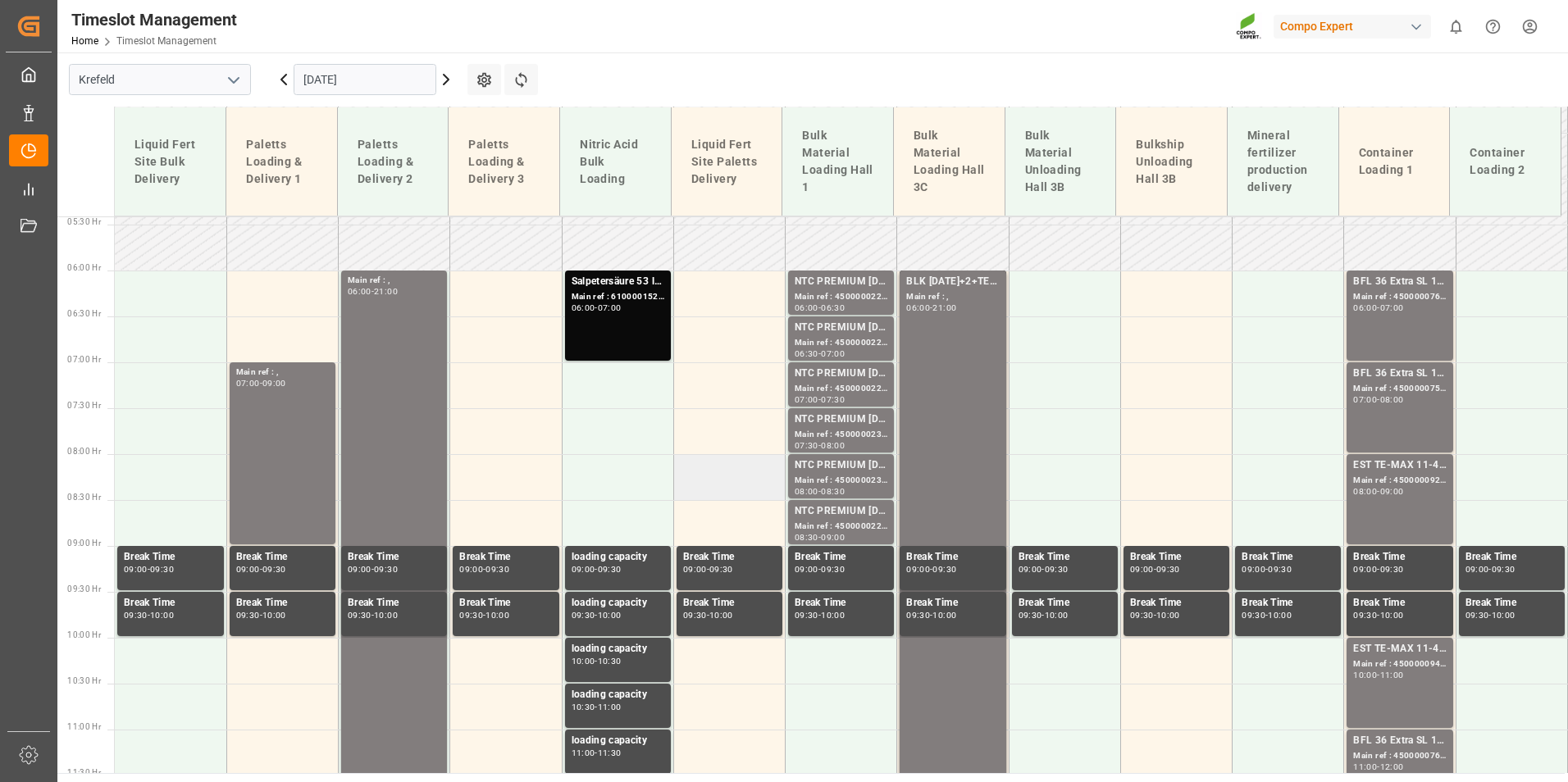
scroll to position [478, 0]
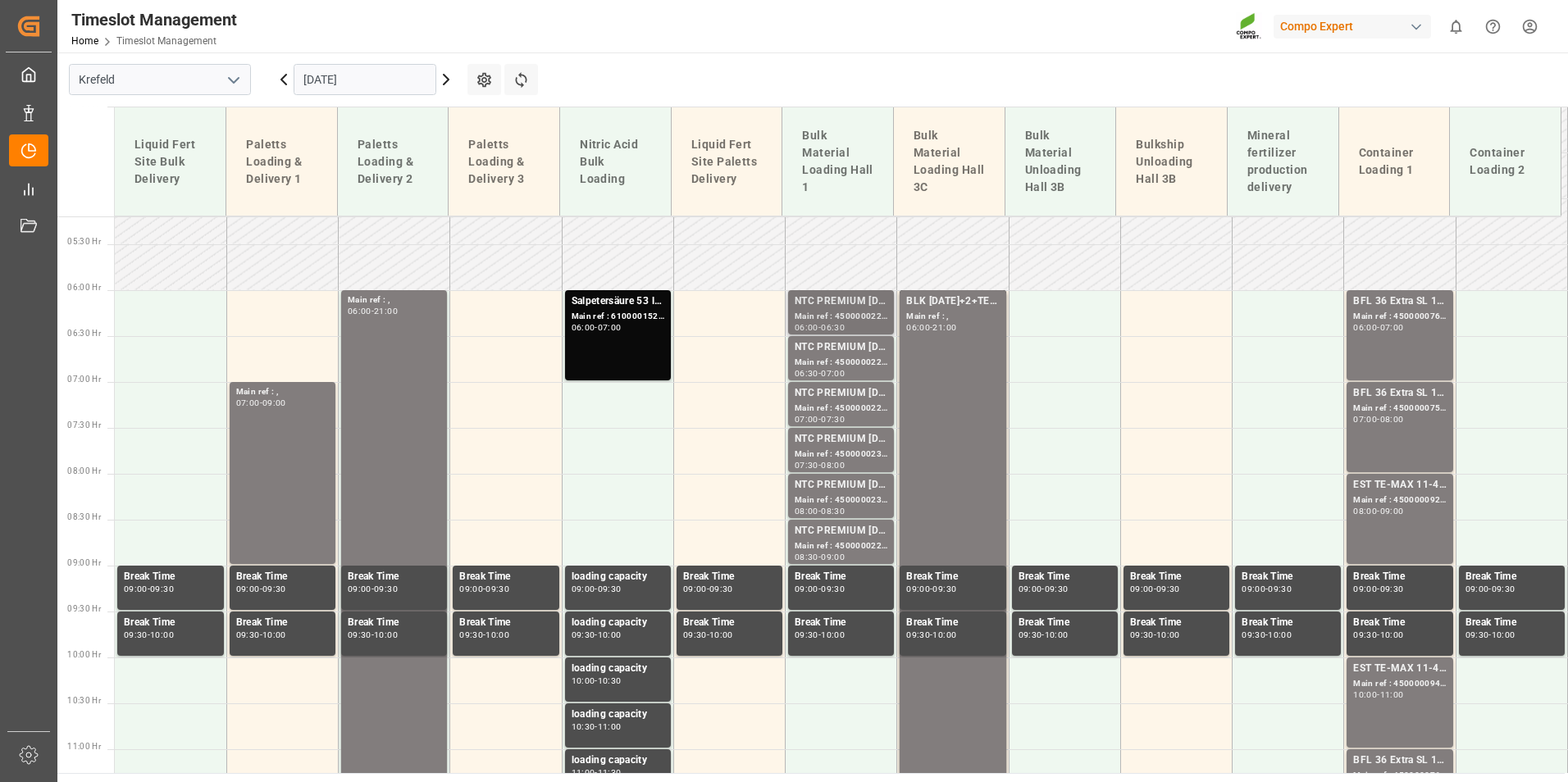
click at [813, 325] on div "06:00" at bounding box center [806, 327] width 24 height 8
click at [829, 353] on div "NTC PREMIUM [DATE]+3+TE BULK;" at bounding box center [840, 347] width 92 height 16
click at [834, 384] on div "NTC PREMIUM [DATE]+3+TE BULK; Main ref : 4500000228, 2000000040; 07:00 - 07:30" at bounding box center [840, 404] width 106 height 45
click at [848, 446] on div "NTC PREMIUM [DATE]+3+TE BULK;" at bounding box center [840, 439] width 92 height 16
click at [857, 488] on div "NTC PREMIUM [DATE]+3+TE BULK;" at bounding box center [840, 485] width 92 height 16
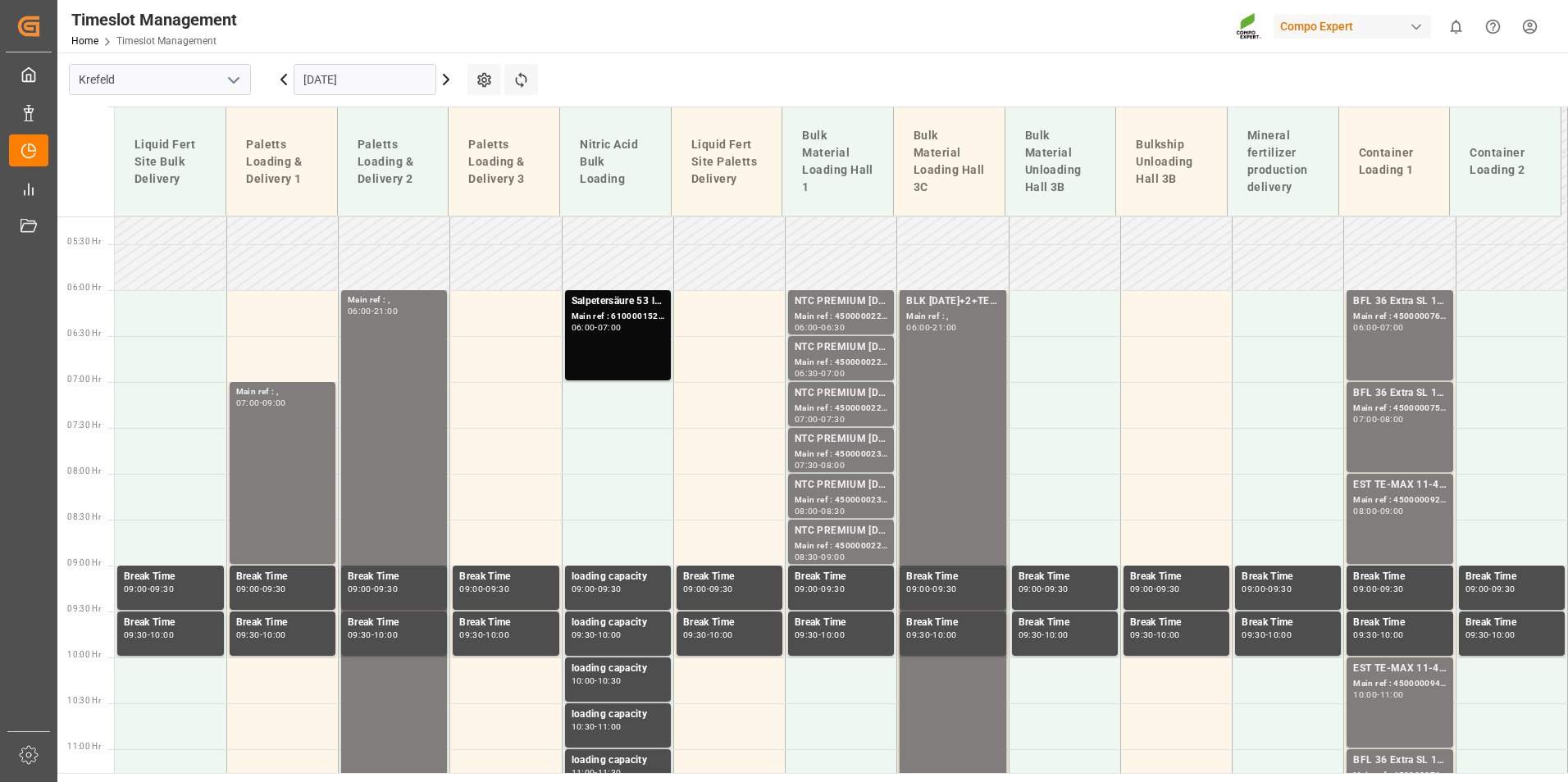
click at [875, 526] on div "NTC PREMIUM [DATE]+3+TE BULK;" at bounding box center [840, 531] width 92 height 16
click at [1421, 346] on div "BFL 36 Extra SL 10L (x60) EN,TR MTO; Main ref : 4500000761, 2000000600; 06:00 -…" at bounding box center [1399, 336] width 92 height 84
click at [1393, 428] on div "BFL 36 Extra SL 10L (x60) EN,TR MTO; Main ref : 4500000757, 2000000600; 07:00 -…" at bounding box center [1399, 427] width 92 height 84
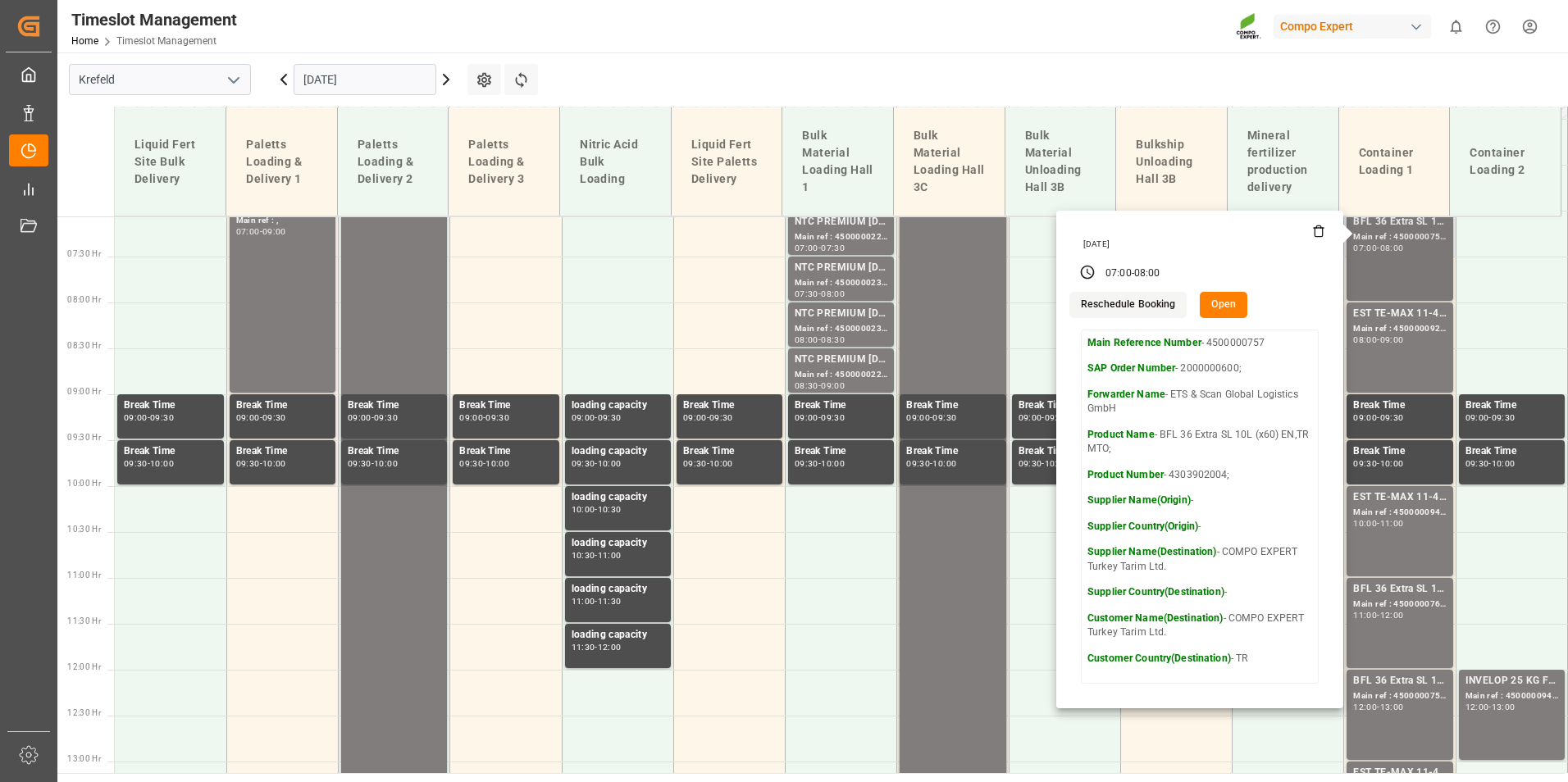
scroll to position [805, 0]
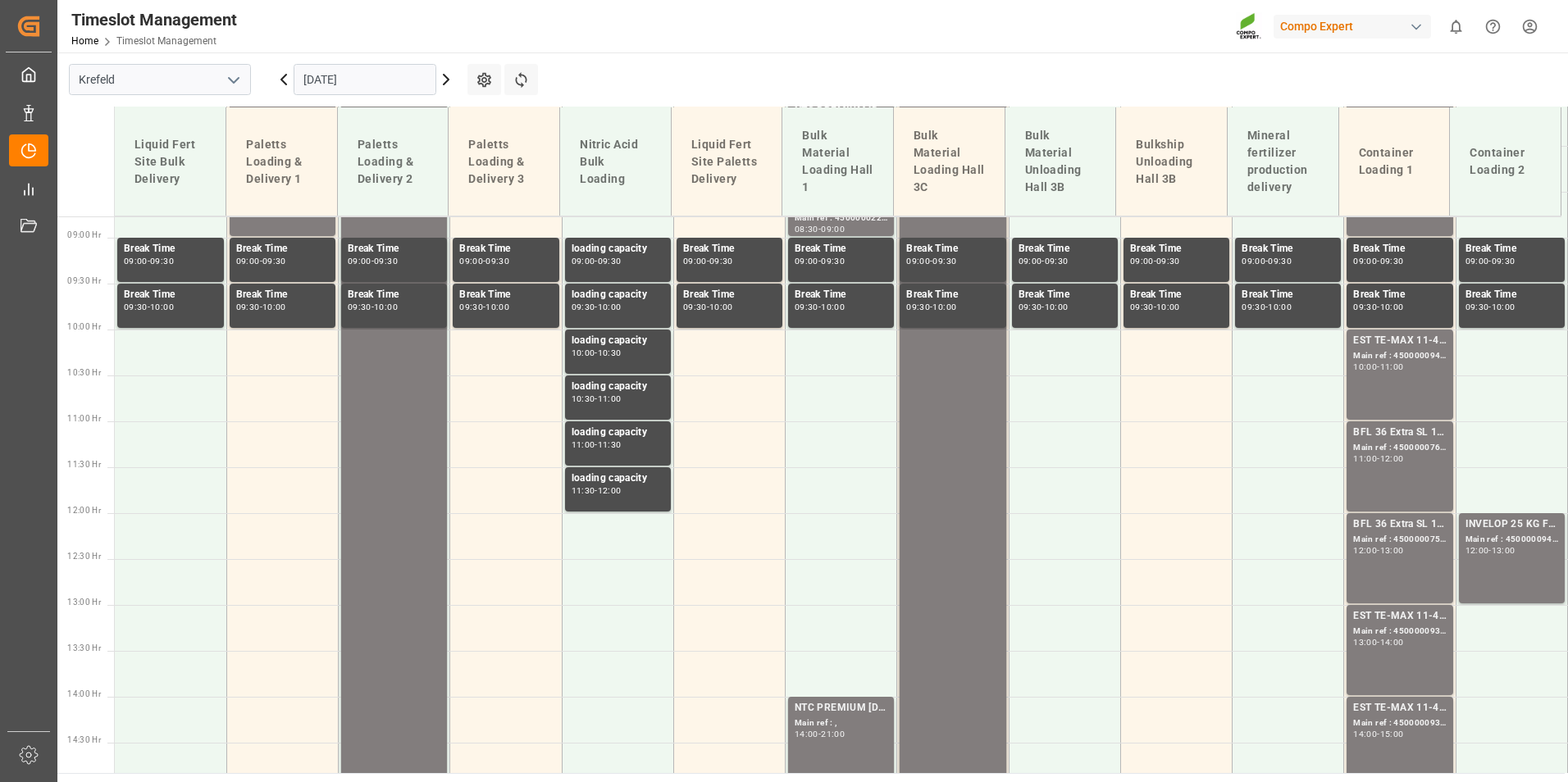
click at [1390, 480] on div "BFL 36 Extra SL 10L (x60) EN,TR MTO; Main ref : 4500000760, 2000000600; 11:00 -…" at bounding box center [1399, 466] width 92 height 84
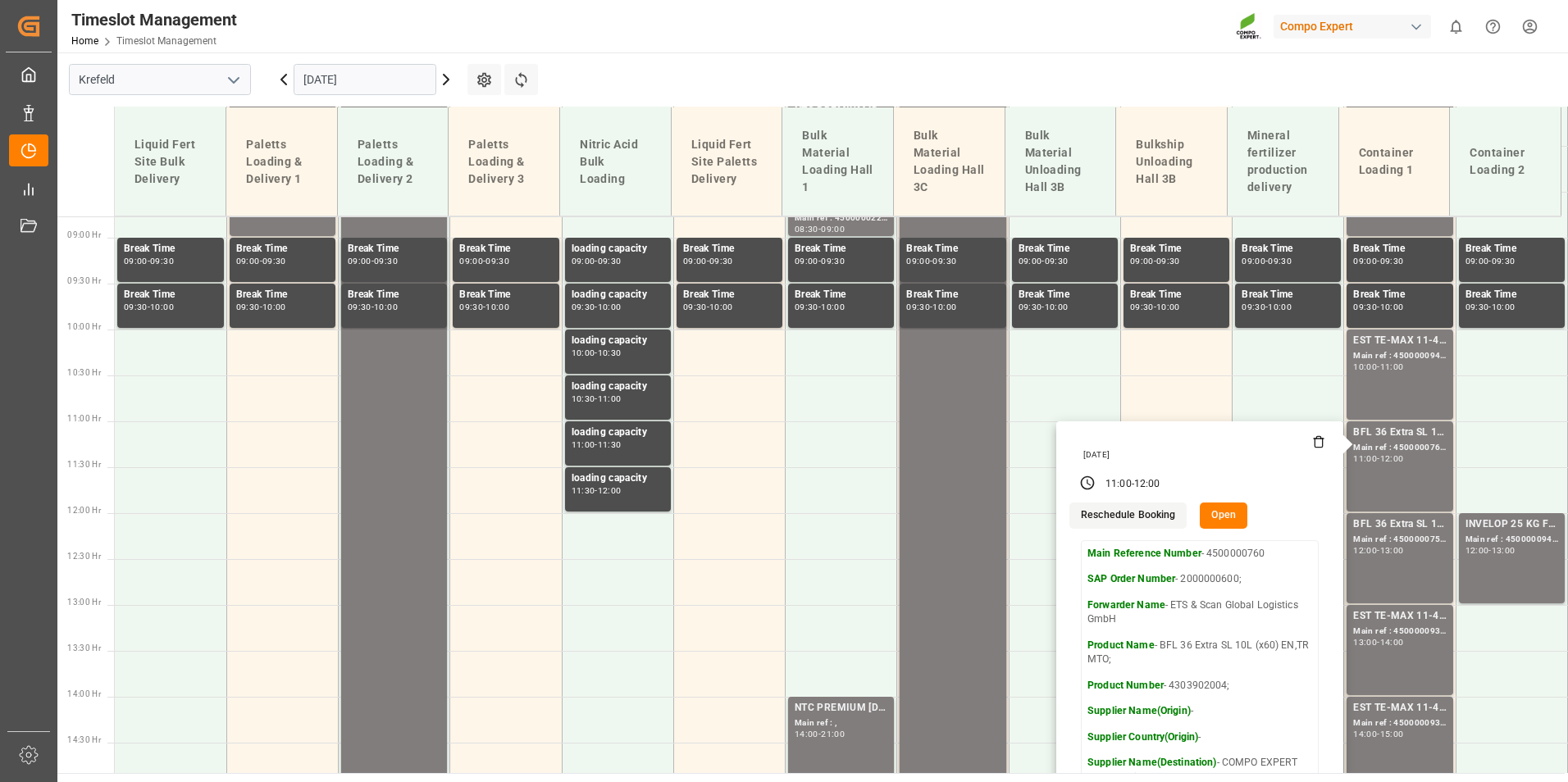
click at [288, 88] on icon at bounding box center [284, 79] width 20 height 20
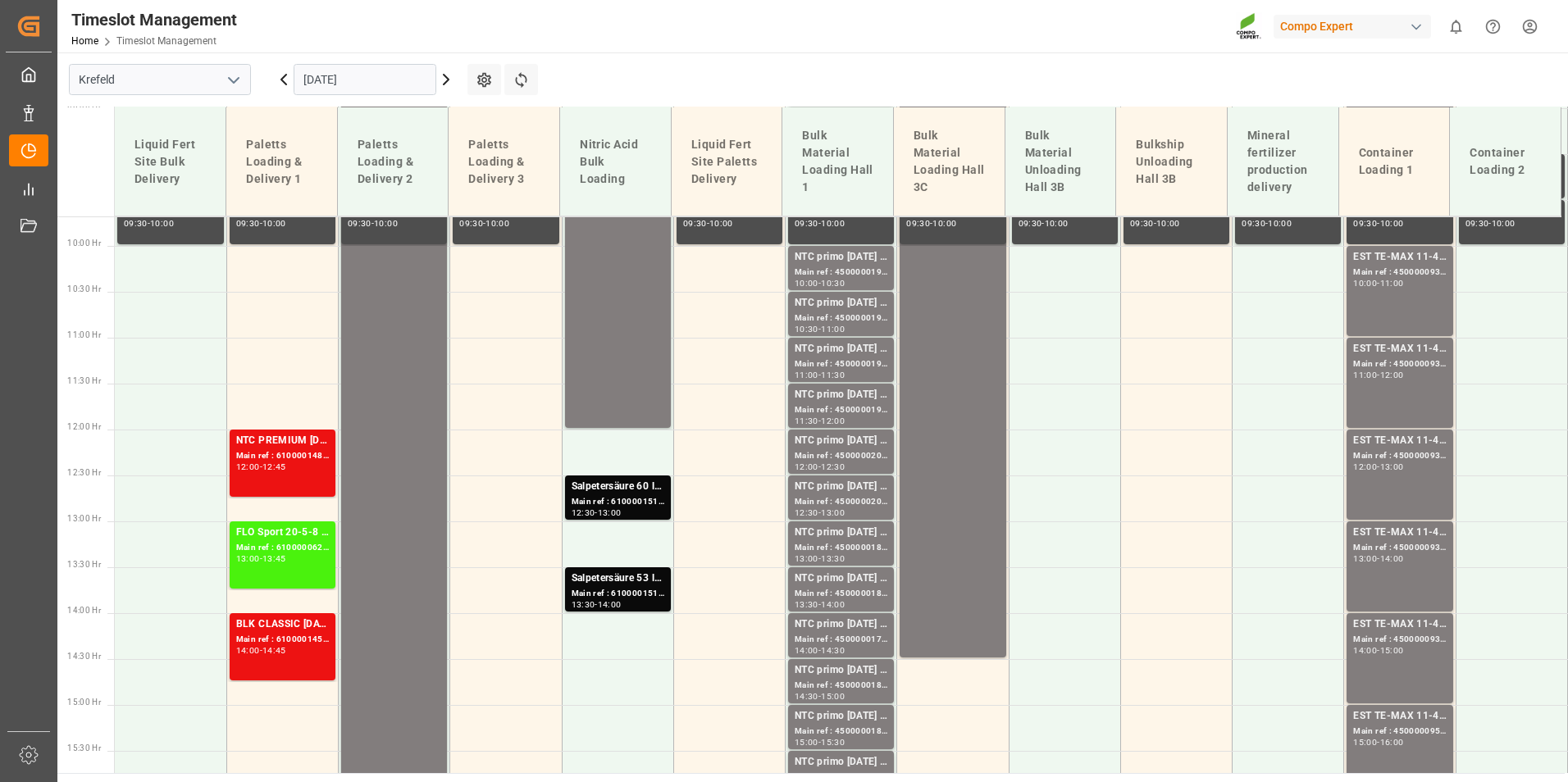
scroll to position [1051, 0]
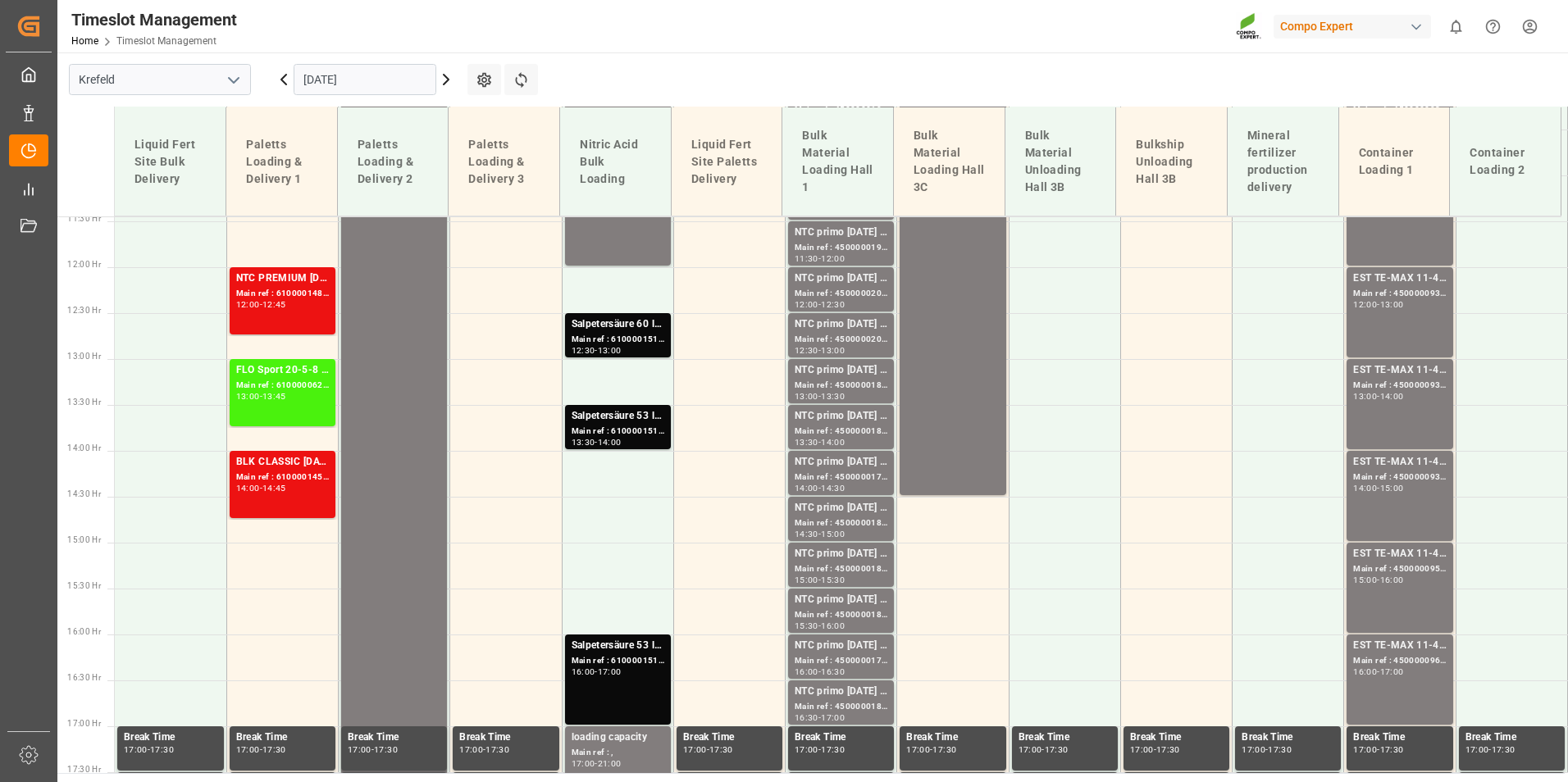
click at [288, 81] on icon at bounding box center [284, 79] width 20 height 20
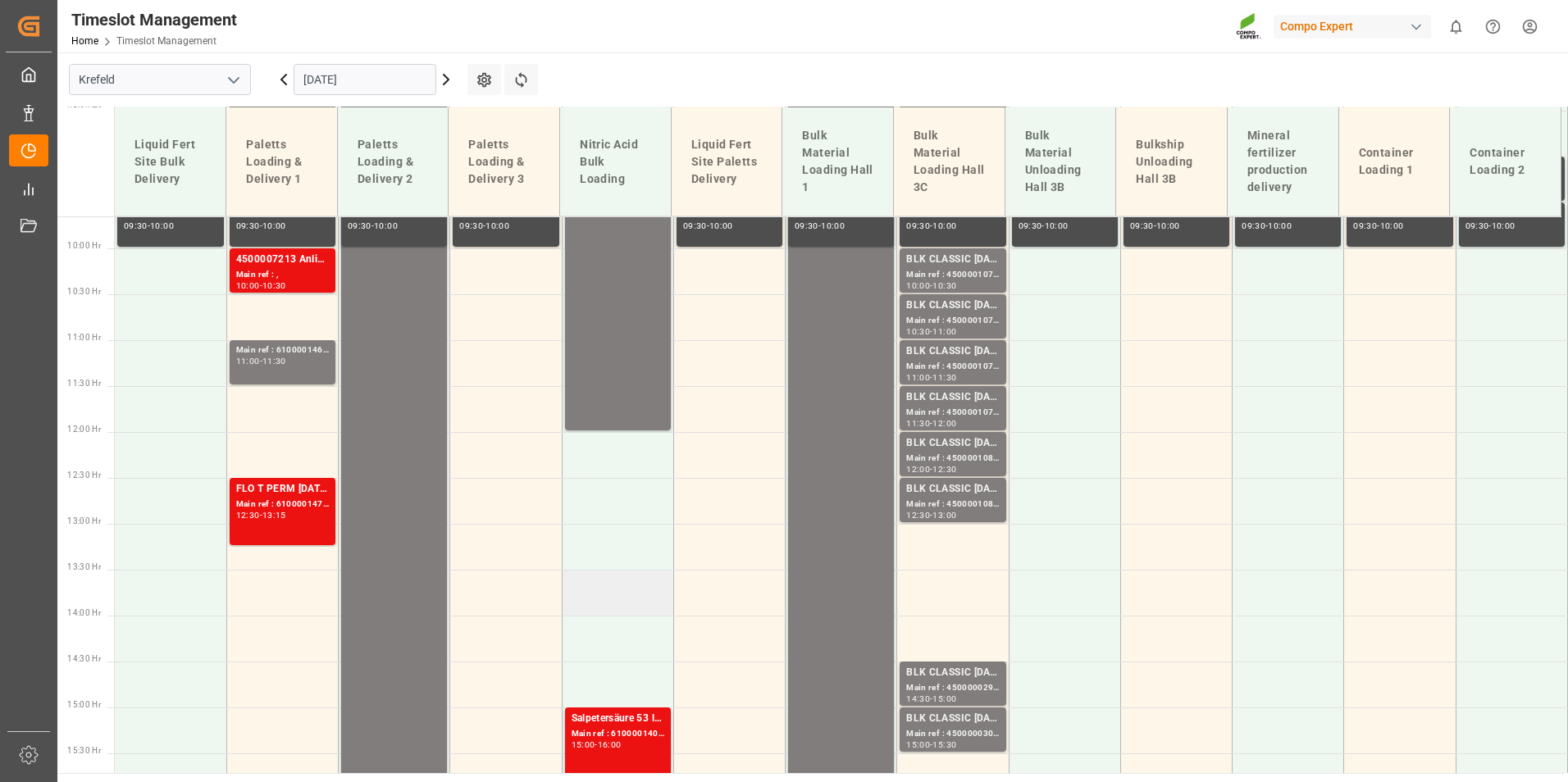
scroll to position [641, 0]
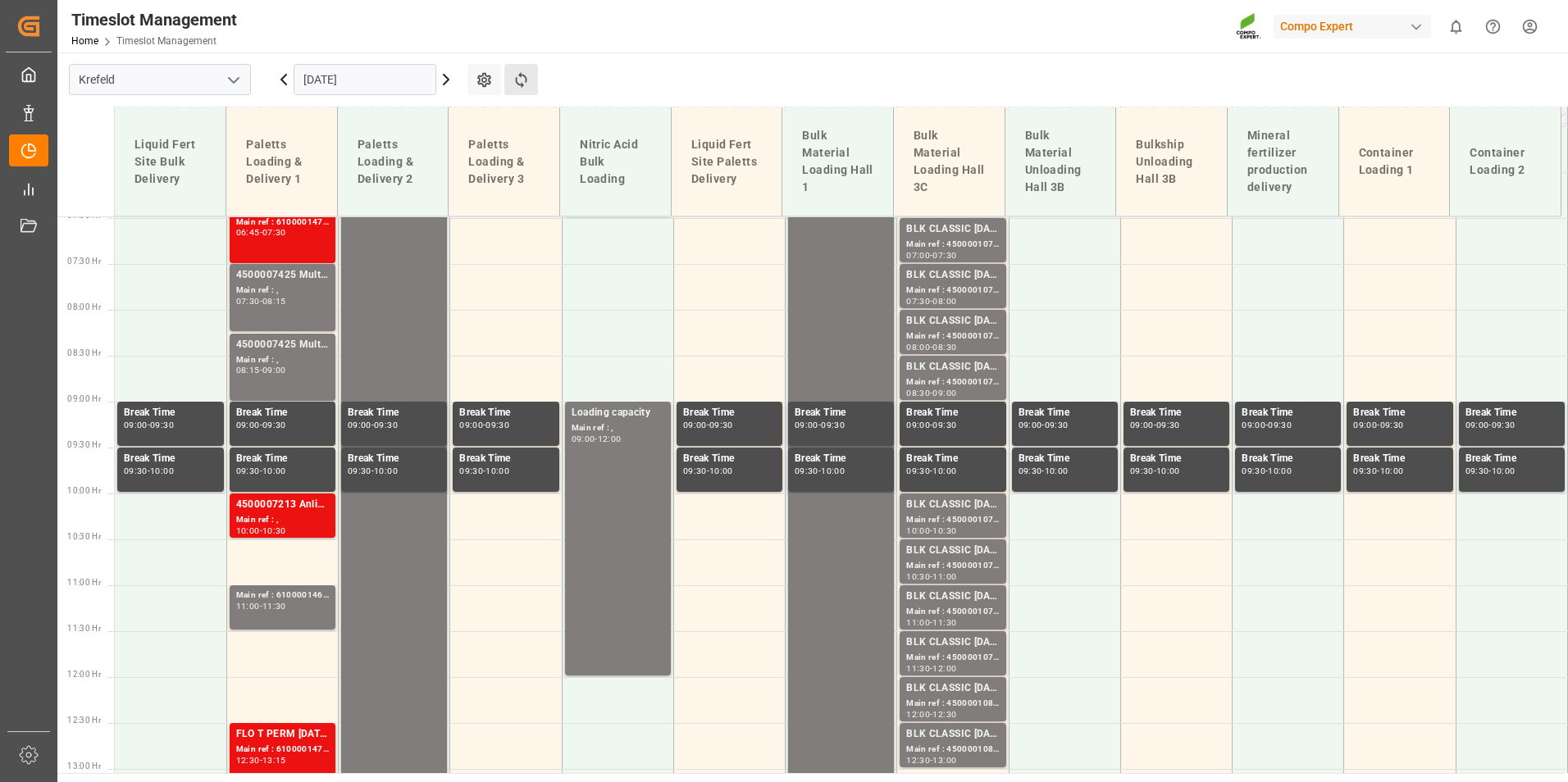
click at [528, 89] on button "Refresh Time Slots" at bounding box center [520, 79] width 33 height 31
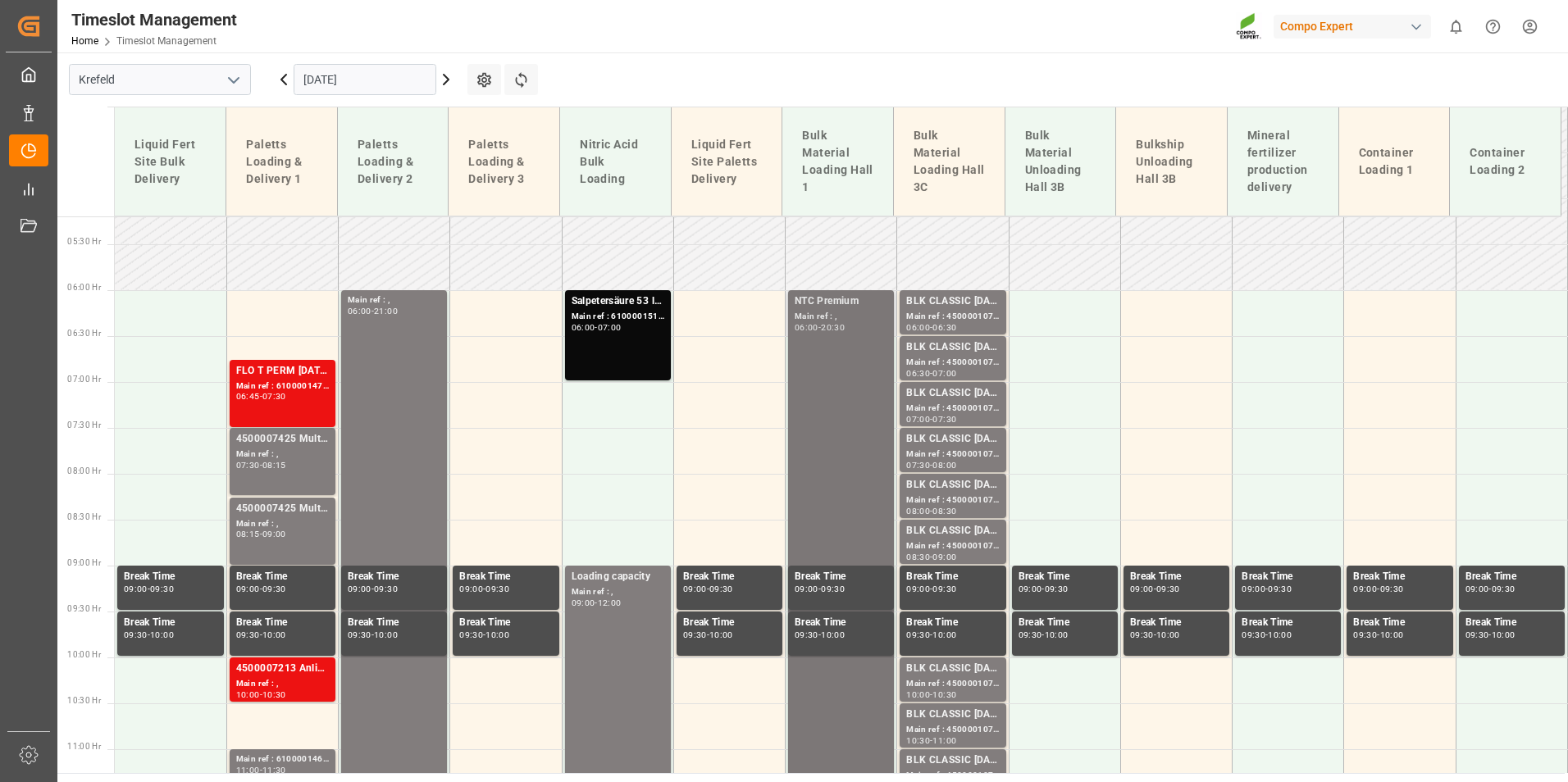
scroll to position [559, 0]
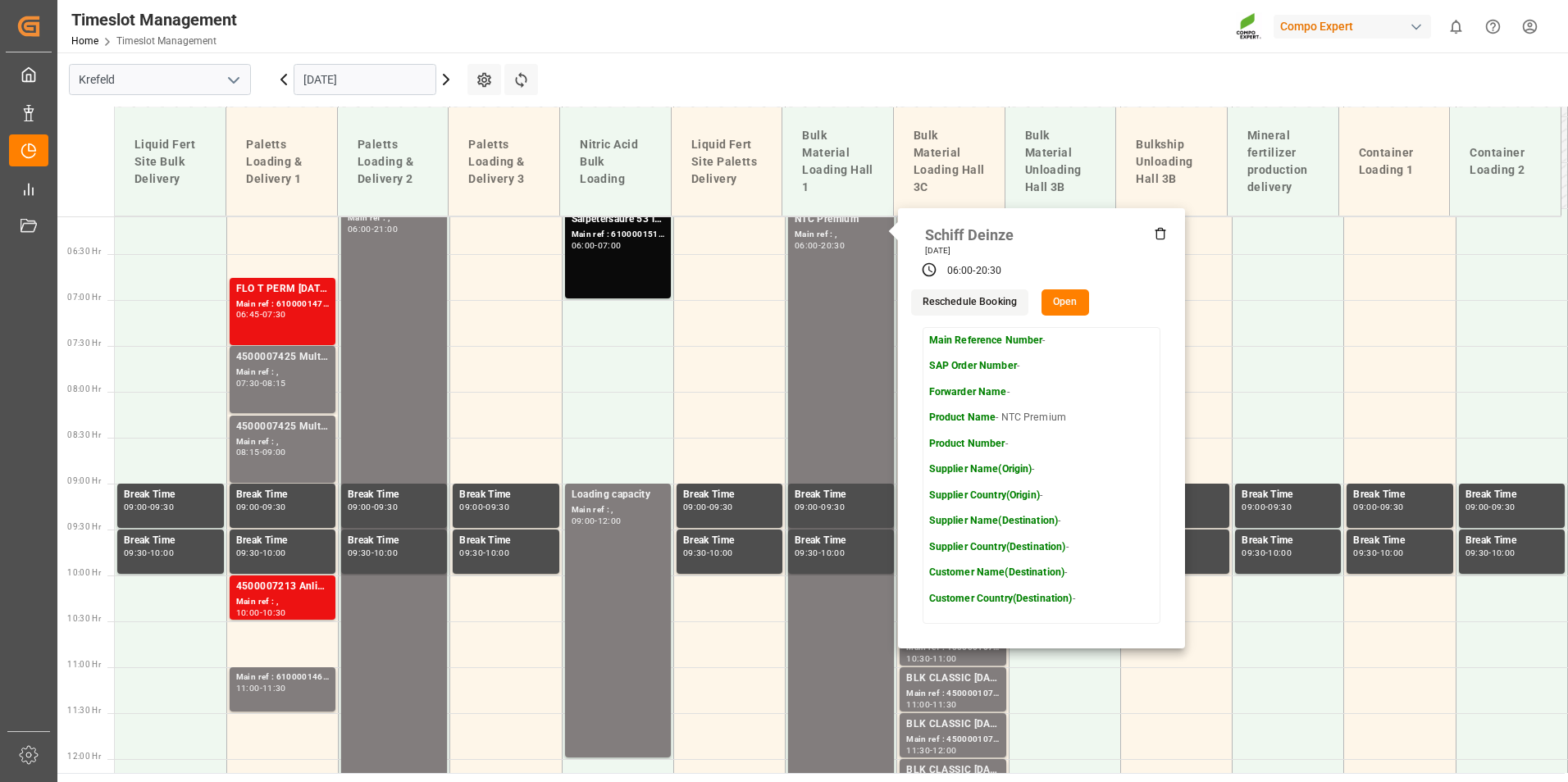
click at [1125, 77] on main "[GEOGRAPHIC_DATA] [DATE] Settings Refresh Time Slots Liquid Fert Site Bulk Deli…" at bounding box center [811, 413] width 1507 height 721
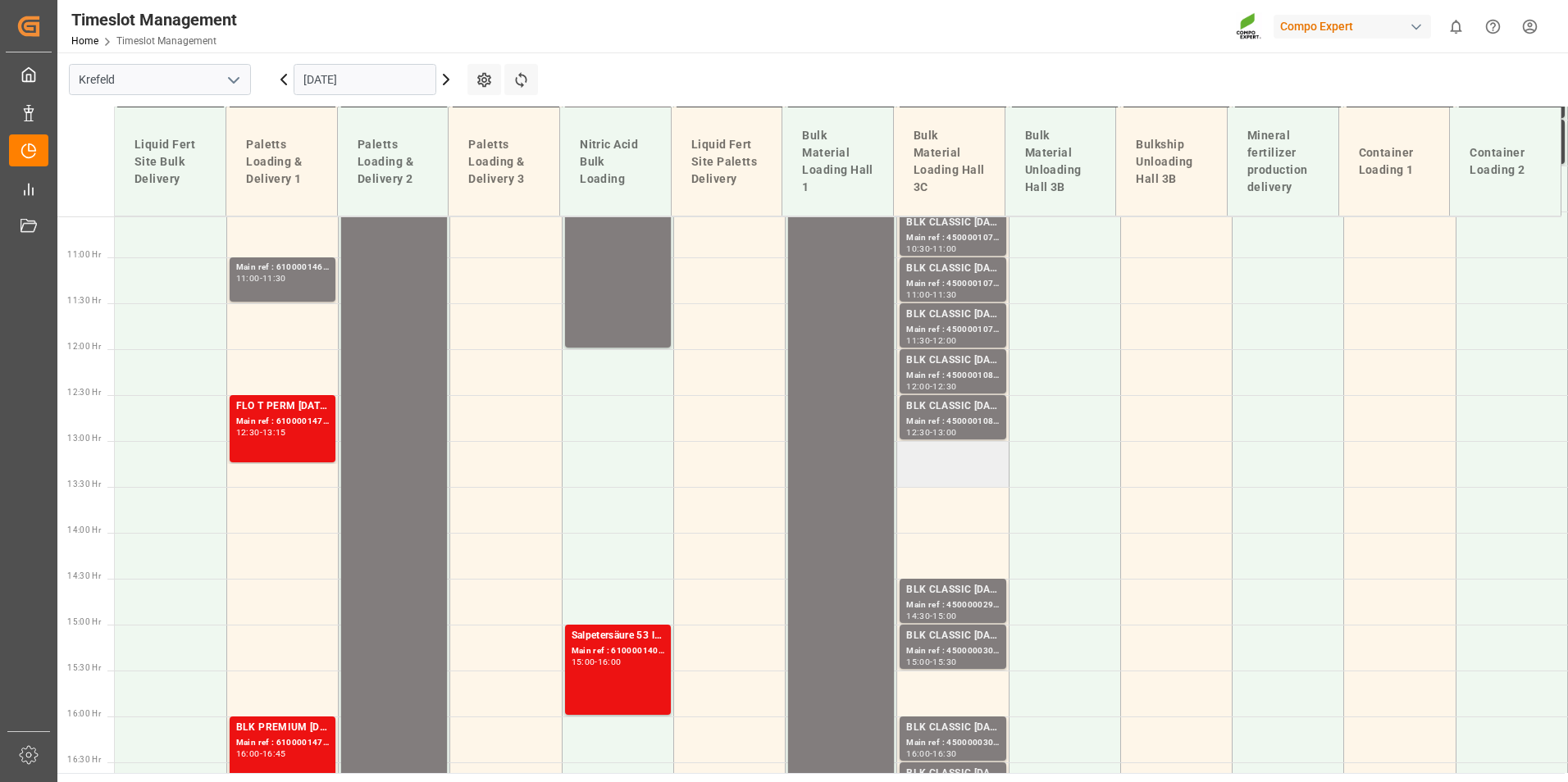
scroll to position [1133, 0]
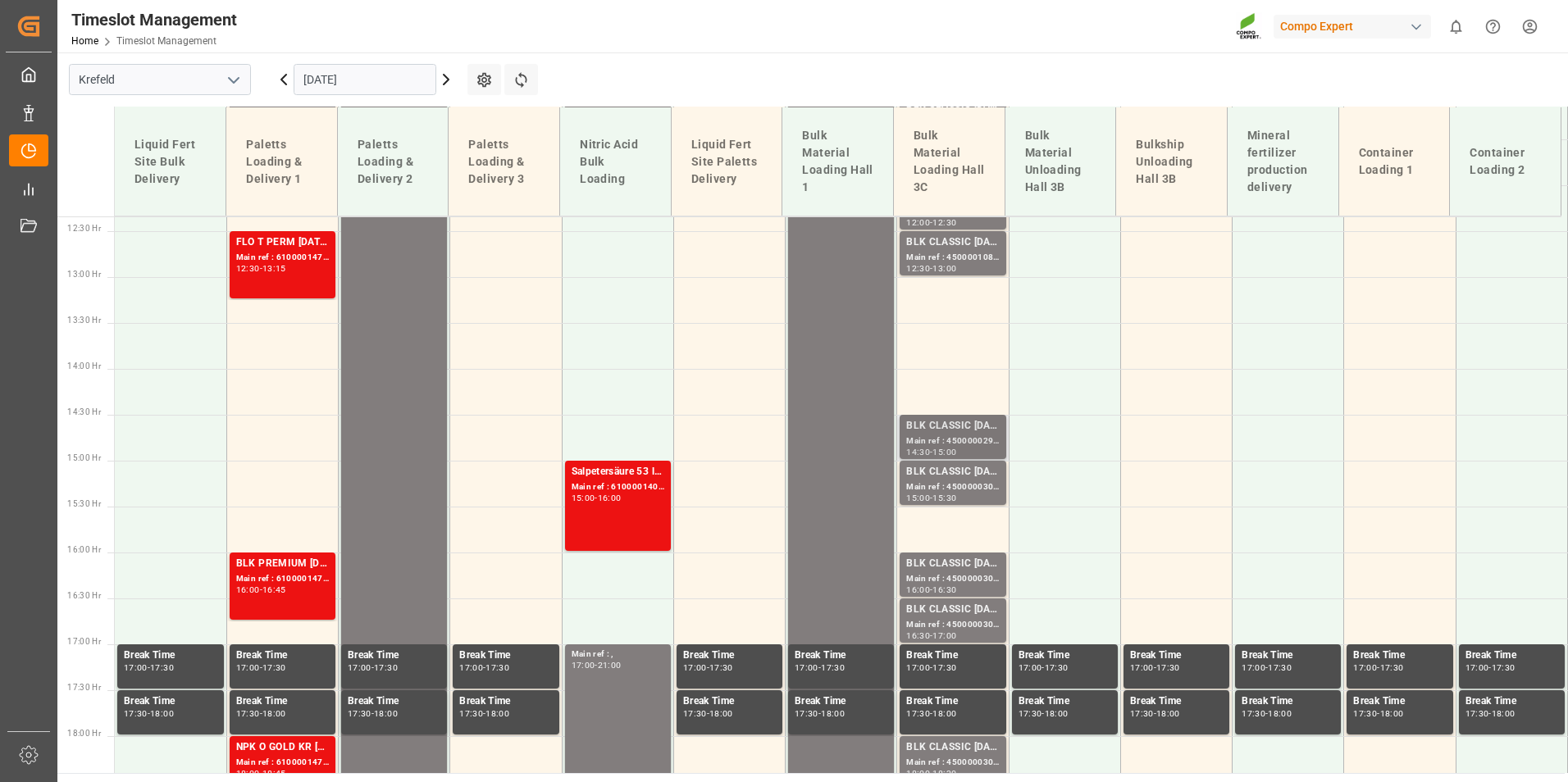
click at [970, 440] on div "Main ref : 4500000299, 2000000241;" at bounding box center [951, 441] width 92 height 14
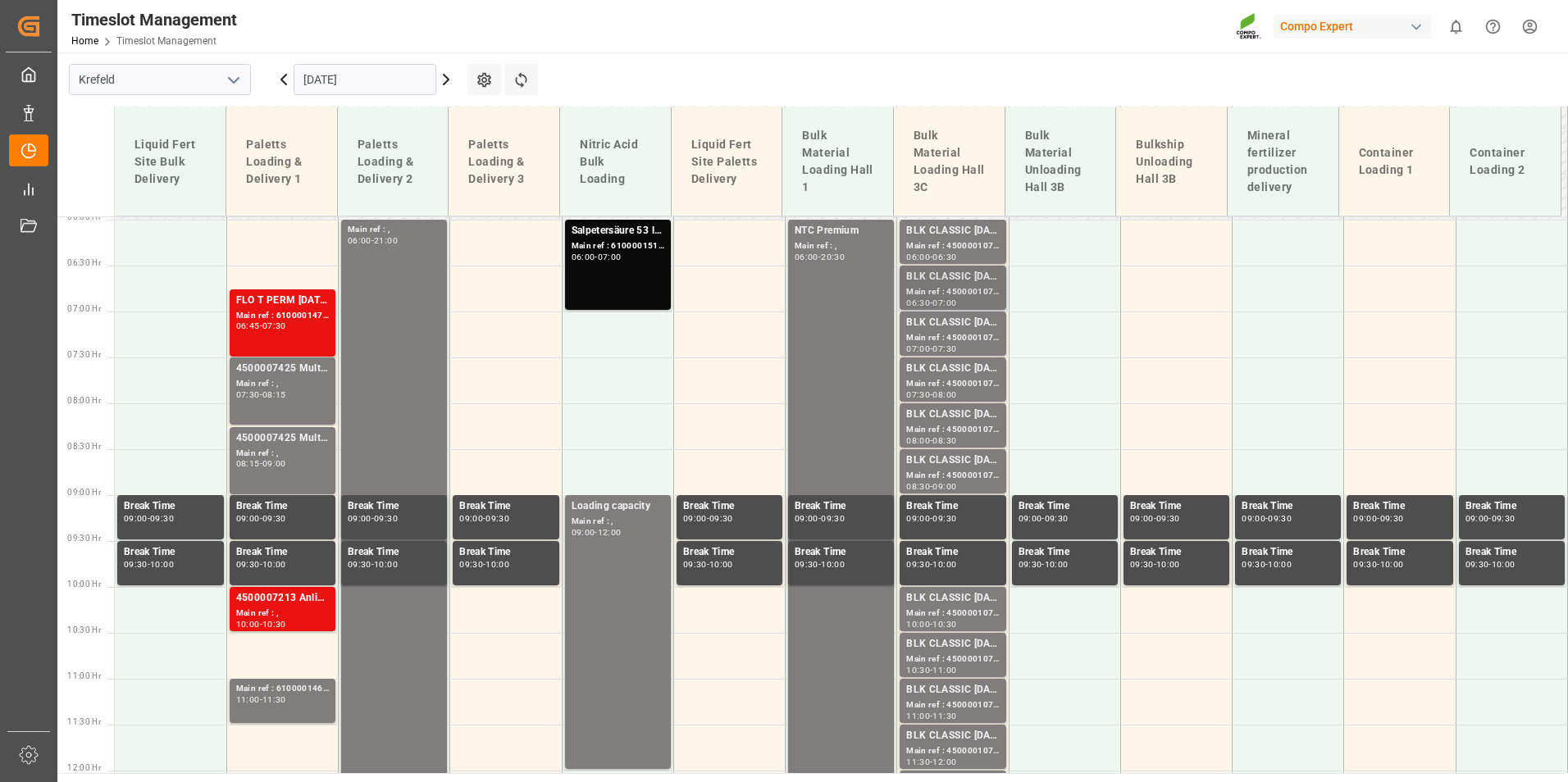
scroll to position [559, 0]
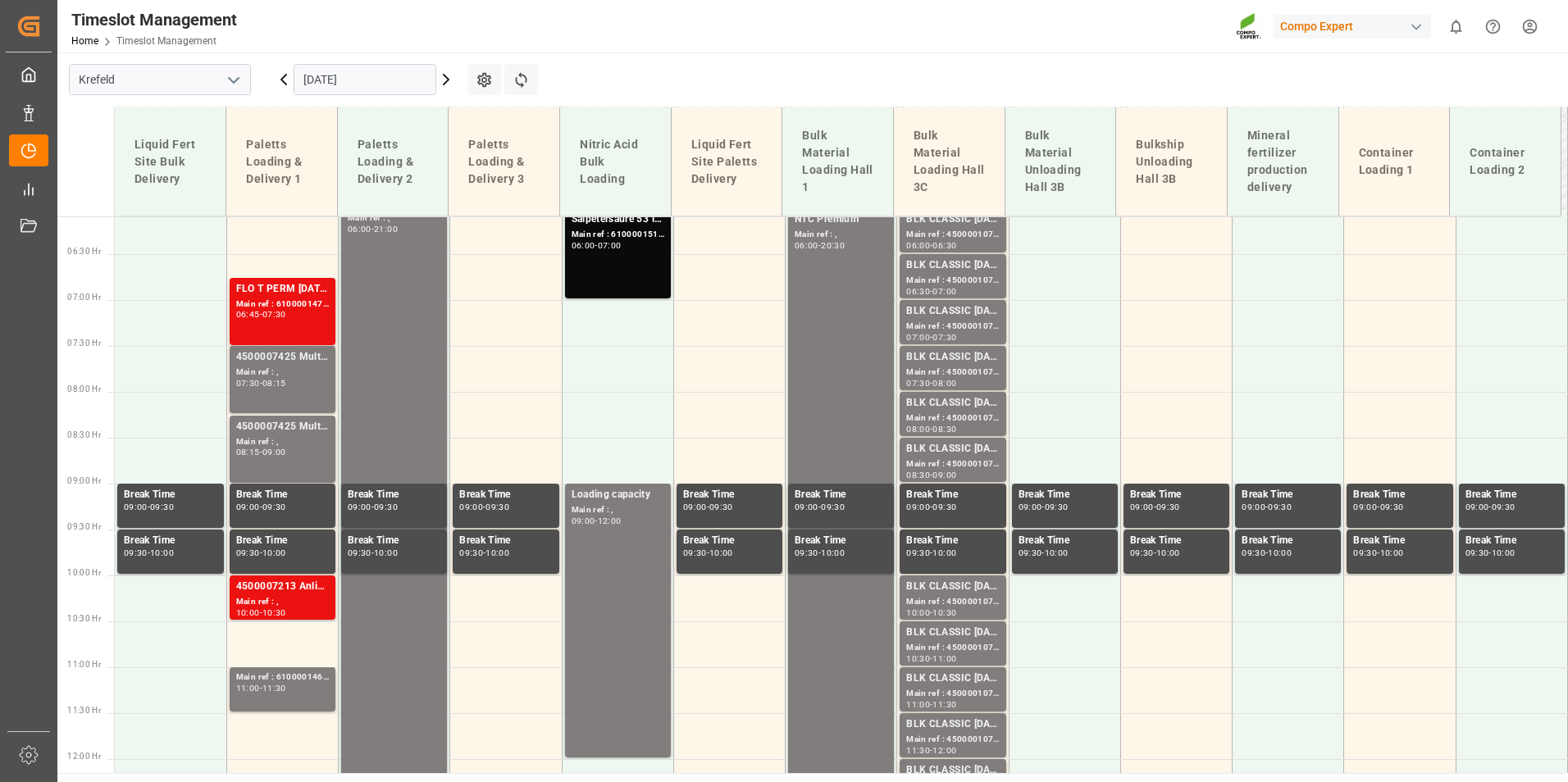
click at [922, 244] on div "06:00" at bounding box center [917, 245] width 24 height 8
click at [941, 264] on div "BLK CLASSIC [DATE]+3+TE BULK" at bounding box center [951, 265] width 92 height 16
click at [953, 334] on div "07:30" at bounding box center [944, 338] width 24 height 8
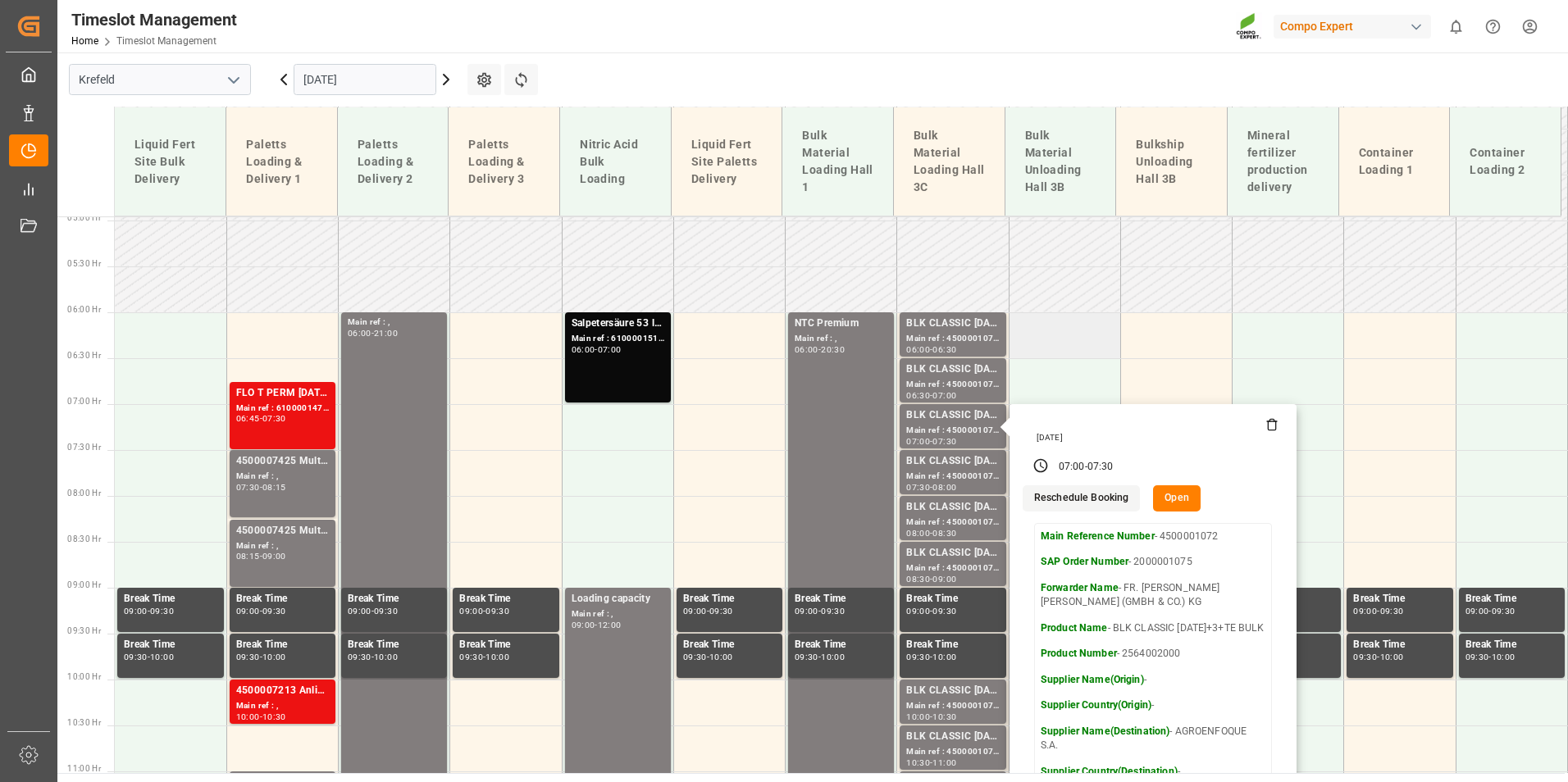
scroll to position [313, 0]
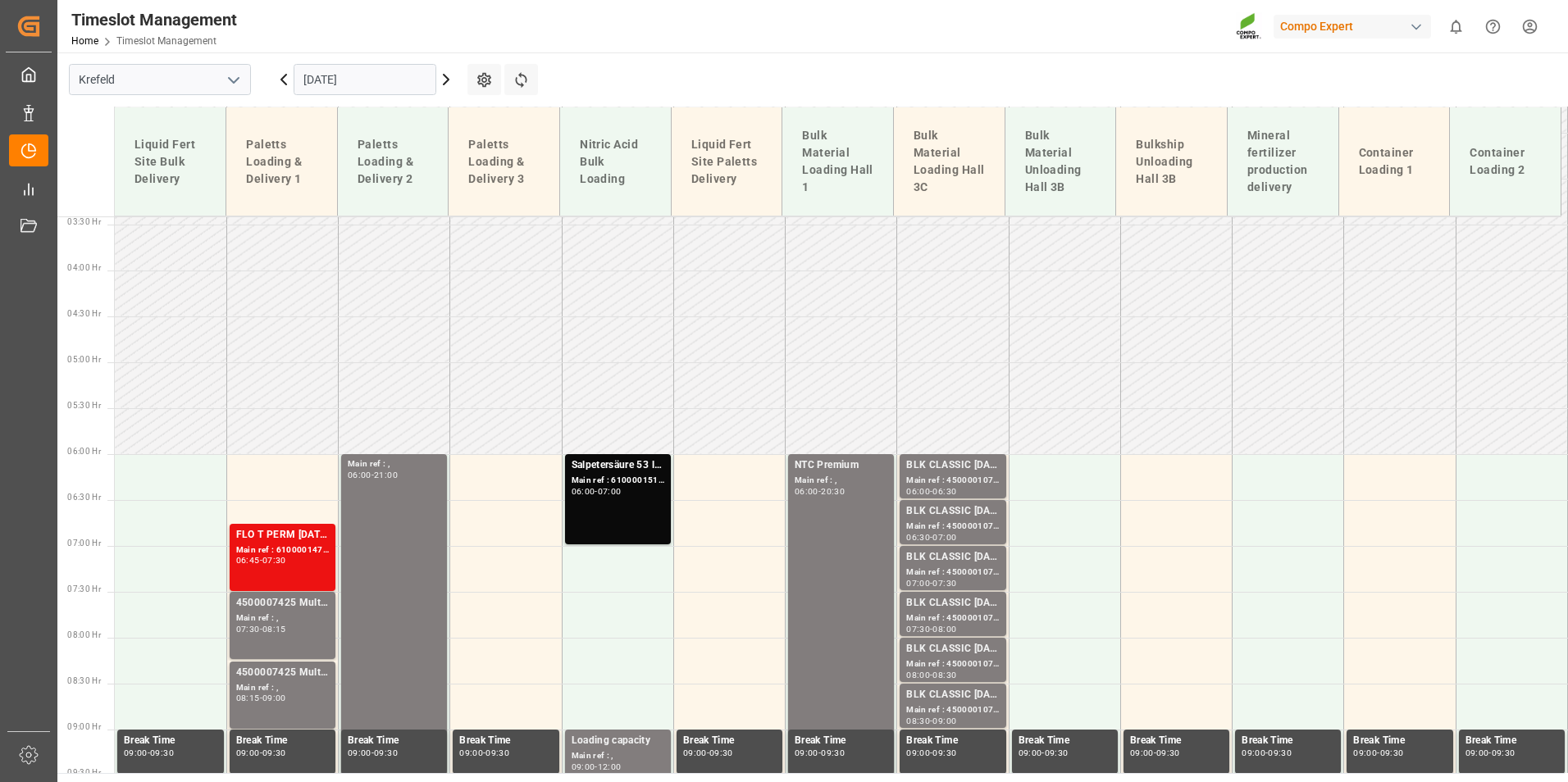
click at [942, 465] on div "BLK CLASSIC [DATE]+3+TE BULK" at bounding box center [951, 465] width 92 height 16
drag, startPoint x: 936, startPoint y: 531, endPoint x: 944, endPoint y: 519, distance: 14.4
click at [944, 519] on div "BLK CLASSIC [DATE]+3+TE BULK Main ref : 4500001071, 2000001075 06:30 - 07:00" at bounding box center [951, 522] width 92 height 38
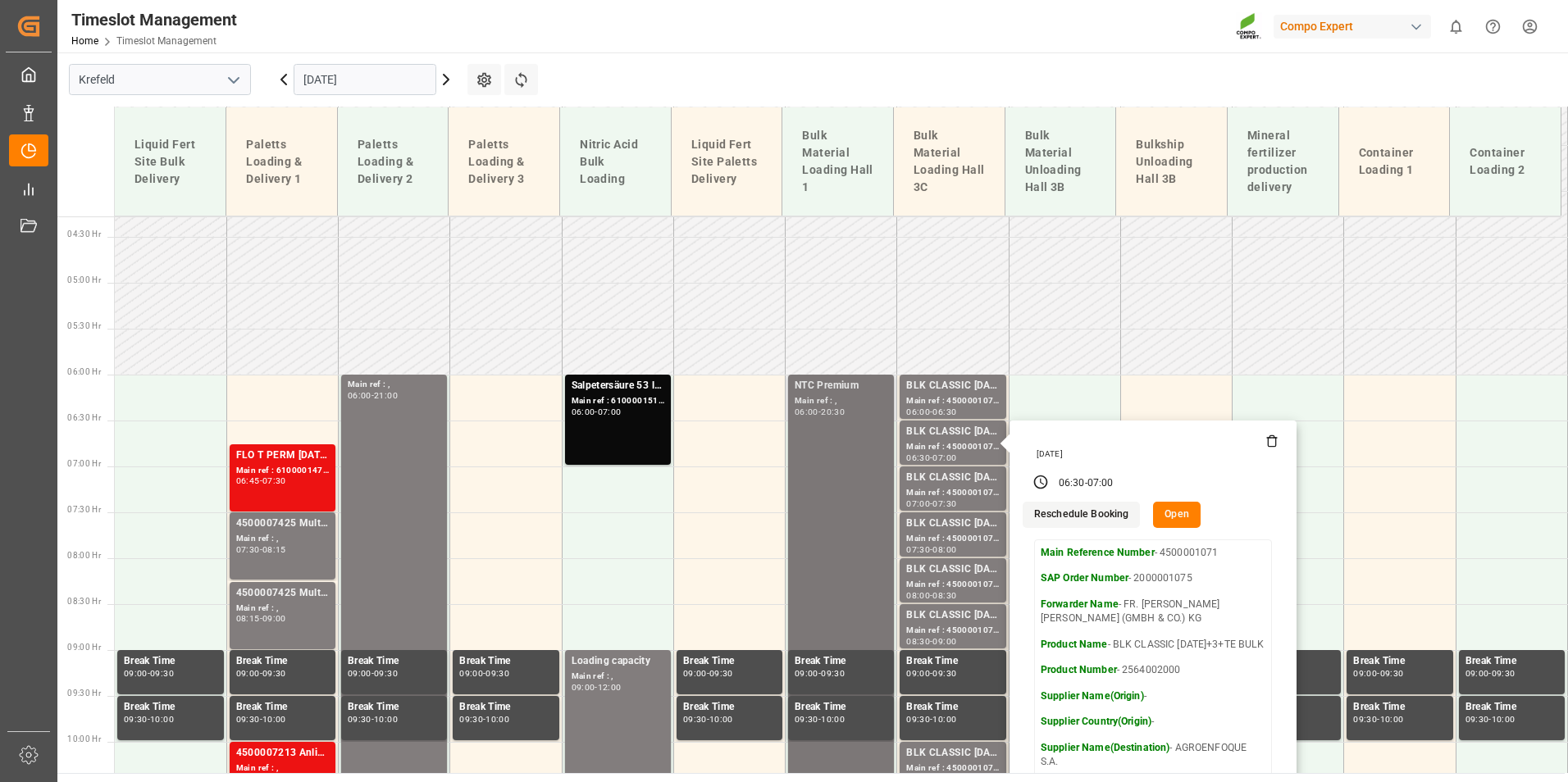
scroll to position [478, 0]
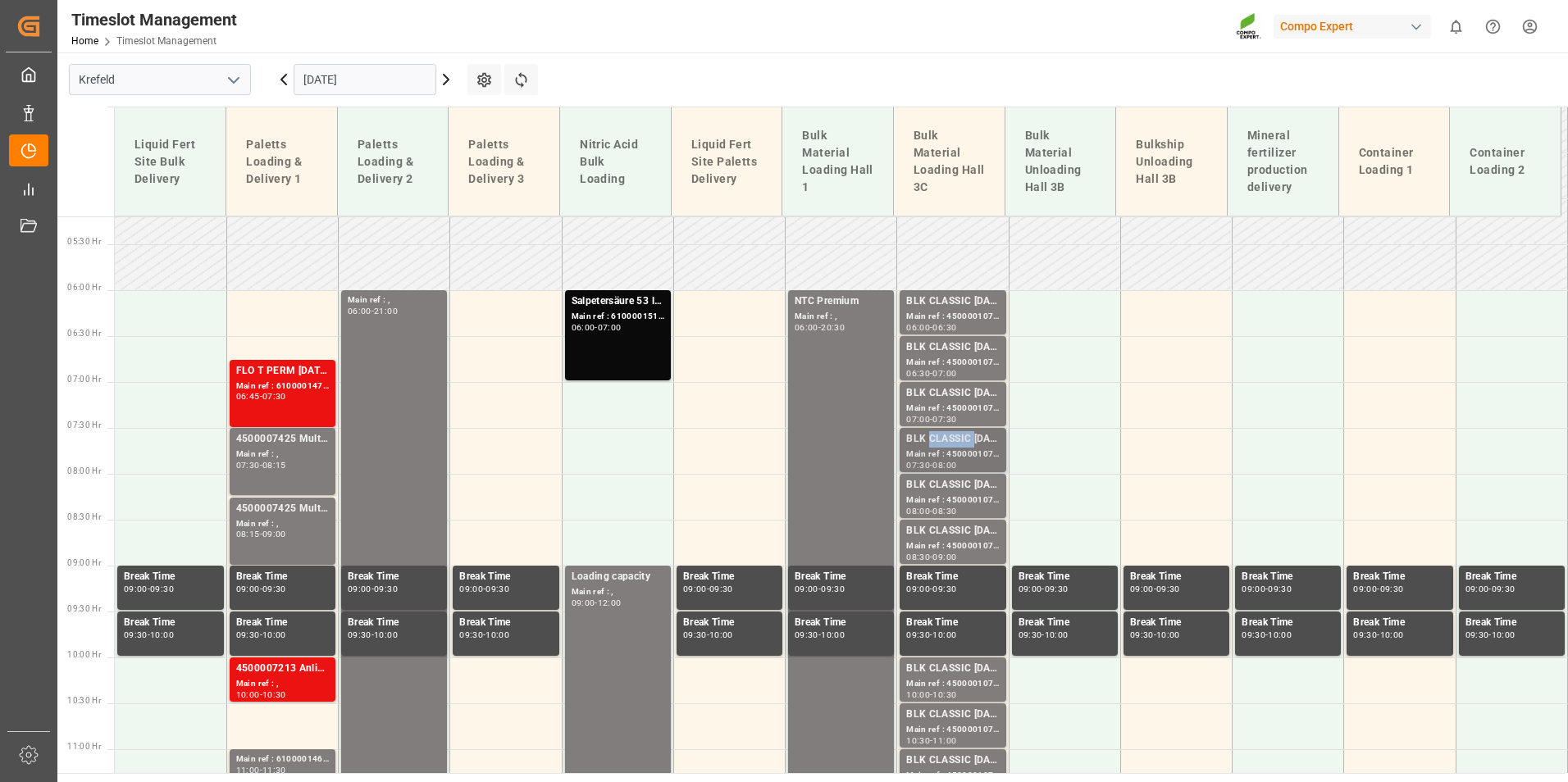
click at [959, 440] on div "BLK CLASSIC [DATE]+3+TE BULK" at bounding box center [951, 439] width 92 height 16
click at [980, 490] on div "BLK CLASSIC [DATE]+3+TE BULK" at bounding box center [951, 485] width 92 height 16
click at [972, 536] on div "BLK CLASSIC [DATE]+3+TE BULK" at bounding box center [951, 531] width 92 height 16
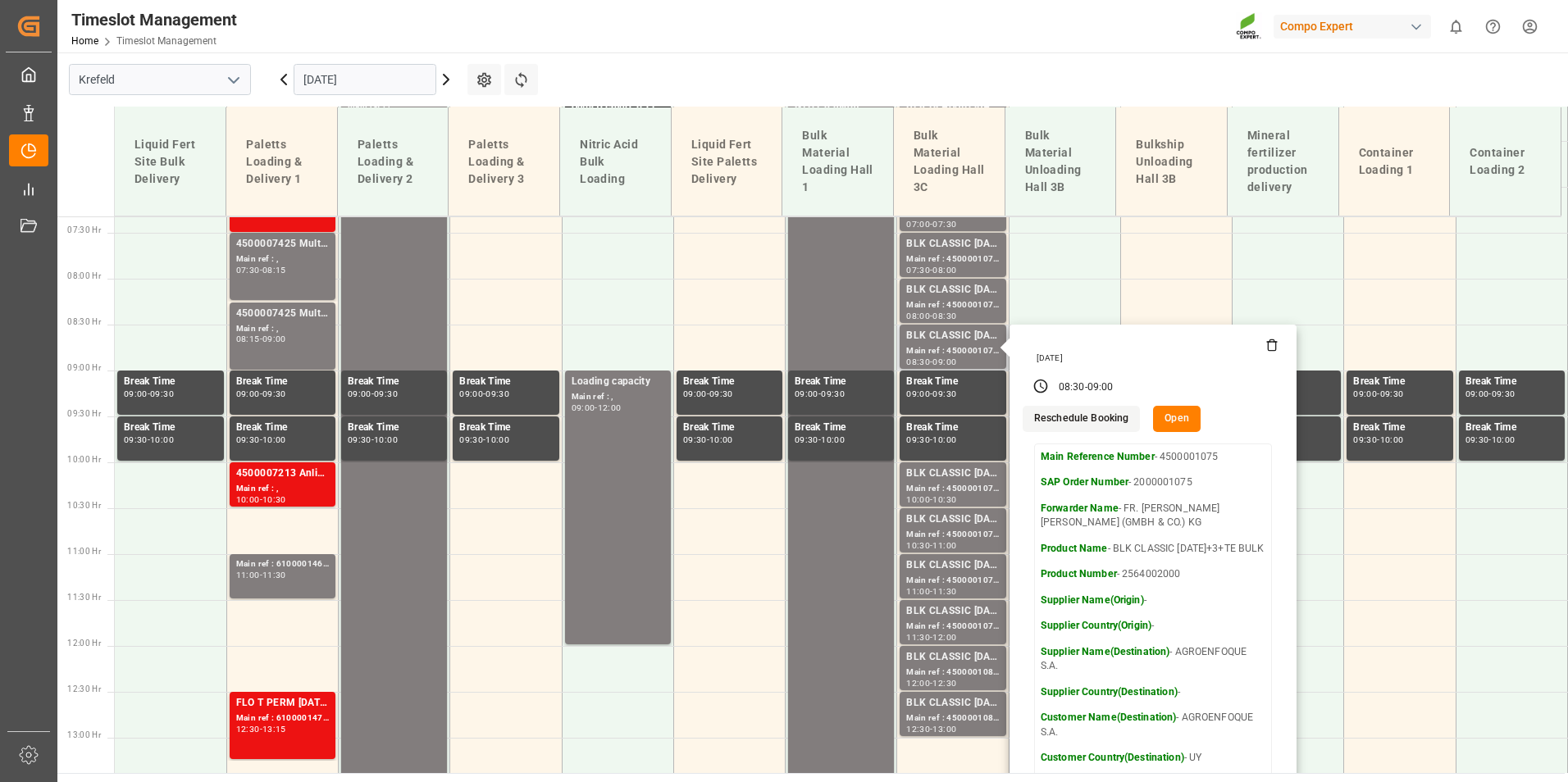
scroll to position [805, 0]
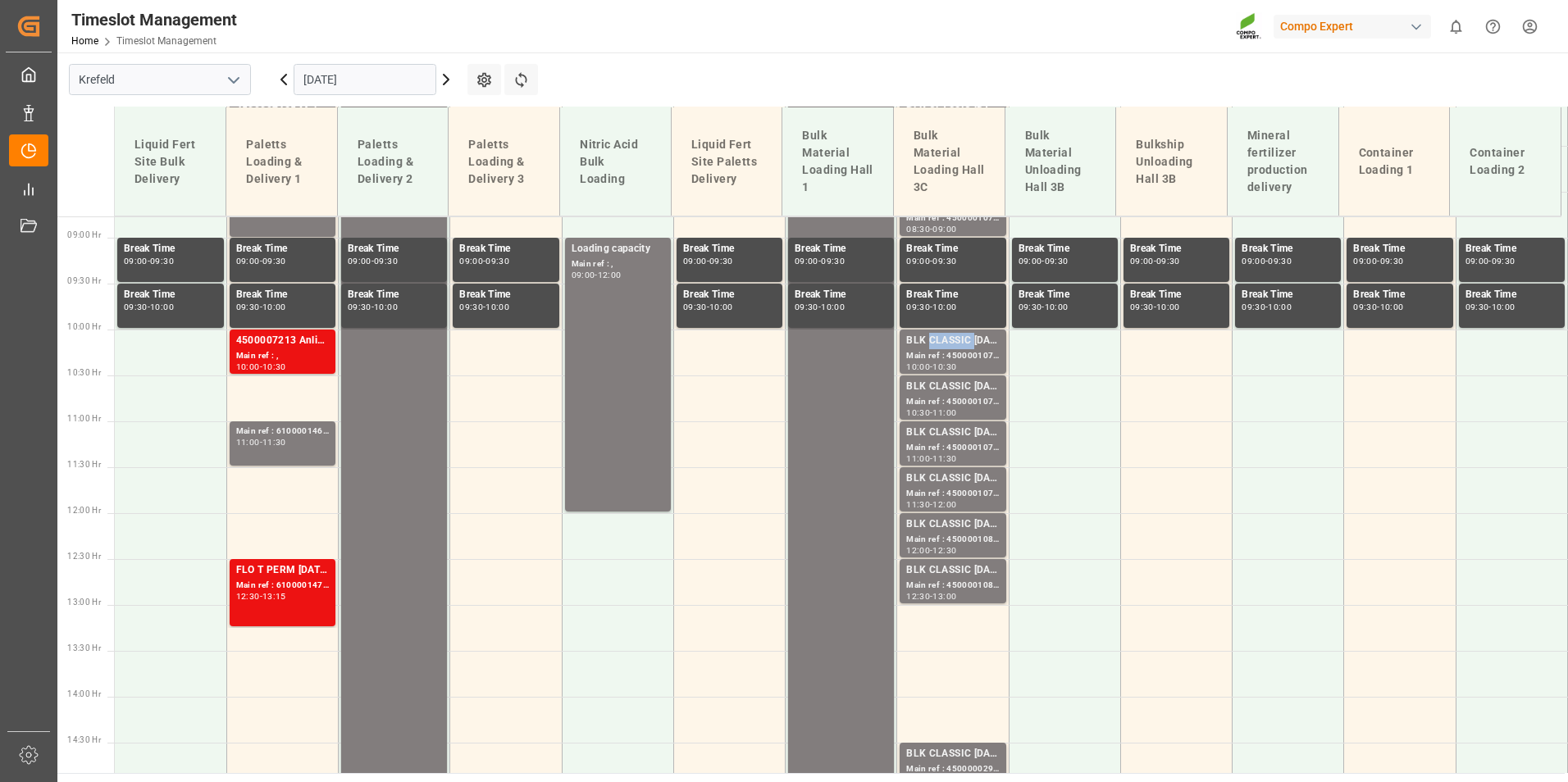
click at [930, 342] on div "BLK CLASSIC [DATE]+3+TE BULK" at bounding box center [951, 341] width 92 height 16
click at [939, 386] on div "BLK CLASSIC [DATE]+3+TE BULK" at bounding box center [951, 386] width 92 height 16
click at [970, 483] on div "BLK CLASSIC [DATE]+3+TE BULK" at bounding box center [951, 479] width 92 height 16
click at [963, 531] on div "BLK CLASSIC [DATE]+3+TE BULK" at bounding box center [951, 524] width 92 height 16
click at [941, 576] on div "BLK CLASSIC [DATE]+3+TE BULK" at bounding box center [951, 570] width 92 height 16
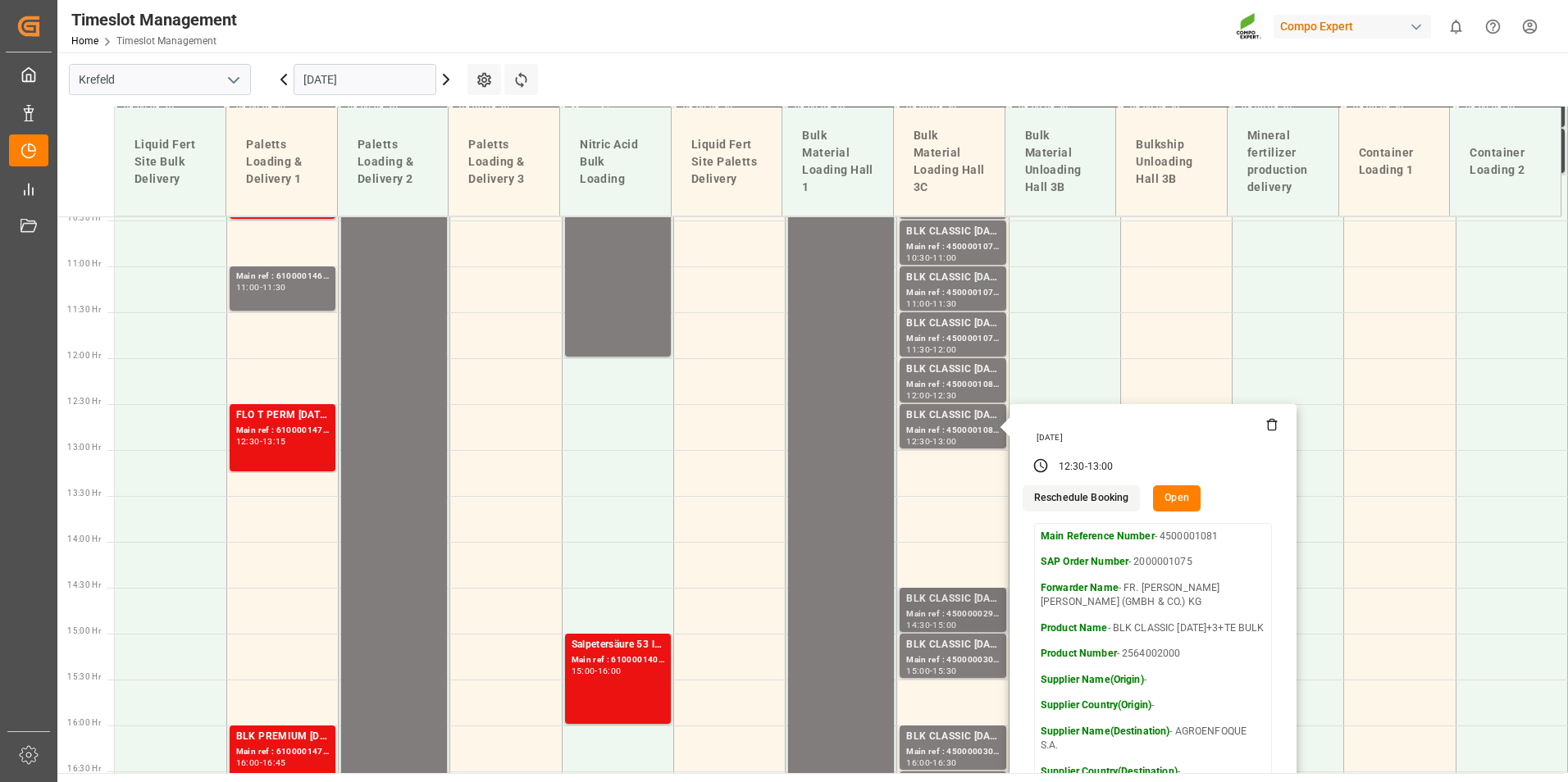
scroll to position [1133, 0]
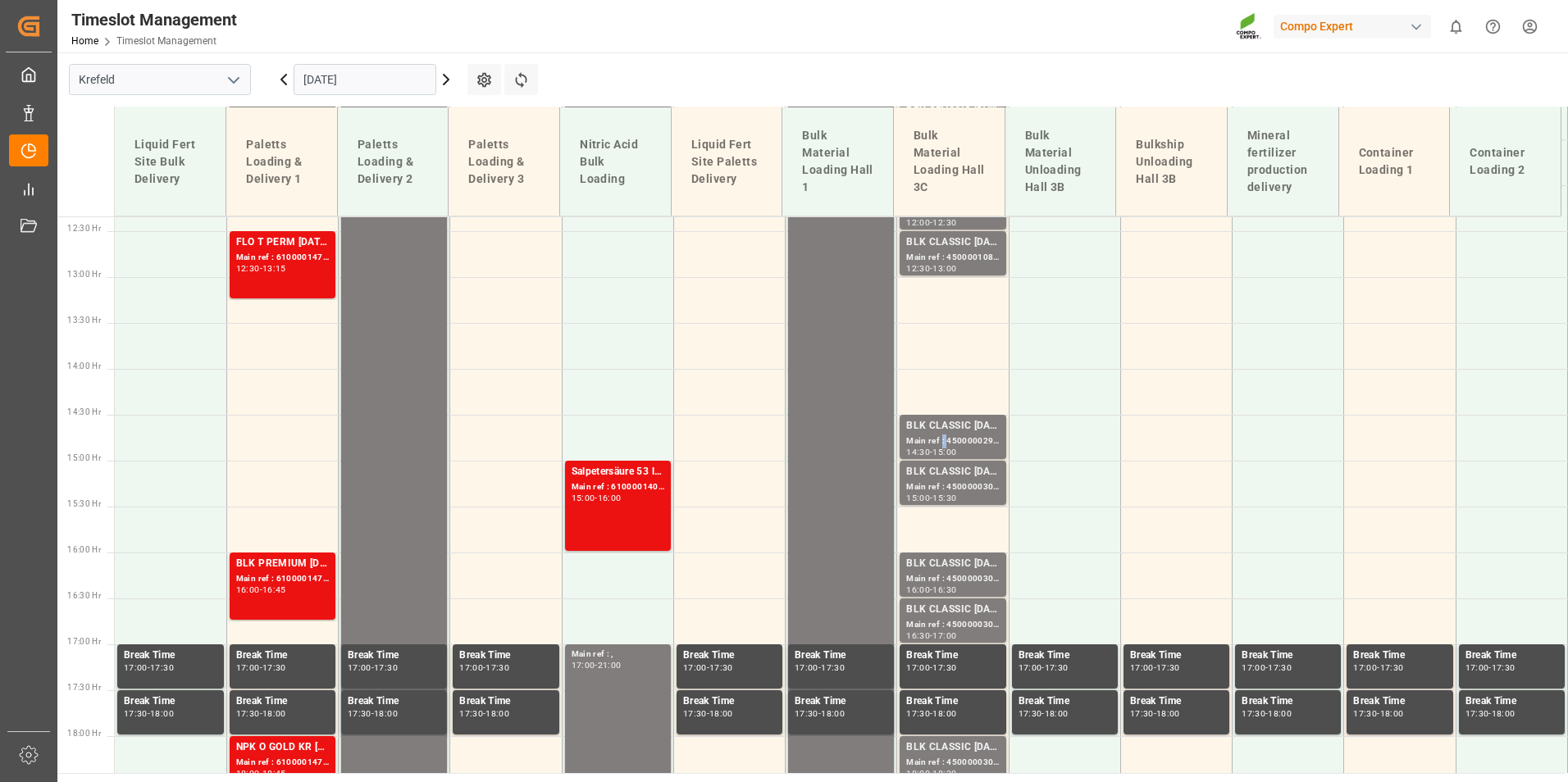
click at [937, 443] on div "Main ref : 4500000299, 2000000241;" at bounding box center [951, 441] width 92 height 14
